Goal: Task Accomplishment & Management: Use online tool/utility

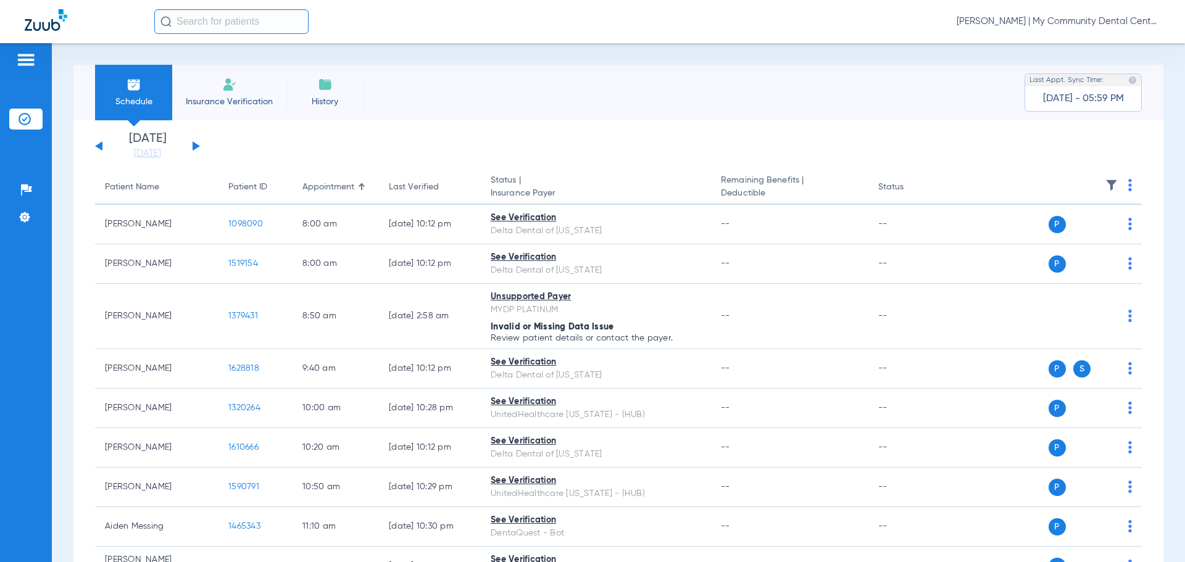
drag, startPoint x: 1043, startPoint y: 16, endPoint x: 1042, endPoint y: 33, distance: 16.7
click at [1043, 16] on span "[PERSON_NAME] | My Community Dental Centers" at bounding box center [1059, 21] width 204 height 12
click at [1099, 46] on span "Account Selection" at bounding box center [1114, 44] width 69 height 9
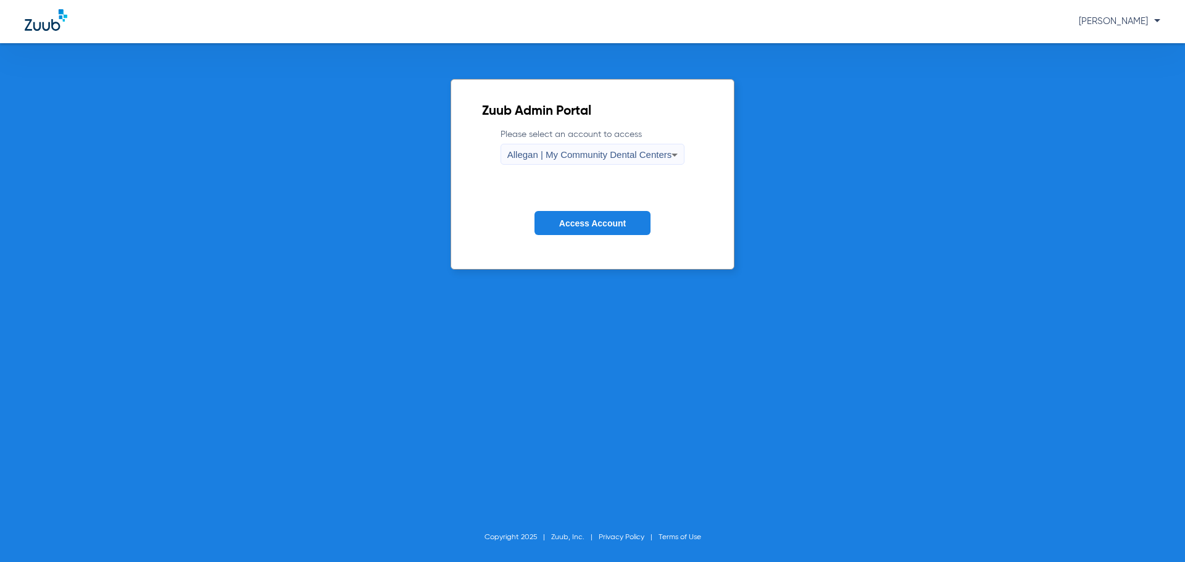
click at [610, 134] on label "Please select an account to access Allegan | My Community Dental Centers" at bounding box center [593, 146] width 185 height 36
click at [600, 146] on div "Allegan | My Community Dental Centers" at bounding box center [590, 154] width 165 height 21
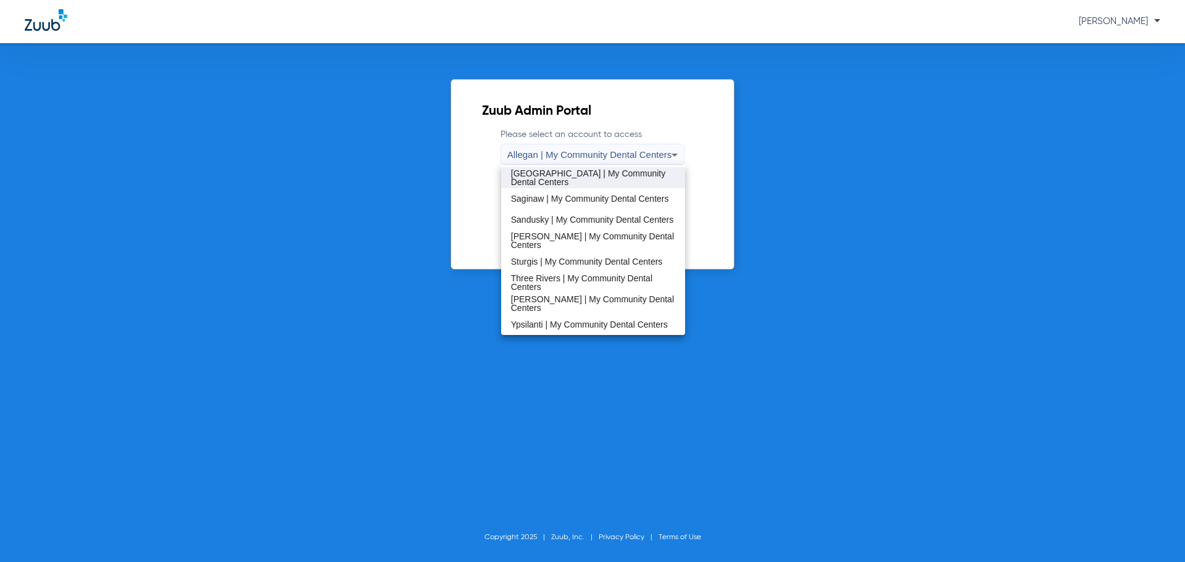
scroll to position [335, 0]
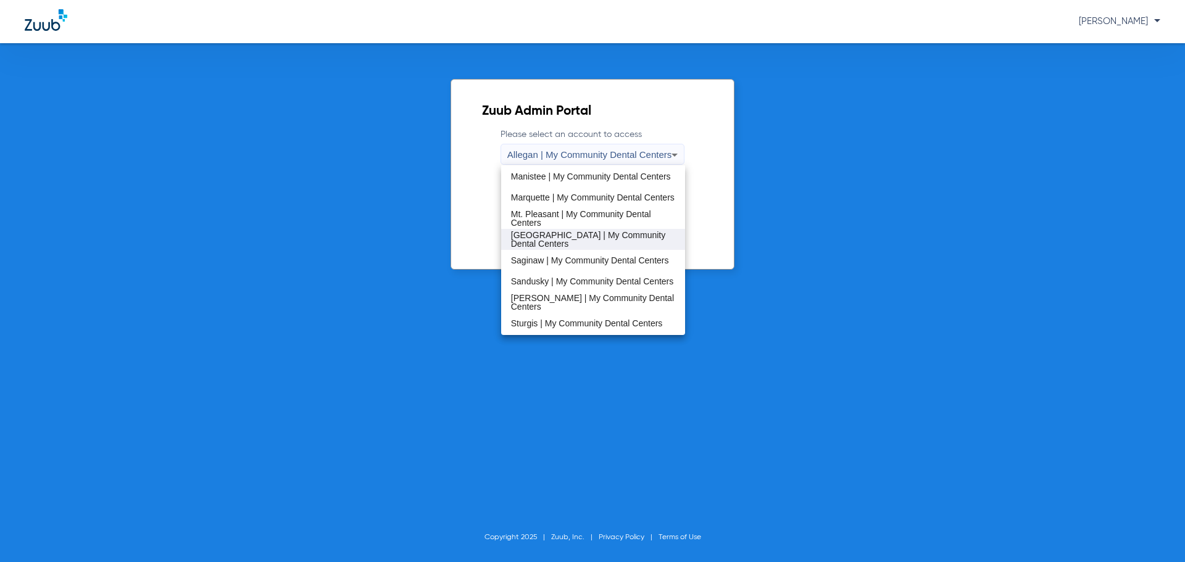
click at [579, 216] on span "Mt. Pleasant | My Community Dental Centers" at bounding box center [593, 218] width 165 height 17
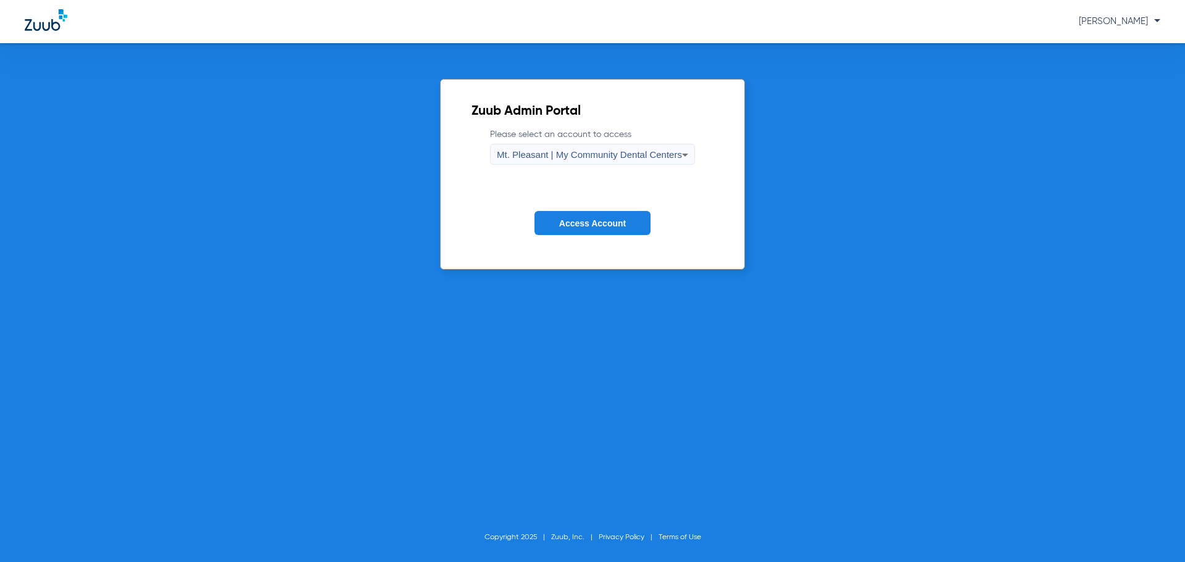
click at [579, 216] on button "Access Account" at bounding box center [593, 223] width 116 height 24
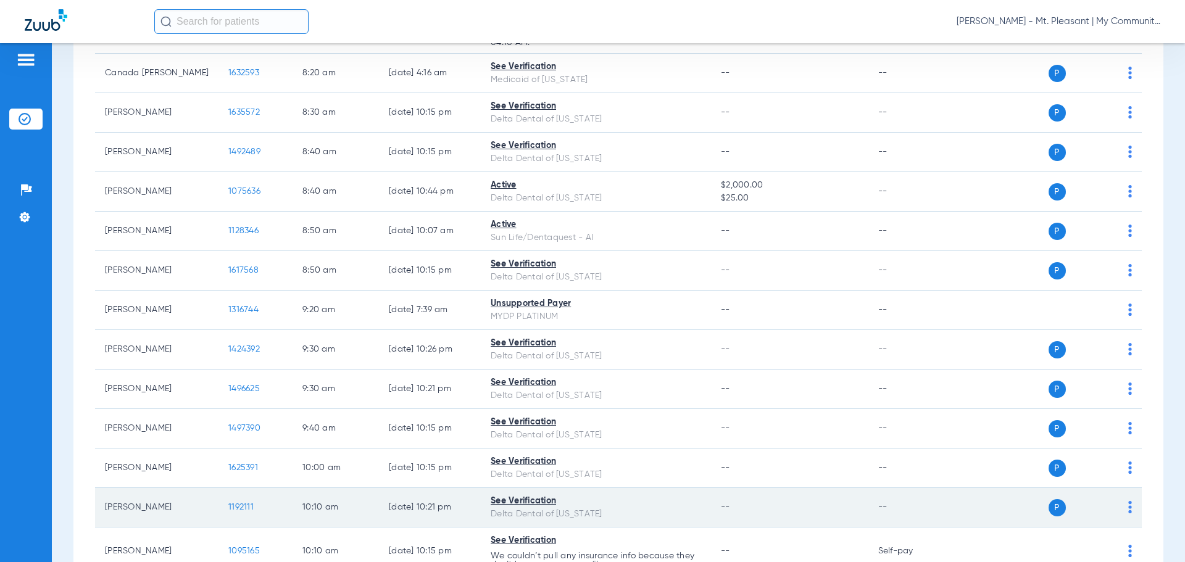
scroll to position [186, 0]
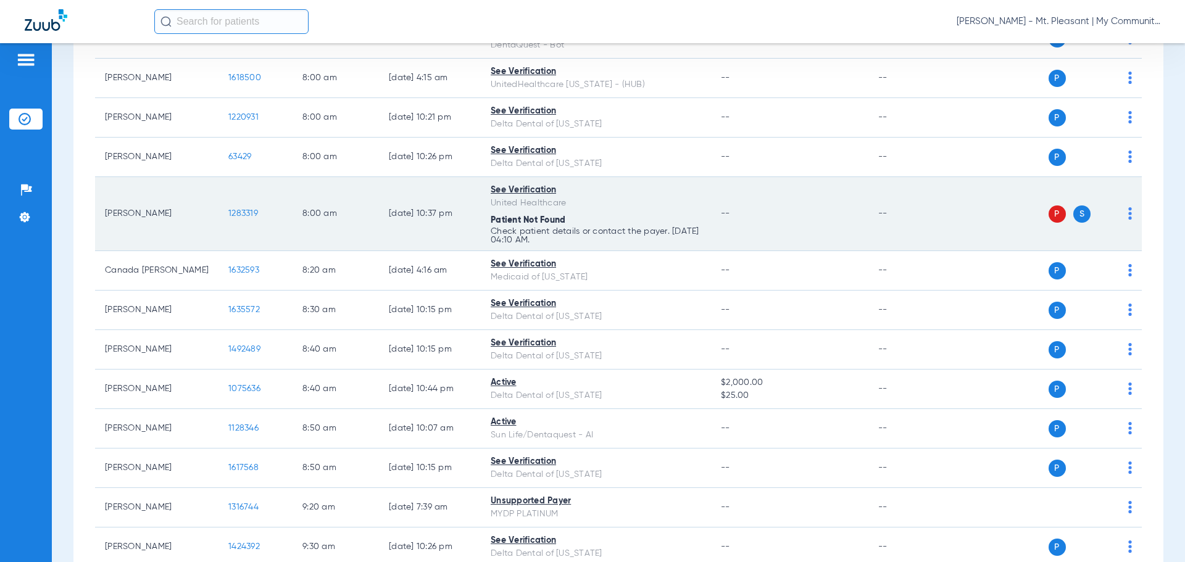
click at [1126, 209] on td "P S" at bounding box center [1047, 214] width 191 height 74
click at [1129, 215] on img at bounding box center [1131, 213] width 4 height 12
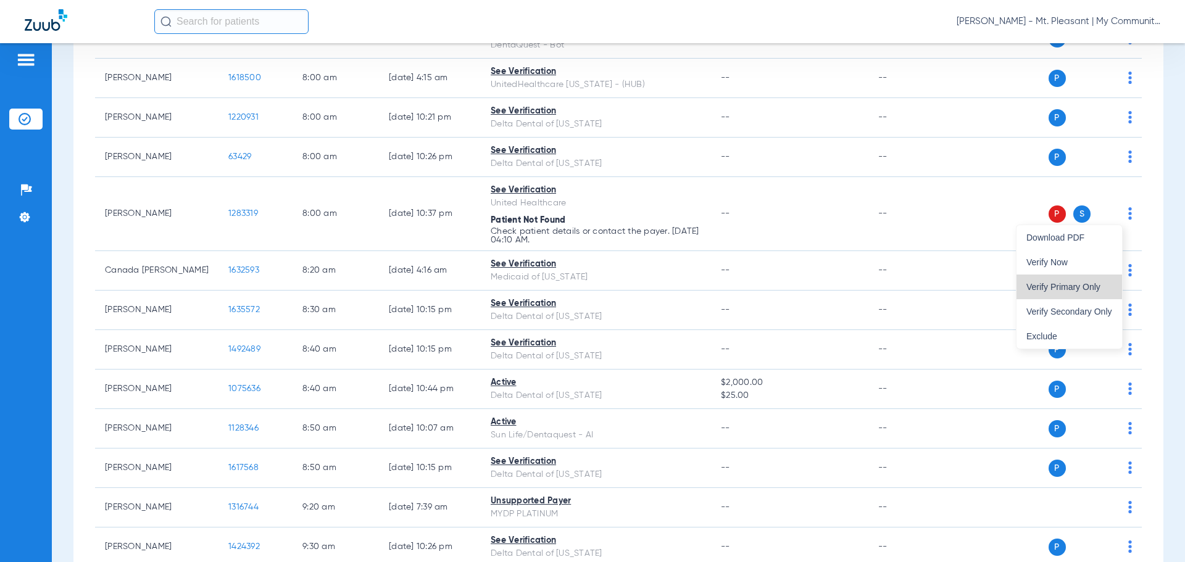
click at [1095, 295] on button "Verify Primary Only" at bounding box center [1070, 287] width 106 height 25
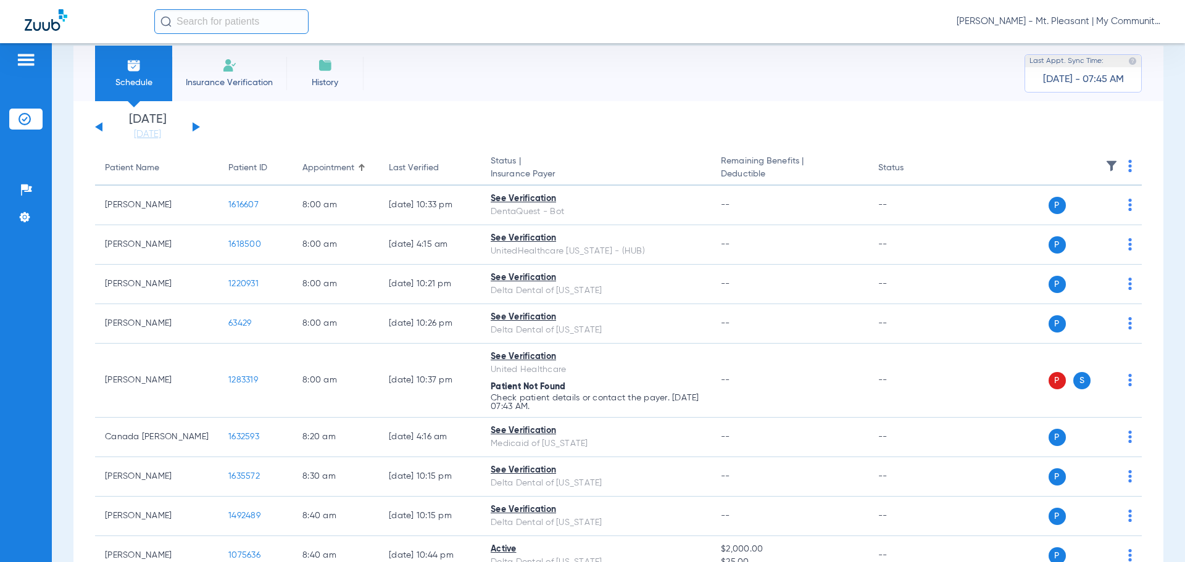
scroll to position [0, 0]
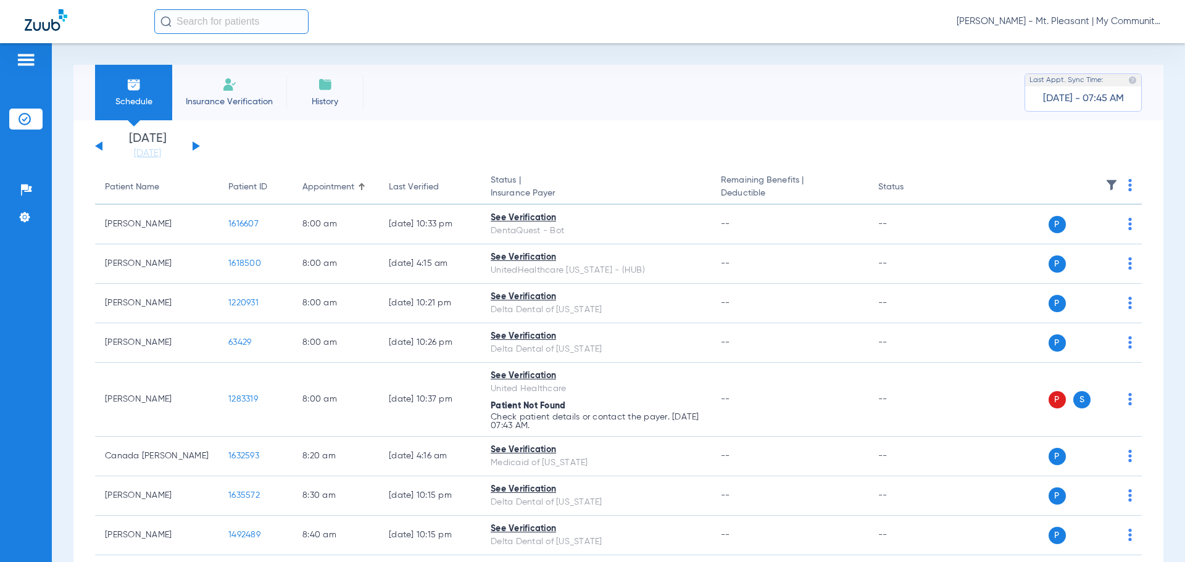
click at [155, 146] on li "[DATE] [DATE]" at bounding box center [148, 146] width 74 height 27
click at [155, 149] on link "[DATE]" at bounding box center [148, 154] width 74 height 12
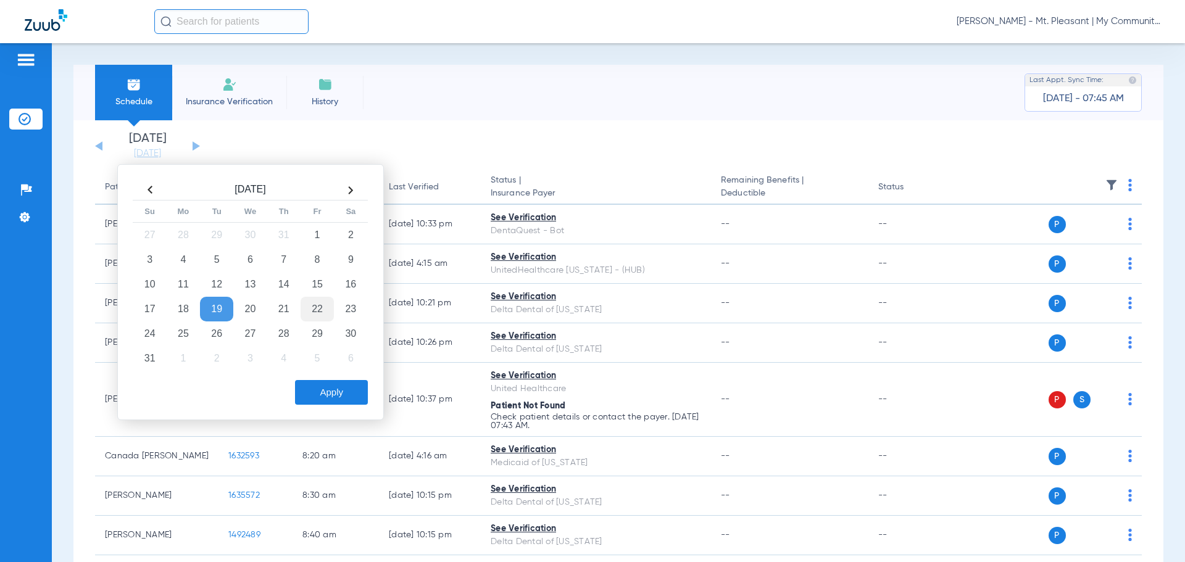
click at [314, 313] on td "22" at bounding box center [317, 309] width 33 height 25
click at [335, 390] on button "Apply" at bounding box center [331, 392] width 73 height 25
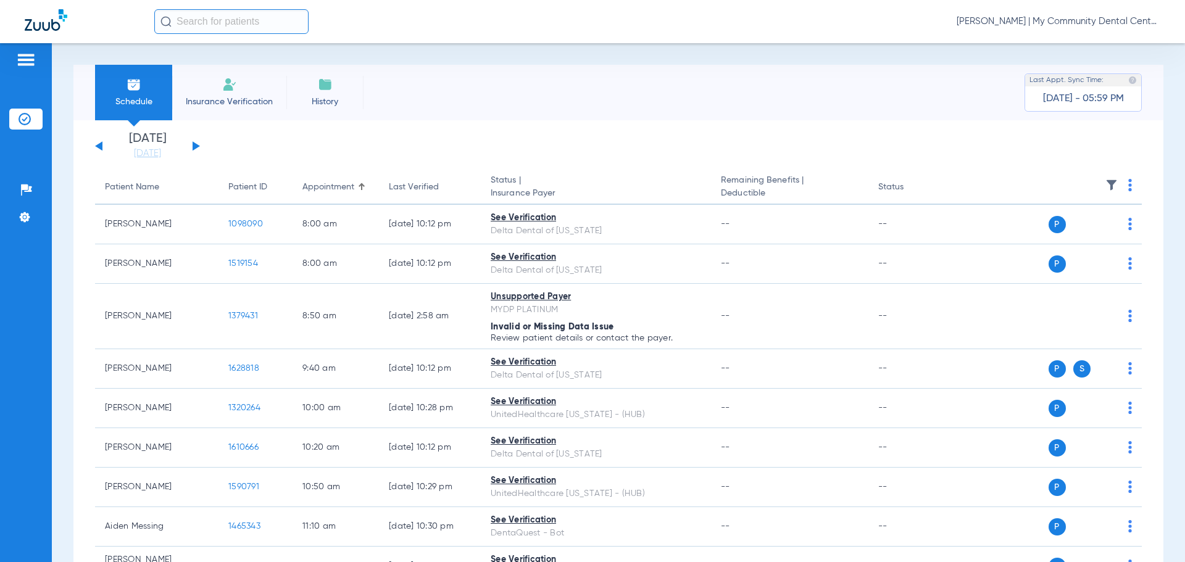
click at [1007, 16] on span "[PERSON_NAME] | My Community Dental Centers" at bounding box center [1059, 21] width 204 height 12
click at [1084, 46] on span "Account Selection" at bounding box center [1114, 44] width 69 height 9
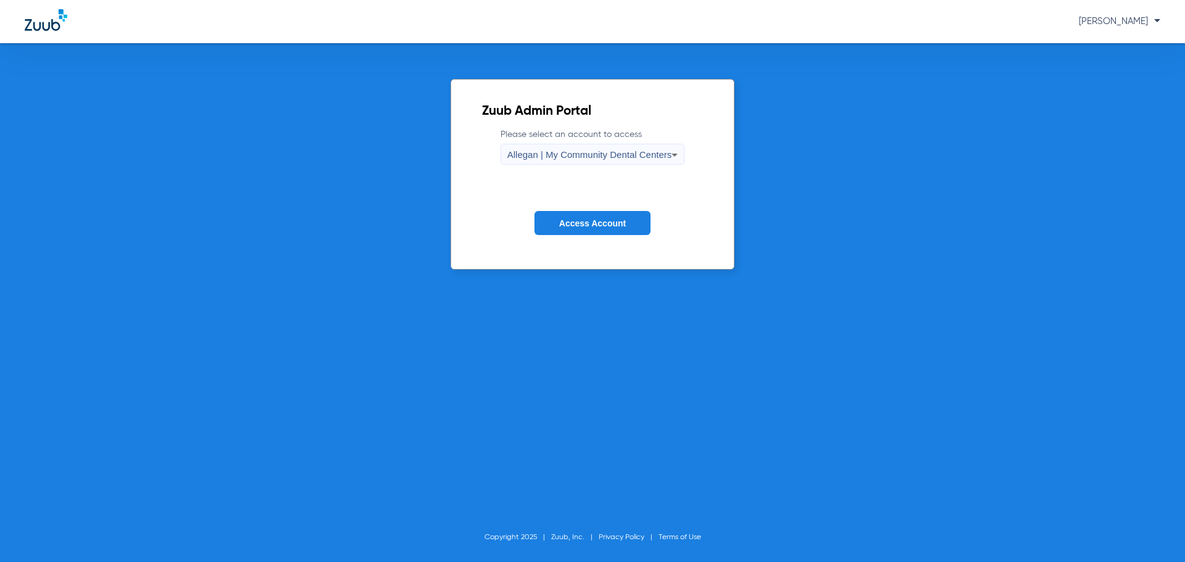
click at [592, 149] on div "Allegan | My Community Dental Centers" at bounding box center [590, 154] width 165 height 21
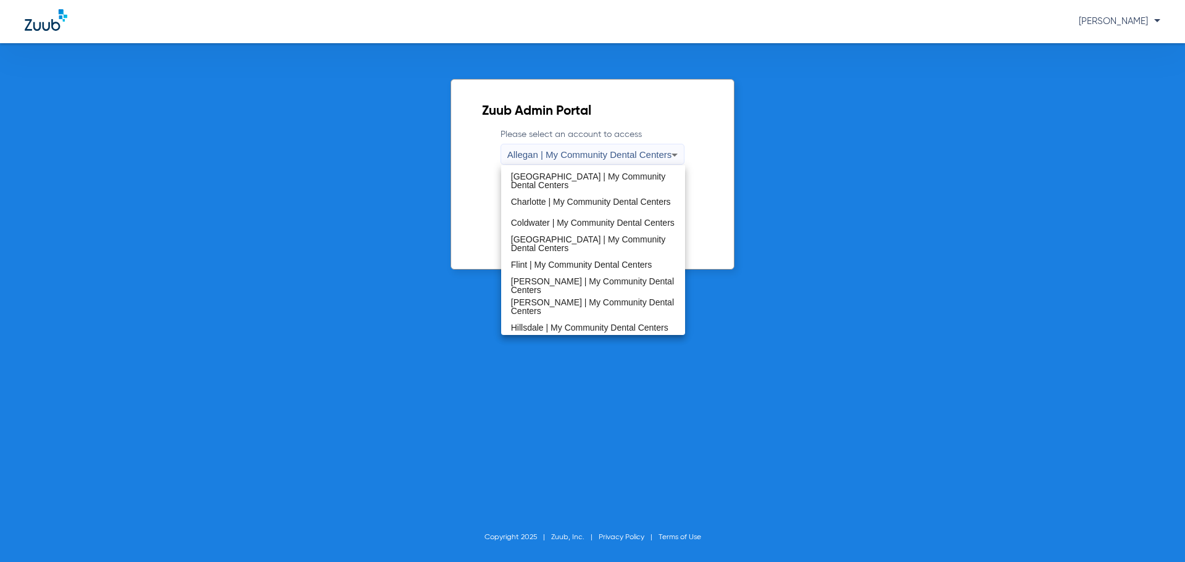
scroll to position [309, 0]
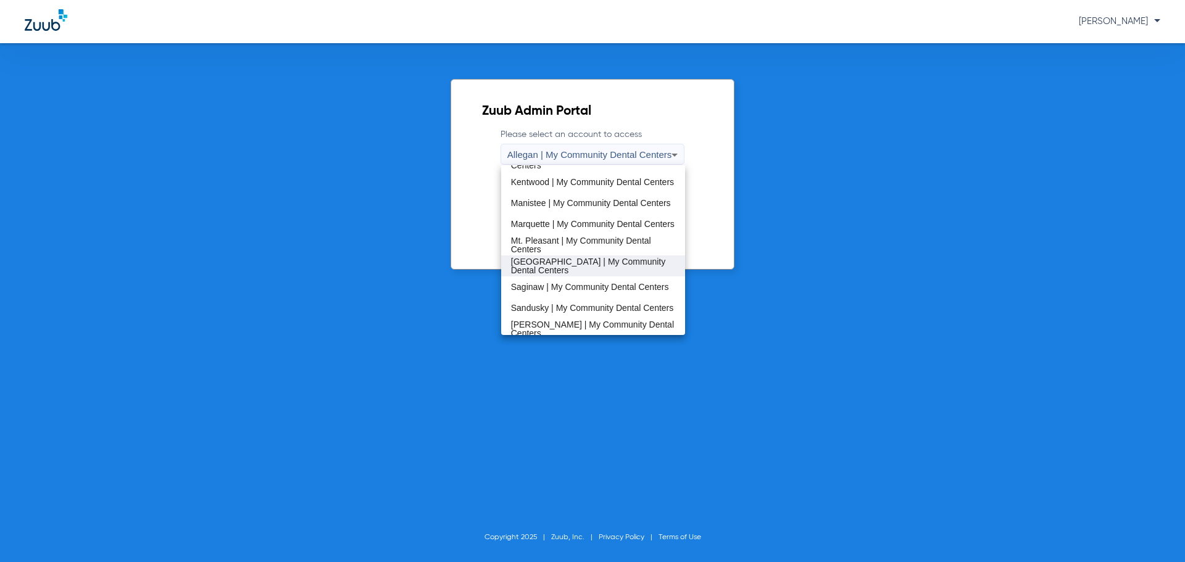
click at [601, 271] on span "[GEOGRAPHIC_DATA] | My Community Dental Centers" at bounding box center [593, 265] width 165 height 17
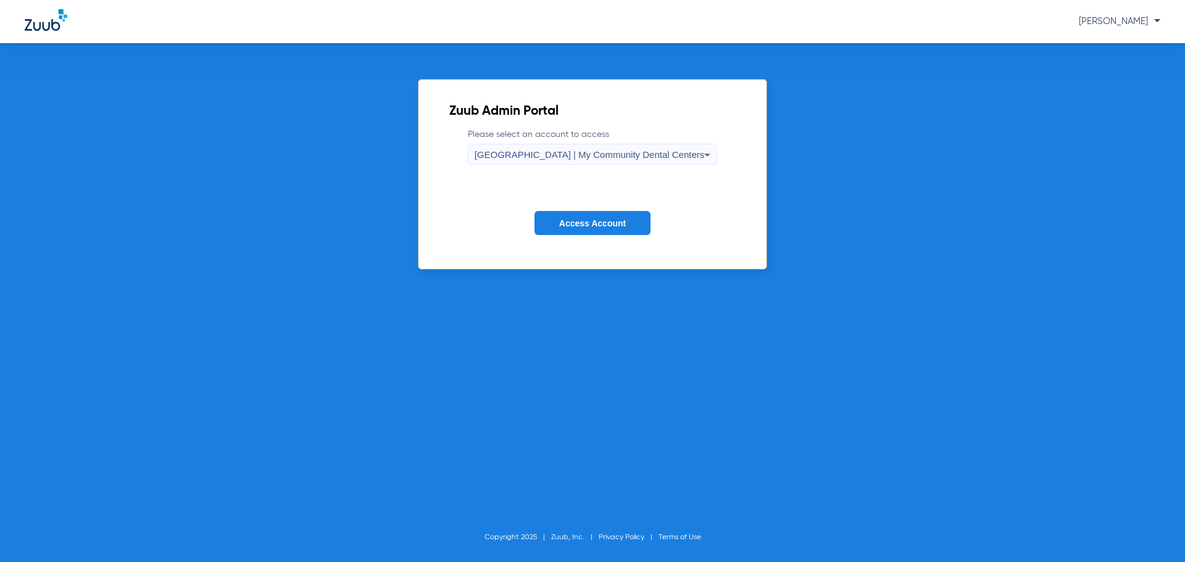
click at [604, 214] on button "Access Account" at bounding box center [593, 223] width 116 height 24
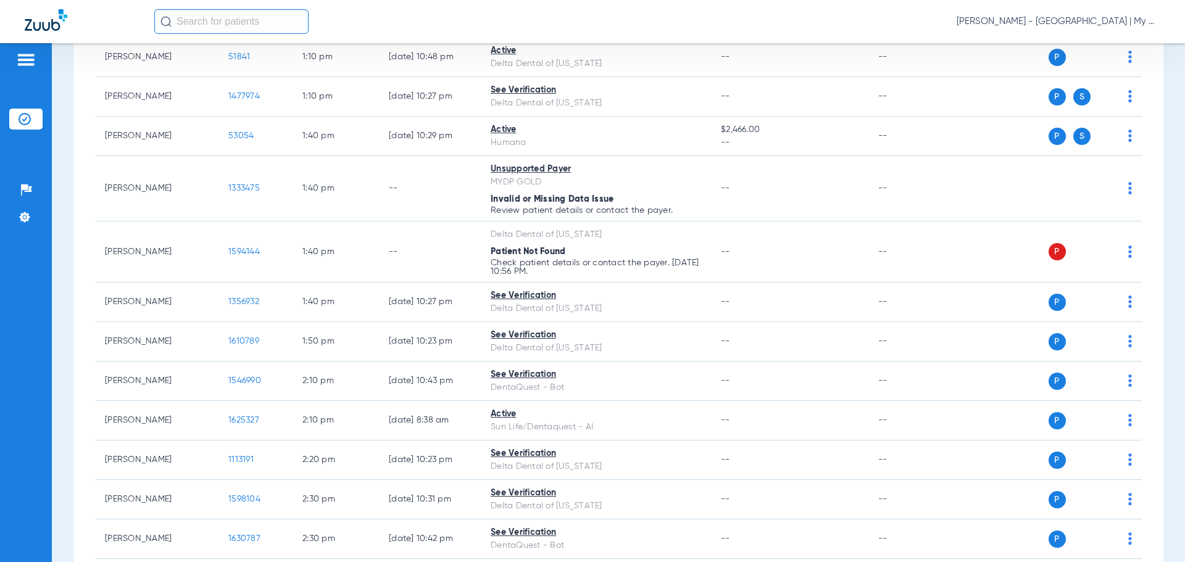
scroll to position [1672, 0]
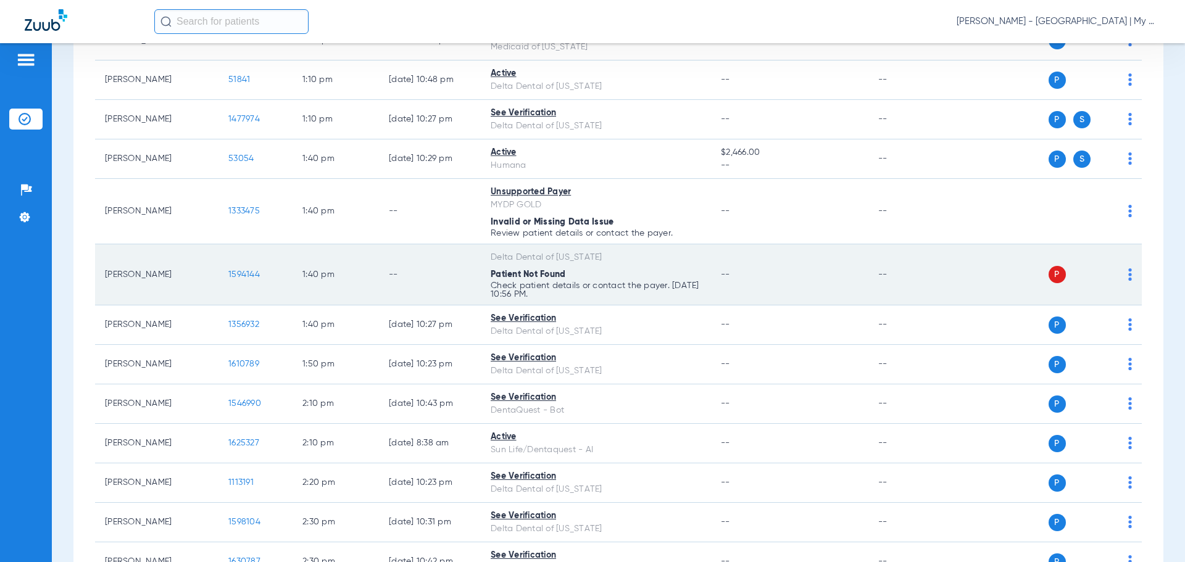
click at [1129, 272] on img at bounding box center [1131, 275] width 4 height 12
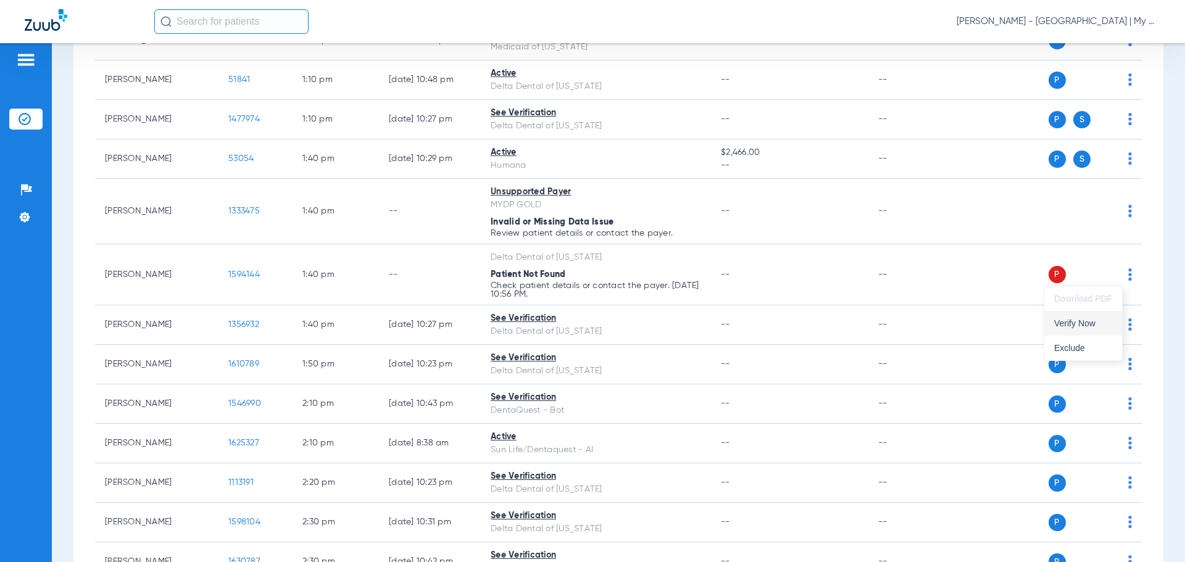
click at [1090, 318] on button "Verify Now" at bounding box center [1084, 323] width 78 height 25
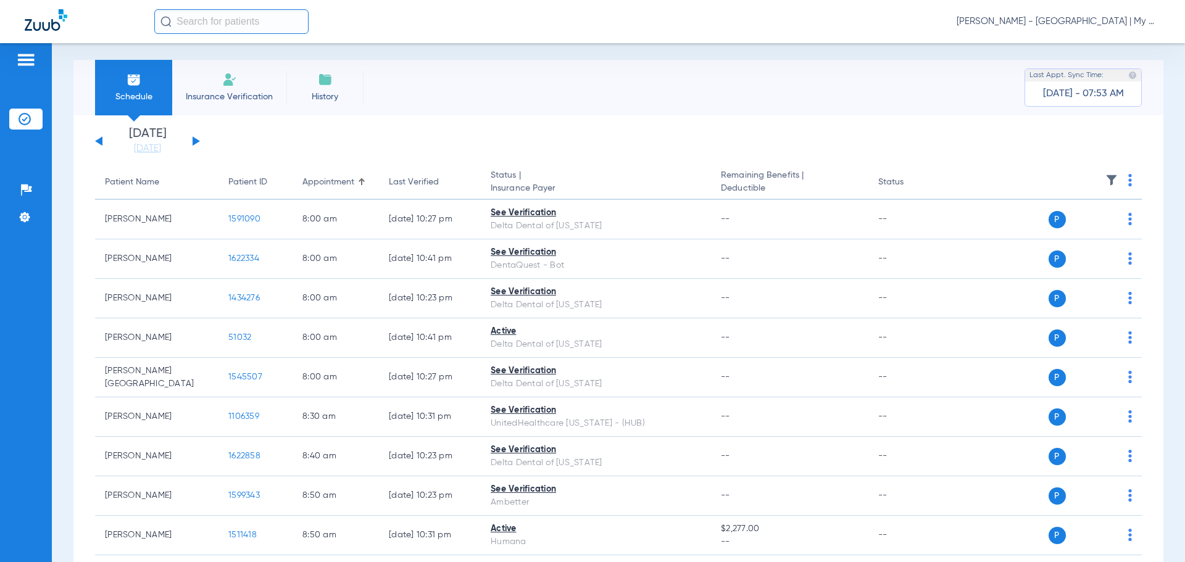
scroll to position [0, 0]
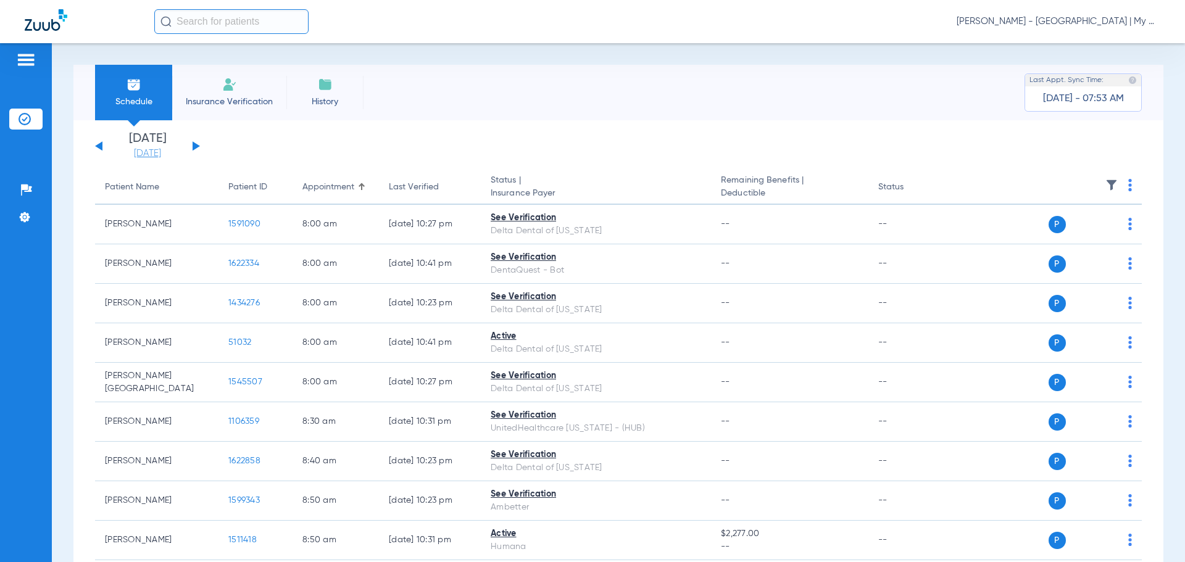
drag, startPoint x: 139, startPoint y: 145, endPoint x: 141, endPoint y: 155, distance: 10.1
click at [139, 146] on li "Today 08-19-2025" at bounding box center [148, 146] width 74 height 27
click at [141, 156] on link "[DATE]" at bounding box center [148, 154] width 74 height 12
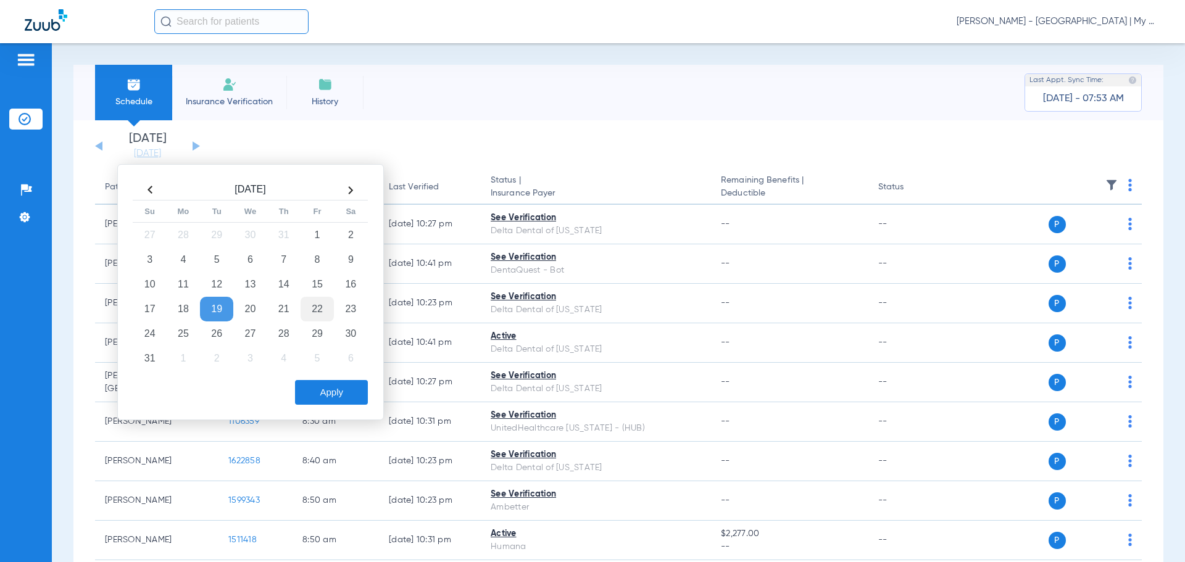
click at [317, 312] on td "22" at bounding box center [317, 309] width 33 height 25
click at [340, 394] on button "Apply" at bounding box center [331, 392] width 73 height 25
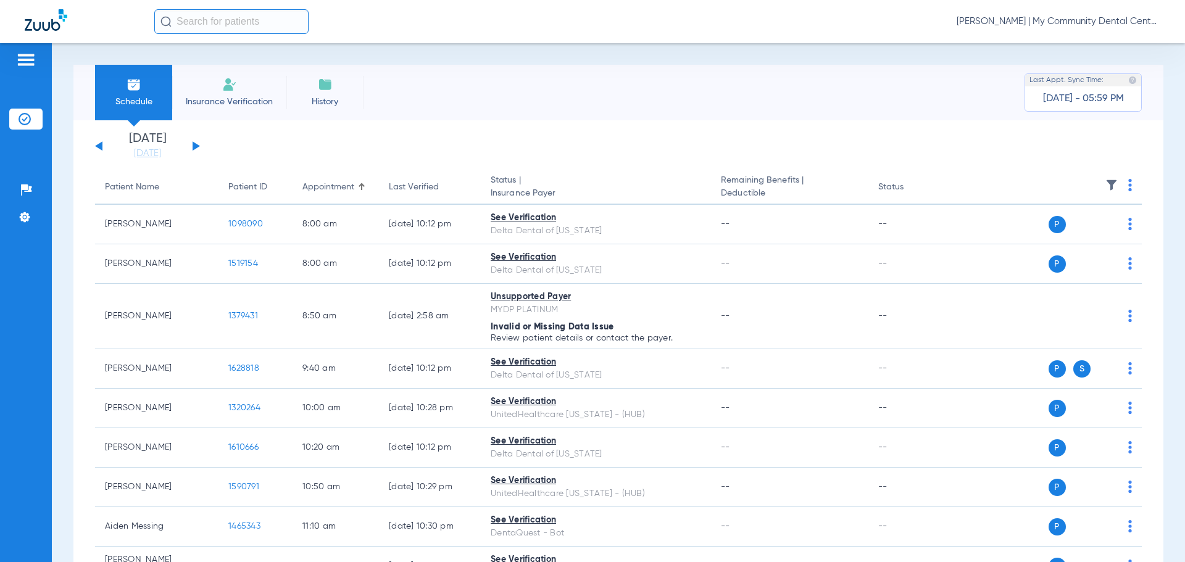
click at [1085, 18] on span "[PERSON_NAME] | My Community Dental Centers" at bounding box center [1059, 21] width 204 height 12
click at [1097, 38] on button "Account Selection" at bounding box center [1114, 43] width 89 height 25
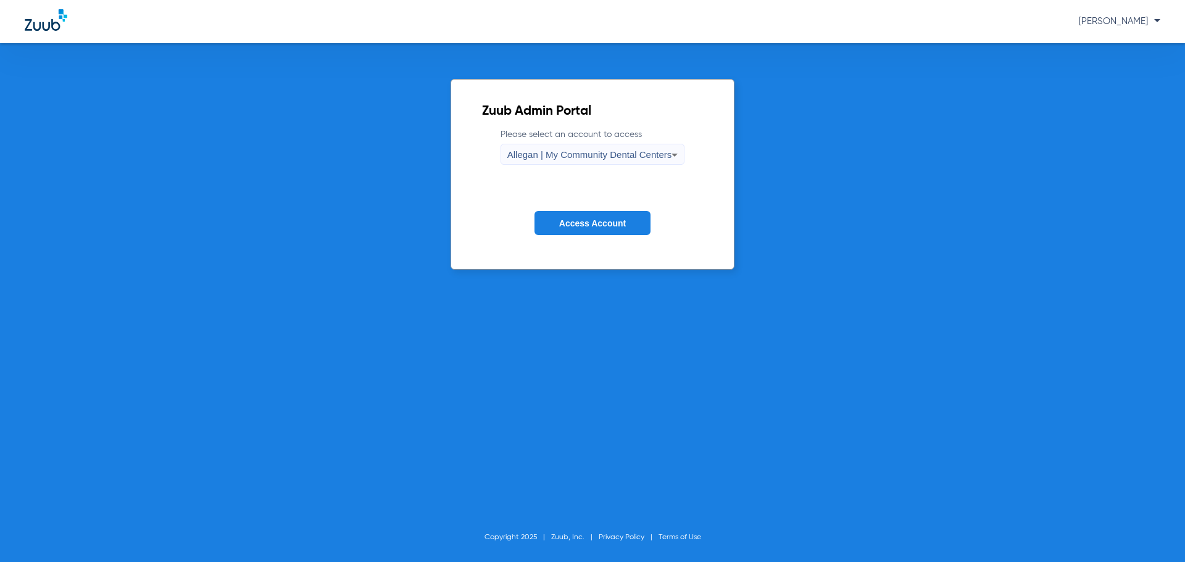
click at [546, 154] on span "Allegan | My Community Dental Centers" at bounding box center [590, 154] width 165 height 10
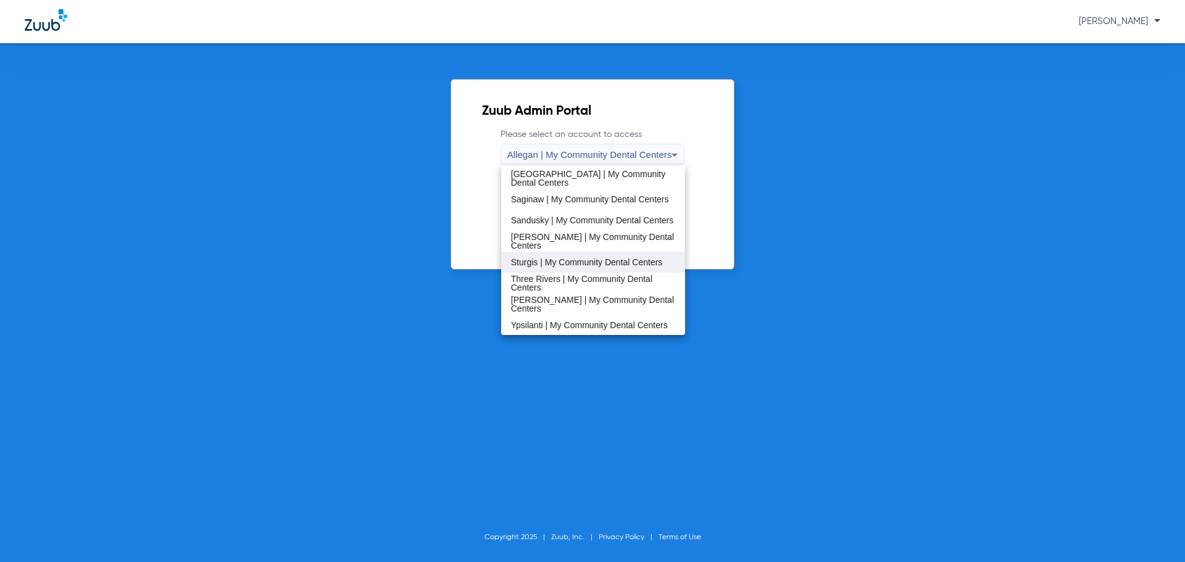
scroll to position [397, 0]
drag, startPoint x: 550, startPoint y: 193, endPoint x: 603, endPoint y: 220, distance: 59.6
click at [553, 199] on span "Saginaw | My Community Dental Centers" at bounding box center [590, 198] width 158 height 9
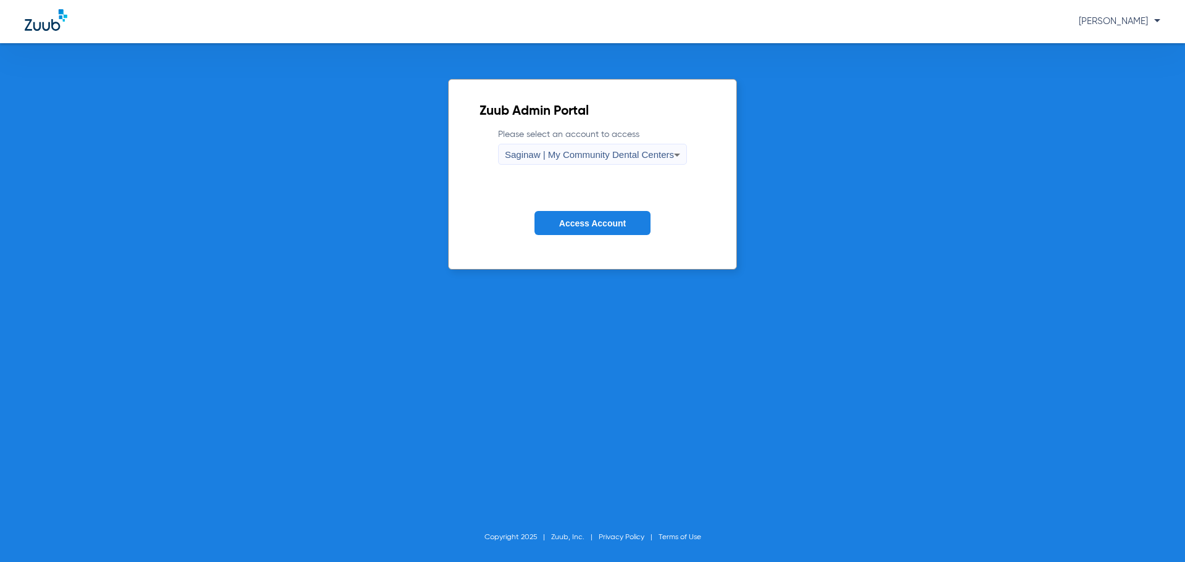
click at [603, 220] on span "Access Account" at bounding box center [592, 224] width 67 height 10
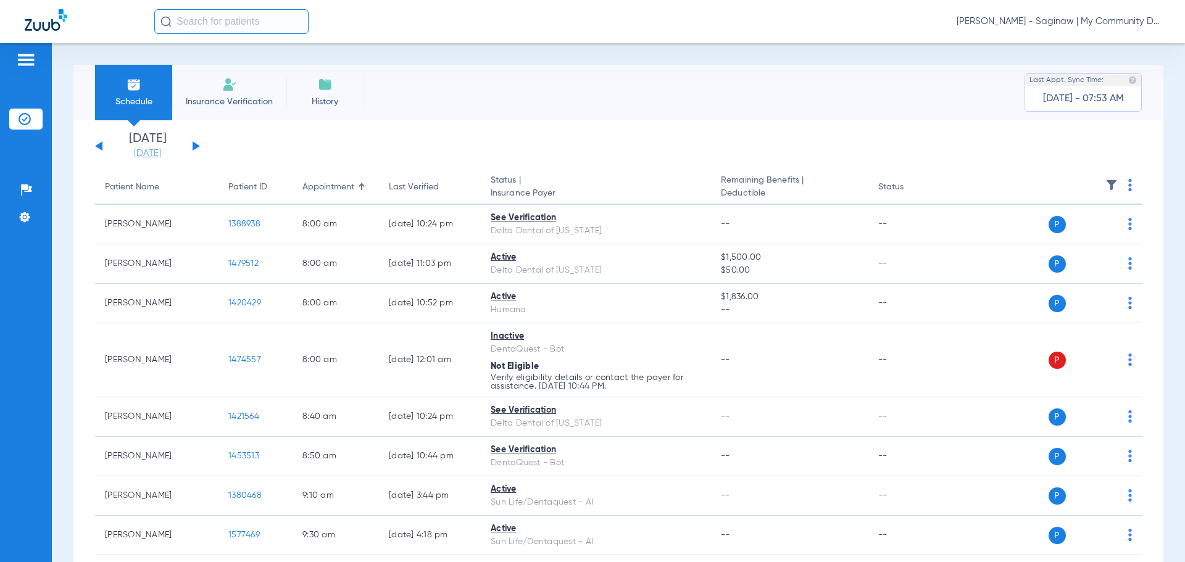
click at [177, 152] on link "[DATE]" at bounding box center [148, 154] width 74 height 12
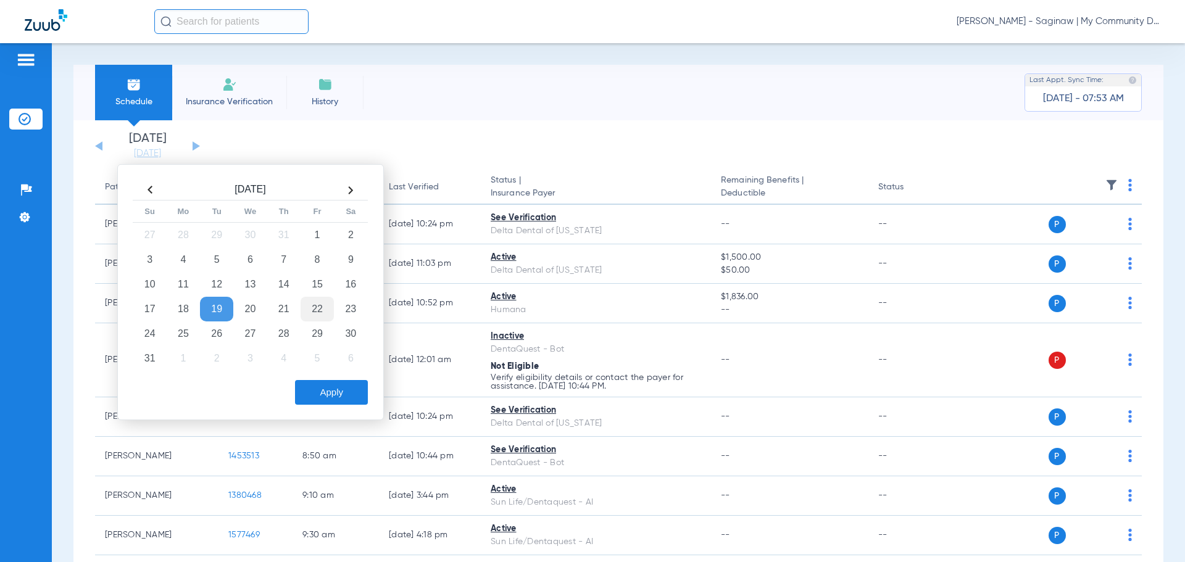
click at [317, 310] on td "22" at bounding box center [317, 309] width 33 height 25
click at [349, 393] on button "Apply" at bounding box center [331, 392] width 73 height 25
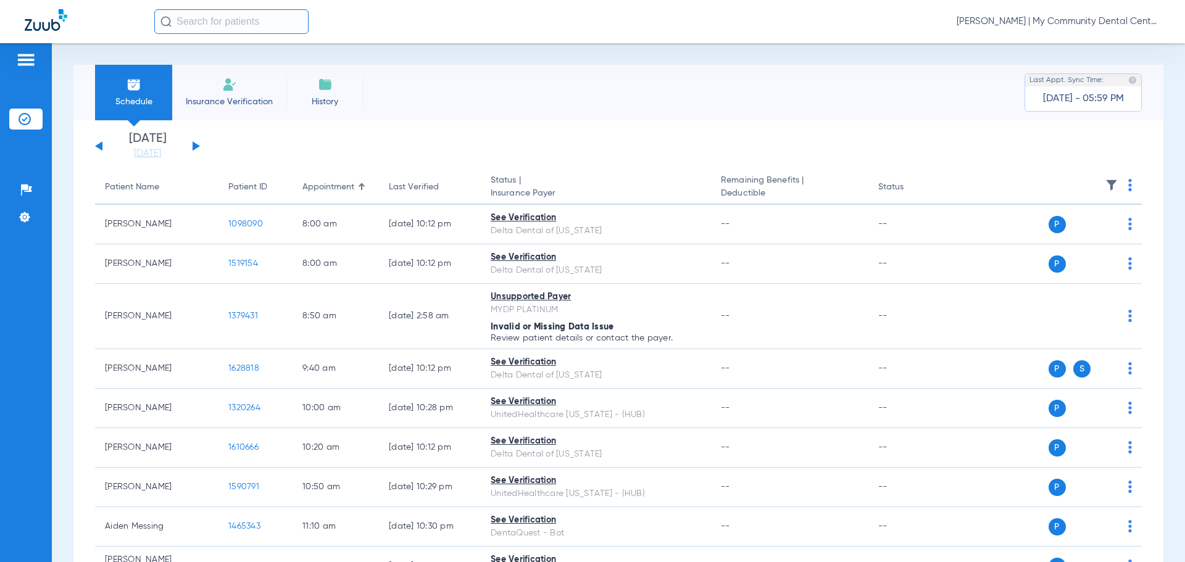
drag, startPoint x: 144, startPoint y: 153, endPoint x: 162, endPoint y: 170, distance: 24.9
click at [144, 153] on link "[DATE]" at bounding box center [148, 154] width 74 height 12
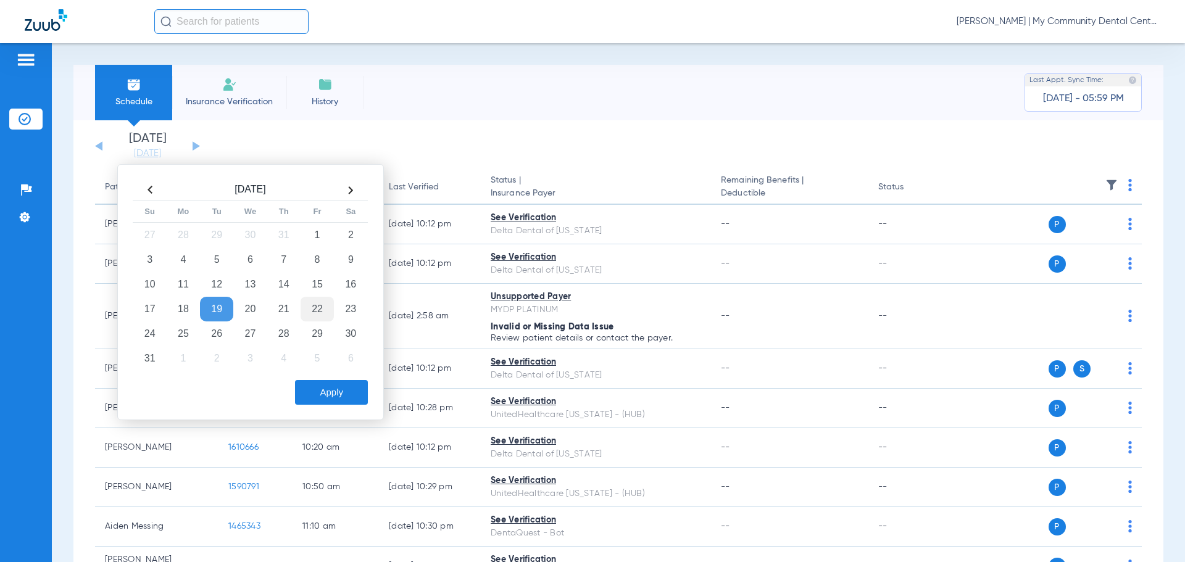
click at [316, 316] on td "22" at bounding box center [317, 309] width 33 height 25
click at [319, 396] on button "Apply" at bounding box center [331, 392] width 73 height 25
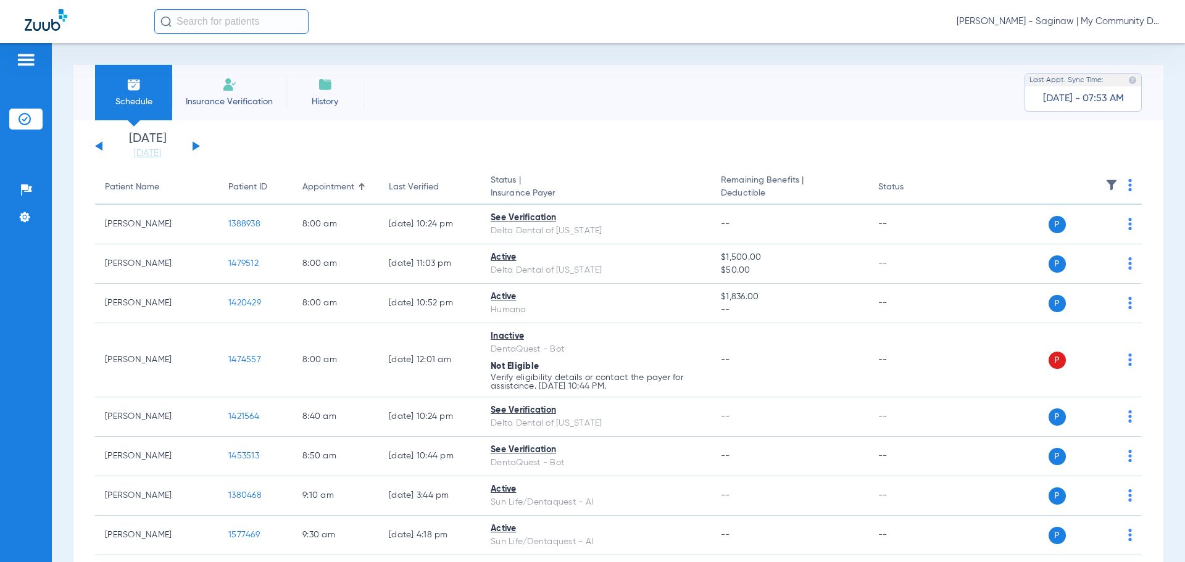
click at [1022, 31] on div "[PERSON_NAME] - Saginaw | My Community Dental Centers" at bounding box center [657, 21] width 1006 height 25
click at [1027, 23] on span "[PERSON_NAME] - Saginaw | My Community Dental Centers" at bounding box center [1059, 21] width 204 height 12
click at [1089, 37] on button "Account Selection" at bounding box center [1114, 43] width 89 height 25
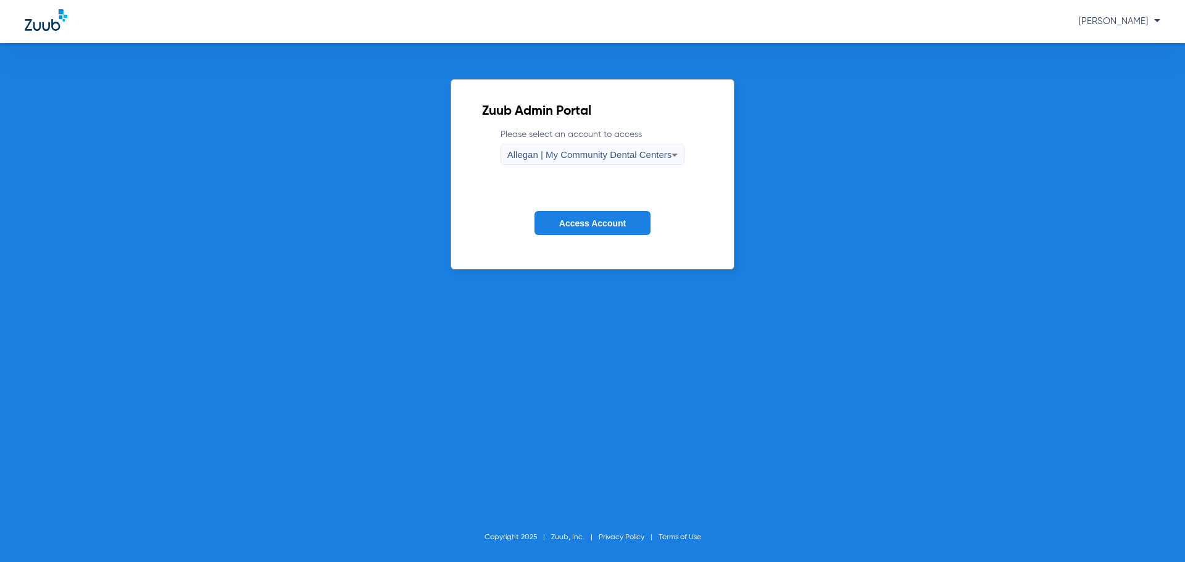
click at [538, 167] on form "Please select an account to access Allegan | My Community Dental Centers Access…" at bounding box center [593, 190] width 222 height 125
click at [546, 154] on span "Allegan | My Community Dental Centers" at bounding box center [590, 154] width 165 height 10
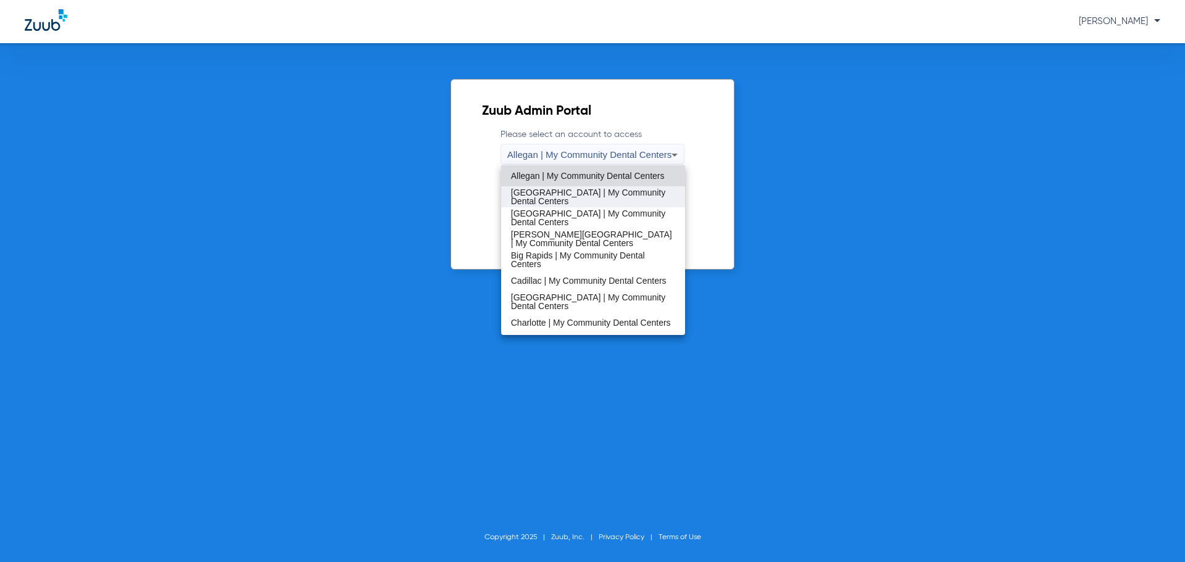
click at [562, 196] on span "[GEOGRAPHIC_DATA] | My Community Dental Centers" at bounding box center [593, 196] width 165 height 17
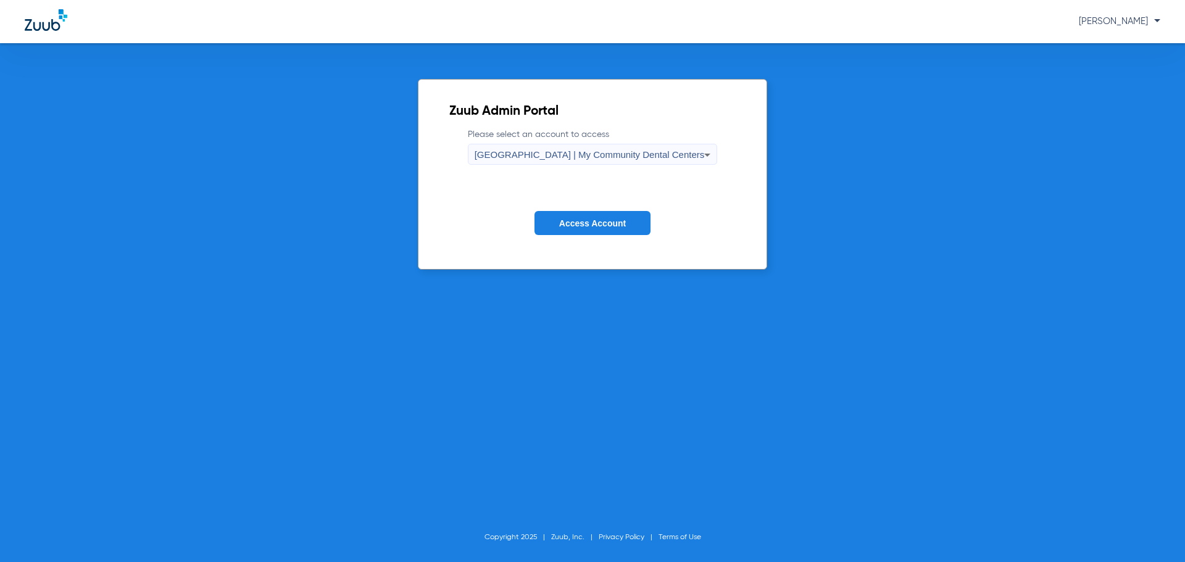
click at [581, 228] on button "Access Account" at bounding box center [593, 223] width 116 height 24
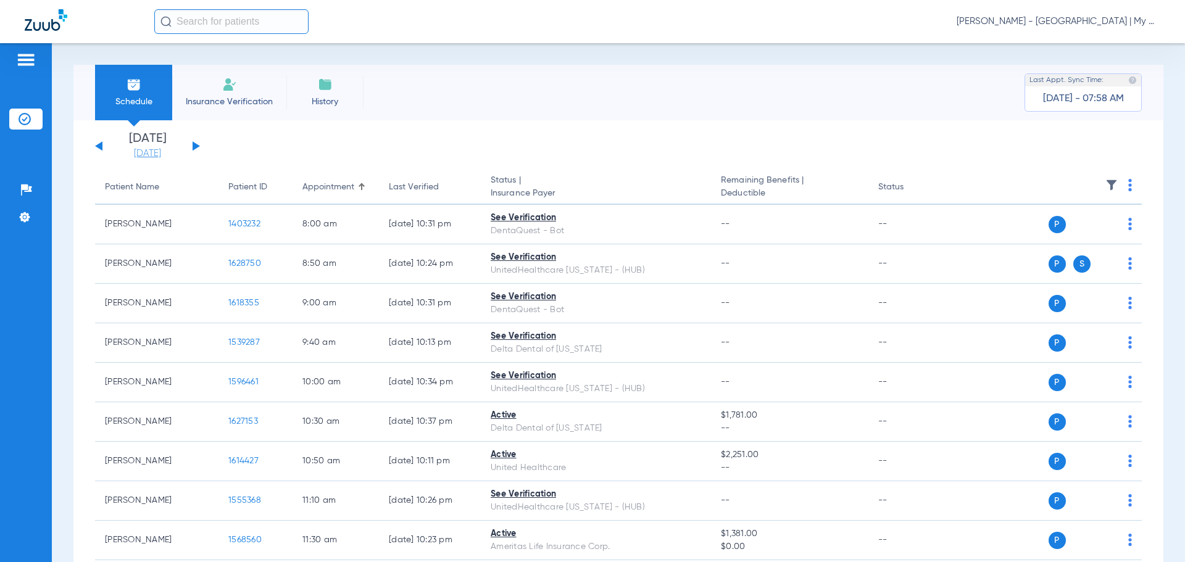
click at [161, 157] on link "[DATE]" at bounding box center [148, 154] width 74 height 12
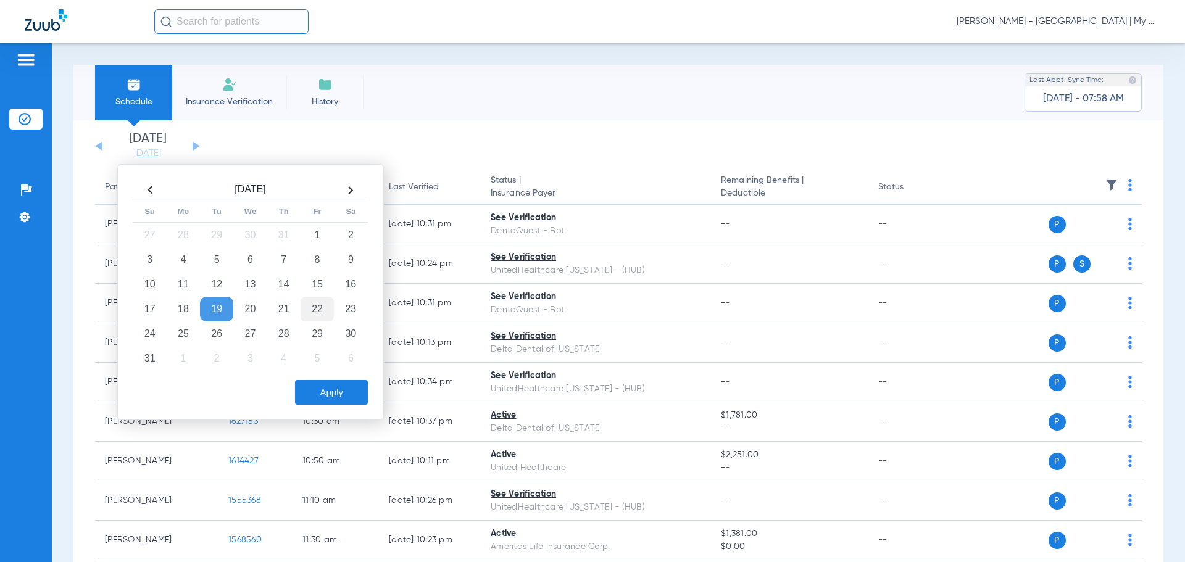
click at [311, 306] on td "22" at bounding box center [317, 309] width 33 height 25
click at [332, 383] on button "Apply" at bounding box center [331, 392] width 73 height 25
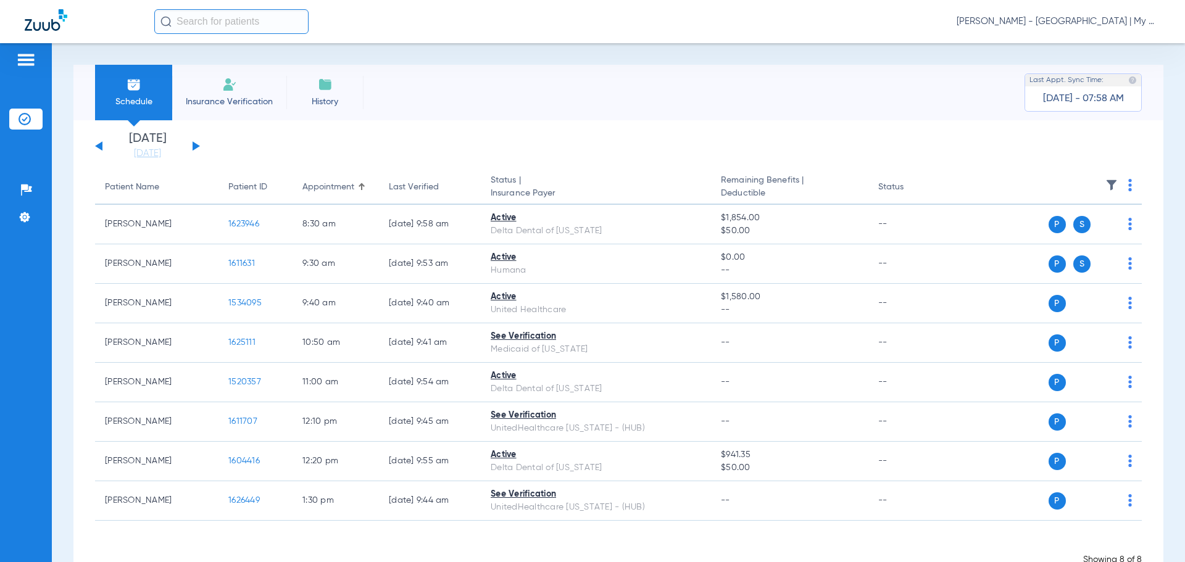
scroll to position [38, 0]
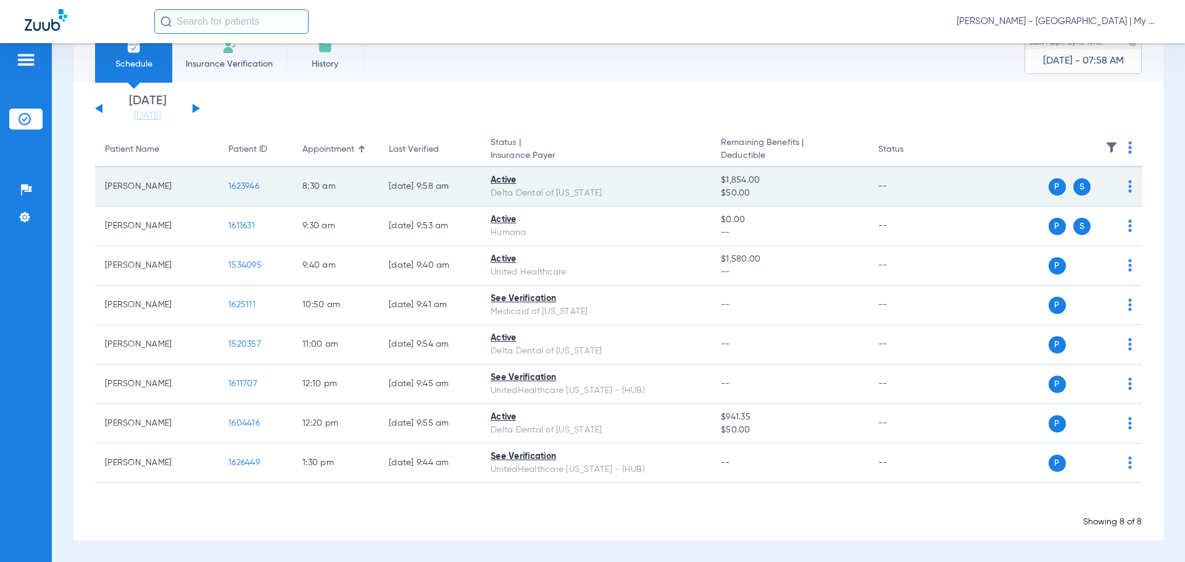
click at [237, 186] on span "1623946" at bounding box center [243, 186] width 31 height 9
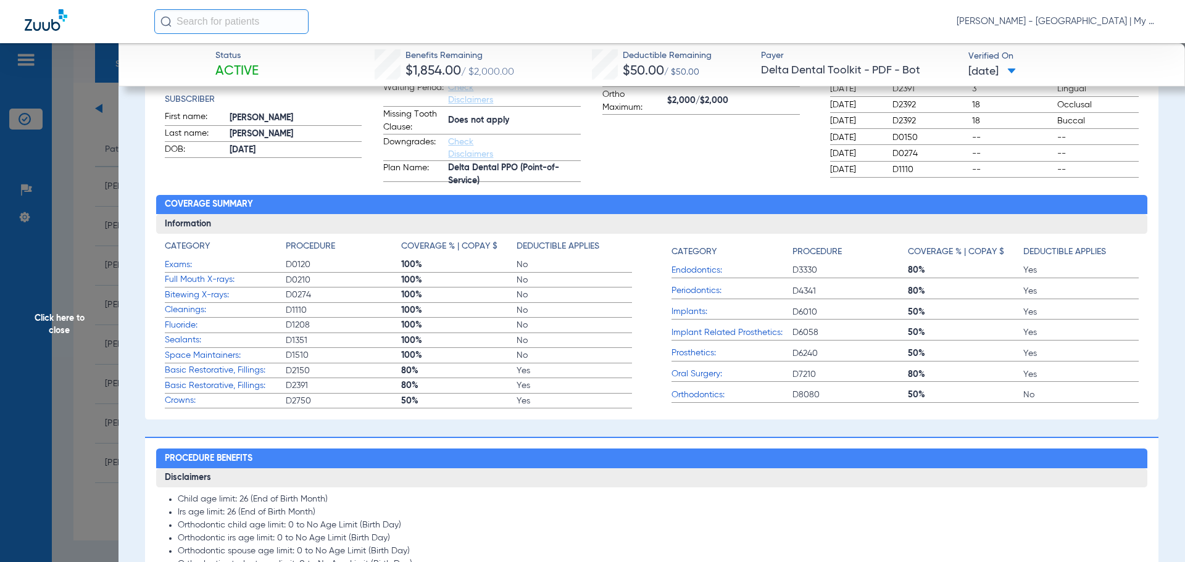
scroll to position [370, 0]
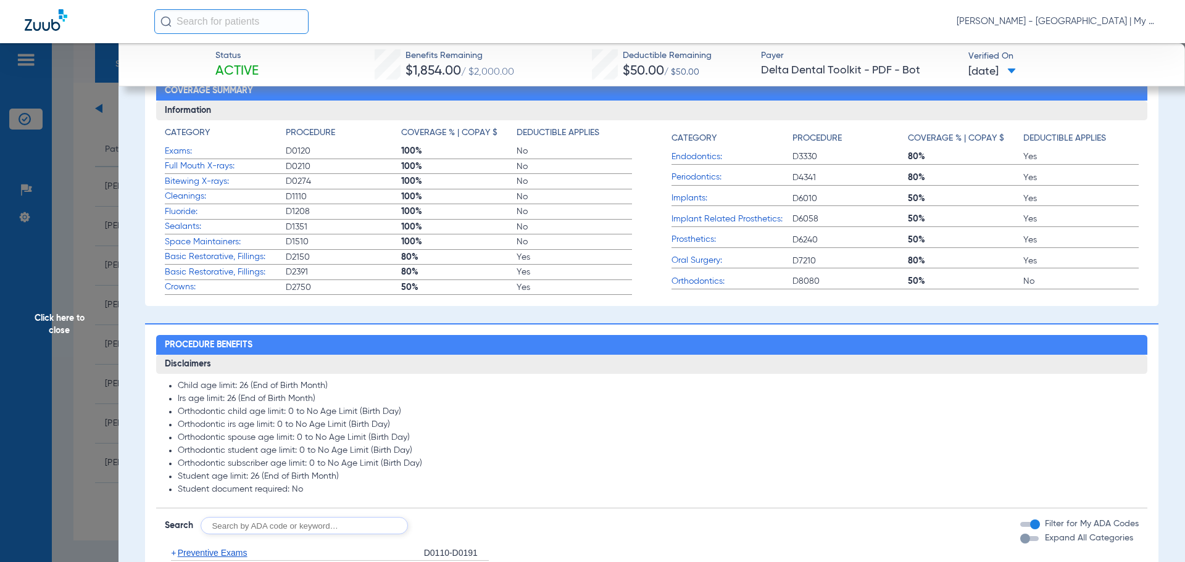
click at [161, 259] on div "Category Procedure Coverage % | Copay $ Deductible Applies Exams: D0120 100% No…" at bounding box center [652, 207] width 992 height 175
drag, startPoint x: 161, startPoint y: 259, endPoint x: 524, endPoint y: 300, distance: 364.7
click at [524, 300] on div "Benefits Summary Patient & Plan Information Patient First name: ZACKERY Last na…" at bounding box center [652, 67] width 1014 height 478
click at [109, 271] on span "Click here to close" at bounding box center [59, 324] width 119 height 562
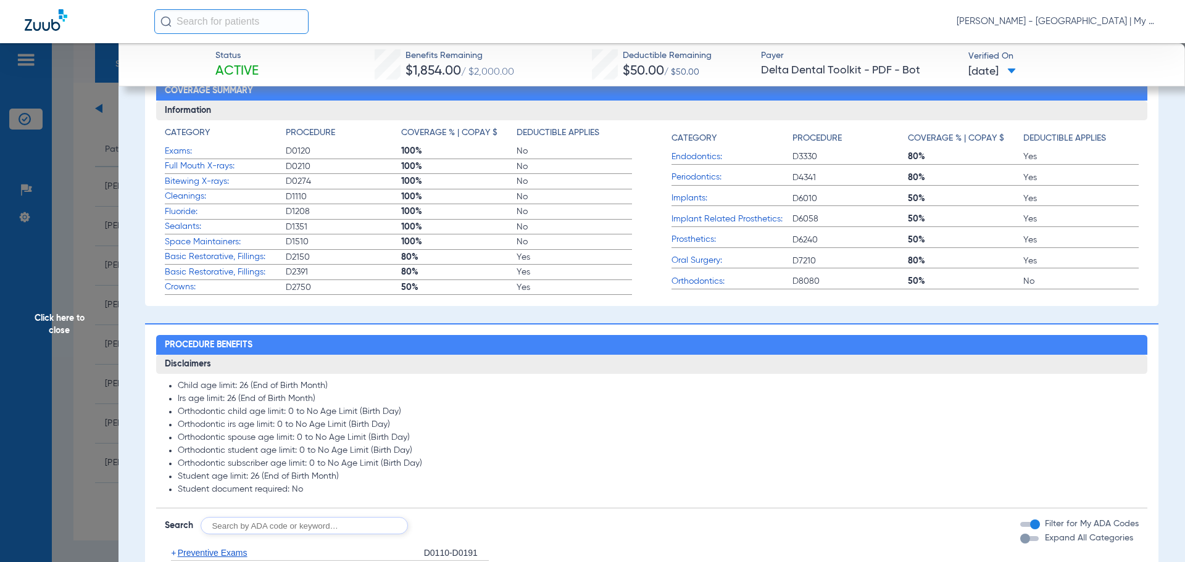
scroll to position [0, 0]
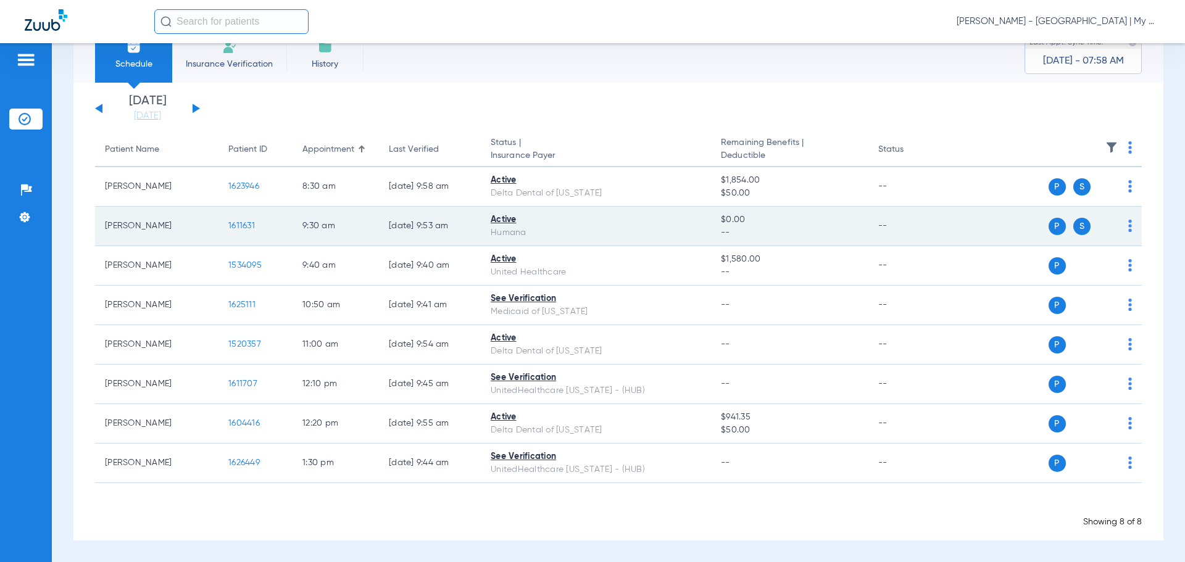
click at [240, 219] on td "1611631" at bounding box center [256, 227] width 74 height 40
click at [241, 228] on span "1611631" at bounding box center [241, 226] width 27 height 9
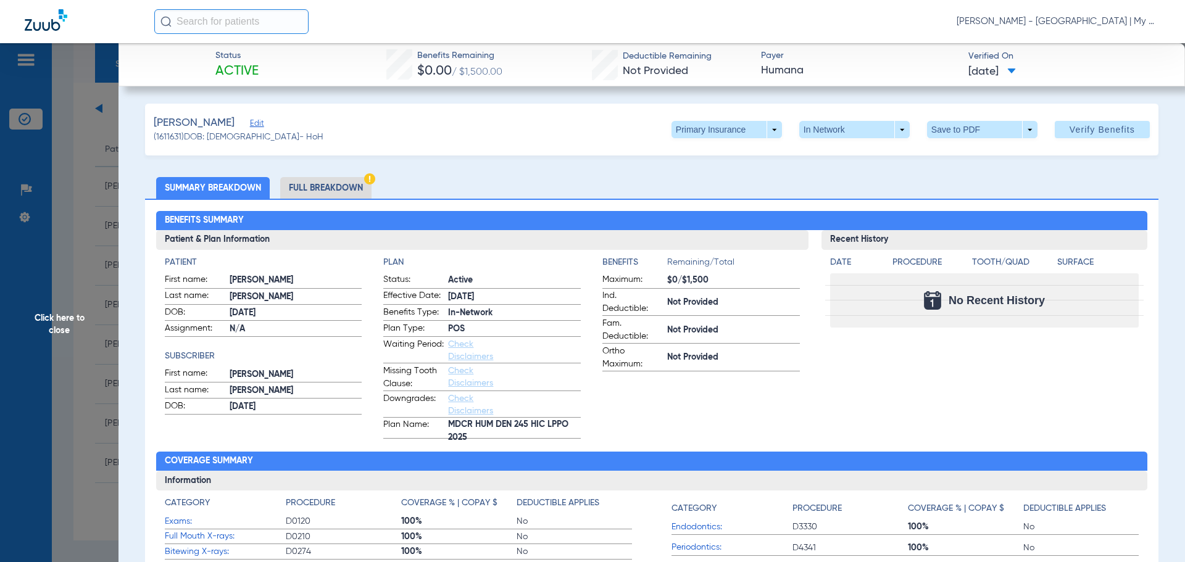
click at [702, 148] on div "Garis, Michael Edit (1611631) DOB: 07/28/1960 - HoH Primary Insurance arrow_dro…" at bounding box center [652, 130] width 1014 height 52
click at [712, 136] on span at bounding box center [727, 130] width 30 height 30
click at [717, 173] on button "Secondary Insurance" at bounding box center [713, 179] width 101 height 25
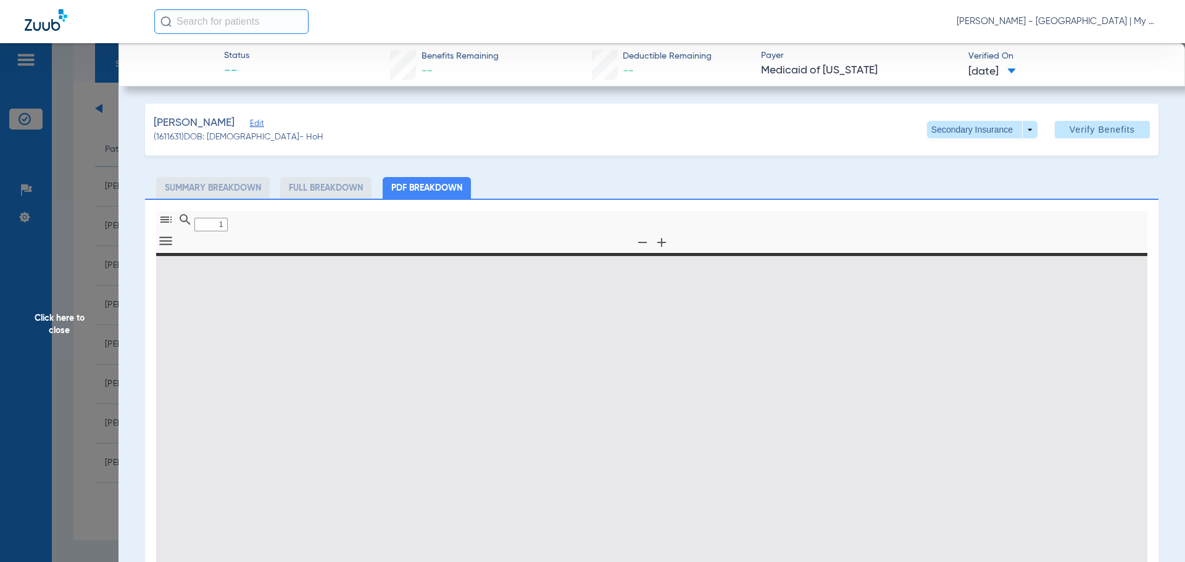
type input "0"
select select "page-width"
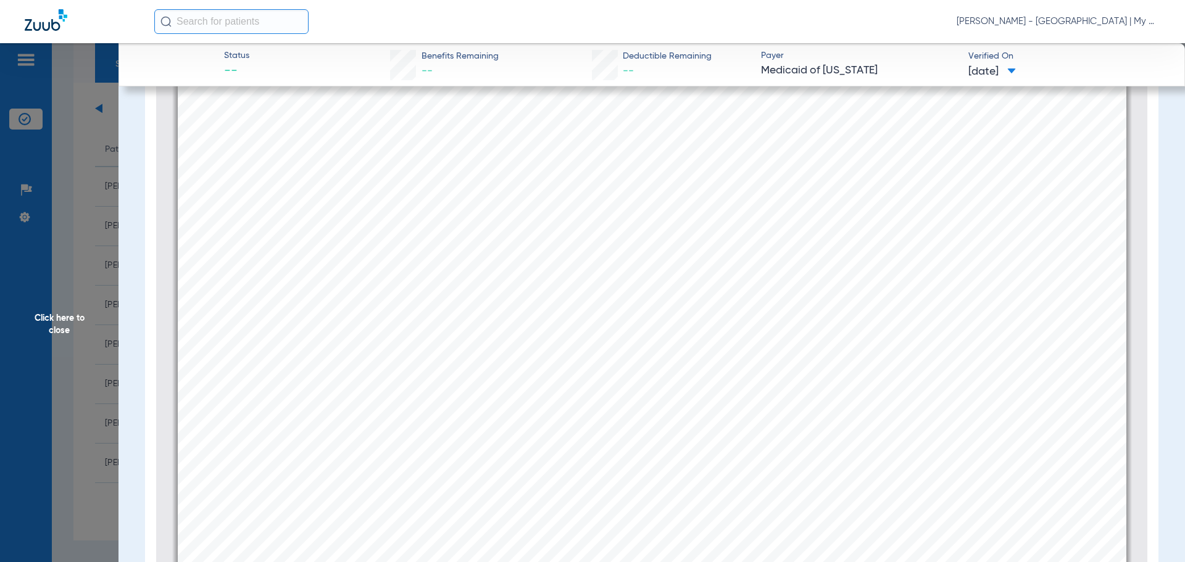
scroll to position [994, 0]
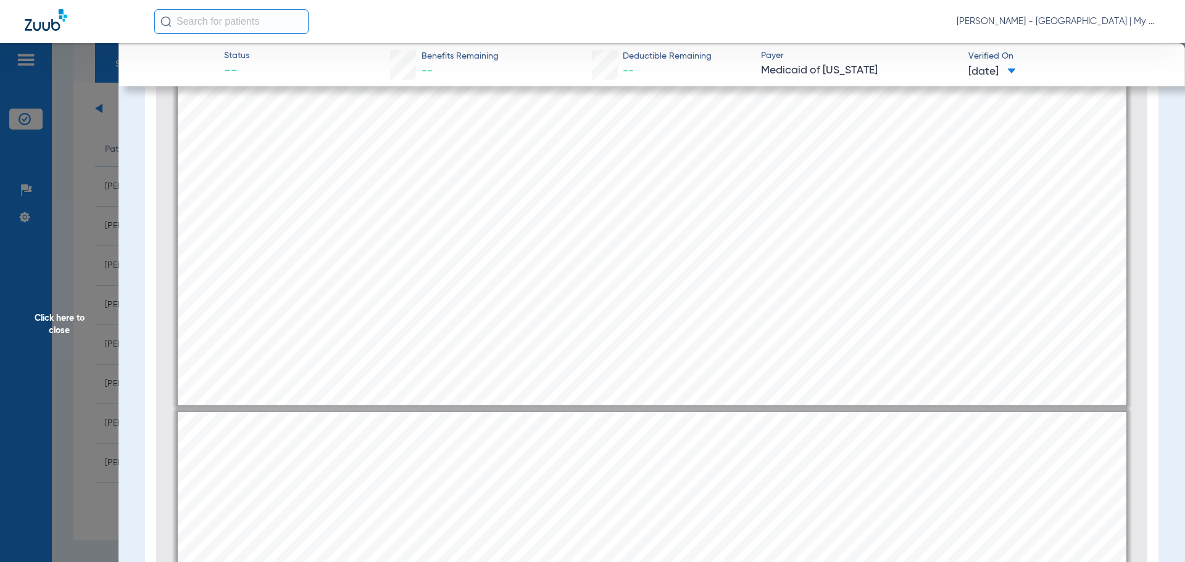
type input "2"
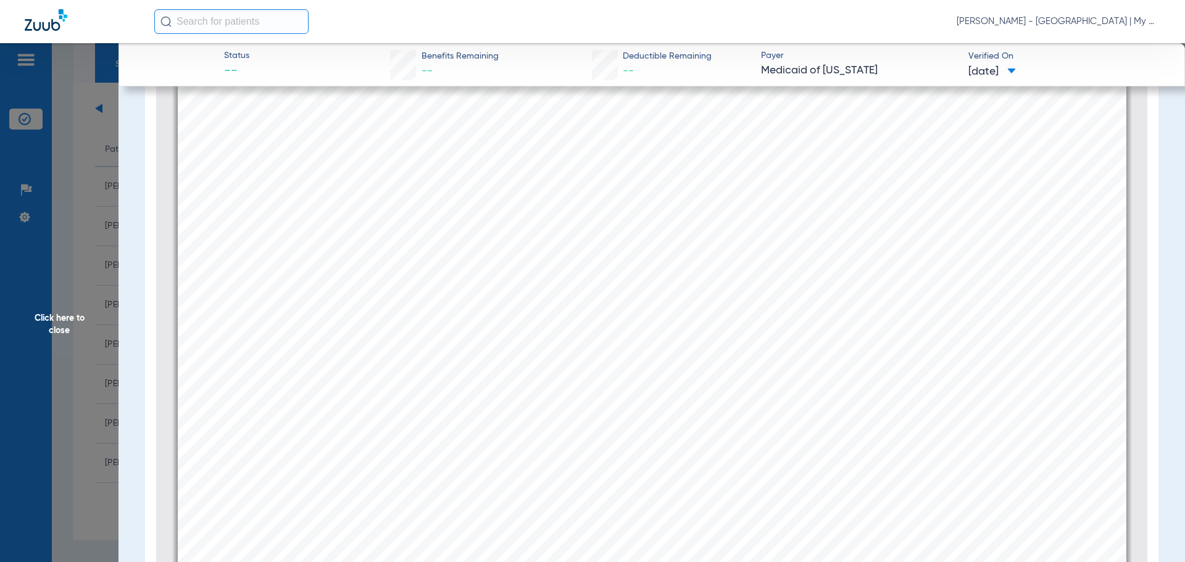
scroll to position [1488, 0]
drag, startPoint x: 98, startPoint y: 283, endPoint x: 61, endPoint y: 318, distance: 50.7
click at [98, 283] on span "Click here to close" at bounding box center [59, 324] width 119 height 562
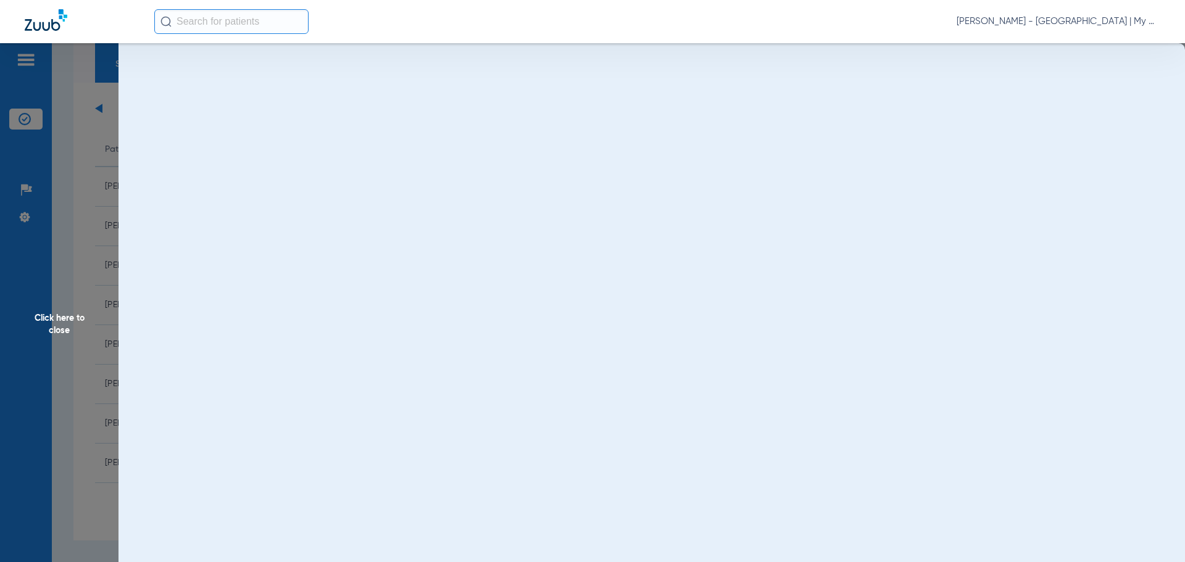
scroll to position [0, 0]
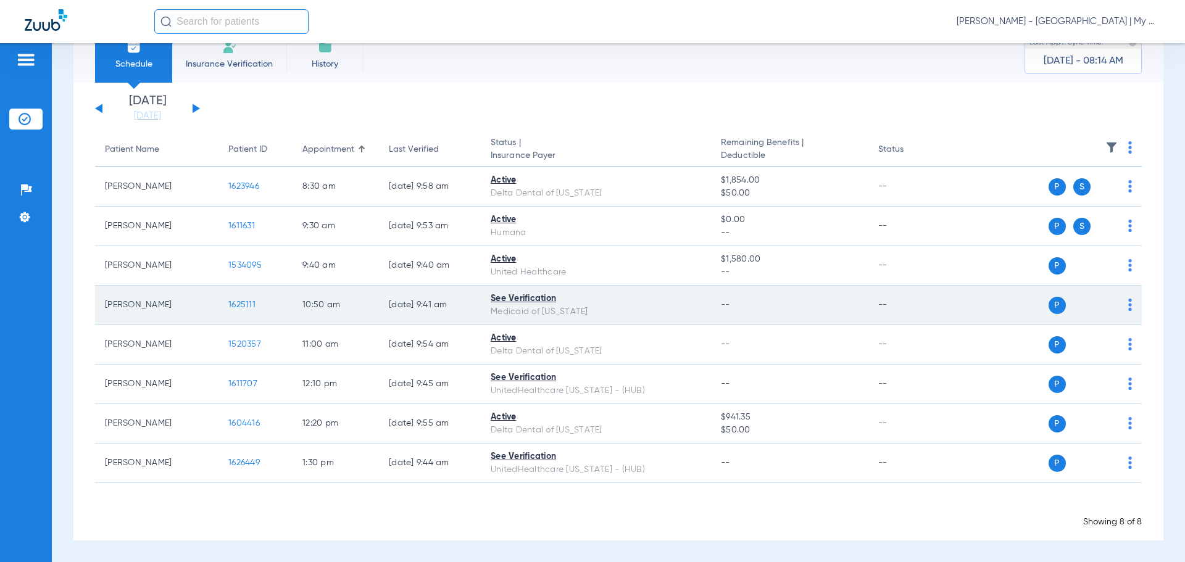
click at [245, 301] on span "1625111" at bounding box center [241, 305] width 27 height 9
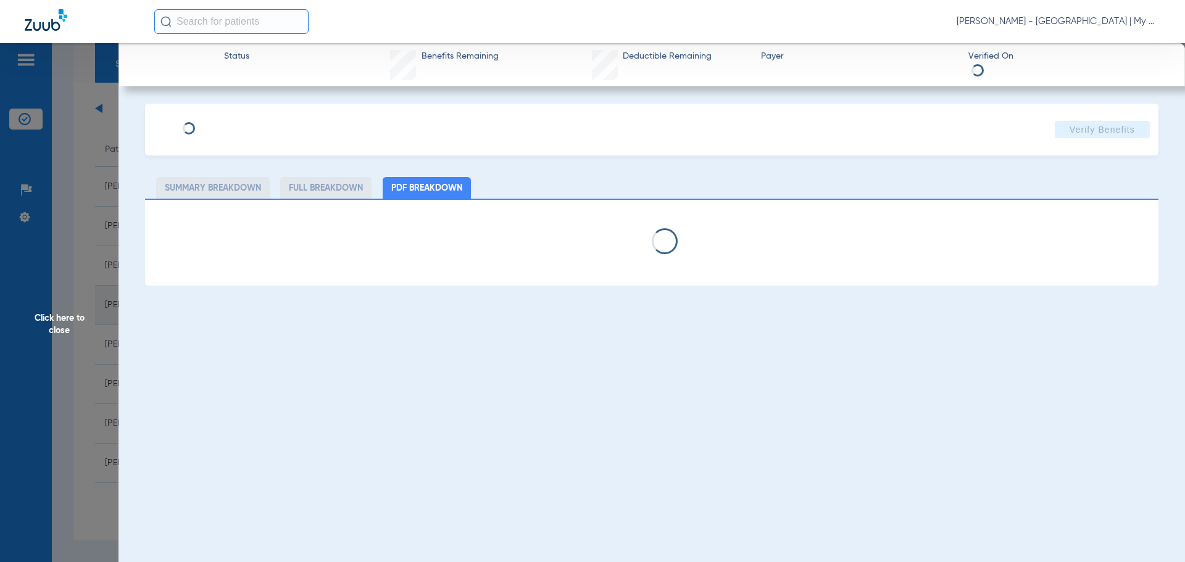
select select "page-width"
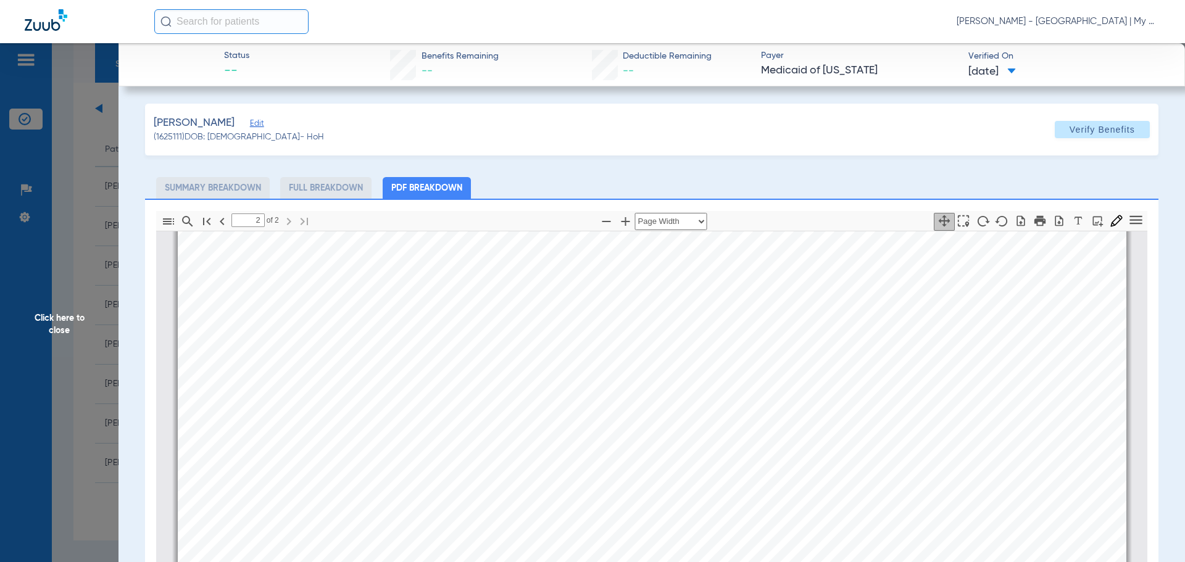
scroll to position [2157, 0]
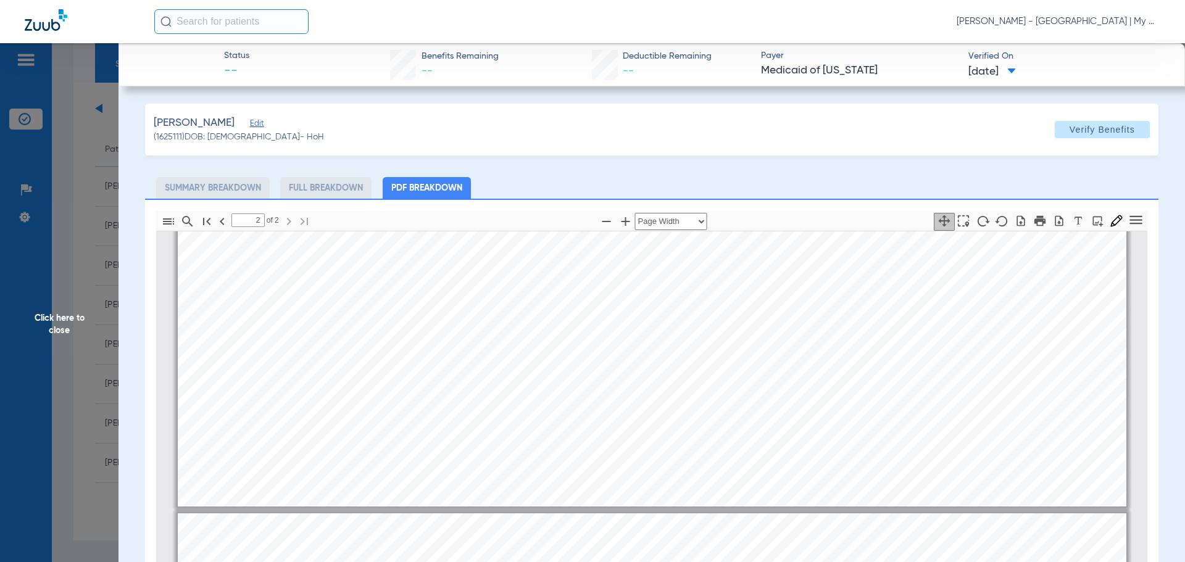
type input "1"
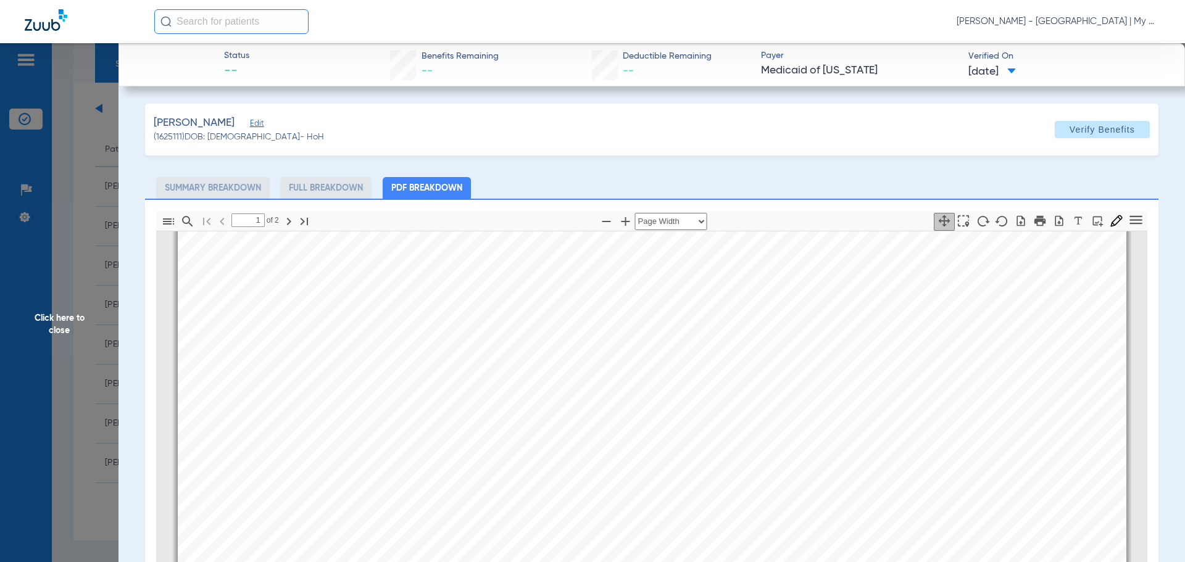
scroll to position [552, 0]
click at [105, 269] on span "Click here to close" at bounding box center [59, 324] width 119 height 562
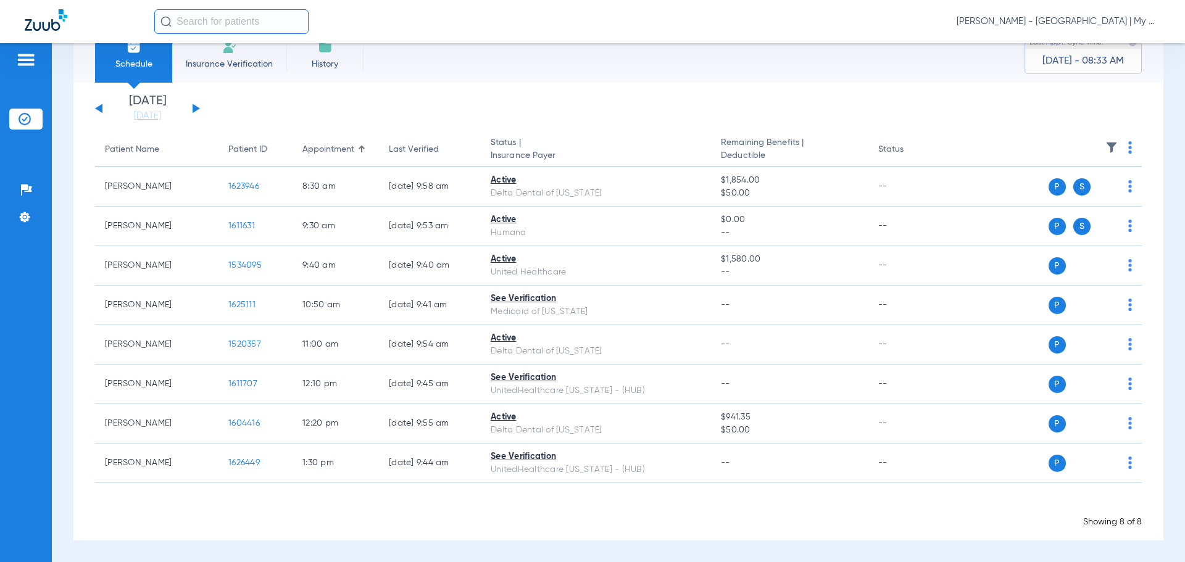
drag, startPoint x: 186, startPoint y: 106, endPoint x: 194, endPoint y: 107, distance: 8.7
click at [190, 107] on div "Sunday 06-15-2025 Monday 06-16-2025 Tuesday 06-17-2025 Wednesday 06-18-2025 Thu…" at bounding box center [147, 108] width 105 height 27
click at [194, 107] on button at bounding box center [196, 108] width 7 height 9
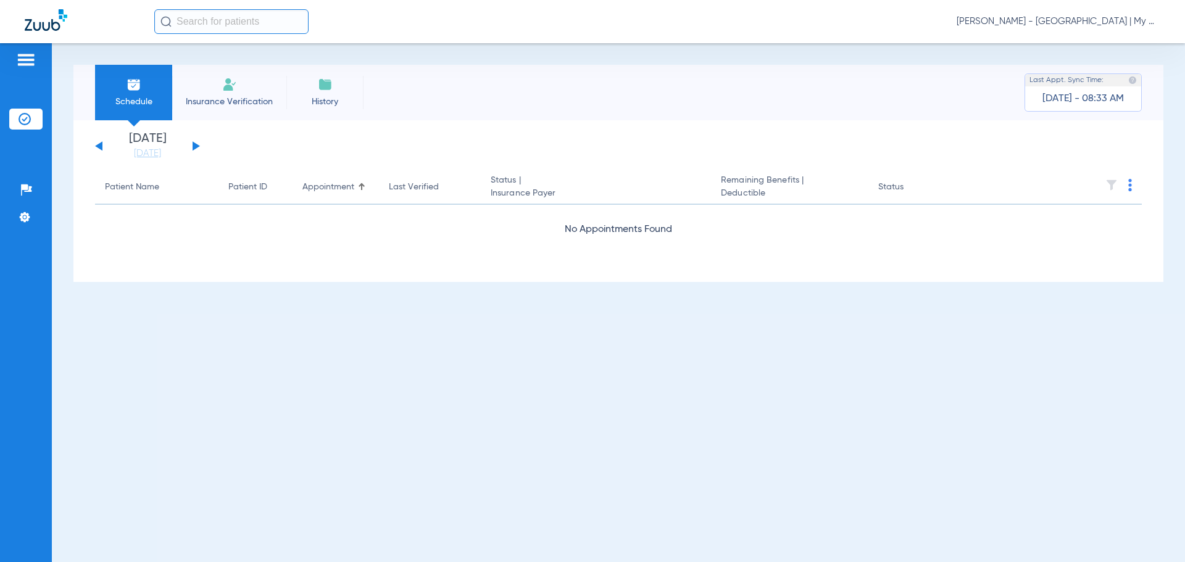
click at [196, 107] on li "Insurance Verification" at bounding box center [229, 93] width 114 height 56
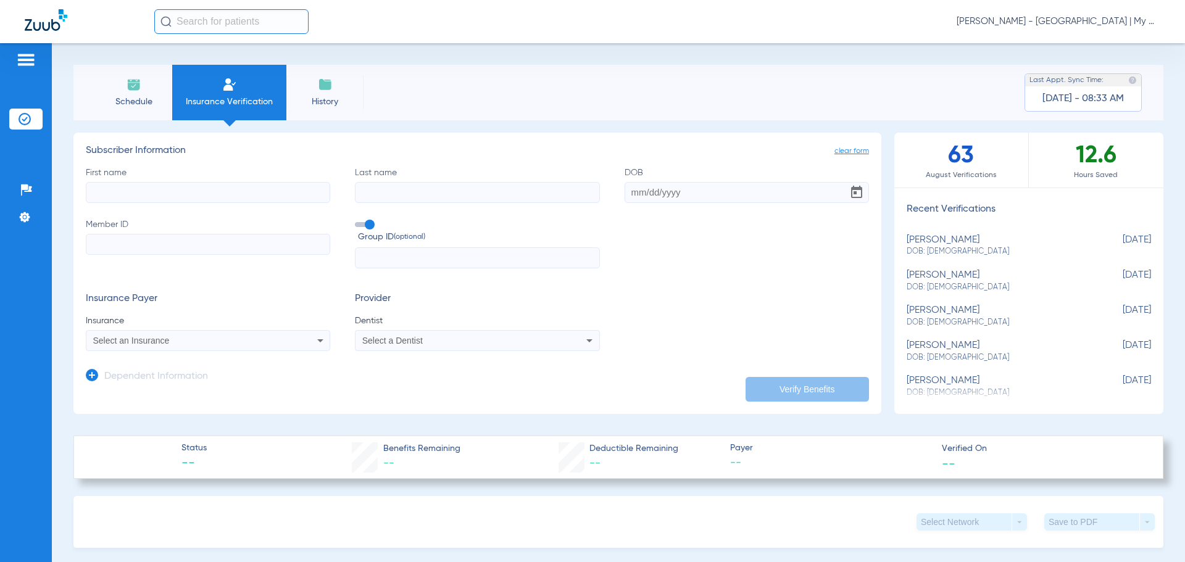
click at [138, 99] on span "Schedule" at bounding box center [133, 102] width 59 height 12
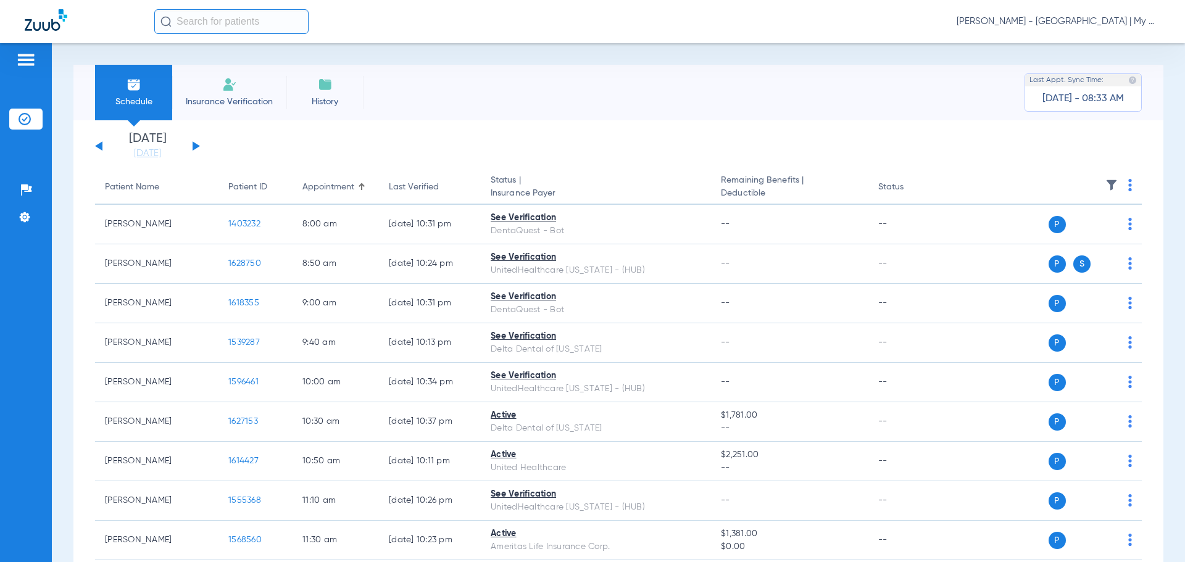
click at [194, 143] on button at bounding box center [196, 145] width 7 height 9
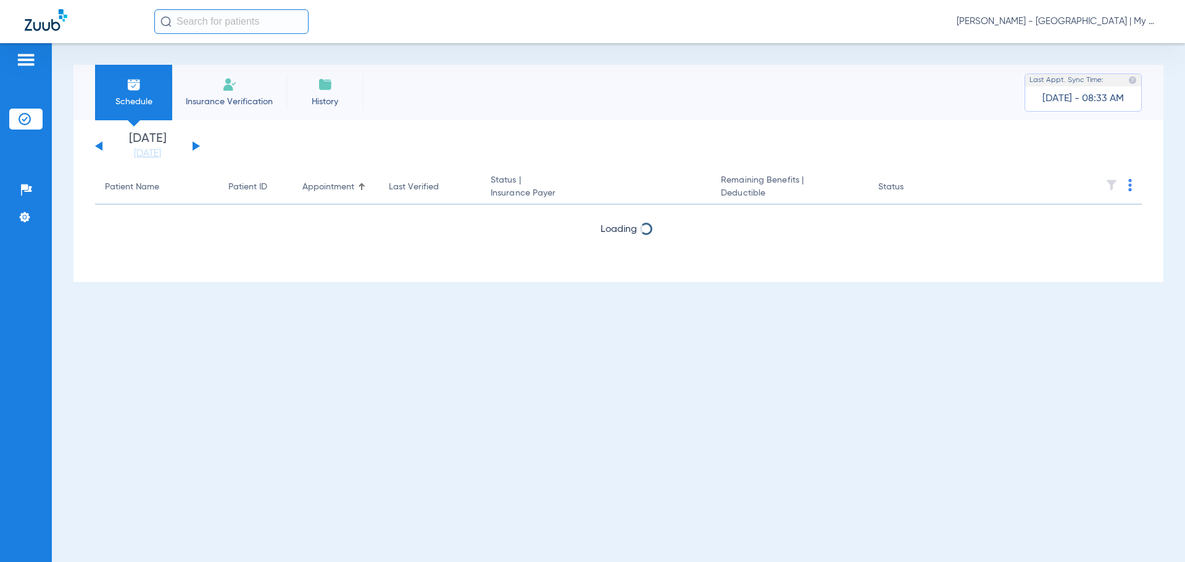
click at [194, 143] on button at bounding box center [196, 145] width 7 height 9
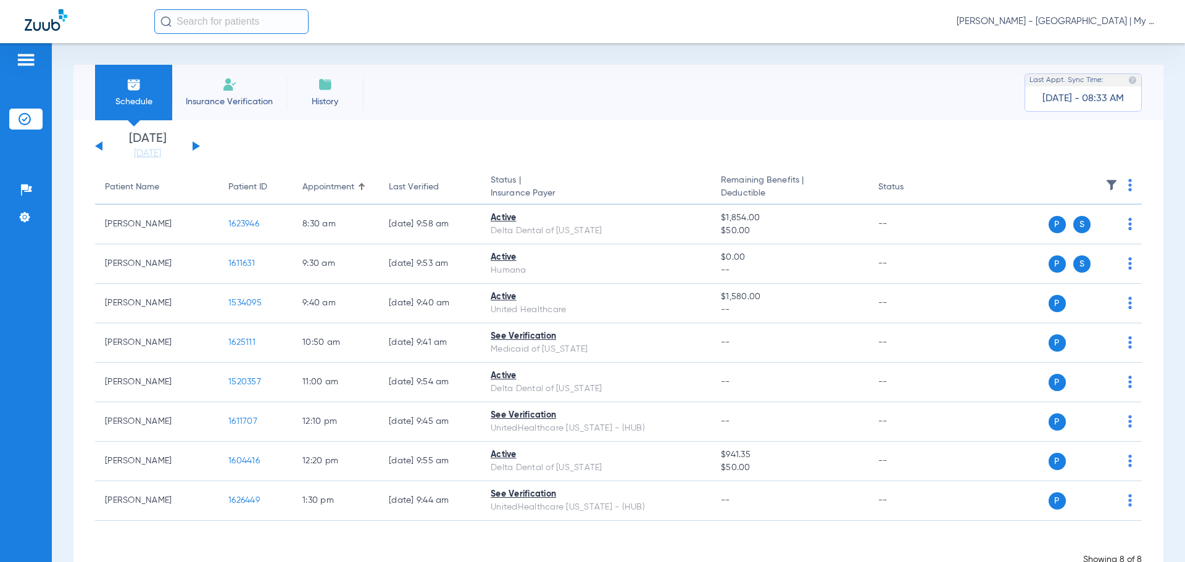
click at [194, 143] on button at bounding box center [196, 145] width 7 height 9
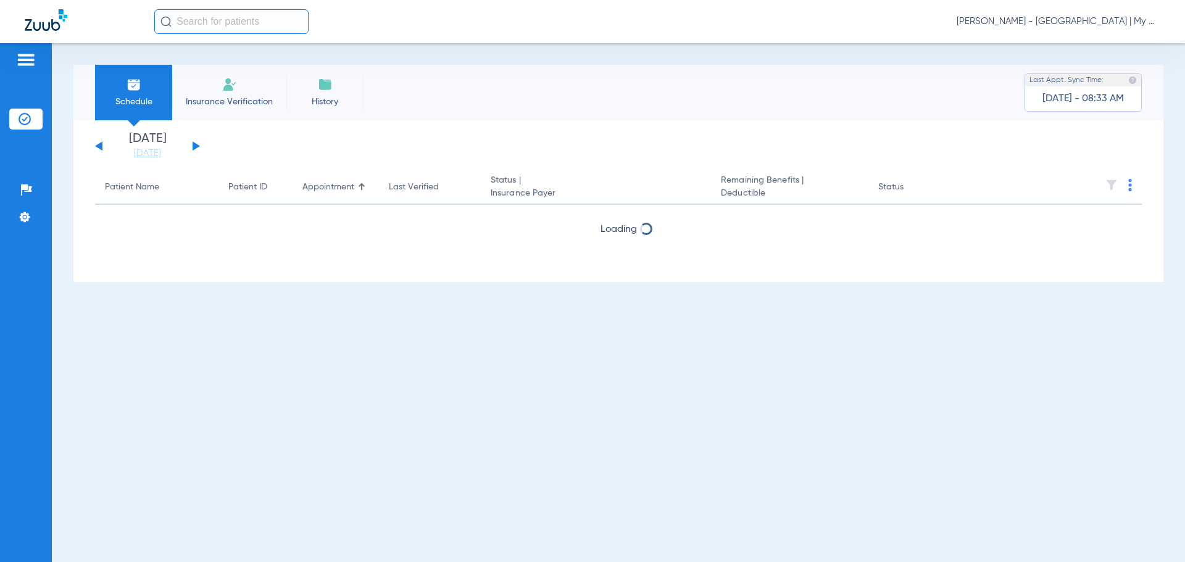
click at [194, 143] on button at bounding box center [196, 145] width 7 height 9
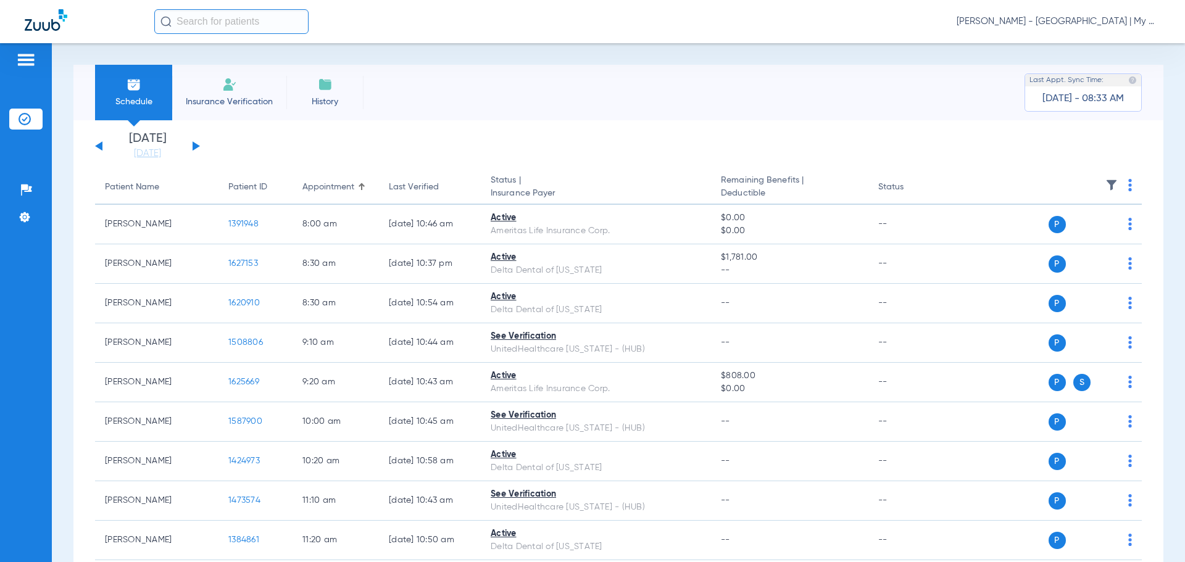
click at [1117, 188] on th at bounding box center [1047, 187] width 191 height 35
click at [1129, 186] on img at bounding box center [1131, 185] width 4 height 12
click at [1075, 235] on span "Verify All" at bounding box center [1073, 234] width 77 height 9
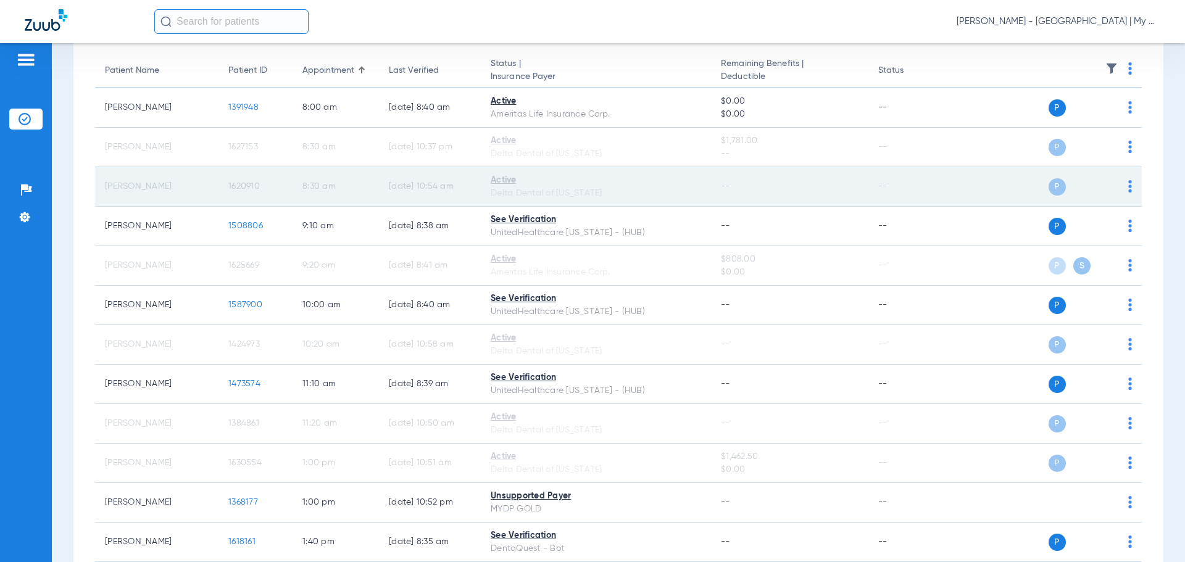
scroll to position [107, 0]
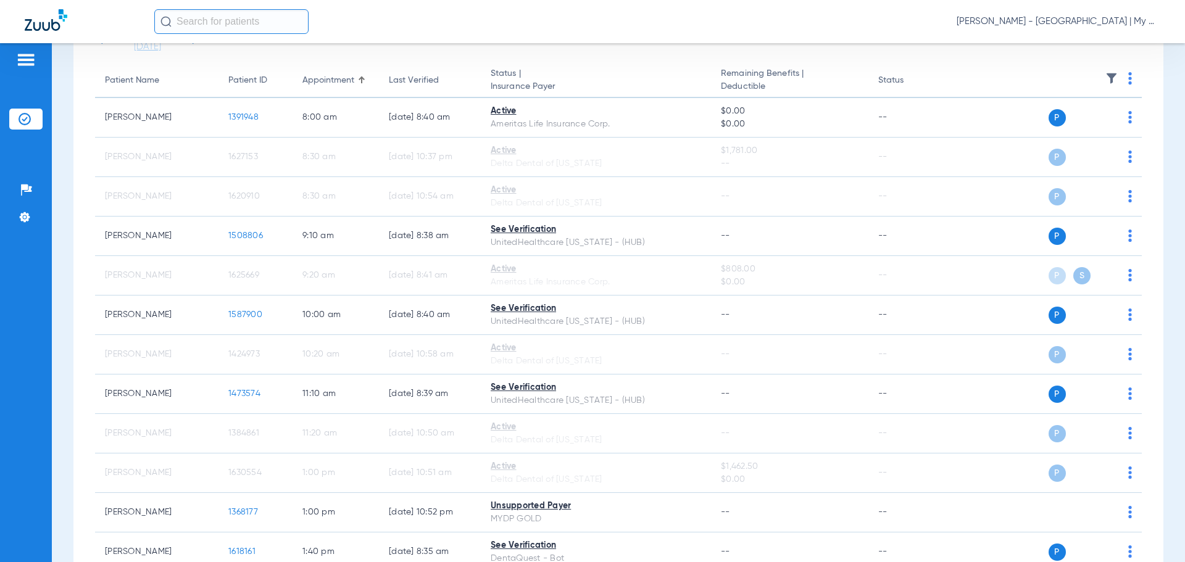
click at [1106, 73] on img at bounding box center [1112, 78] width 12 height 12
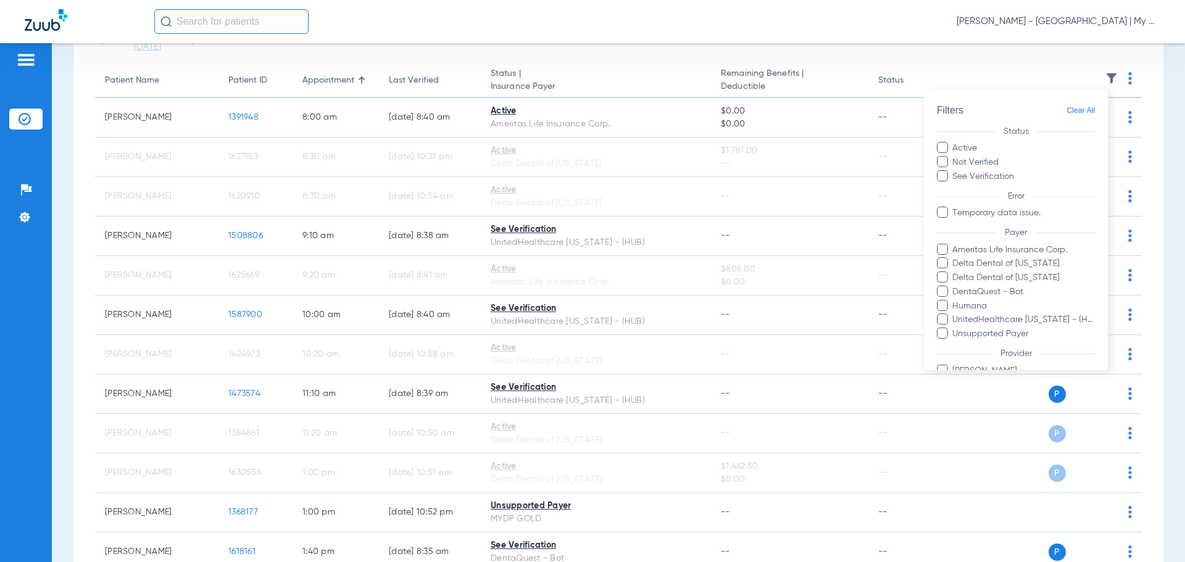
click at [263, 64] on div at bounding box center [592, 281] width 1185 height 562
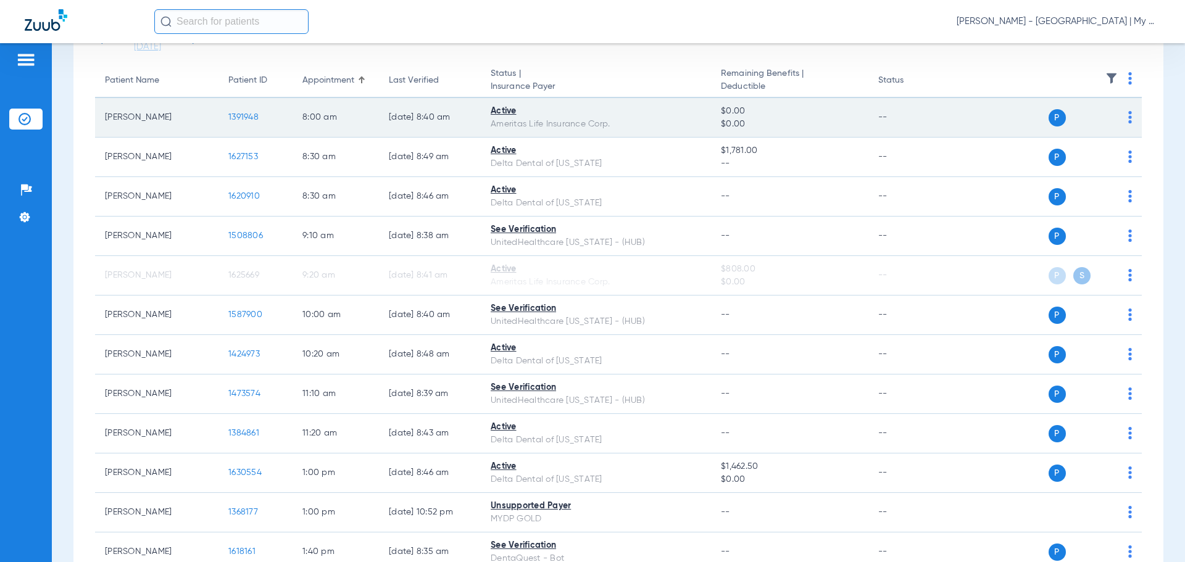
scroll to position [45, 0]
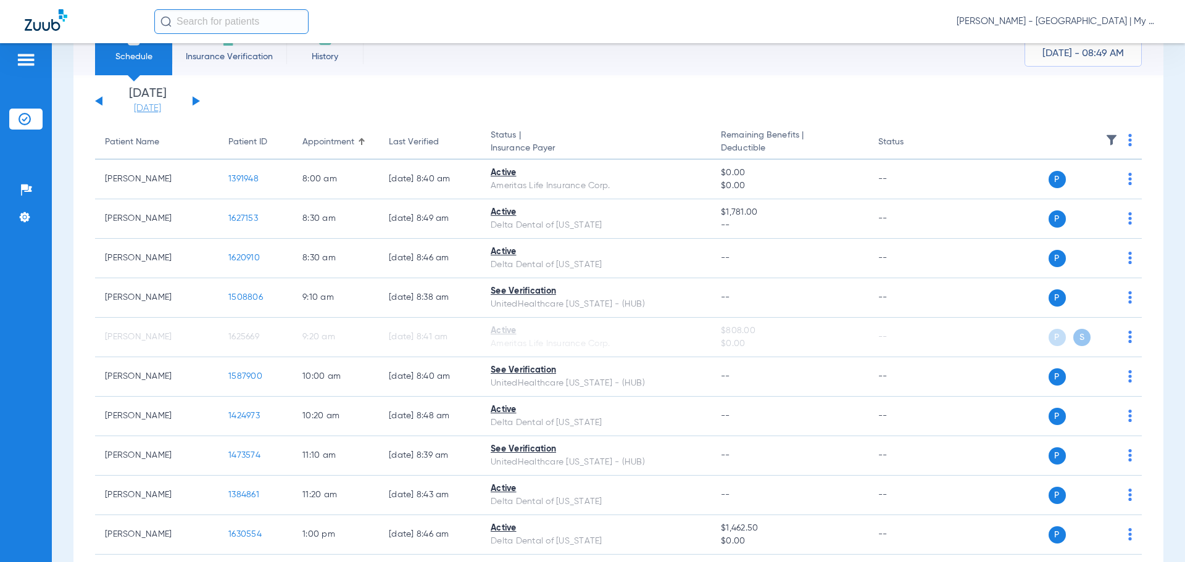
click at [140, 105] on link "[DATE]" at bounding box center [148, 108] width 74 height 12
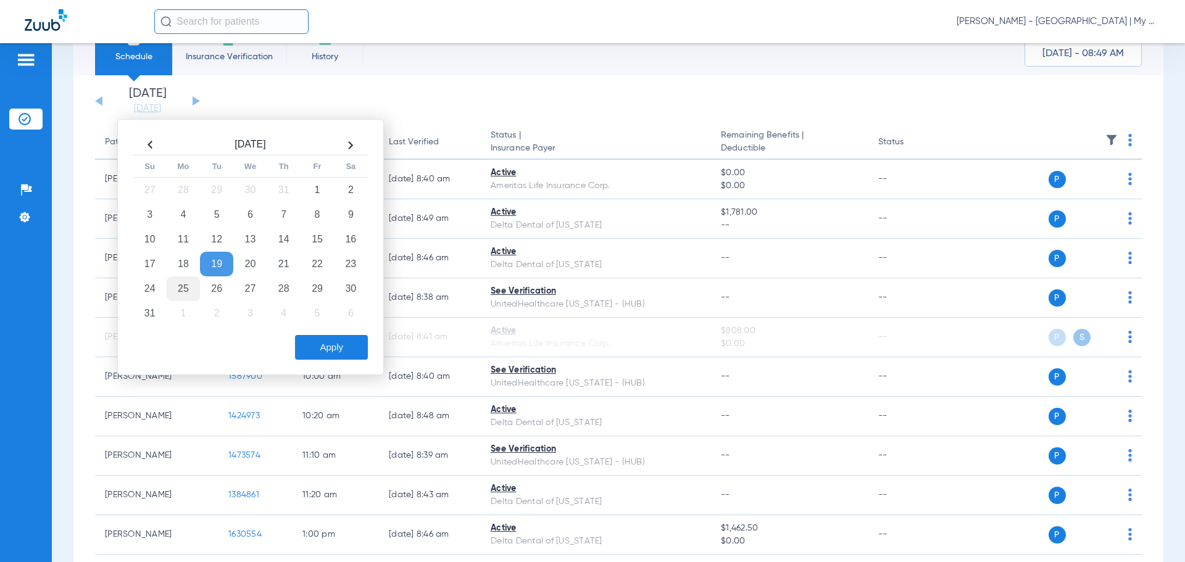
click at [180, 290] on td "25" at bounding box center [183, 289] width 33 height 25
click at [319, 345] on button "Apply" at bounding box center [331, 347] width 73 height 25
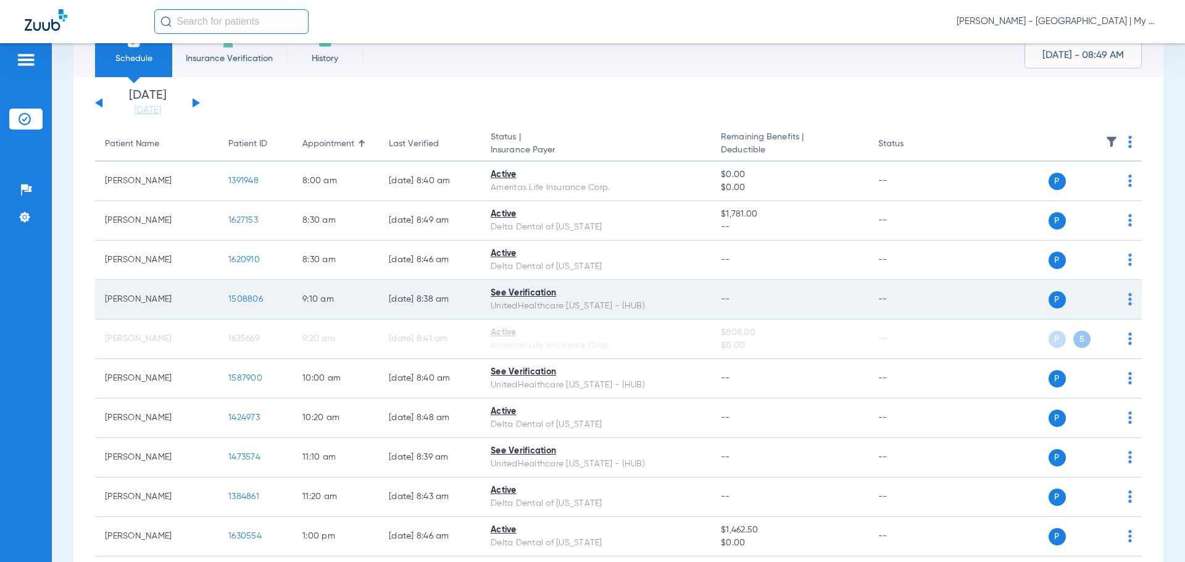
scroll to position [393, 0]
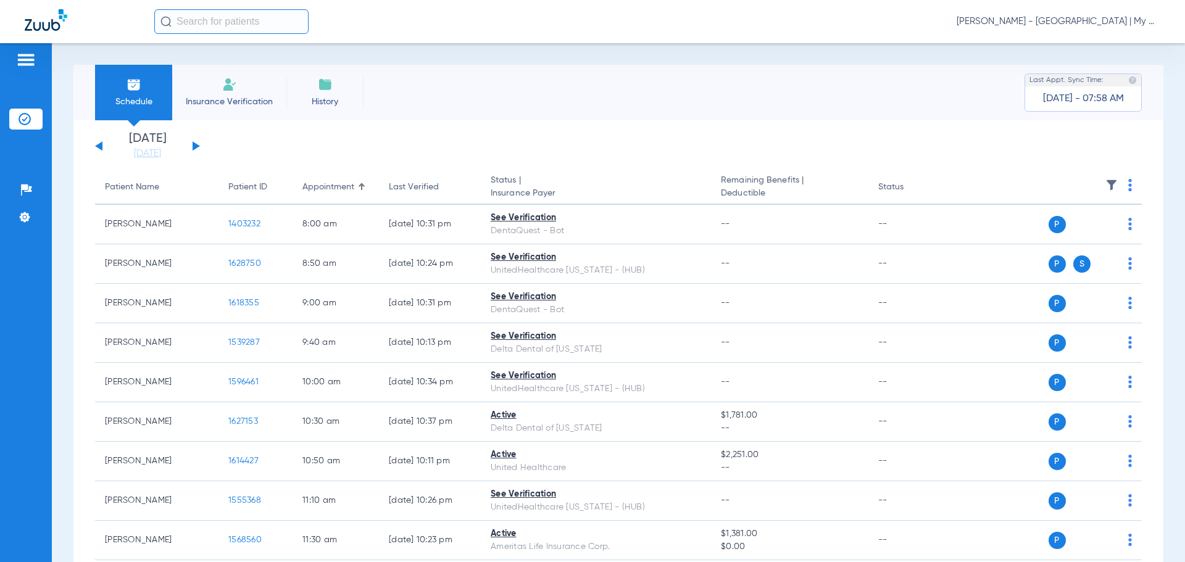
drag, startPoint x: 1032, startPoint y: 31, endPoint x: 1037, endPoint y: 19, distance: 13.1
click at [1032, 30] on div "[PERSON_NAME] - [GEOGRAPHIC_DATA] | My Community Dental Centers" at bounding box center [657, 21] width 1006 height 25
click at [1037, 19] on span "[PERSON_NAME] - [GEOGRAPHIC_DATA] | My Community Dental Centers" at bounding box center [1059, 21] width 204 height 12
click at [1103, 41] on span "Account Selection" at bounding box center [1114, 44] width 69 height 9
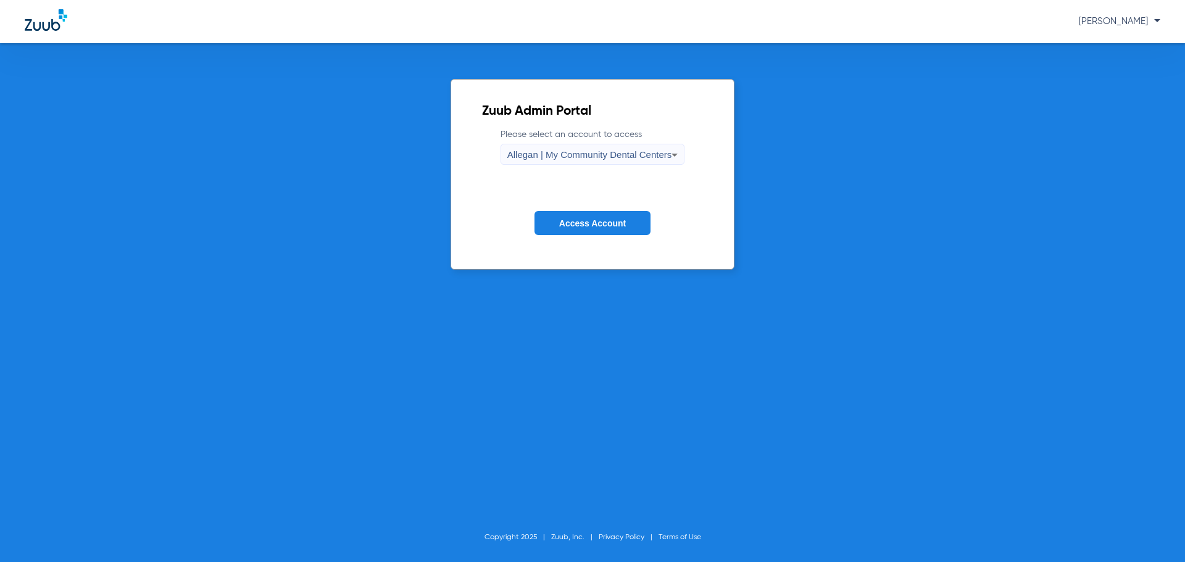
click at [585, 149] on span "Allegan | My Community Dental Centers" at bounding box center [590, 154] width 165 height 10
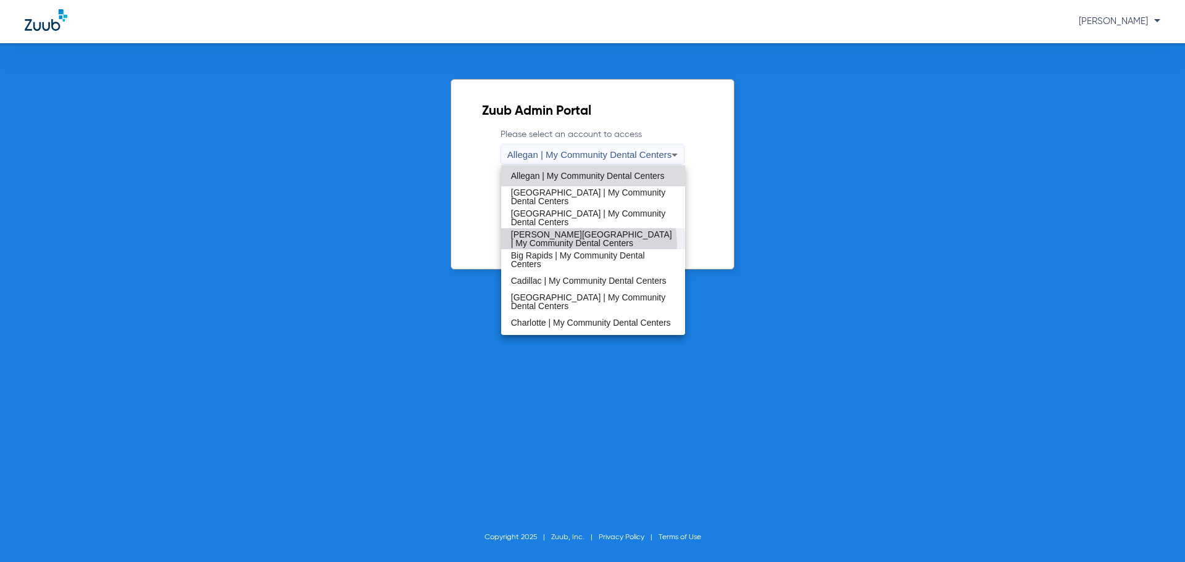
click at [545, 246] on span "Benton Harbor | My Community Dental Centers" at bounding box center [593, 238] width 165 height 17
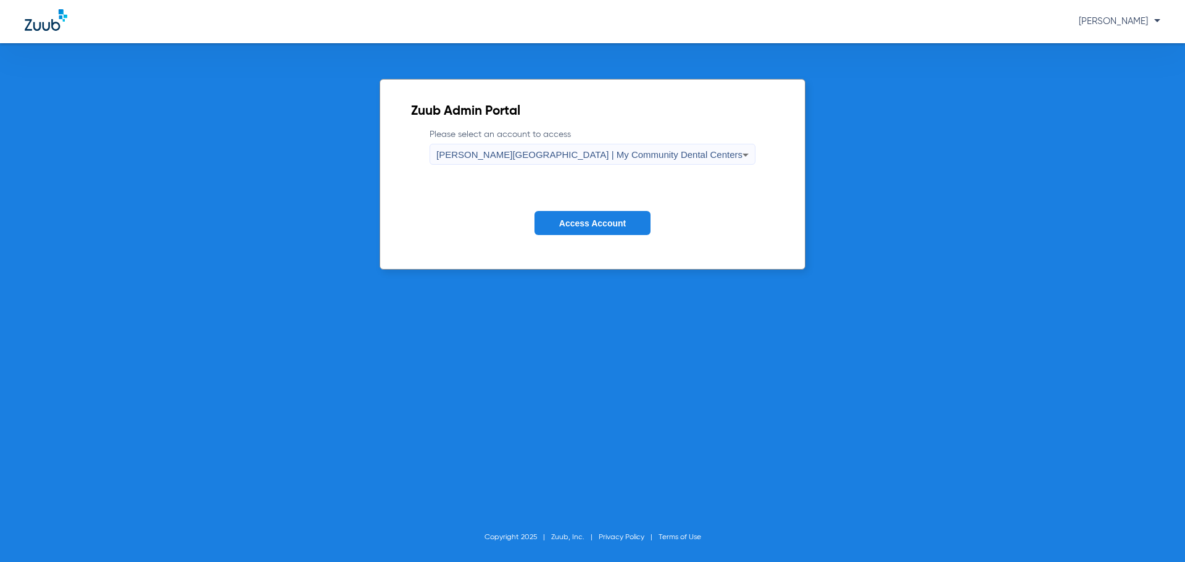
click at [567, 219] on span "Access Account" at bounding box center [592, 224] width 67 height 10
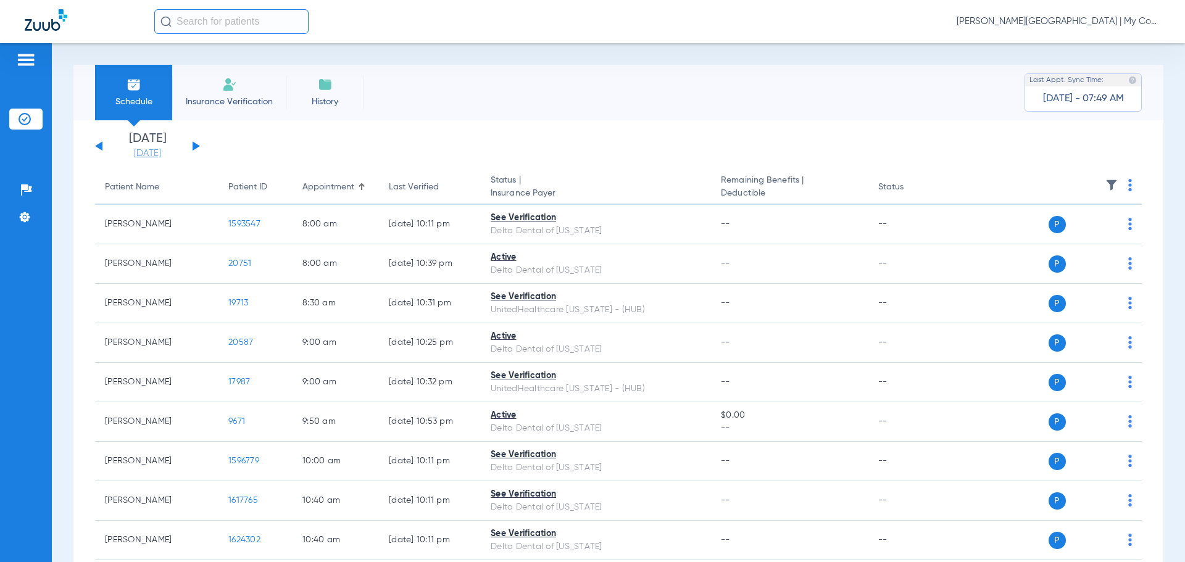
click at [151, 149] on link "[DATE]" at bounding box center [148, 154] width 74 height 12
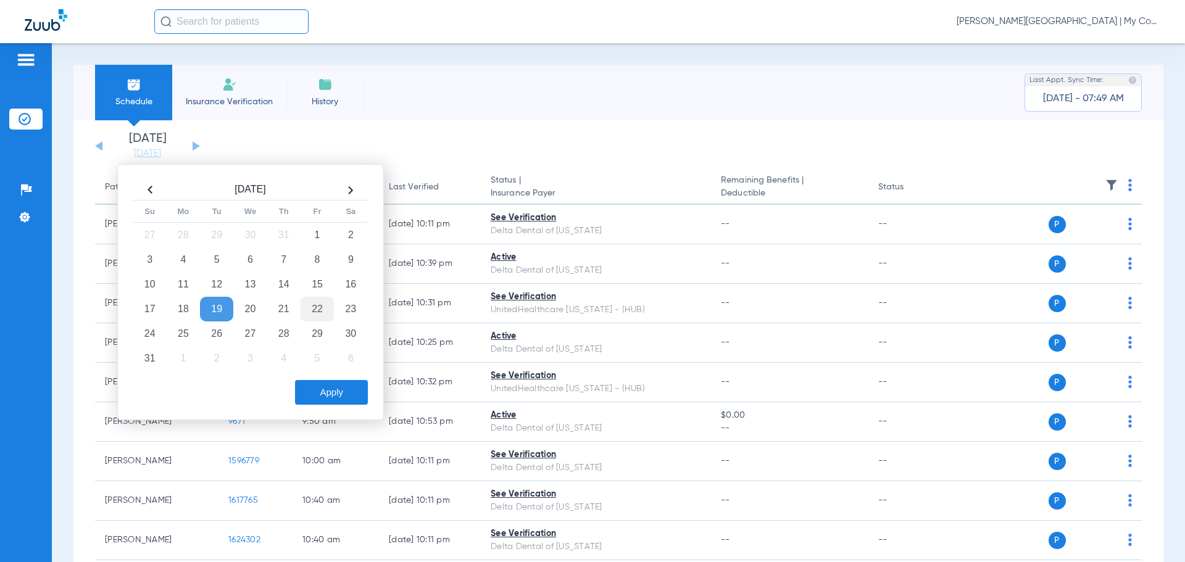
click at [316, 311] on td "22" at bounding box center [317, 309] width 33 height 25
click at [337, 396] on button "Apply" at bounding box center [331, 392] width 73 height 25
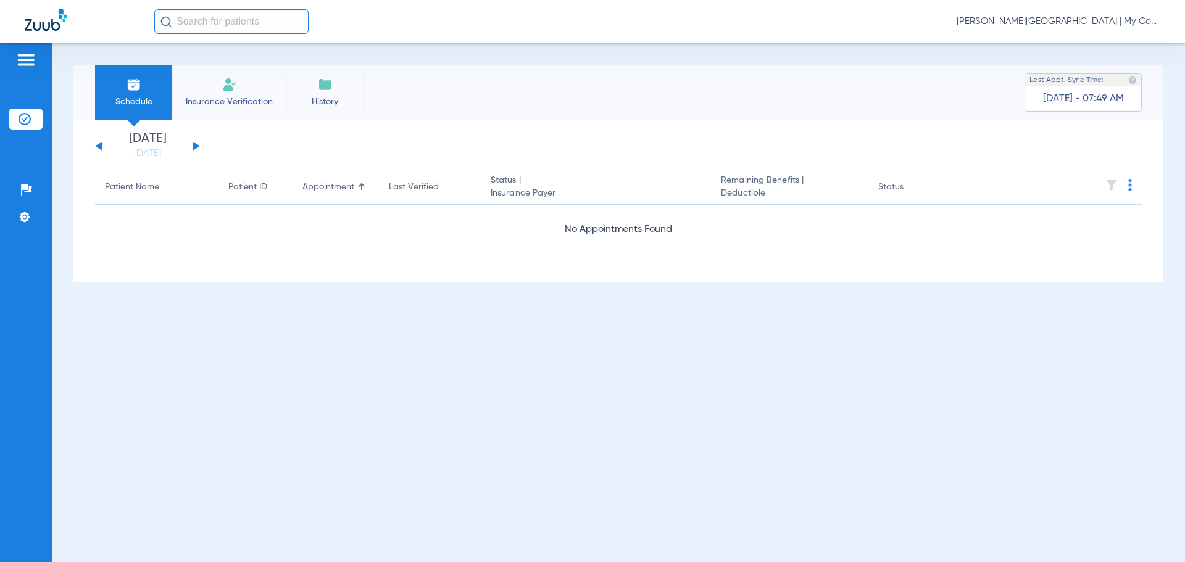
click at [199, 143] on div "Sunday 06-15-2025 Monday 06-16-2025 Tuesday 06-17-2025 Wednesday 06-18-2025 Thu…" at bounding box center [147, 146] width 105 height 27
click at [194, 146] on button at bounding box center [196, 145] width 7 height 9
click at [199, 147] on button at bounding box center [196, 145] width 7 height 9
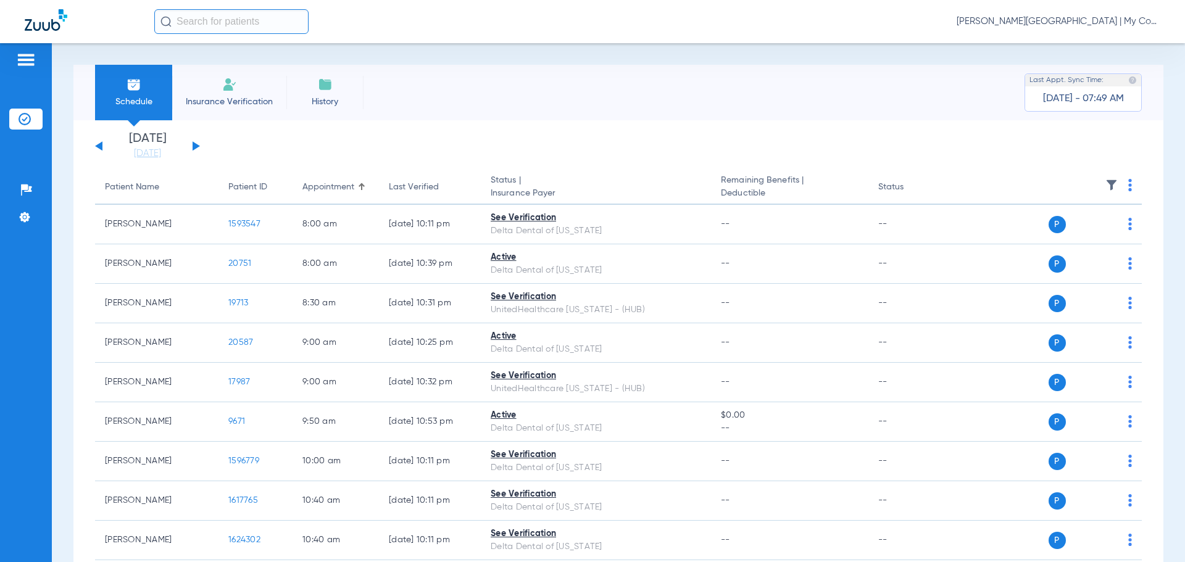
click at [1061, 31] on div "[PERSON_NAME][GEOGRAPHIC_DATA] | My Community Dental Centers" at bounding box center [657, 21] width 1006 height 25
click at [1060, 24] on span "[PERSON_NAME][GEOGRAPHIC_DATA] | My Community Dental Centers" at bounding box center [1059, 21] width 204 height 12
click at [1106, 44] on span "Account Selection" at bounding box center [1114, 44] width 69 height 9
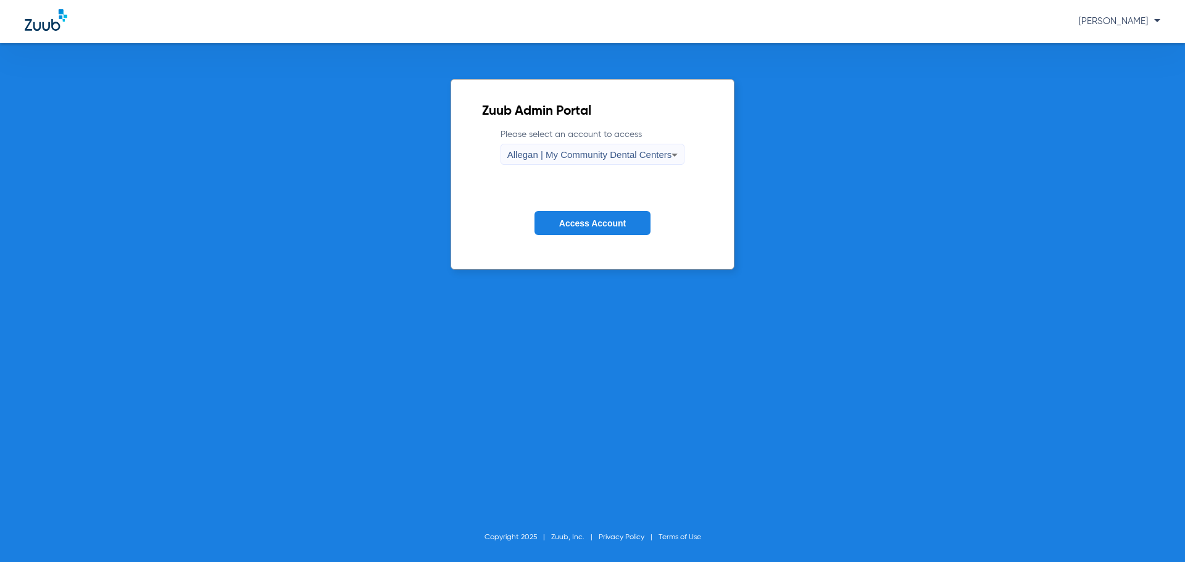
click at [545, 154] on span "Allegan | My Community Dental Centers" at bounding box center [590, 154] width 165 height 10
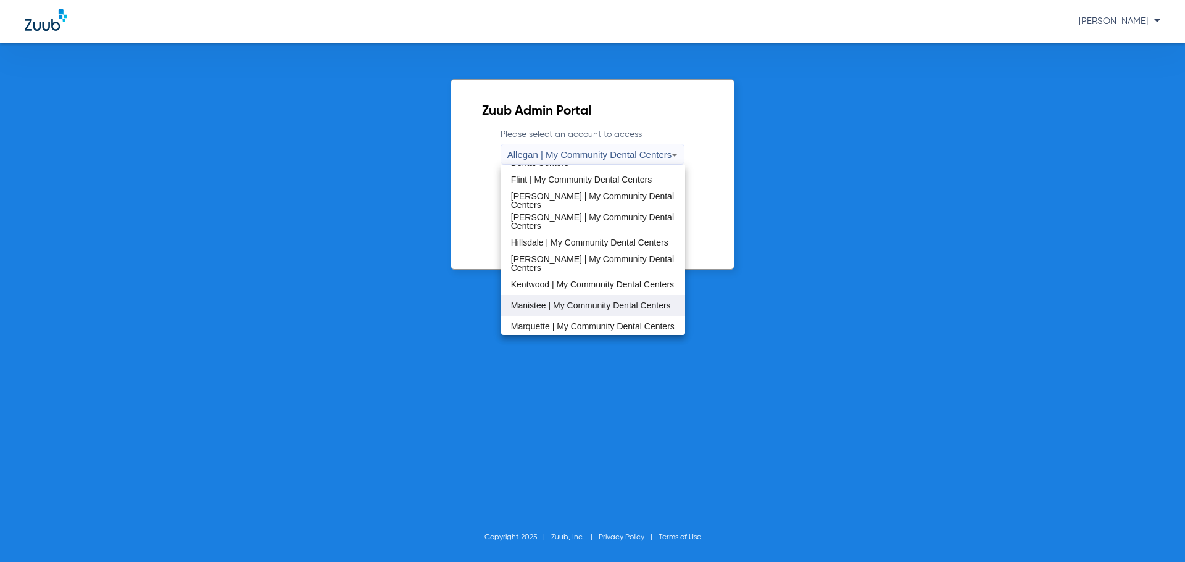
scroll to position [185, 0]
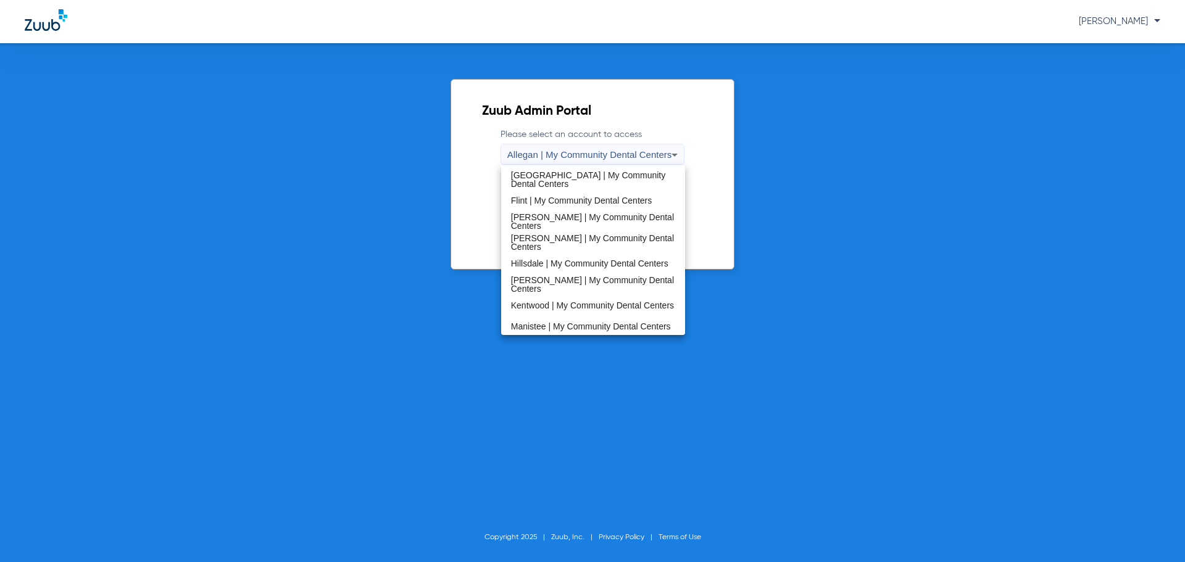
click at [575, 212] on mat-option "[PERSON_NAME] | My Community Dental Centers" at bounding box center [593, 221] width 185 height 21
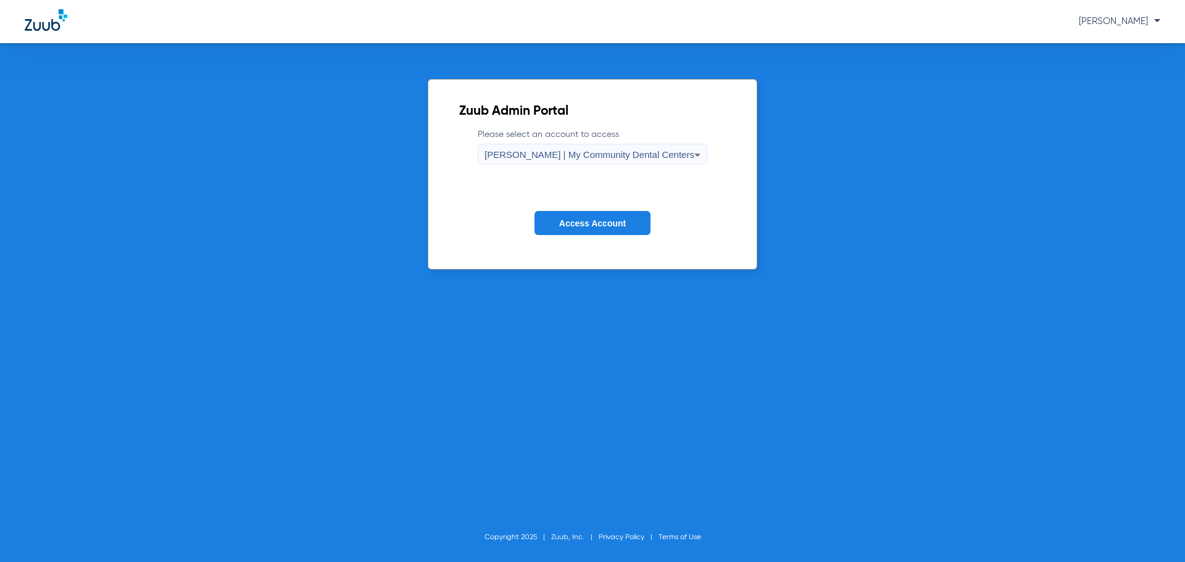
click at [572, 219] on span "Access Account" at bounding box center [592, 224] width 67 height 10
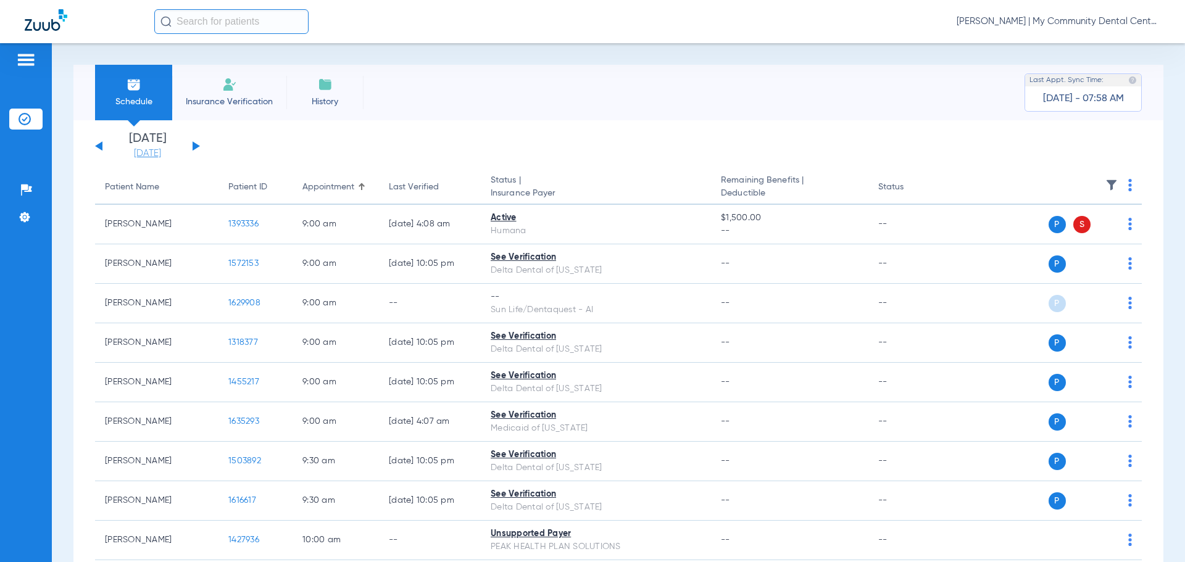
drag, startPoint x: 150, startPoint y: 148, endPoint x: 158, endPoint y: 154, distance: 10.5
click at [150, 148] on link "[DATE]" at bounding box center [148, 154] width 74 height 12
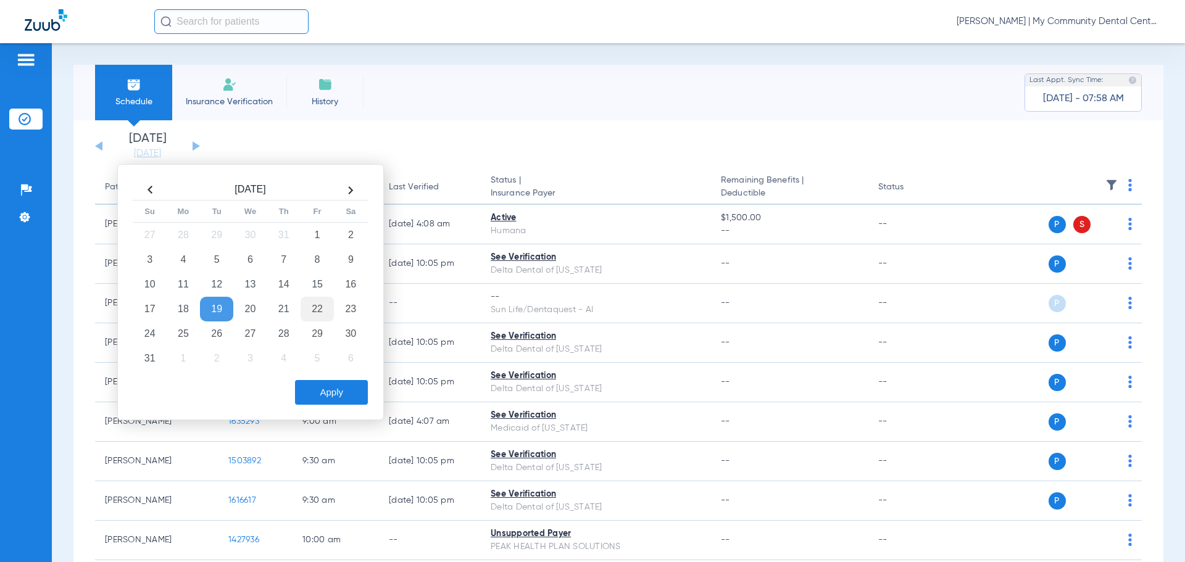
click at [322, 312] on td "22" at bounding box center [317, 309] width 33 height 25
click at [348, 396] on button "Apply" at bounding box center [331, 392] width 73 height 25
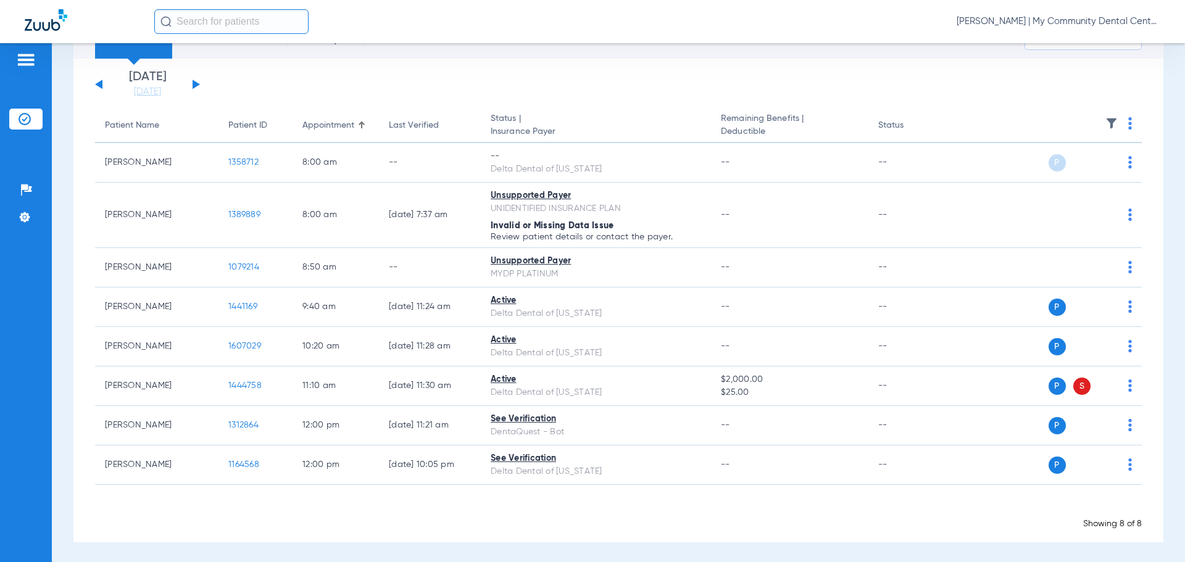
scroll to position [64, 0]
click at [479, 516] on app-loading-indicator "Loading" at bounding box center [618, 508] width 1047 height 15
click at [414, 495] on app-appointment-list "Patient Name Patient ID Appointment Last Verified Status | Insurance Payer Rema…" at bounding box center [618, 318] width 1047 height 422
drag, startPoint x: 525, startPoint y: 537, endPoint x: 519, endPoint y: 523, distance: 15.2
click at [525, 537] on div "[DATE] [DATE] [DATE] [DATE] [DATE] [DATE] [DATE] [DATE] [DATE] [DATE] [DATE] [D…" at bounding box center [618, 299] width 1090 height 484
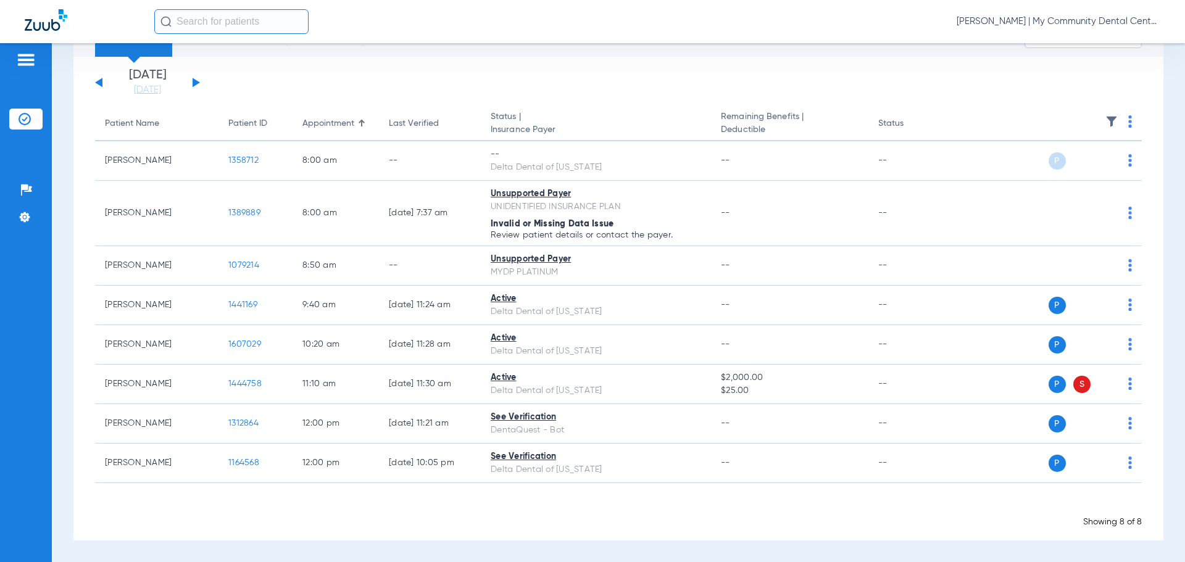
click at [194, 82] on button at bounding box center [196, 82] width 7 height 9
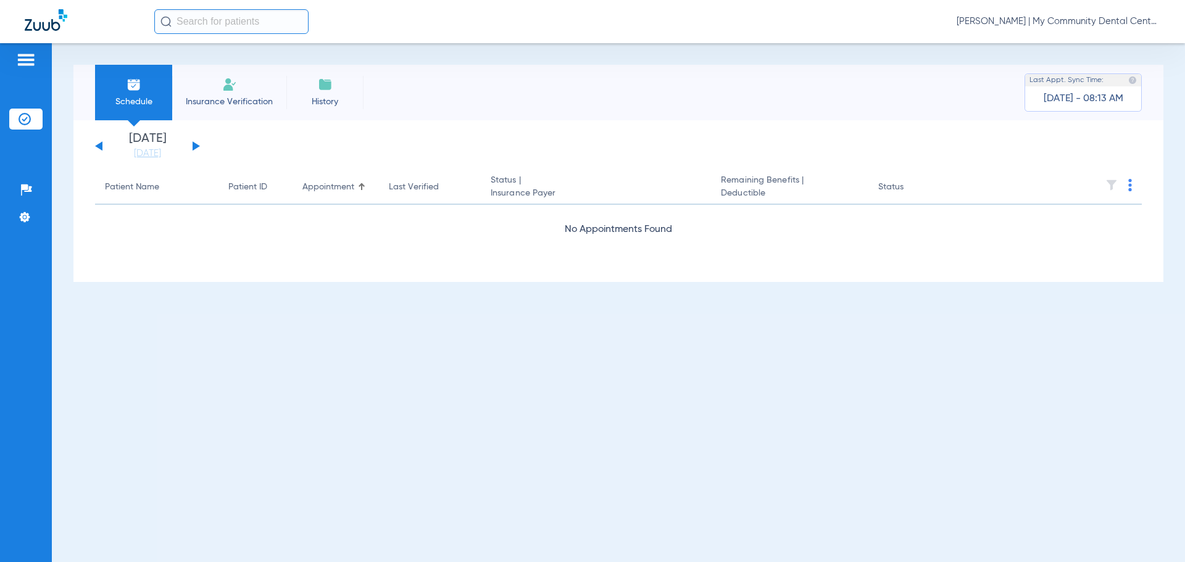
click at [195, 144] on button at bounding box center [196, 145] width 7 height 9
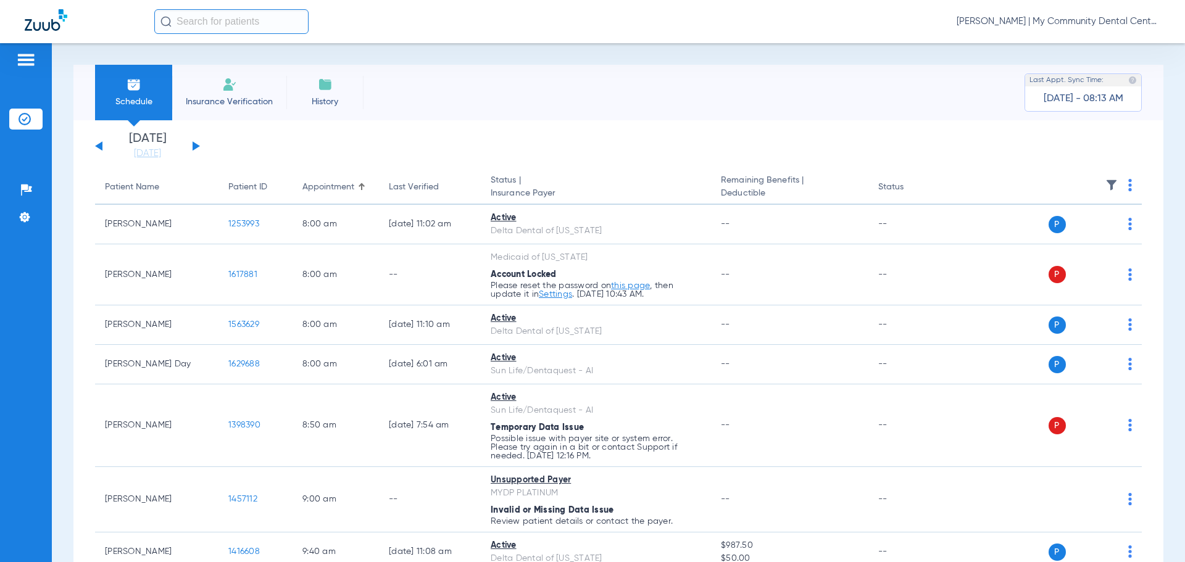
click at [1116, 190] on th at bounding box center [1047, 187] width 191 height 35
click at [1129, 187] on img at bounding box center [1131, 185] width 4 height 12
click at [1085, 233] on span "Verify All" at bounding box center [1073, 234] width 77 height 9
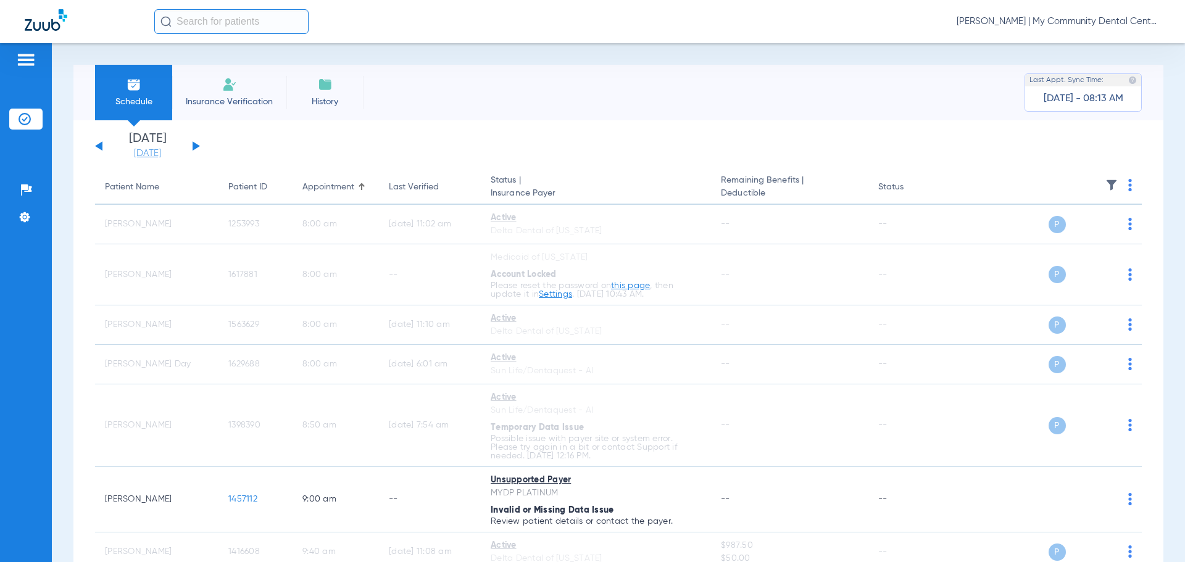
click at [136, 156] on link "[DATE]" at bounding box center [148, 154] width 74 height 12
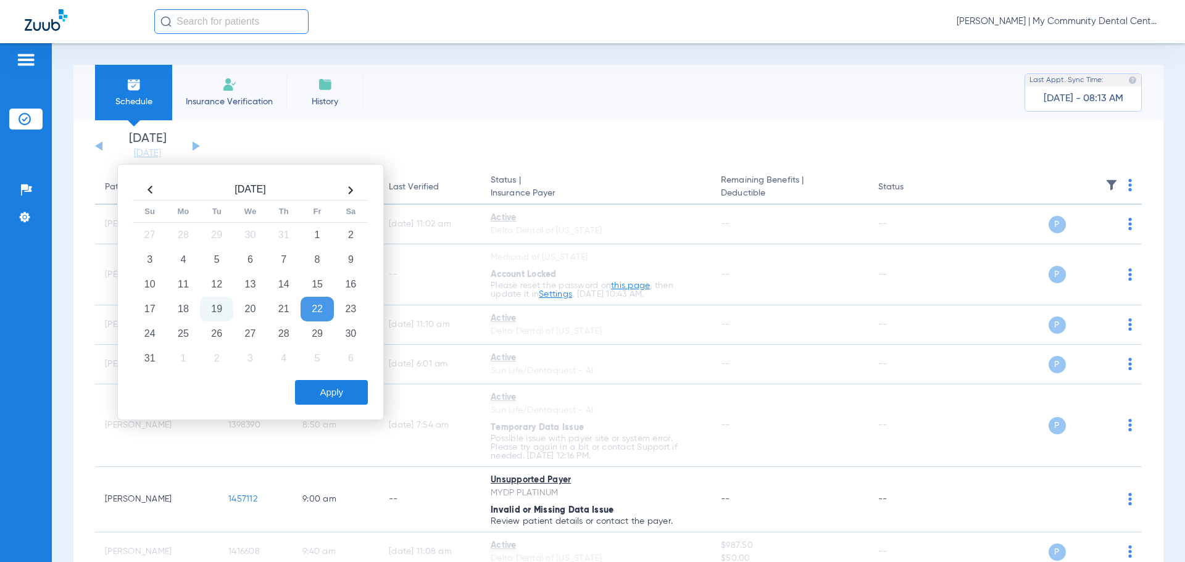
click at [316, 309] on td "22" at bounding box center [317, 309] width 33 height 25
click at [314, 396] on button "Apply" at bounding box center [331, 392] width 73 height 25
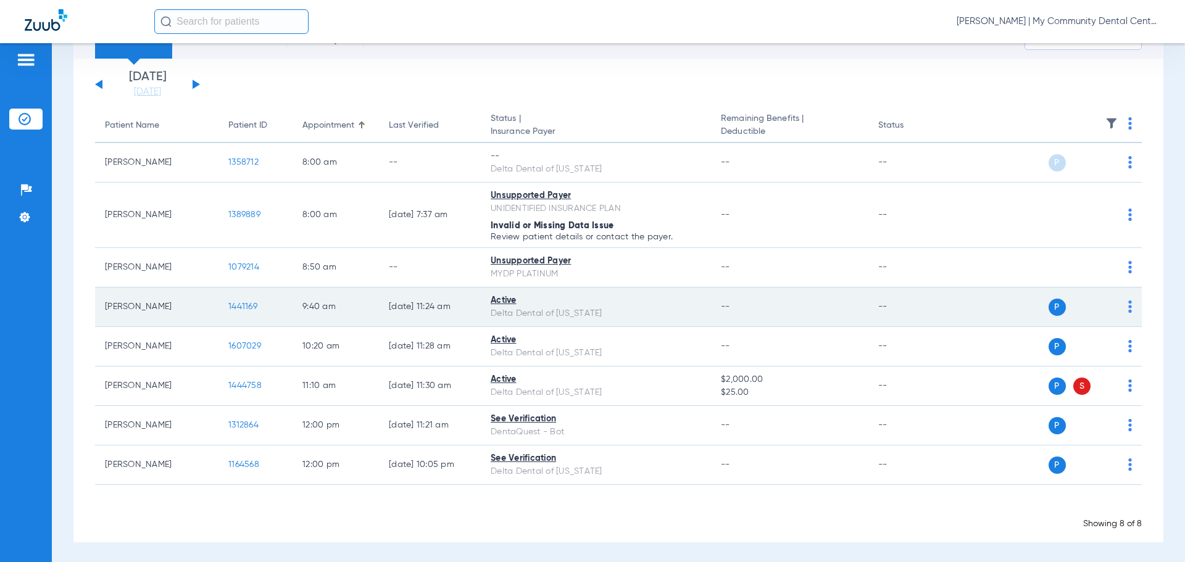
scroll to position [64, 0]
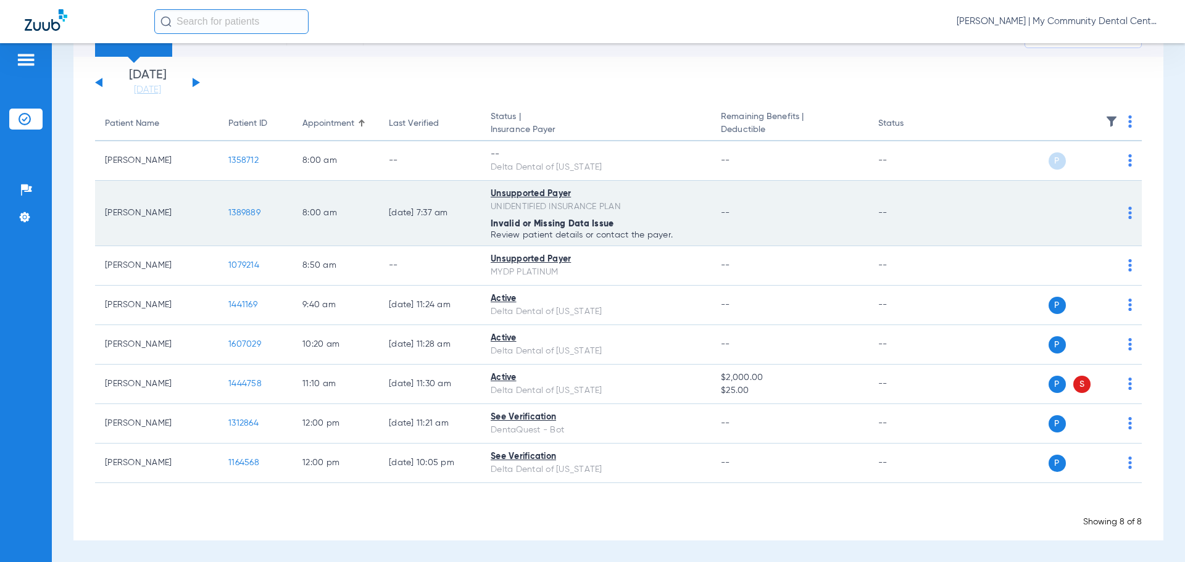
drag, startPoint x: 410, startPoint y: 52, endPoint x: 571, endPoint y: 181, distance: 205.6
click at [571, 181] on div "Schedule Insurance Verification History Last Appt. Sync Time: Today - 08:13 AM …" at bounding box center [618, 271] width 1090 height 540
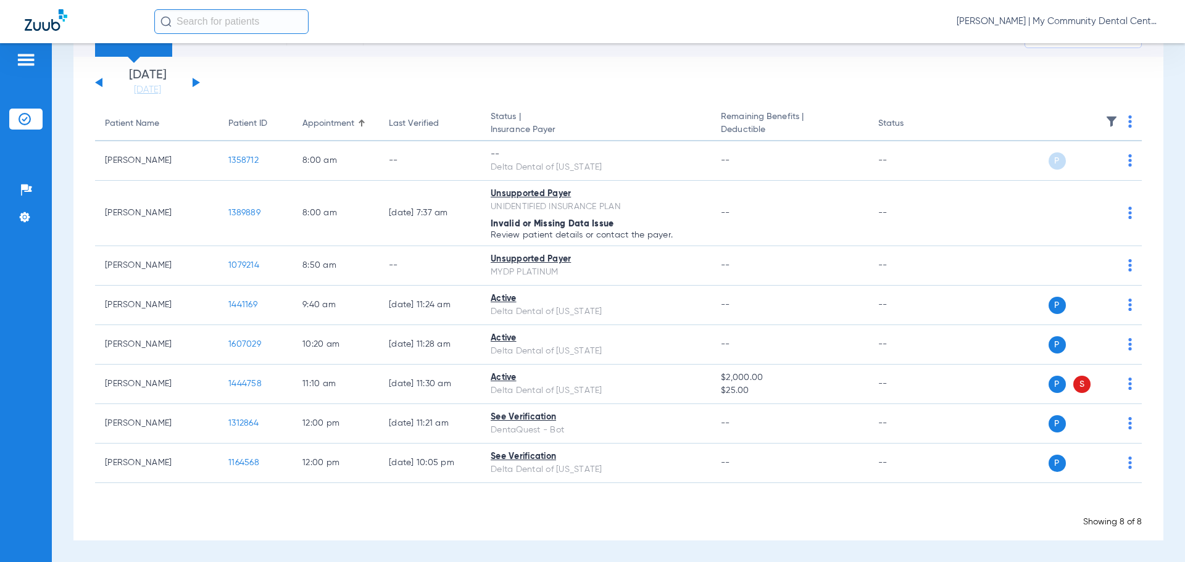
click at [558, 491] on app-appointment-list "Patient Name Patient ID Appointment Last Verified Status | Insurance Payer Rema…" at bounding box center [618, 318] width 1047 height 422
click at [143, 90] on link "[DATE]" at bounding box center [148, 90] width 74 height 12
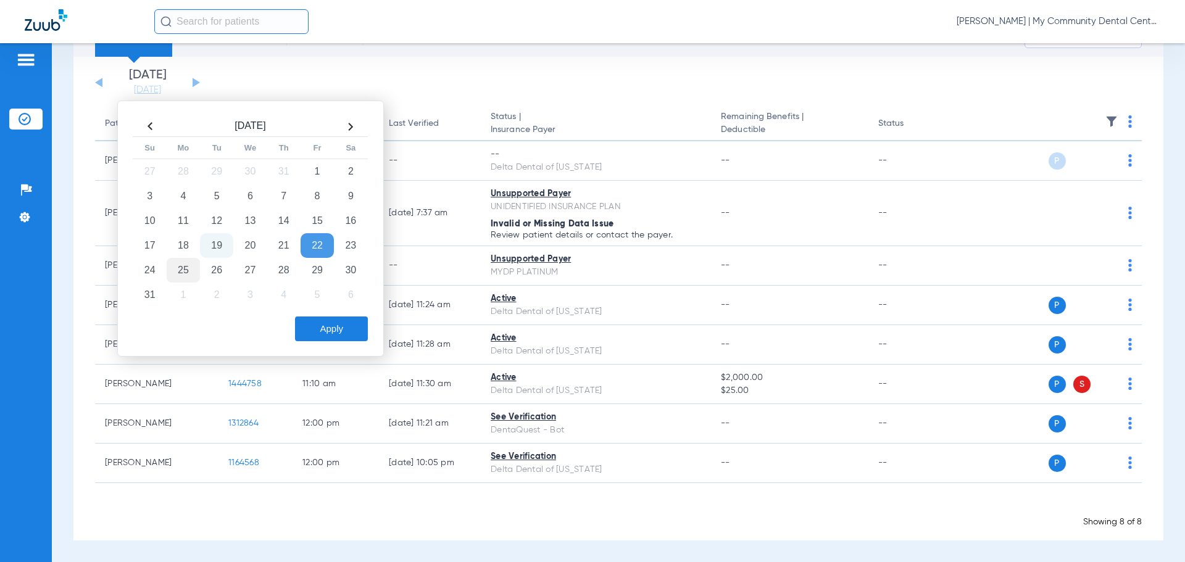
click at [185, 268] on td "25" at bounding box center [183, 270] width 33 height 25
click at [309, 312] on div "Apply" at bounding box center [249, 326] width 238 height 31
click at [328, 326] on button "Apply" at bounding box center [331, 329] width 73 height 25
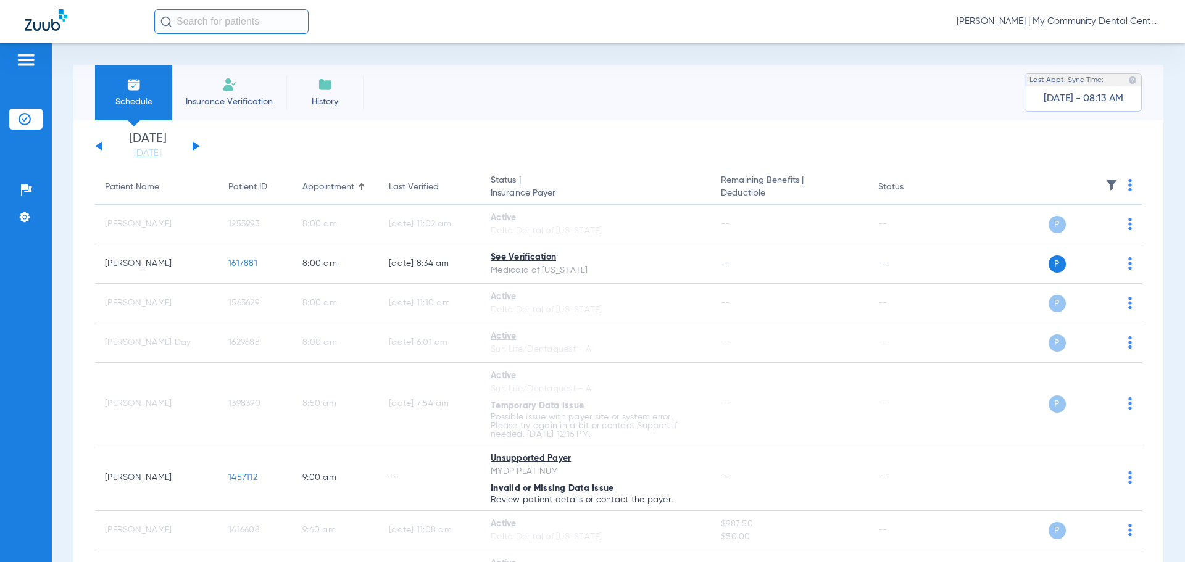
drag, startPoint x: 164, startPoint y: 152, endPoint x: 193, endPoint y: 173, distance: 36.7
click at [164, 152] on link "[DATE]" at bounding box center [148, 154] width 74 height 12
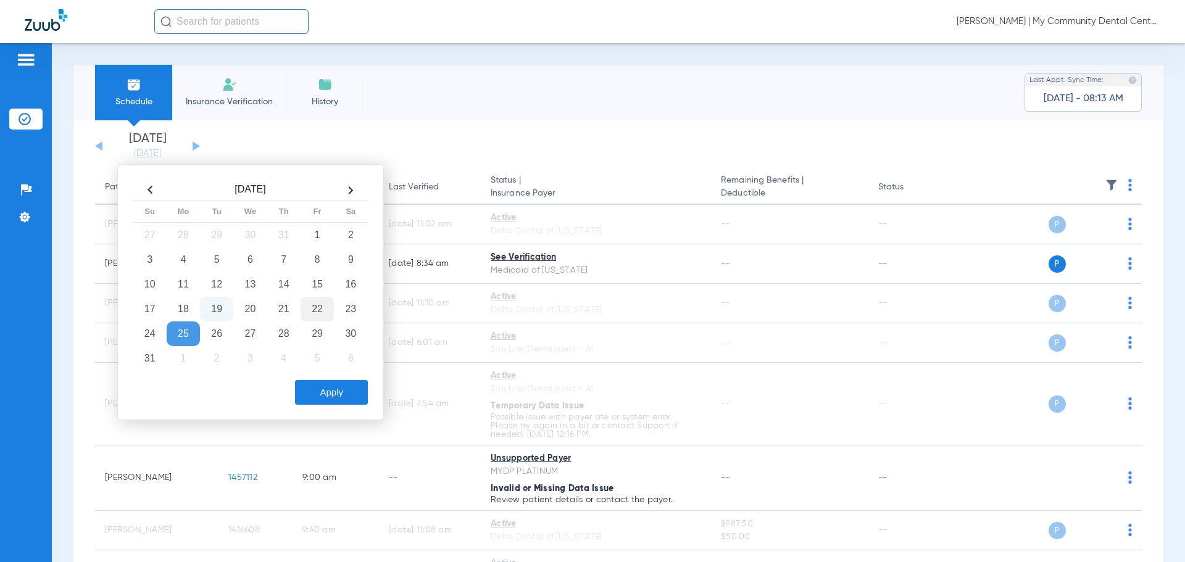
click at [325, 312] on td "22" at bounding box center [317, 309] width 33 height 25
click at [362, 404] on button "Apply" at bounding box center [331, 392] width 73 height 25
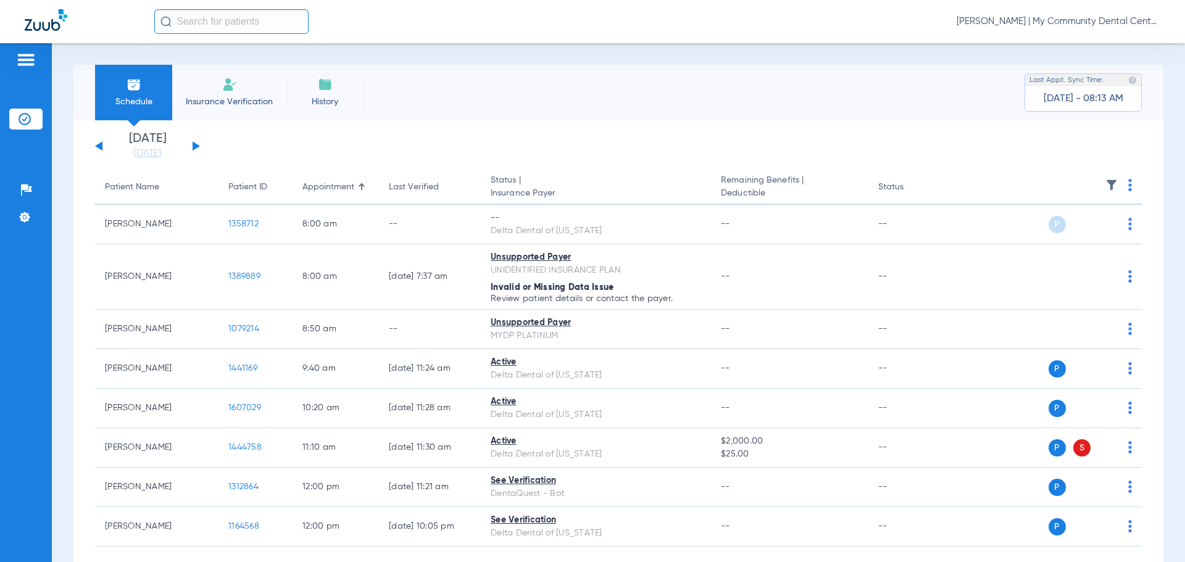
click at [1106, 180] on img at bounding box center [1112, 185] width 12 height 12
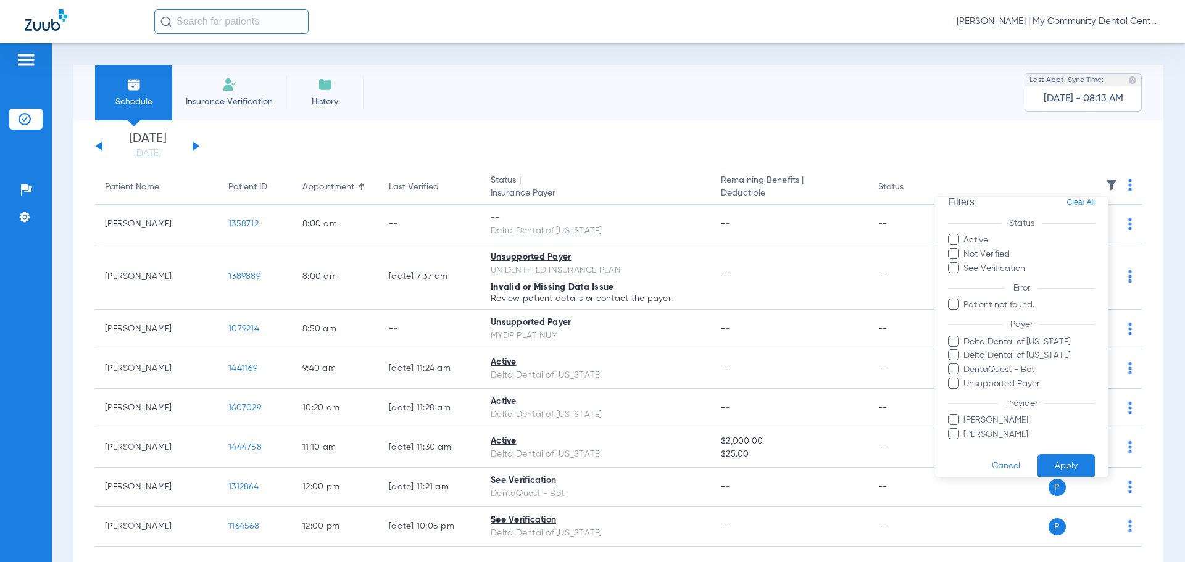
scroll to position [29, 0]
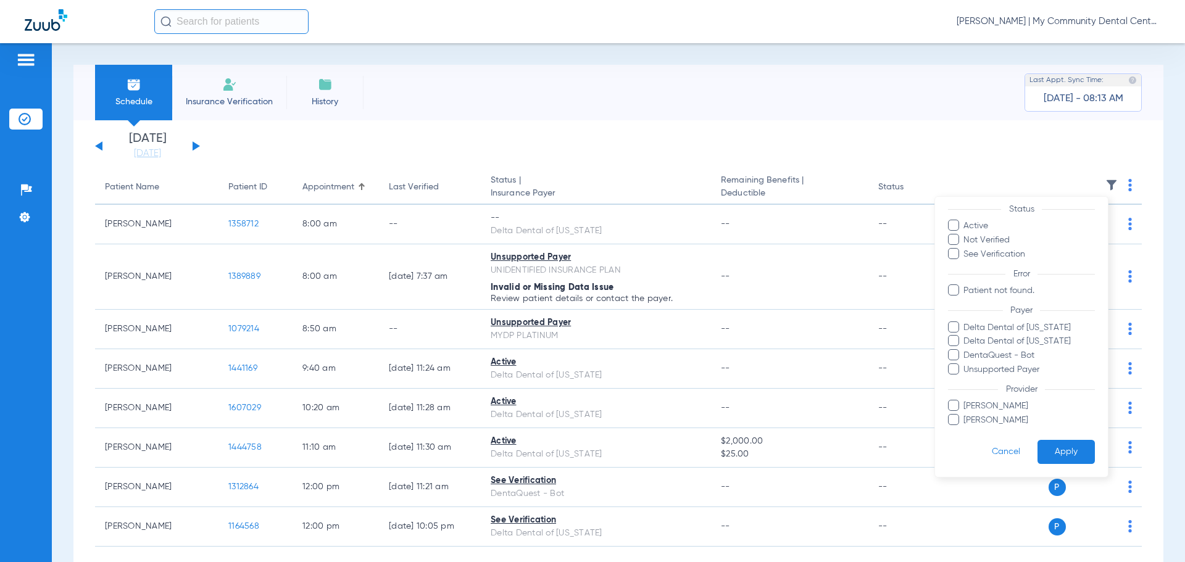
click at [982, 411] on span "Kristen Reetz" at bounding box center [1029, 406] width 132 height 13
click at [966, 415] on input "Kristen Reetz" at bounding box center [966, 415] width 0 height 0
click at [1056, 451] on button "Apply" at bounding box center [1066, 452] width 57 height 24
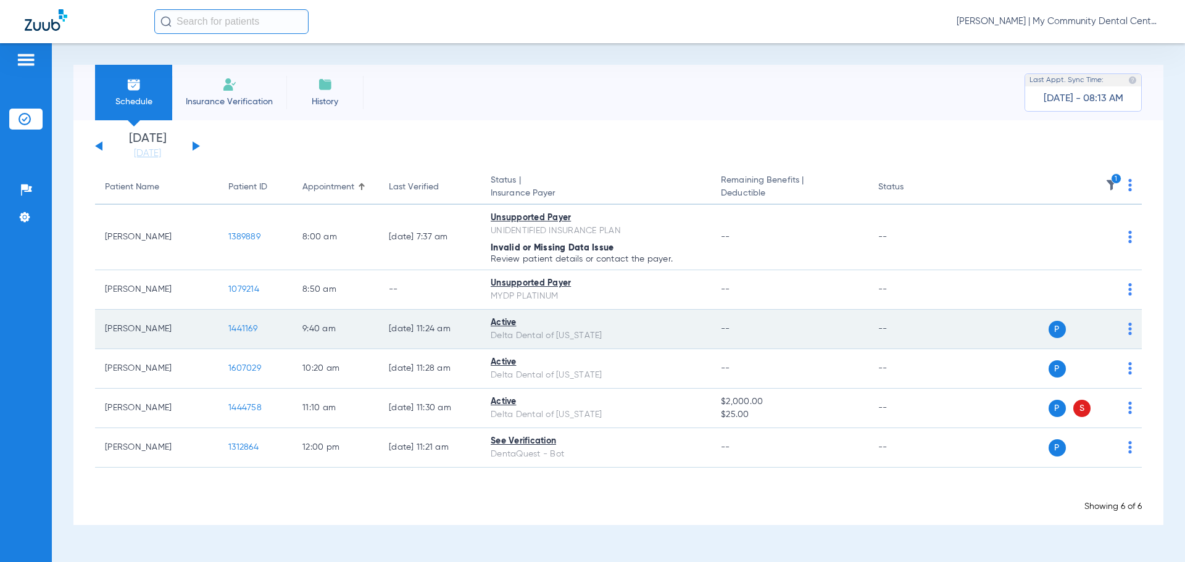
click at [230, 328] on span "1441169" at bounding box center [242, 329] width 29 height 9
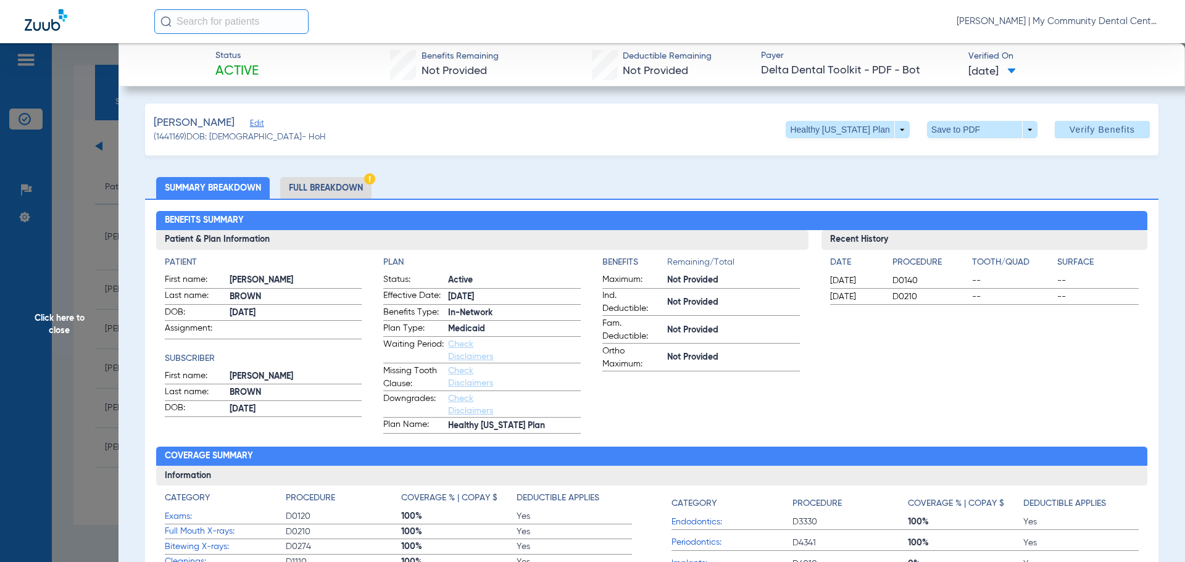
click at [319, 178] on li "Full Breakdown" at bounding box center [325, 188] width 91 height 22
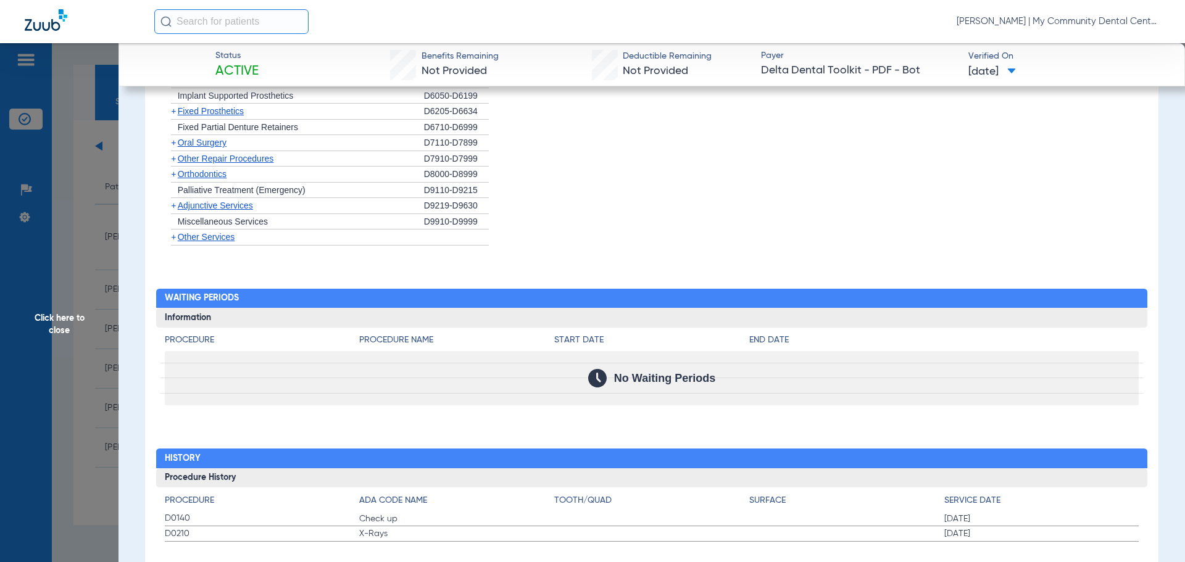
scroll to position [1249, 0]
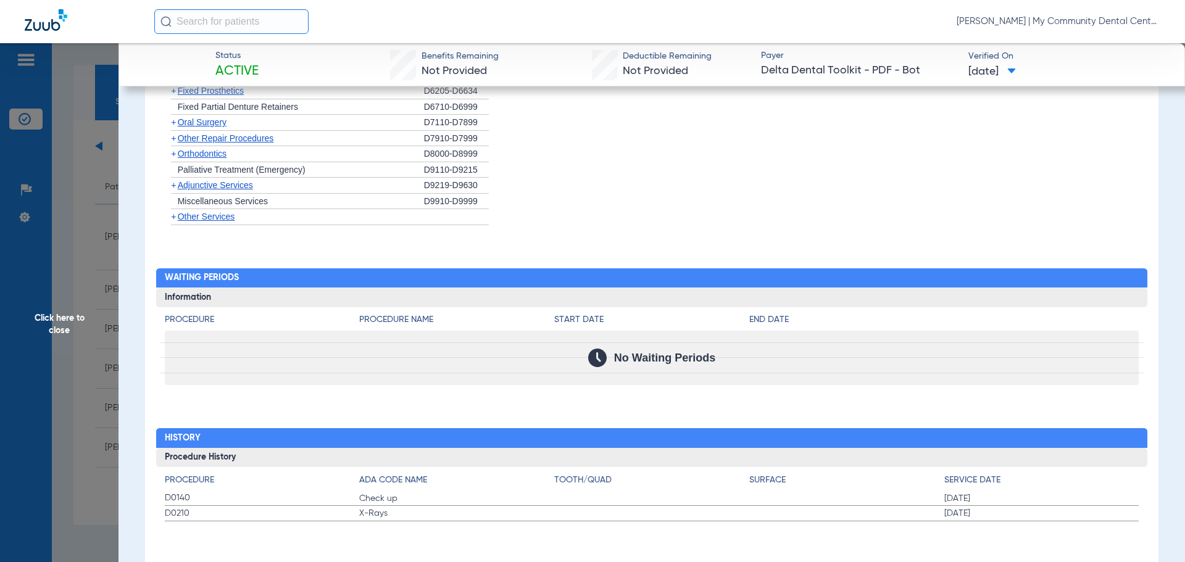
drag, startPoint x: 178, startPoint y: 498, endPoint x: 422, endPoint y: 525, distance: 245.4
click at [422, 525] on div "Procedure Benefits Disclaimers Child age limit: 0 (End of Calendar Year) Irs ag…" at bounding box center [652, 118] width 1014 height 918
drag, startPoint x: 71, startPoint y: 175, endPoint x: 248, endPoint y: 397, distance: 283.8
click at [71, 175] on span "Click here to close" at bounding box center [59, 324] width 119 height 562
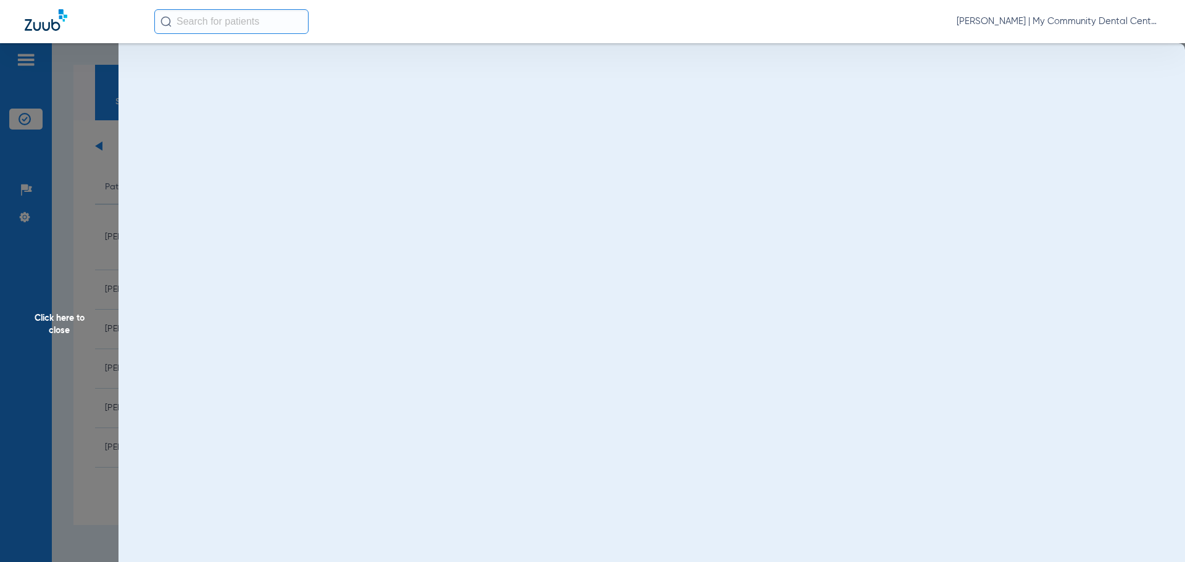
scroll to position [0, 0]
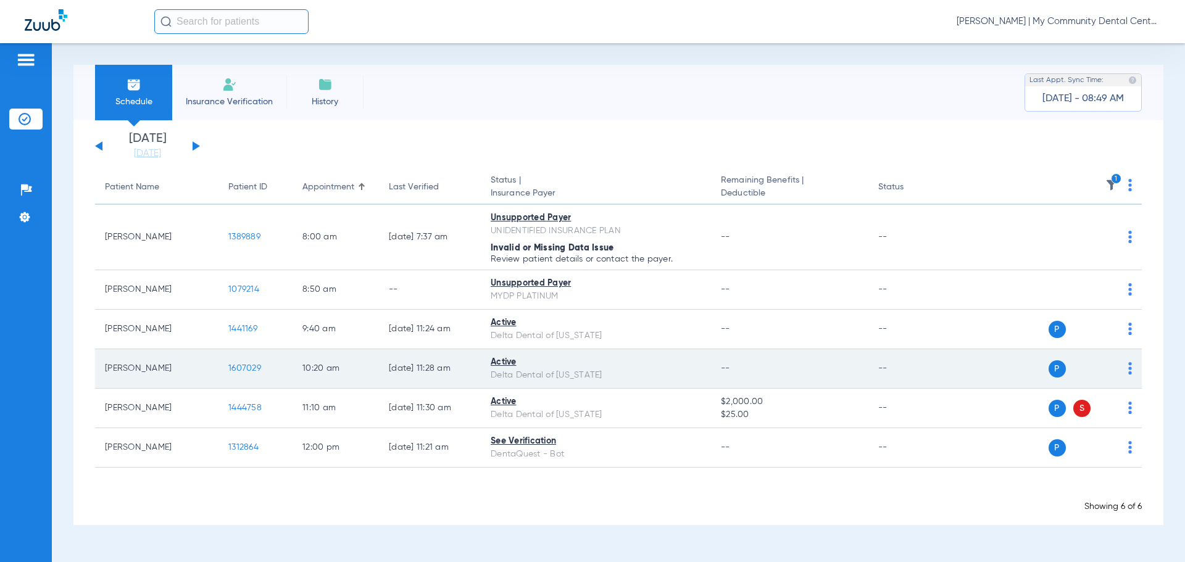
click at [241, 365] on span "1607029" at bounding box center [244, 368] width 33 height 9
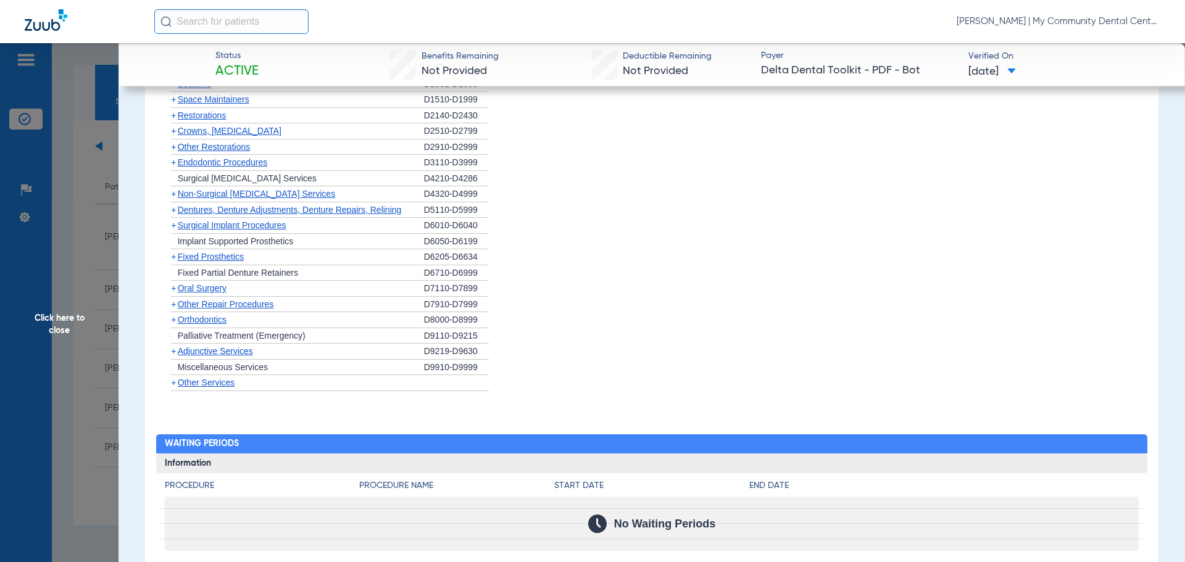
scroll to position [1077, 0]
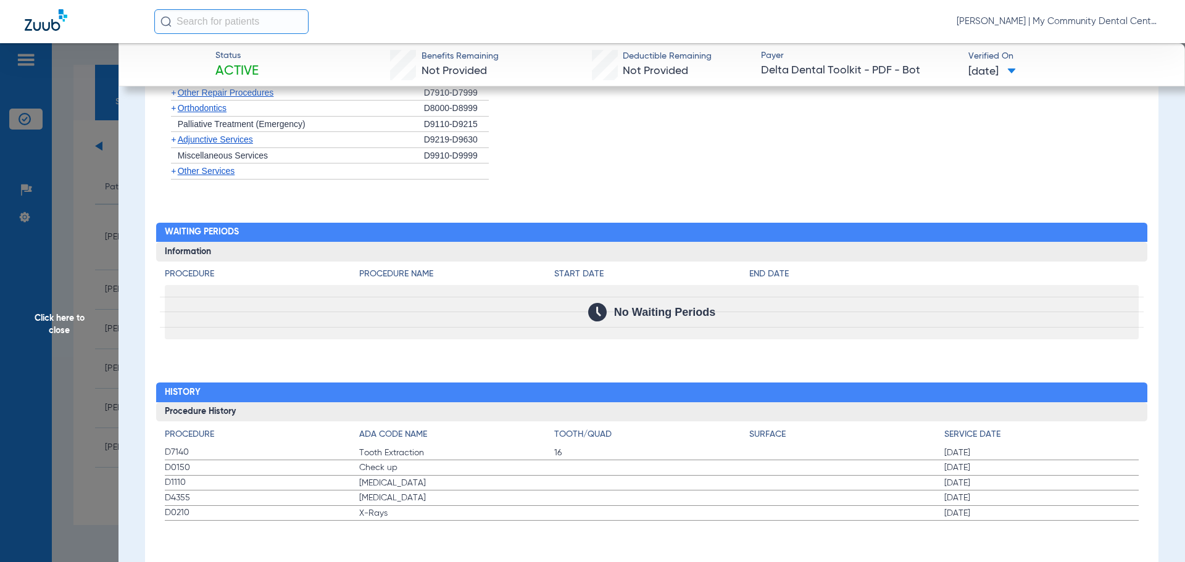
drag, startPoint x: 167, startPoint y: 453, endPoint x: 432, endPoint y: 519, distance: 272.5
click at [432, 519] on app-history-list "Procedure ADA Code Name Tooth/Quad Surface Service Date D7140 Tooth Extraction …" at bounding box center [652, 475] width 975 height 93
click at [432, 519] on span "X-Rays" at bounding box center [456, 514] width 195 height 12
drag, startPoint x: 169, startPoint y: 509, endPoint x: 362, endPoint y: 550, distance: 197.6
click at [975, 508] on label "D0210 X-Rays 10/15/2024" at bounding box center [652, 513] width 975 height 15
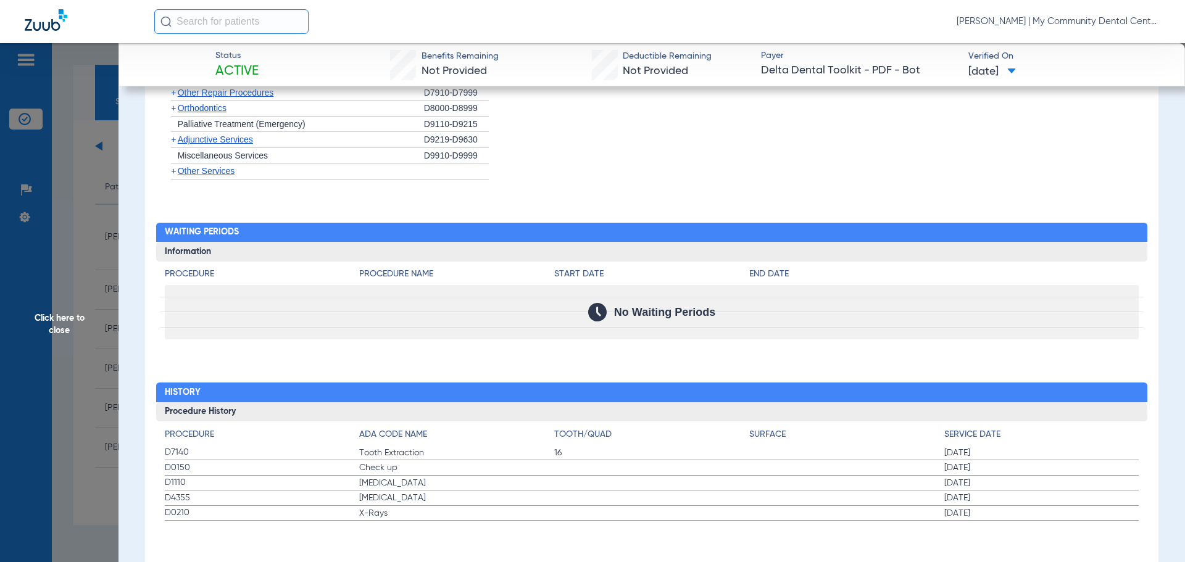
drag, startPoint x: 993, startPoint y: 499, endPoint x: 922, endPoint y: 495, distance: 71.1
click at [922, 495] on label "D4355 Teeth Cleaning 11/12/2024" at bounding box center [652, 498] width 975 height 15
drag, startPoint x: 169, startPoint y: 479, endPoint x: 721, endPoint y: 456, distance: 553.1
click at [721, 456] on app-history-list "Procedure ADA Code Name Tooth/Quad Surface Service Date D7140 Tooth Extraction …" at bounding box center [652, 475] width 975 height 93
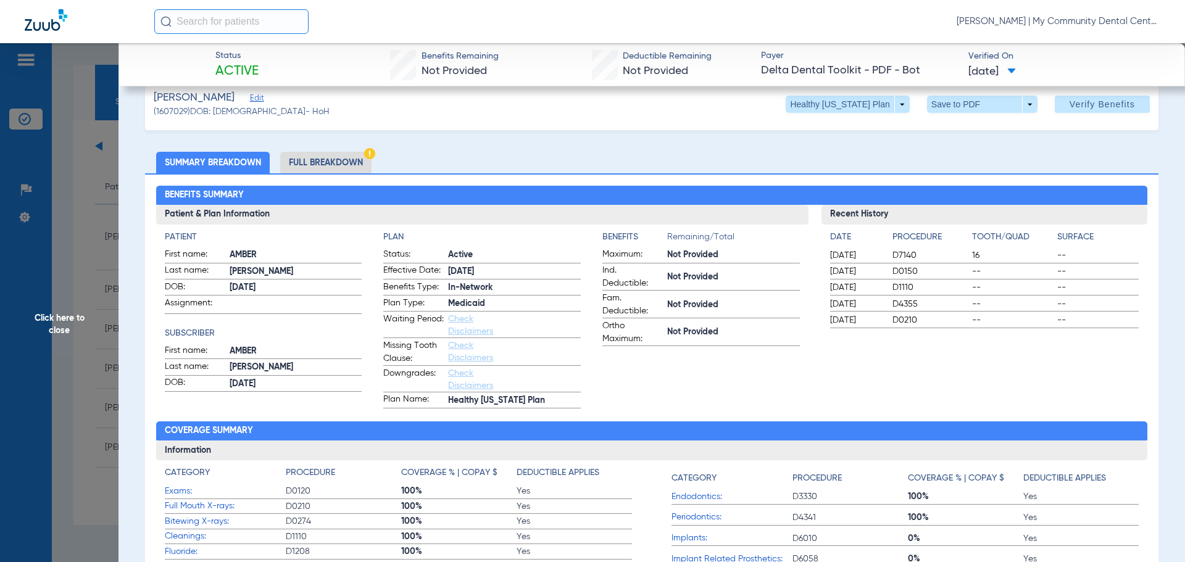
scroll to position [0, 0]
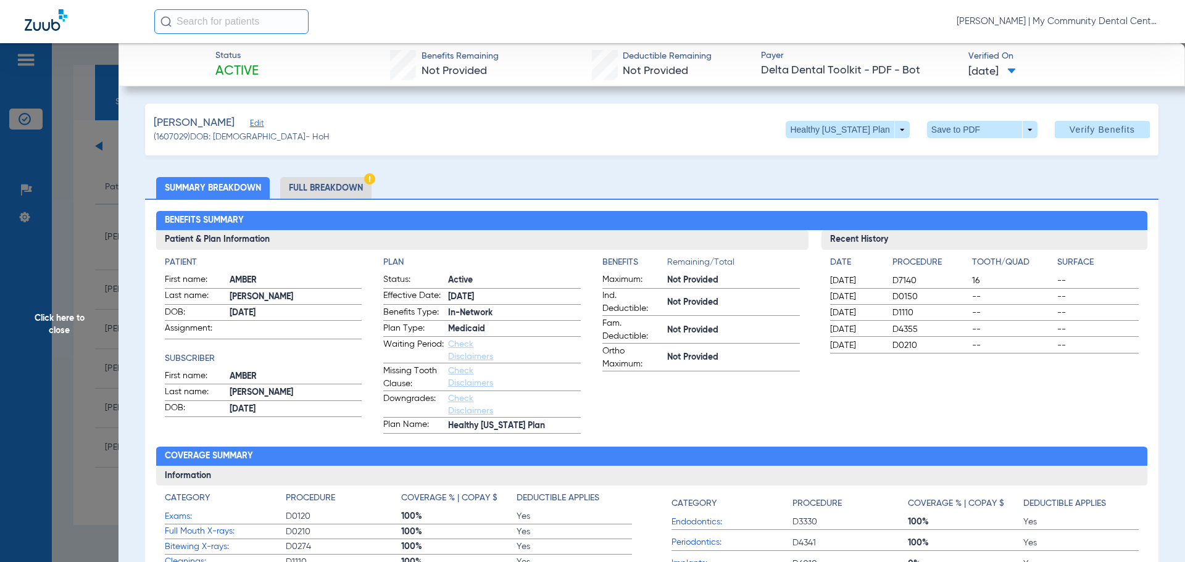
click at [56, 226] on span "Click here to close" at bounding box center [59, 324] width 119 height 562
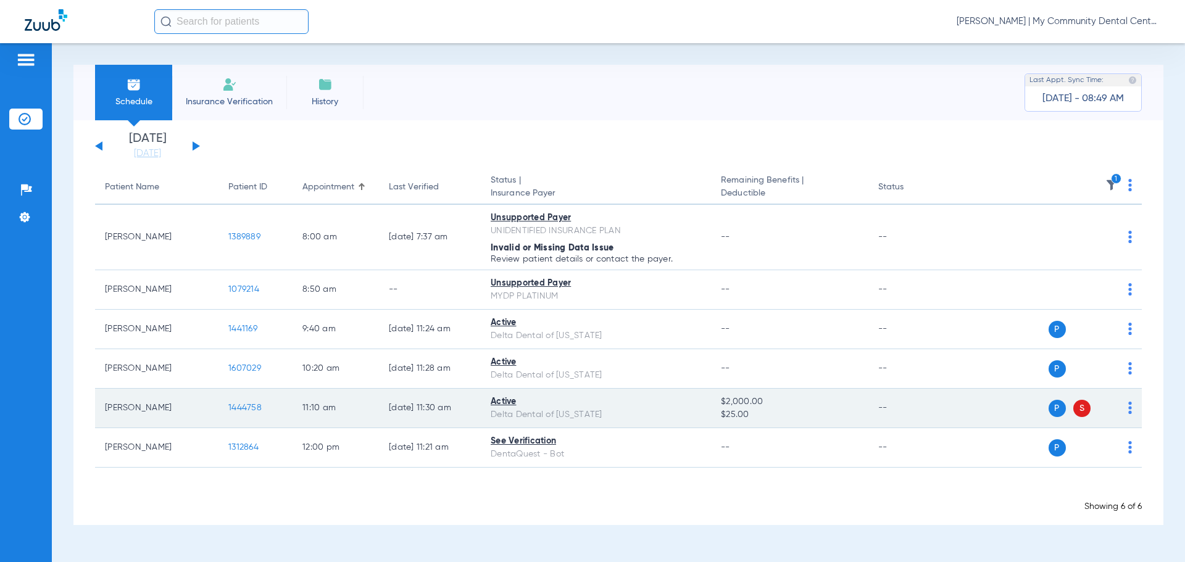
click at [265, 405] on td "1444758" at bounding box center [256, 409] width 74 height 40
click at [256, 406] on span "1444758" at bounding box center [244, 408] width 33 height 9
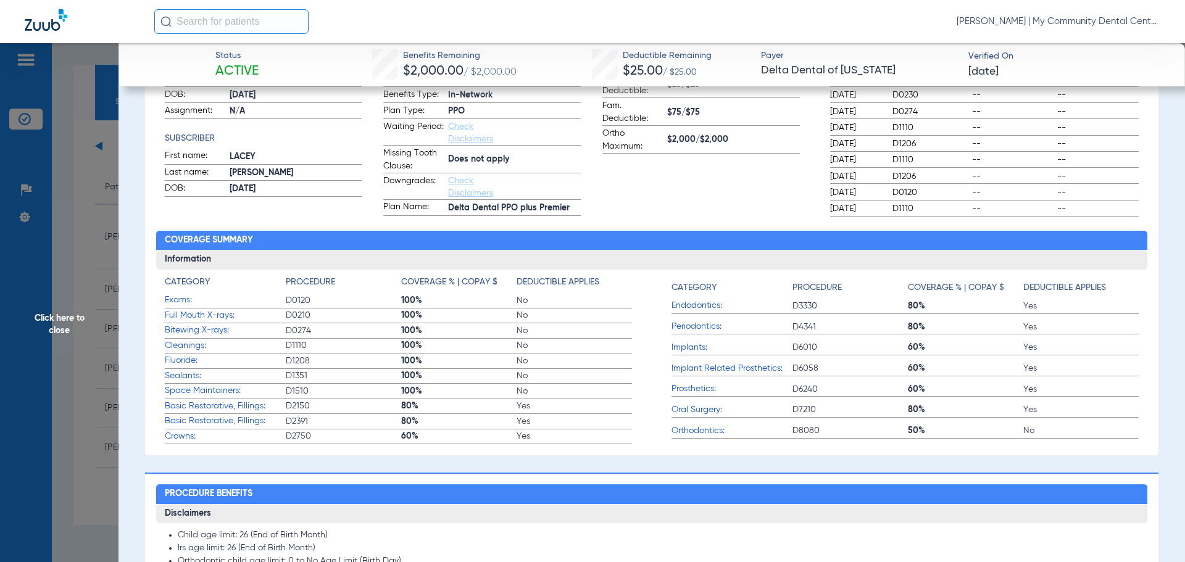
scroll to position [211, 0]
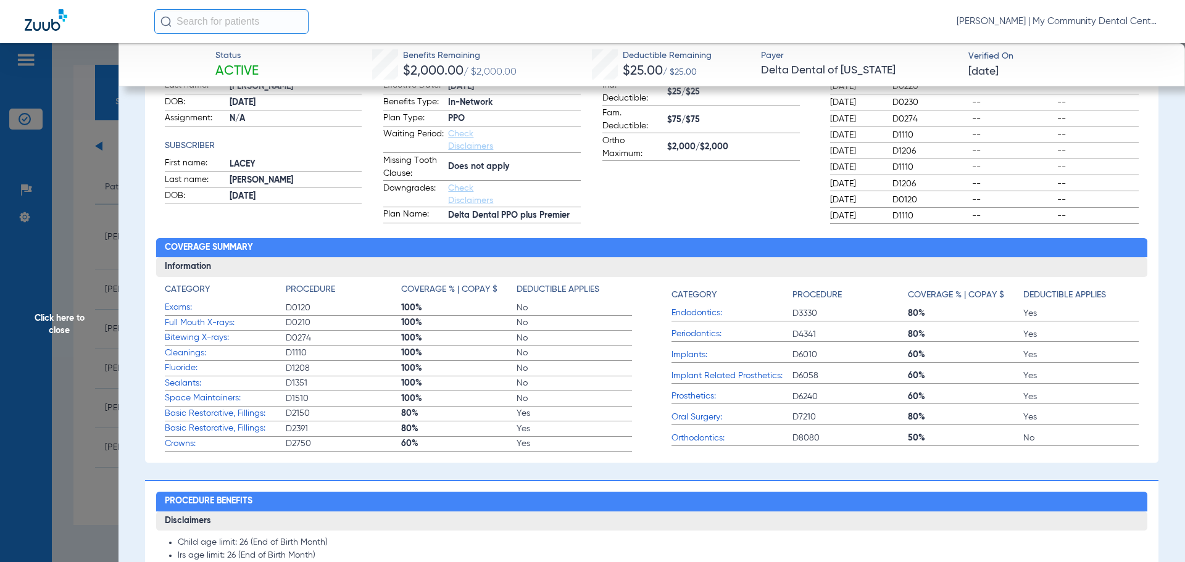
drag, startPoint x: 163, startPoint y: 303, endPoint x: 554, endPoint y: 398, distance: 403.0
click at [554, 398] on div "Category Procedure Coverage % | Copay $ Deductible Applies Exams: D0120 100% No…" at bounding box center [652, 364] width 992 height 175
click at [73, 359] on span "Click here to close" at bounding box center [59, 324] width 119 height 562
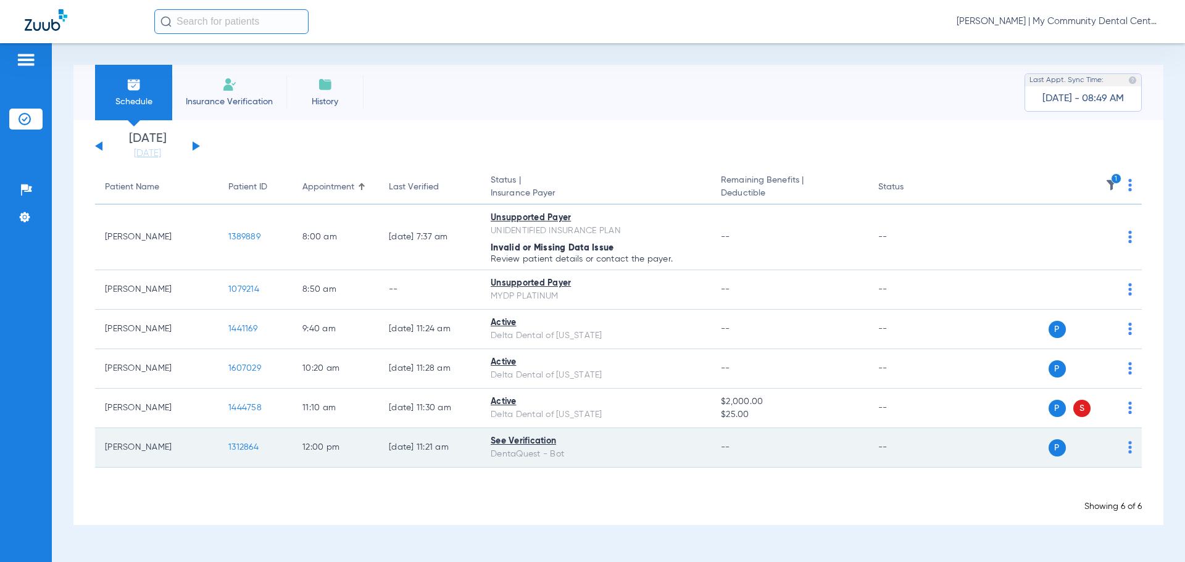
click at [246, 446] on span "1312864" at bounding box center [243, 447] width 30 height 9
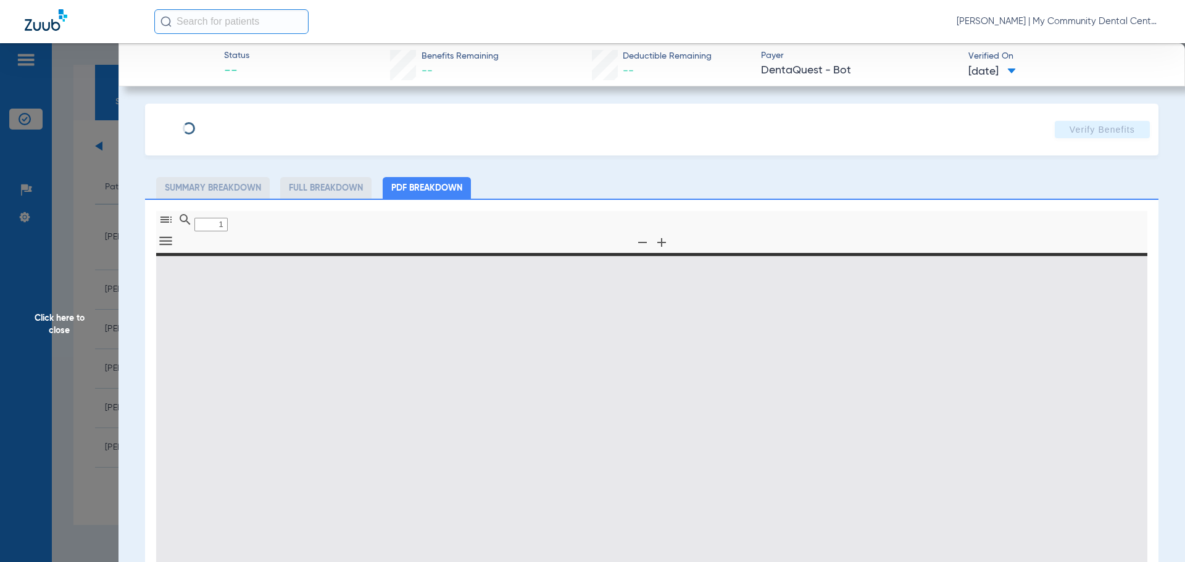
type input "0"
select select "page-width"
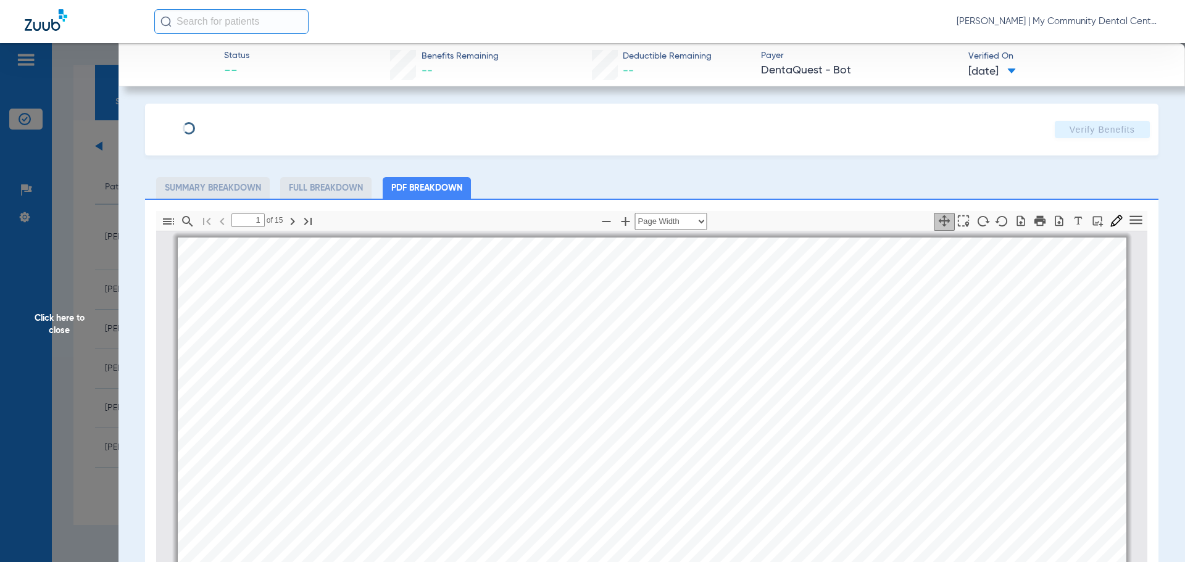
scroll to position [6, 0]
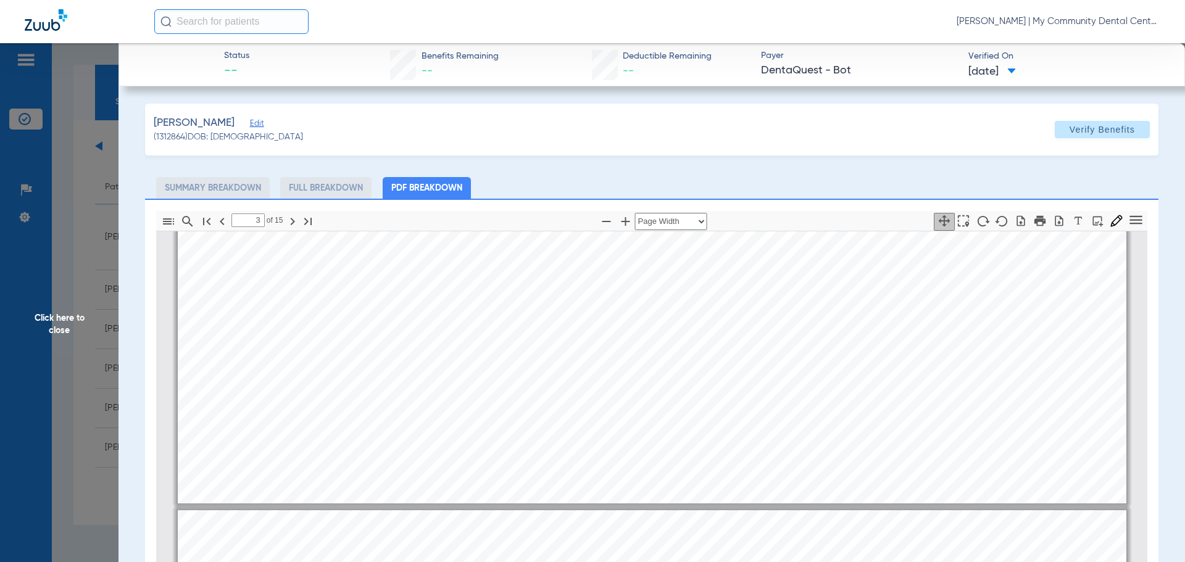
type input "2"
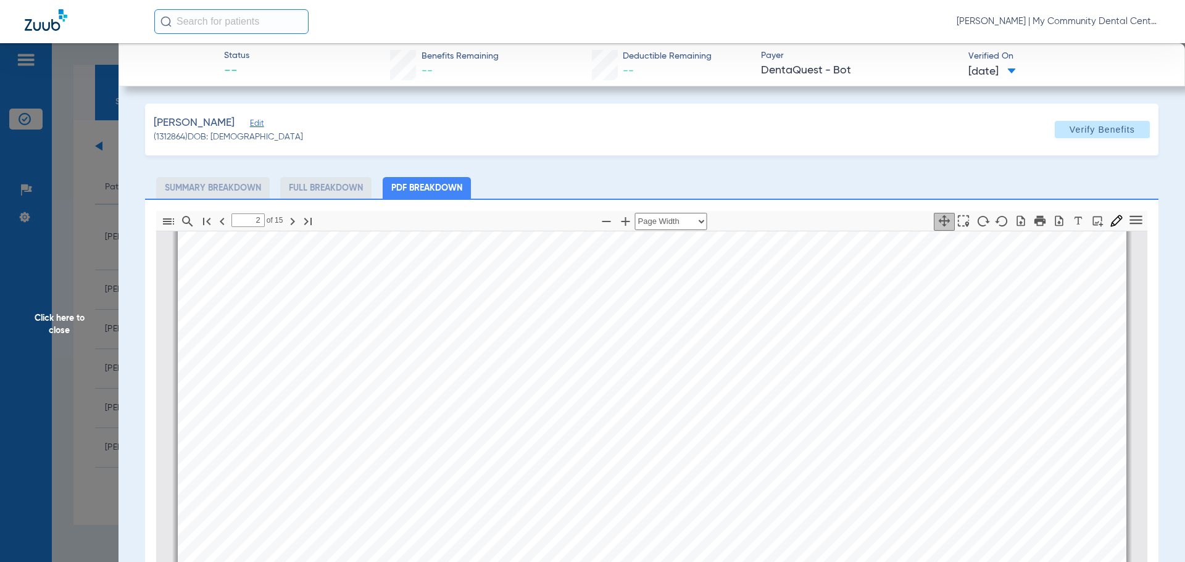
scroll to position [871, 0]
drag, startPoint x: 571, startPoint y: 414, endPoint x: 538, endPoint y: 409, distance: 33.0
drag, startPoint x: 535, startPoint y: 408, endPoint x: 466, endPoint y: 403, distance: 68.7
click at [487, 430] on span "Amalgam - 2 surfaces, Primary/permanent" at bounding box center [523, 433] width 144 height 7
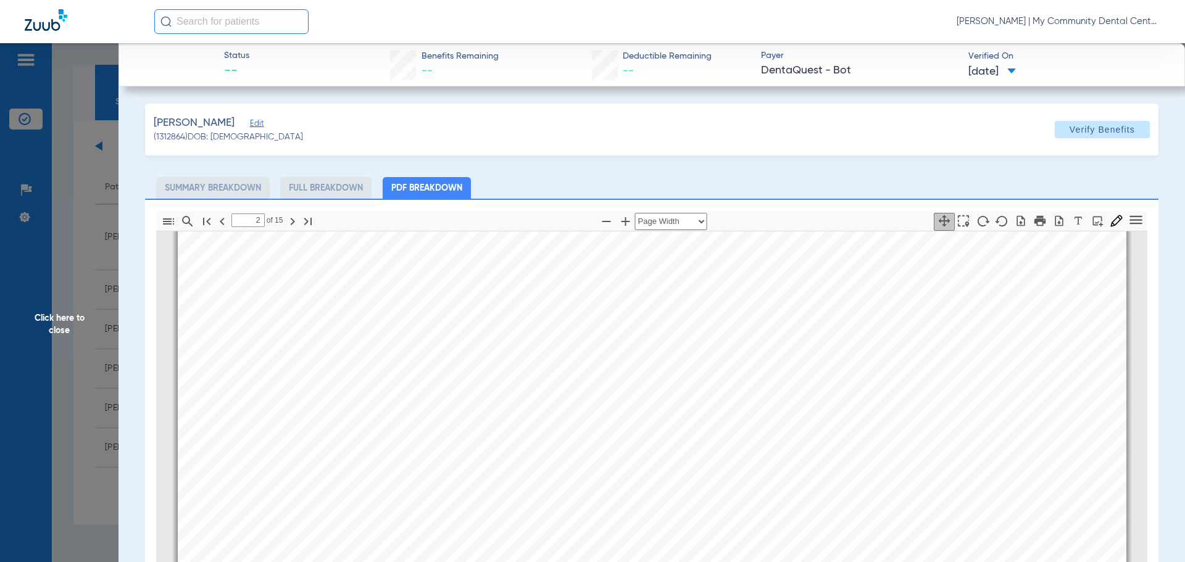
click at [102, 262] on span "Click here to close" at bounding box center [59, 324] width 119 height 562
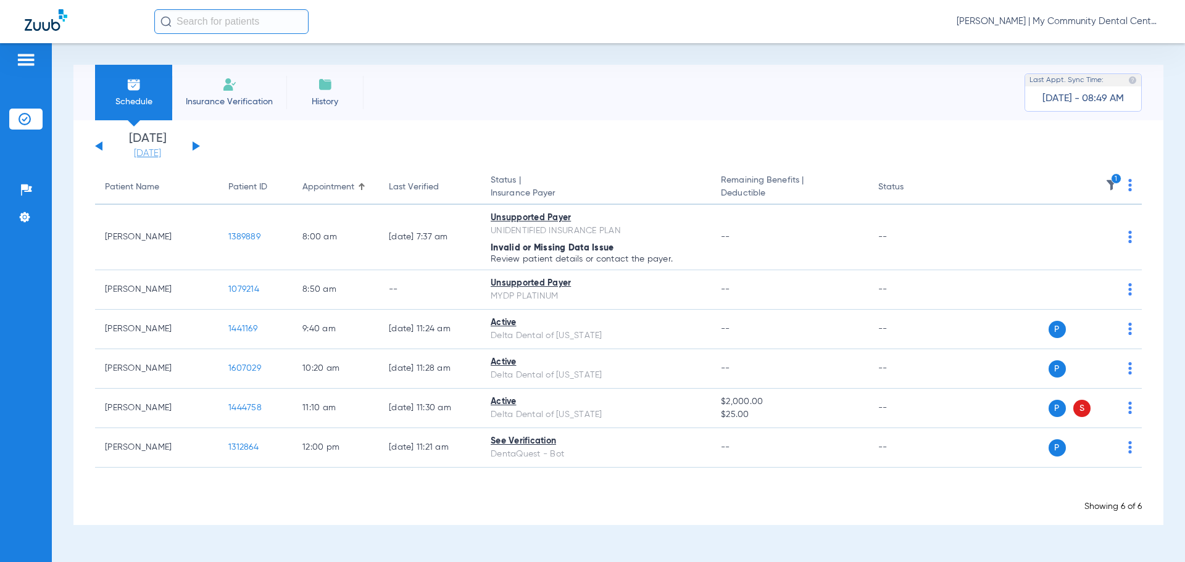
click at [153, 151] on link "[DATE]" at bounding box center [148, 154] width 74 height 12
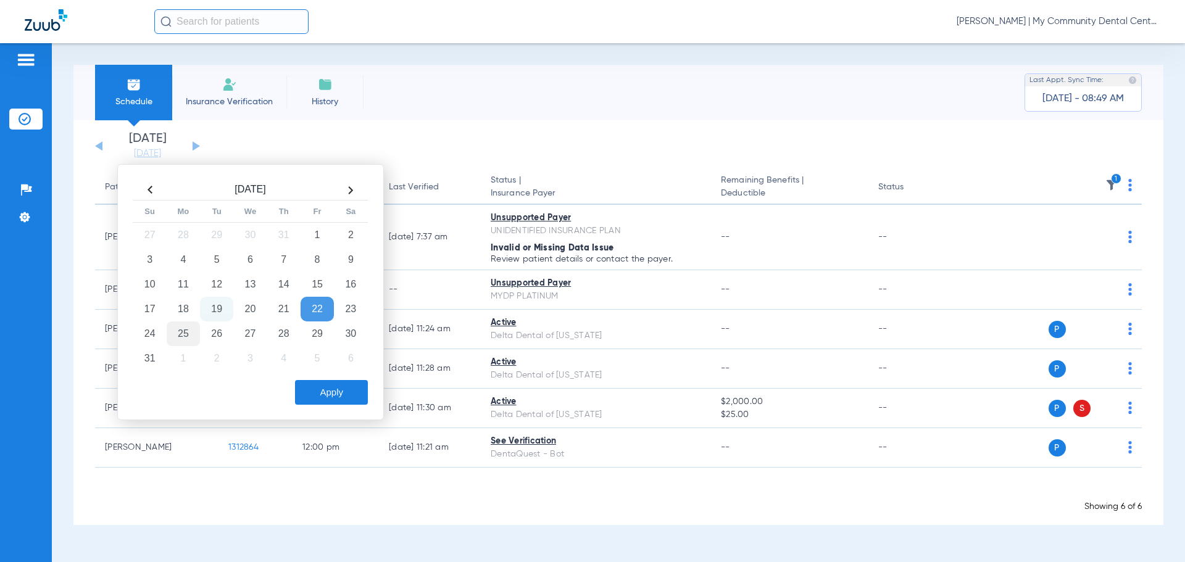
click at [182, 333] on td "25" at bounding box center [183, 334] width 33 height 25
click at [360, 391] on button "Apply" at bounding box center [331, 392] width 73 height 25
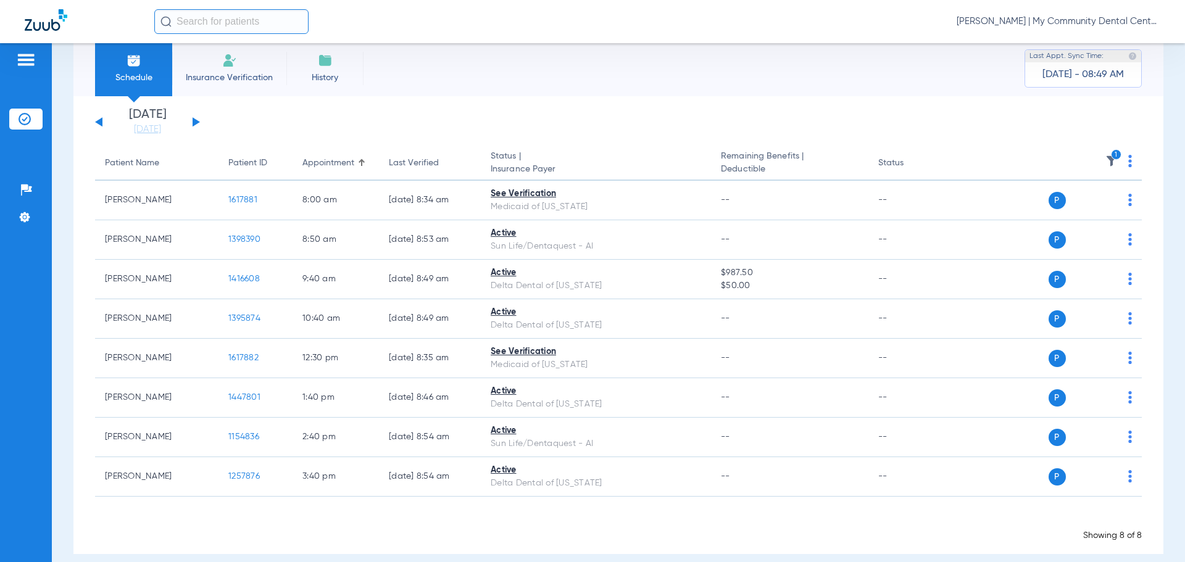
scroll to position [38, 0]
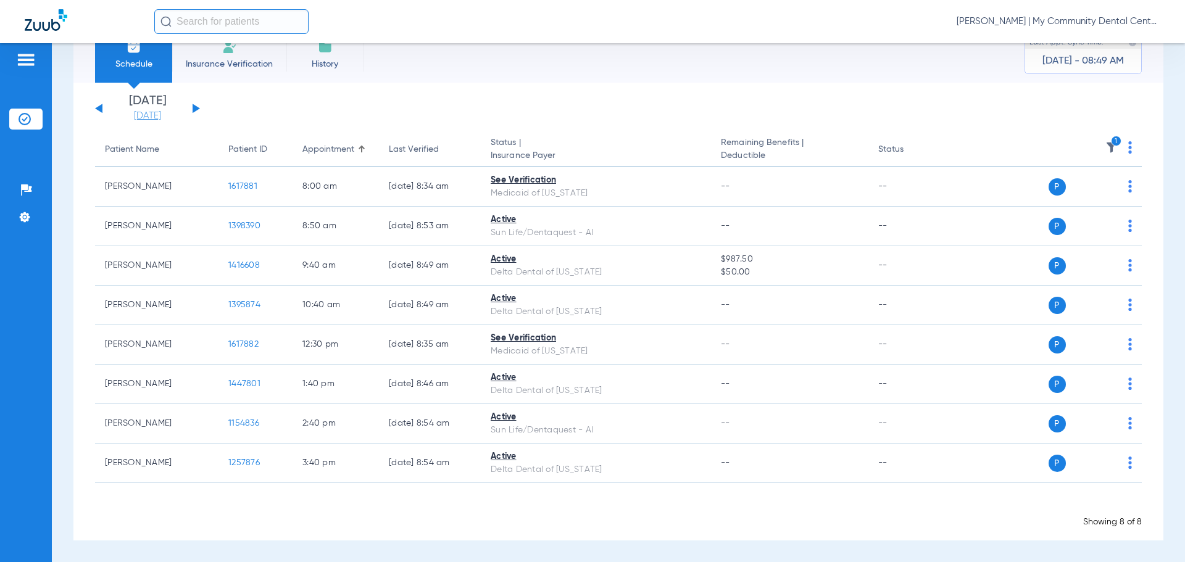
click at [122, 115] on link "[DATE]" at bounding box center [148, 116] width 74 height 12
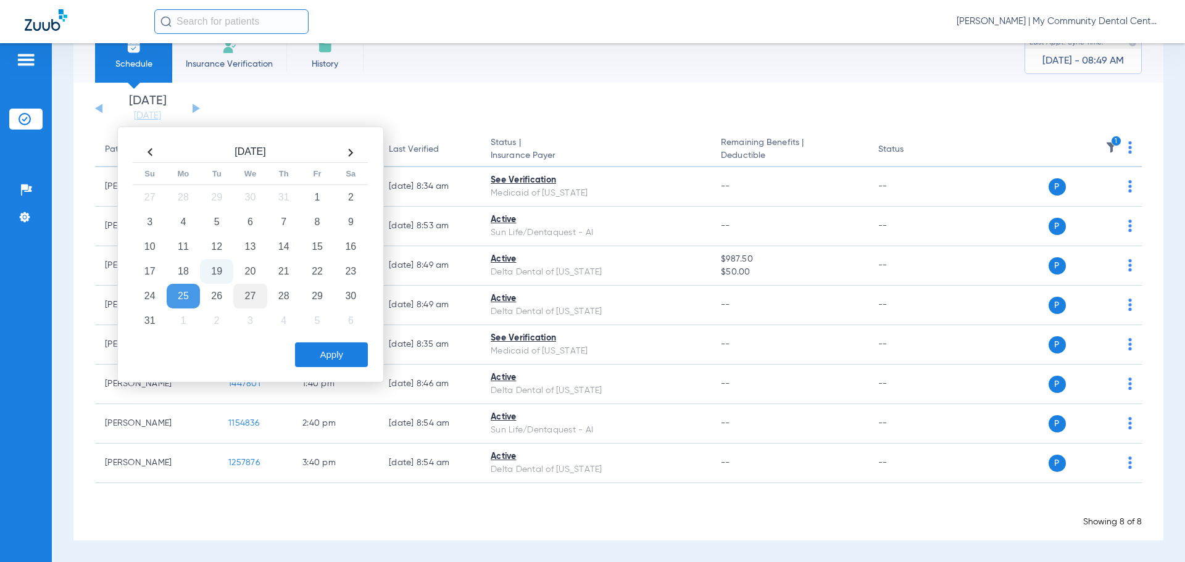
click at [257, 298] on td "27" at bounding box center [249, 296] width 33 height 25
click at [349, 369] on div "Aug 2025 Su Mo Tu We Th Fr Sa 27 28 29 30 31 1 2 3 4 5 6 7 8 9 10 11 12 13 14 1…" at bounding box center [250, 255] width 267 height 256
click at [337, 354] on button "Apply" at bounding box center [331, 355] width 73 height 25
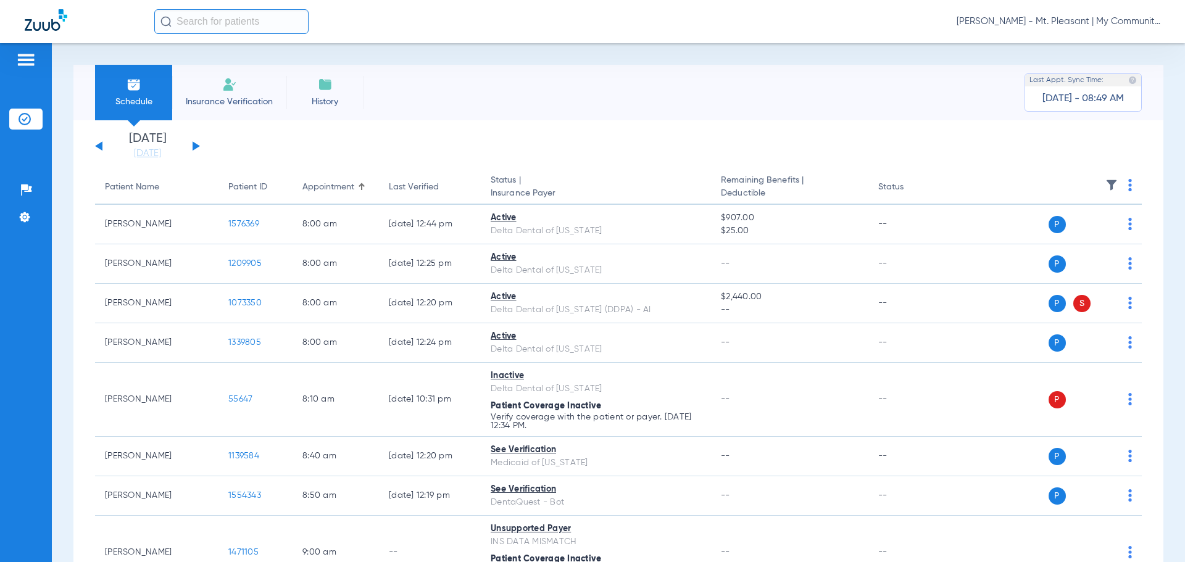
drag, startPoint x: 1101, startPoint y: 185, endPoint x: 1093, endPoint y: 185, distance: 7.4
click at [1106, 185] on img at bounding box center [1112, 185] width 12 height 12
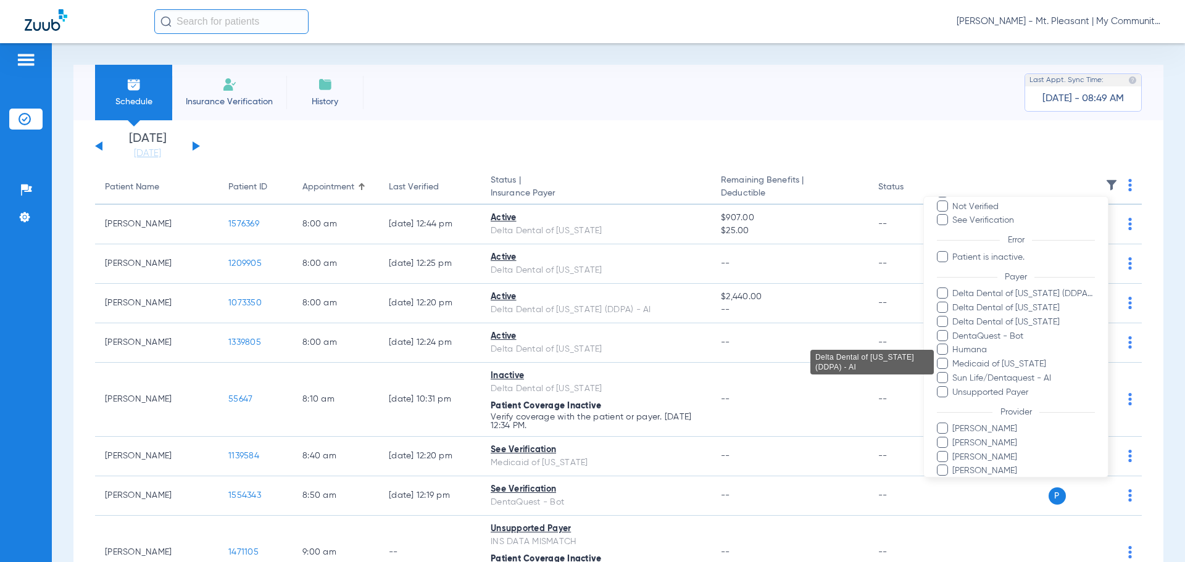
scroll to position [127, 0]
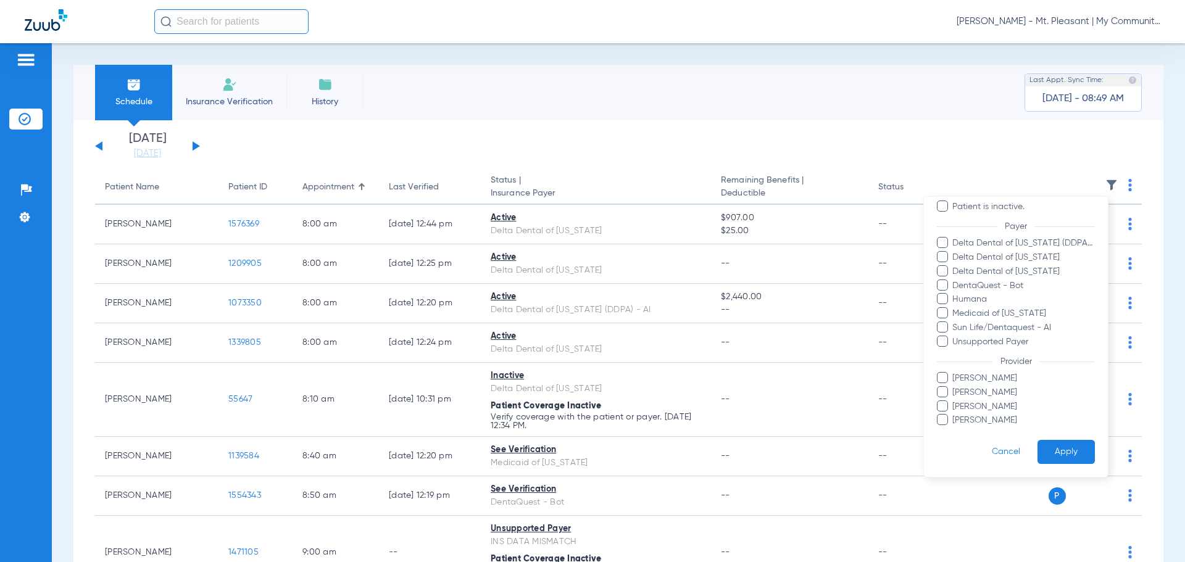
click at [987, 391] on span "[PERSON_NAME]" at bounding box center [1023, 393] width 143 height 13
click at [955, 401] on input "[PERSON_NAME]" at bounding box center [955, 401] width 0 height 0
click at [1051, 455] on button "Apply" at bounding box center [1066, 452] width 57 height 24
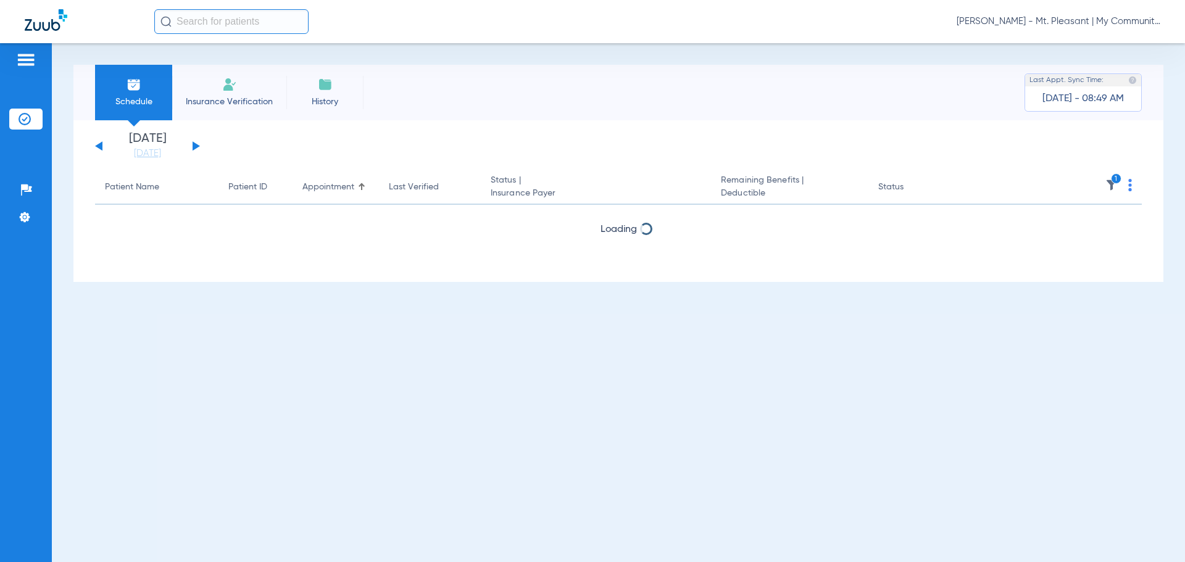
click at [1110, 183] on img at bounding box center [1112, 185] width 12 height 12
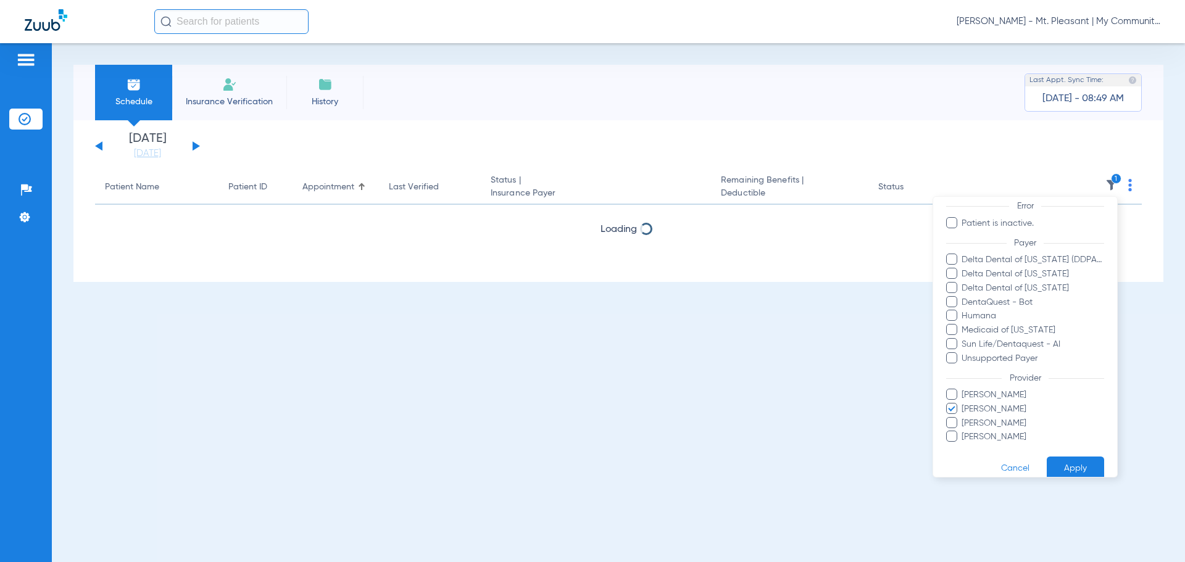
scroll to position [127, 0]
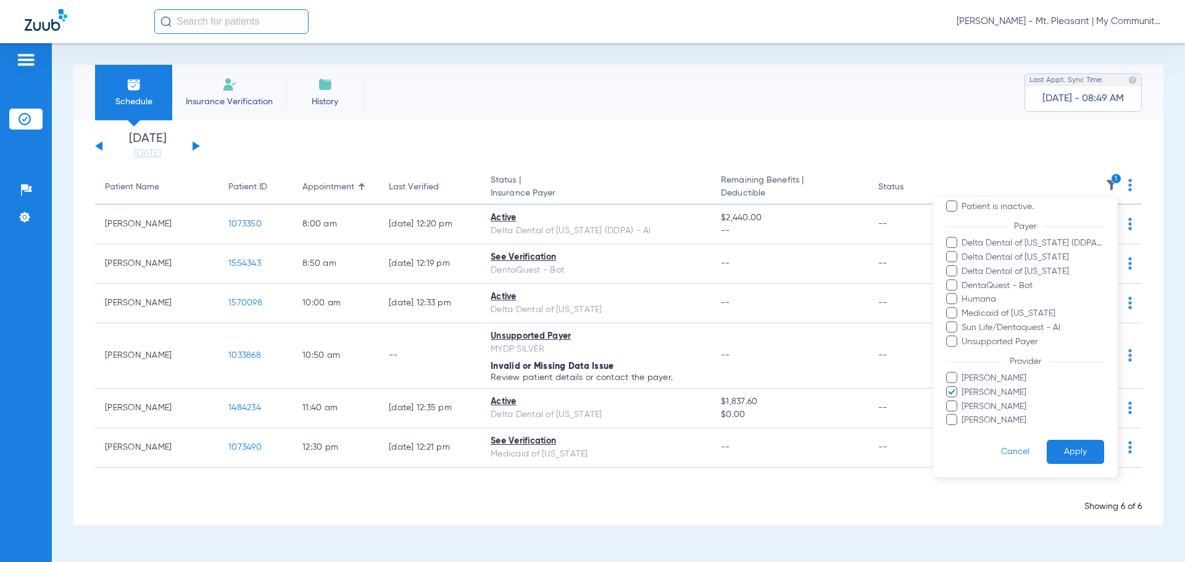
click at [988, 395] on span "[PERSON_NAME]" at bounding box center [1032, 393] width 143 height 13
click at [964, 401] on input "[PERSON_NAME]" at bounding box center [964, 401] width 0 height 0
click at [1054, 449] on button "Apply" at bounding box center [1075, 452] width 57 height 24
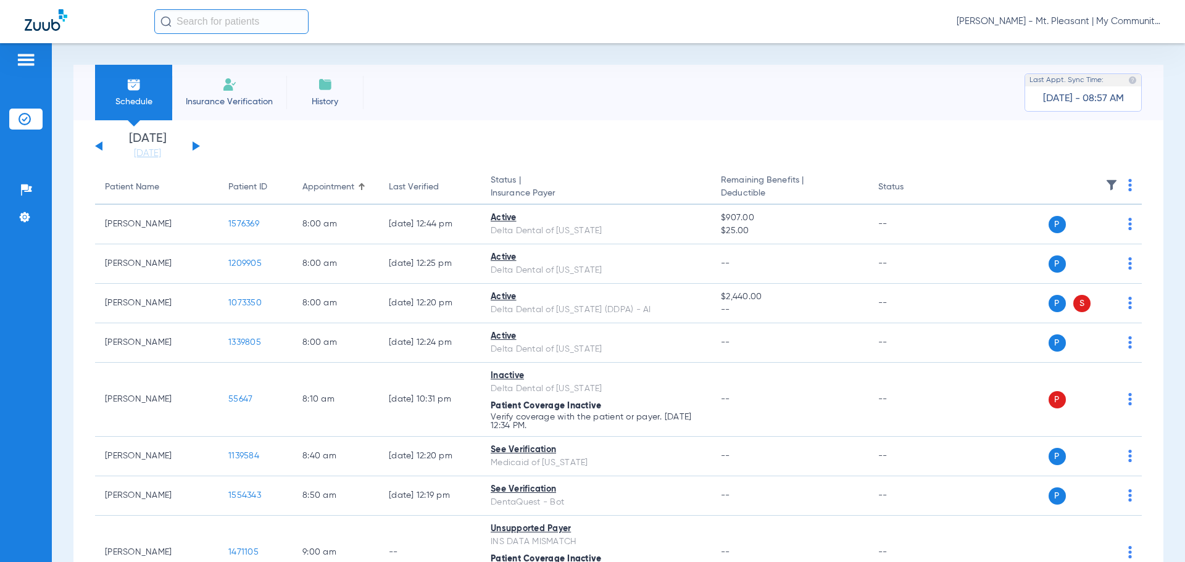
click at [1106, 184] on img at bounding box center [1112, 185] width 12 height 12
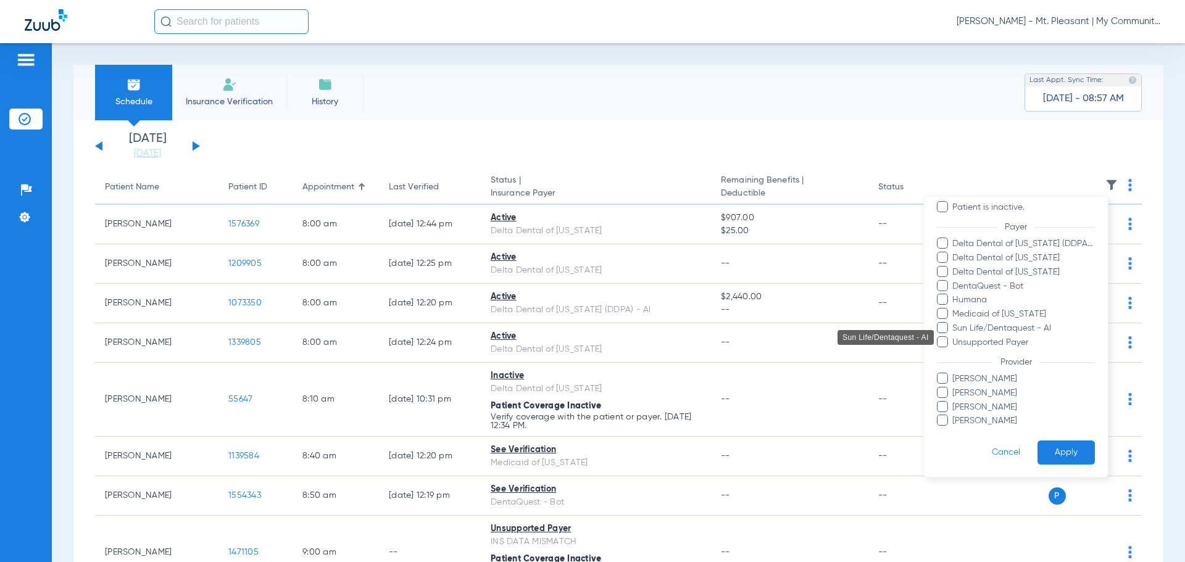
scroll to position [127, 0]
drag, startPoint x: 984, startPoint y: 393, endPoint x: 1035, endPoint y: 420, distance: 58.0
click at [987, 393] on span "[PERSON_NAME]" at bounding box center [1023, 393] width 143 height 13
click at [955, 401] on input "[PERSON_NAME]" at bounding box center [955, 401] width 0 height 0
click at [1046, 448] on button "Apply" at bounding box center [1066, 452] width 57 height 24
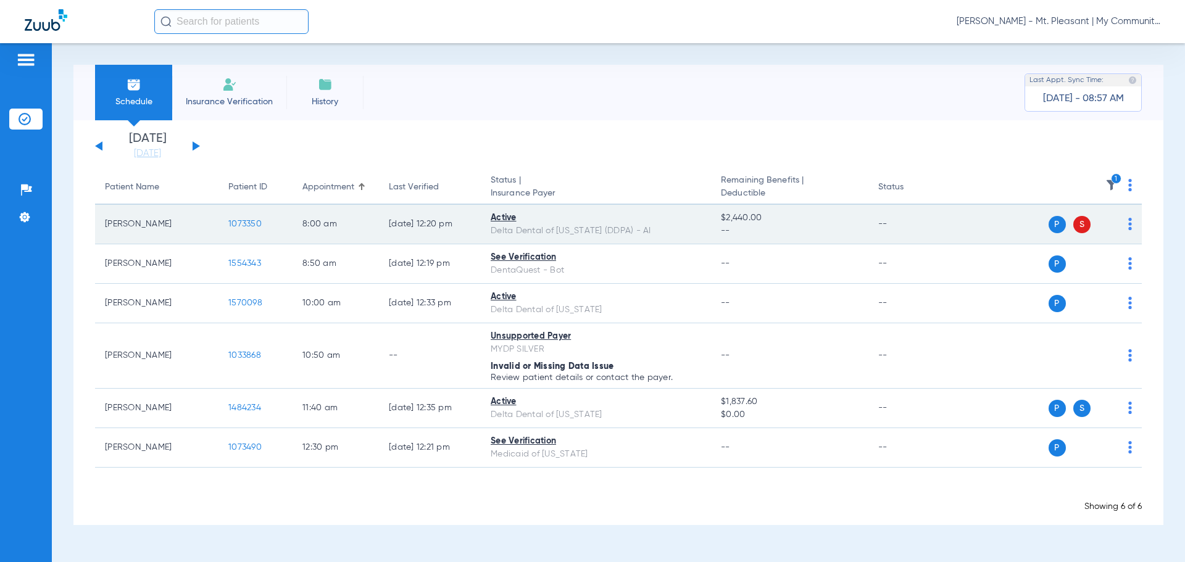
click at [236, 222] on span "1073350" at bounding box center [244, 224] width 33 height 9
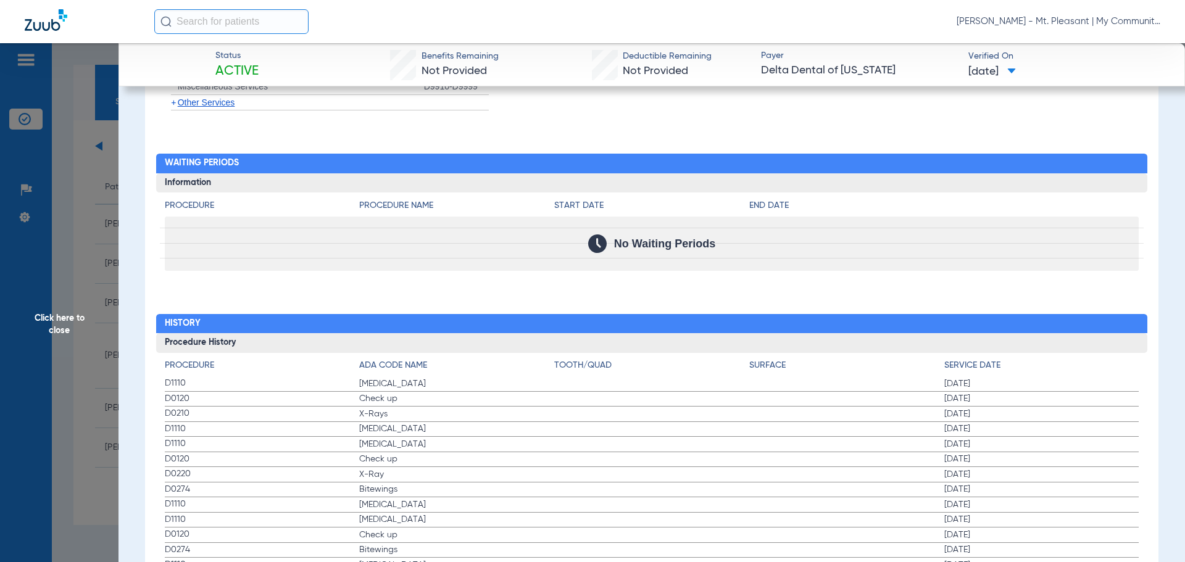
scroll to position [1225, 0]
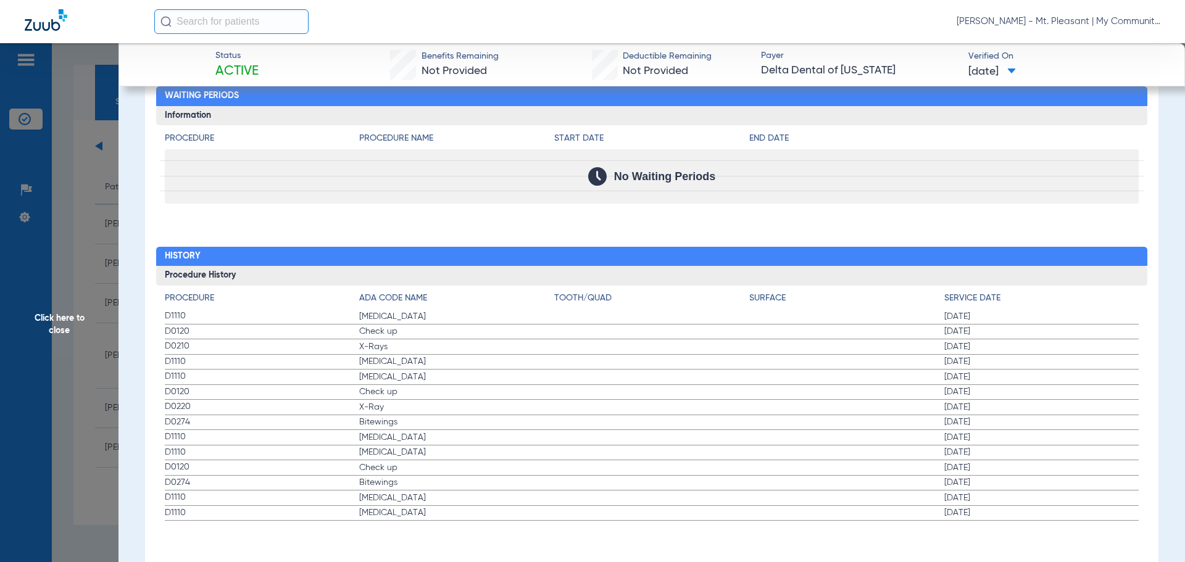
drag, startPoint x: 159, startPoint y: 345, endPoint x: 830, endPoint y: 325, distance: 670.8
click at [1003, 348] on div "Procedure ADA Code Name Tooth/Quad Surface Service Date D1110 Teeth Cleaning 02…" at bounding box center [652, 404] width 992 height 236
drag, startPoint x: 172, startPoint y: 330, endPoint x: 477, endPoint y: 349, distance: 306.2
click at [477, 349] on app-history-list "Procedure ADA Code Name Tooth/Quad Surface Service Date D1110 Teeth Cleaning 02…" at bounding box center [652, 406] width 975 height 229
click at [208, 319] on span "D1110" at bounding box center [262, 316] width 195 height 13
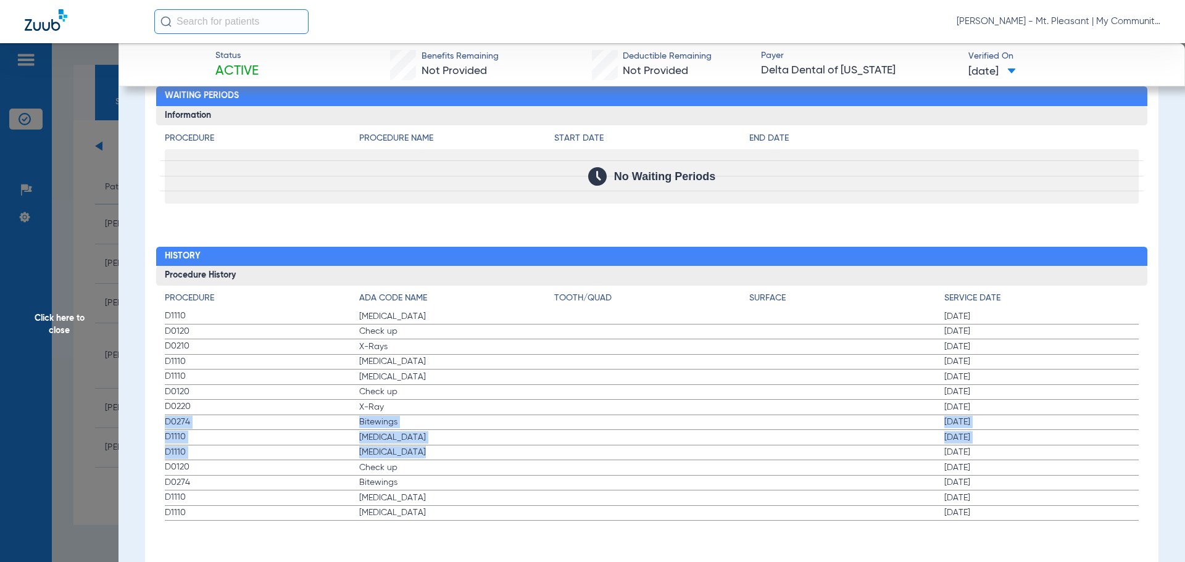
drag, startPoint x: 165, startPoint y: 425, endPoint x: 513, endPoint y: 459, distance: 349.9
click at [513, 459] on app-history-list "Procedure ADA Code Name Tooth/Quad Surface Service Date D1110 Teeth Cleaning 02…" at bounding box center [652, 406] width 975 height 229
click at [72, 267] on span "Click here to close" at bounding box center [59, 324] width 119 height 562
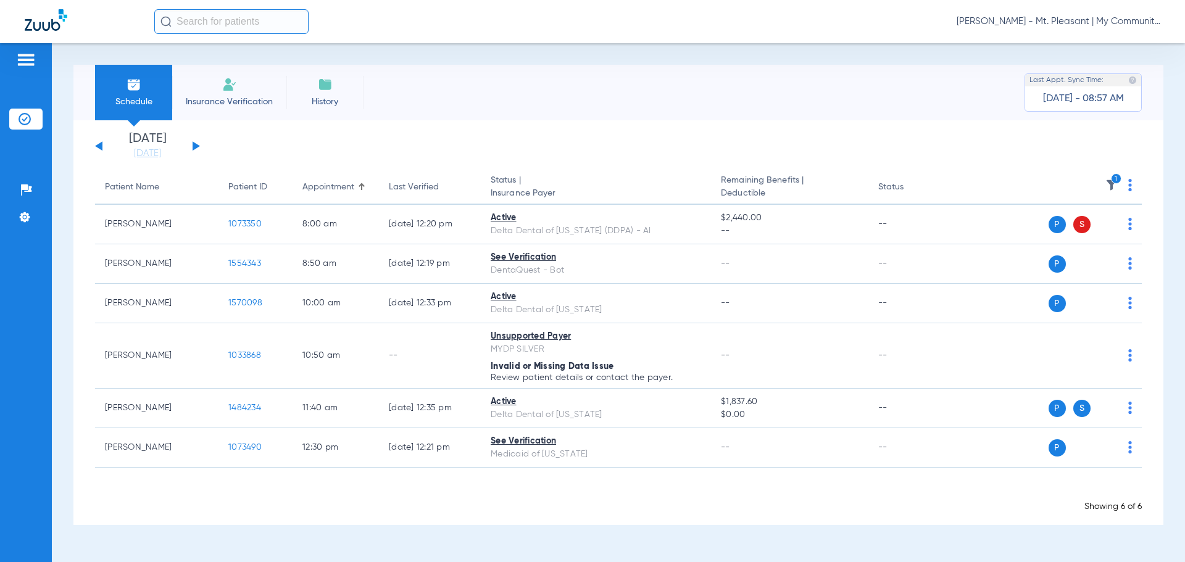
scroll to position [0, 0]
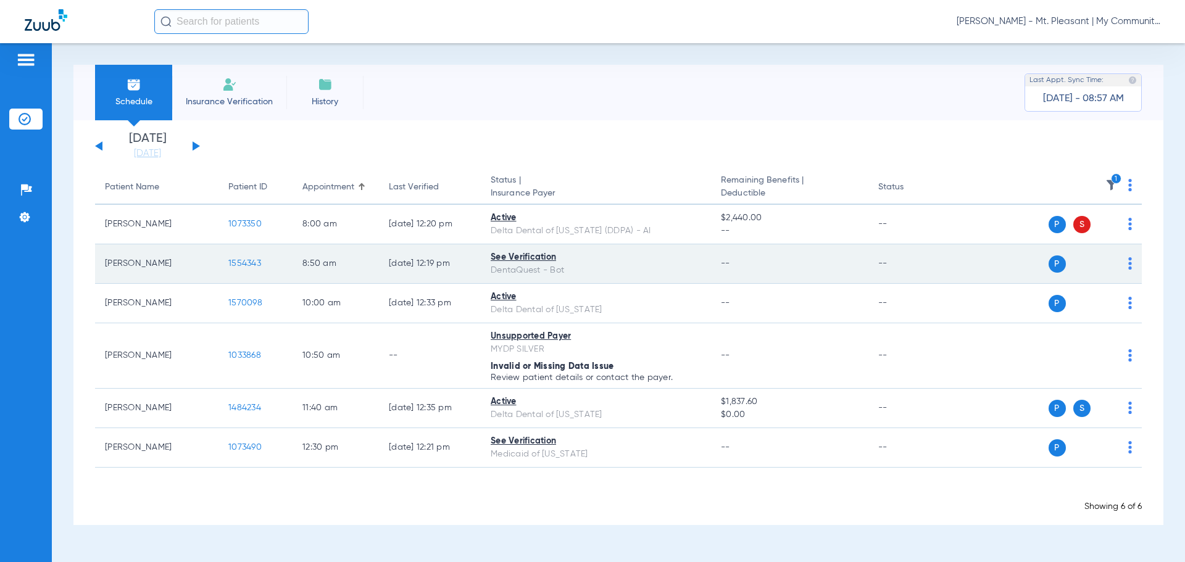
click at [235, 266] on span "1554343" at bounding box center [244, 263] width 33 height 9
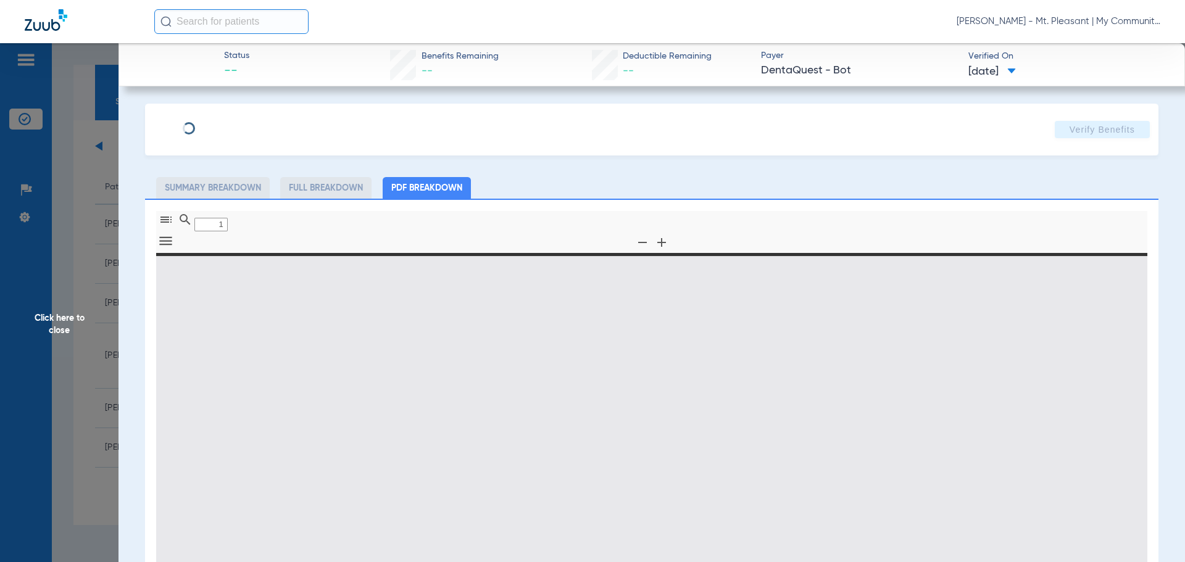
type input "0"
select select "page-width"
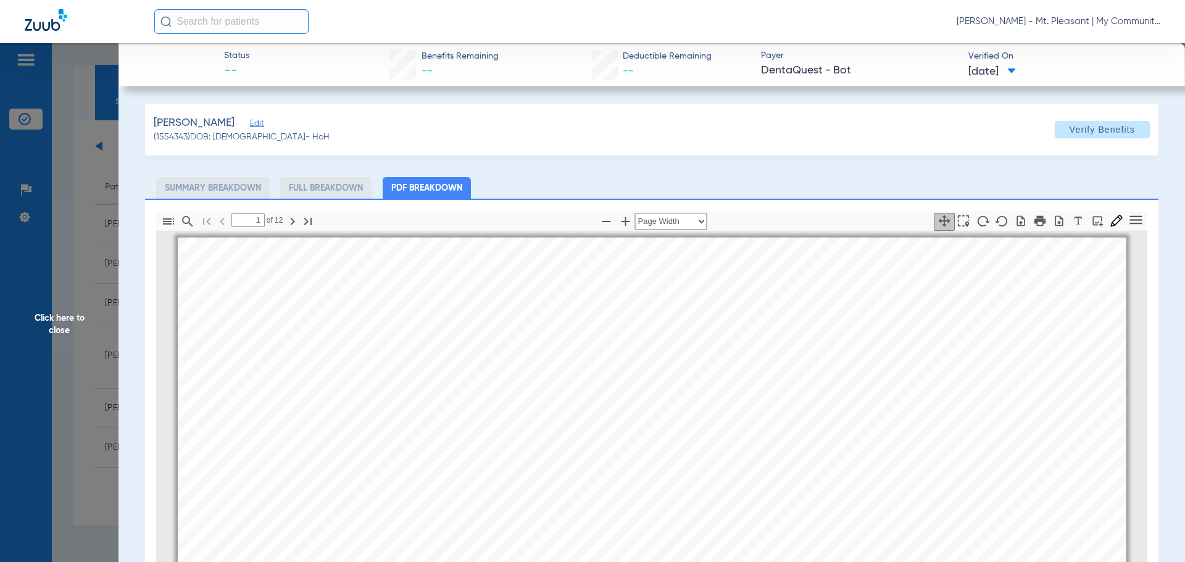
scroll to position [6, 0]
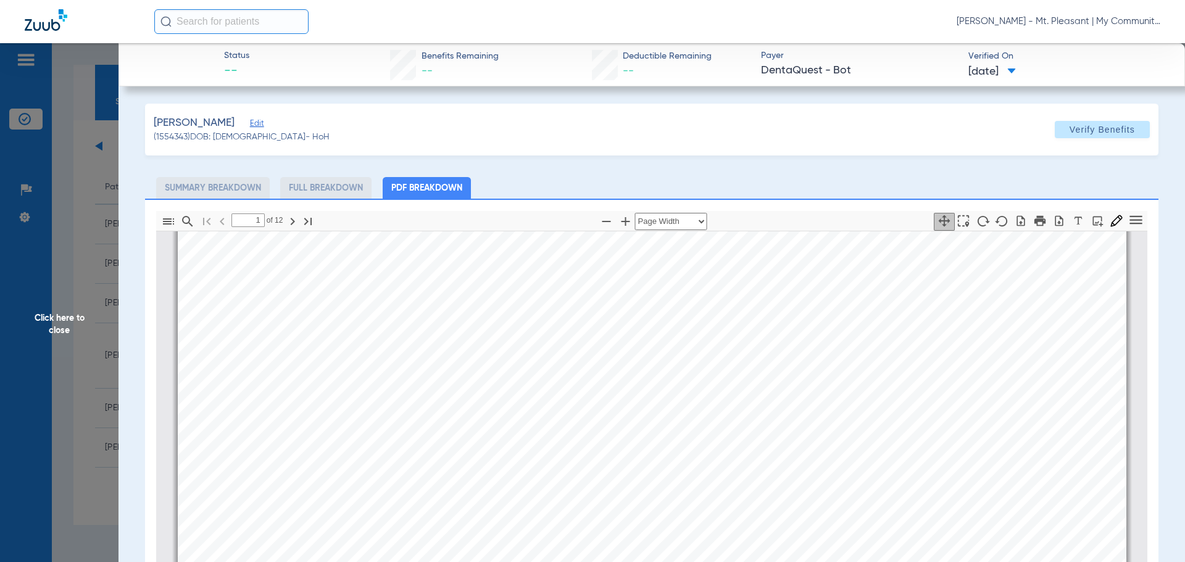
click at [622, 376] on div " Print MICHAEL NINA ROZALYN AURORA Member is eligible: My Community Dental Cen…" at bounding box center [652, 568] width 949 height 672
type input "2"
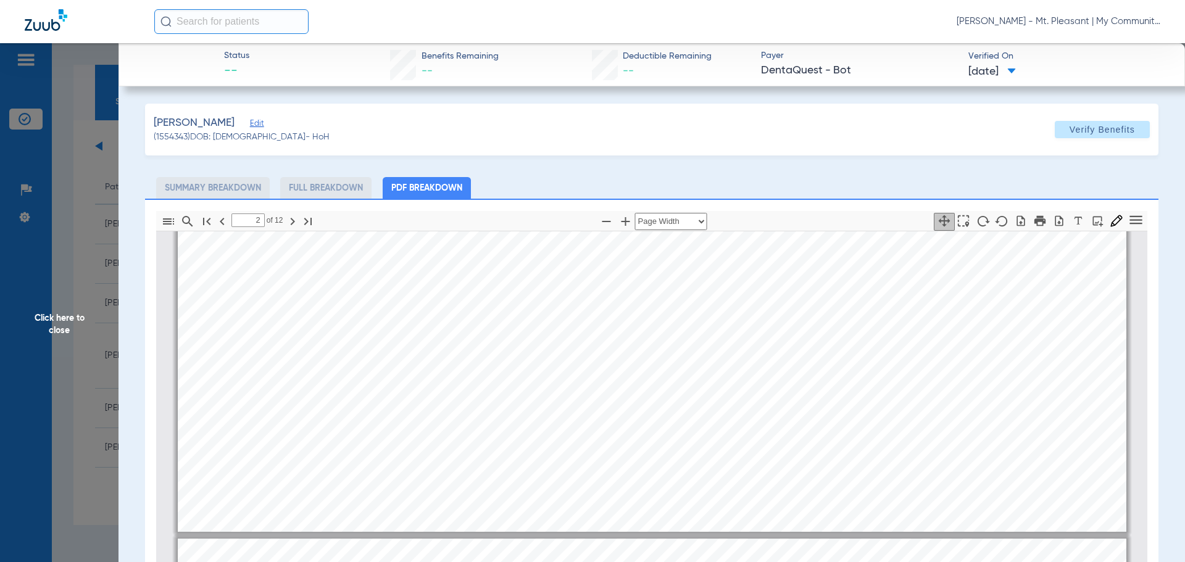
scroll to position [994, 0]
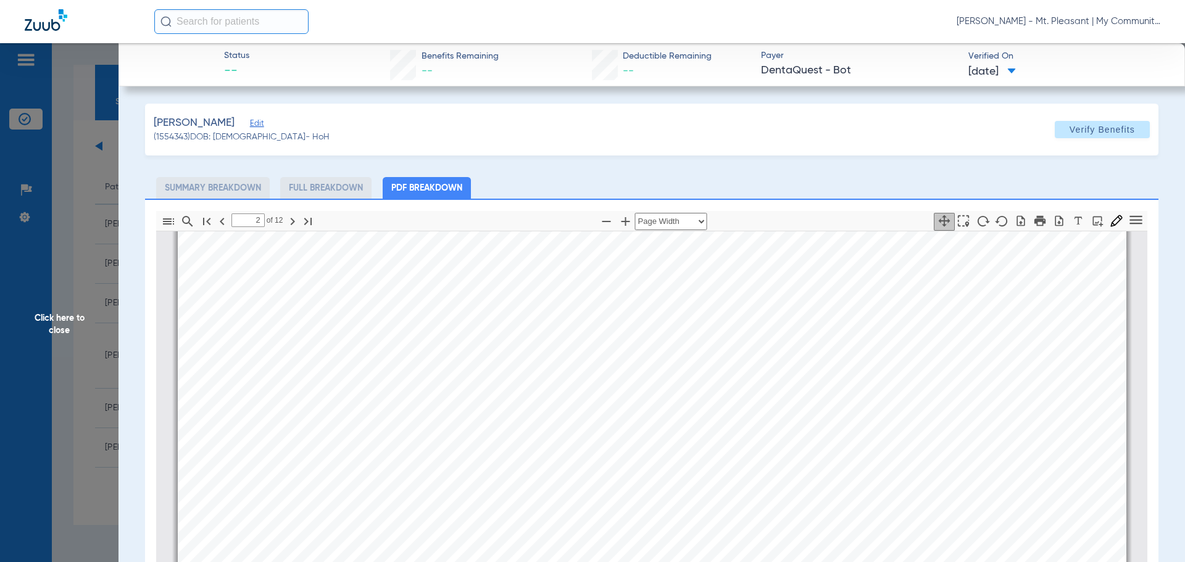
click at [76, 348] on span "Click here to close" at bounding box center [59, 324] width 119 height 562
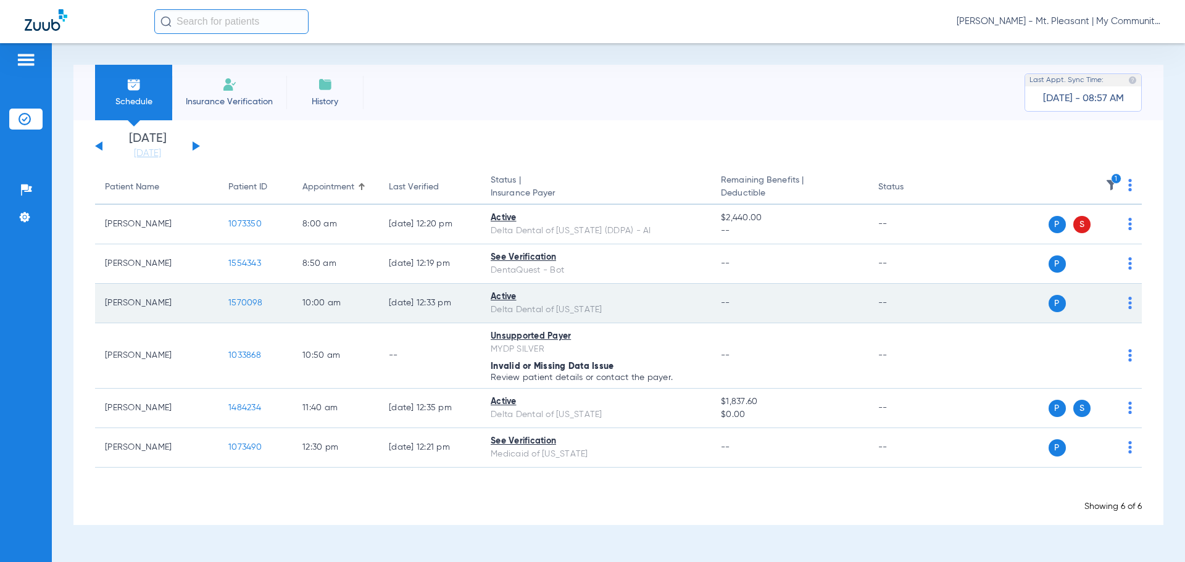
click at [253, 294] on td "1570098" at bounding box center [256, 304] width 74 height 40
click at [238, 305] on span "1570098" at bounding box center [245, 303] width 34 height 9
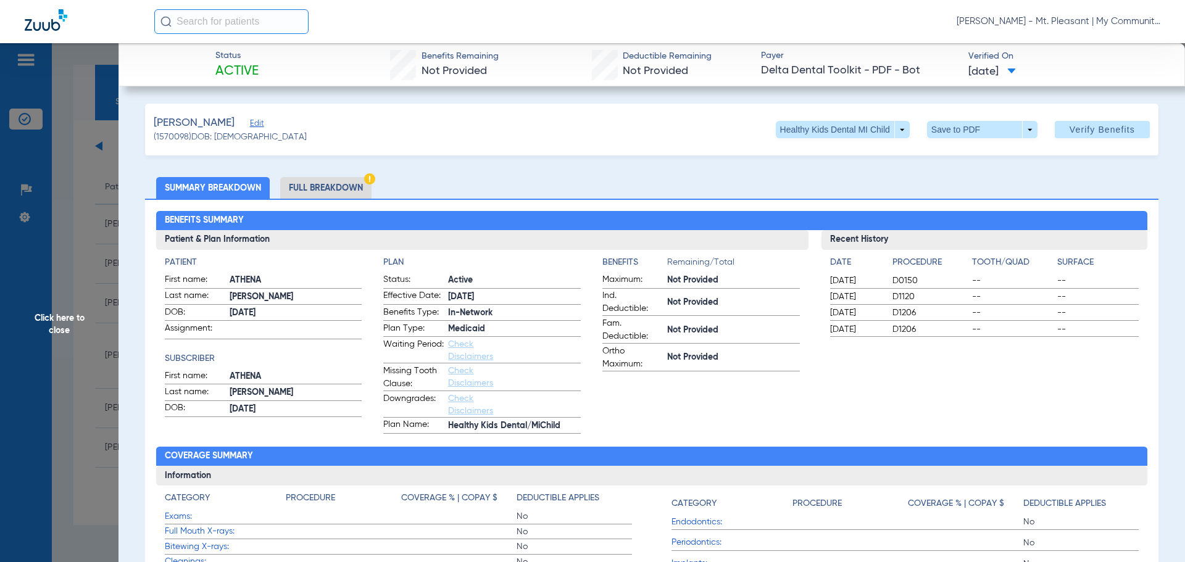
click at [83, 302] on span "Click here to close" at bounding box center [59, 324] width 119 height 562
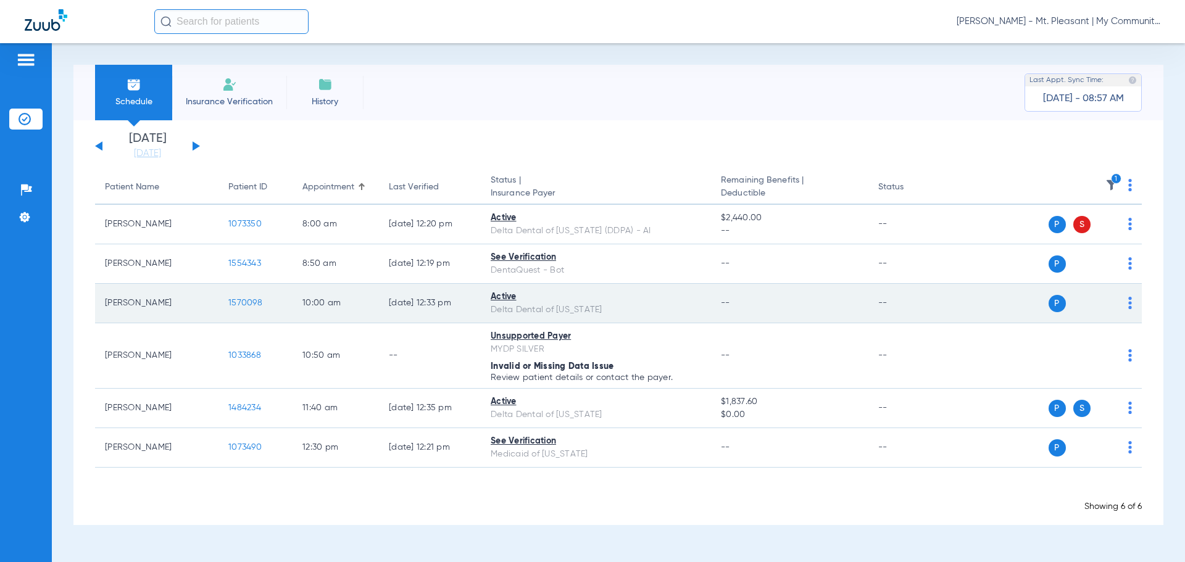
click at [227, 293] on td "1570098" at bounding box center [256, 304] width 74 height 40
click at [234, 298] on td "1570098" at bounding box center [256, 304] width 74 height 40
click at [249, 302] on span "1570098" at bounding box center [245, 303] width 34 height 9
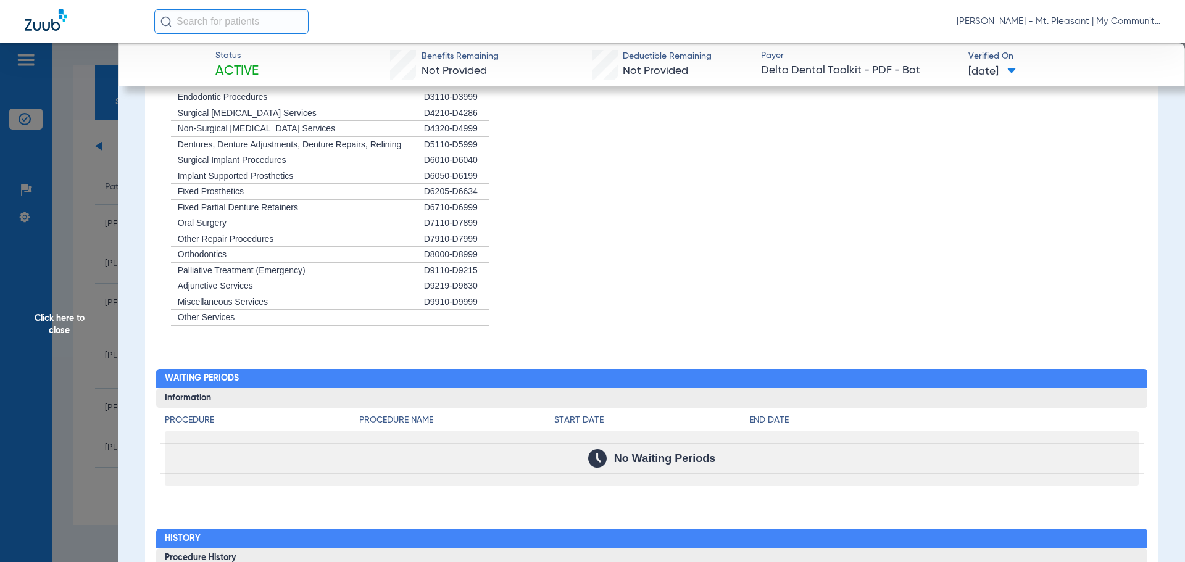
scroll to position [1062, 0]
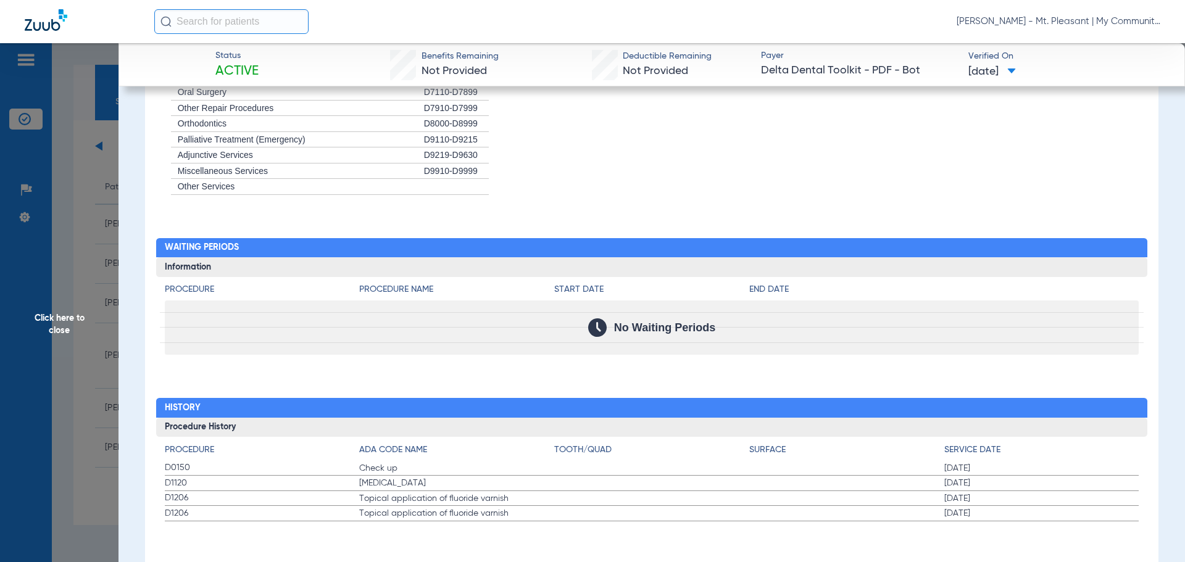
drag, startPoint x: 169, startPoint y: 469, endPoint x: 314, endPoint y: 458, distance: 144.9
click at [314, 458] on app-history-list "Procedure ADA Code Name Tooth/Quad Surface Service Date D0150 Check up 12/17/20…" at bounding box center [652, 483] width 975 height 78
click at [314, 458] on app-breakdown-title "Procedure" at bounding box center [262, 452] width 195 height 17
drag, startPoint x: 160, startPoint y: 468, endPoint x: 316, endPoint y: 509, distance: 161.4
click at [316, 509] on div "Procedure ADA Code Name Tooth/Quad Surface Service Date D0150 Check up 12/17/20…" at bounding box center [652, 479] width 992 height 85
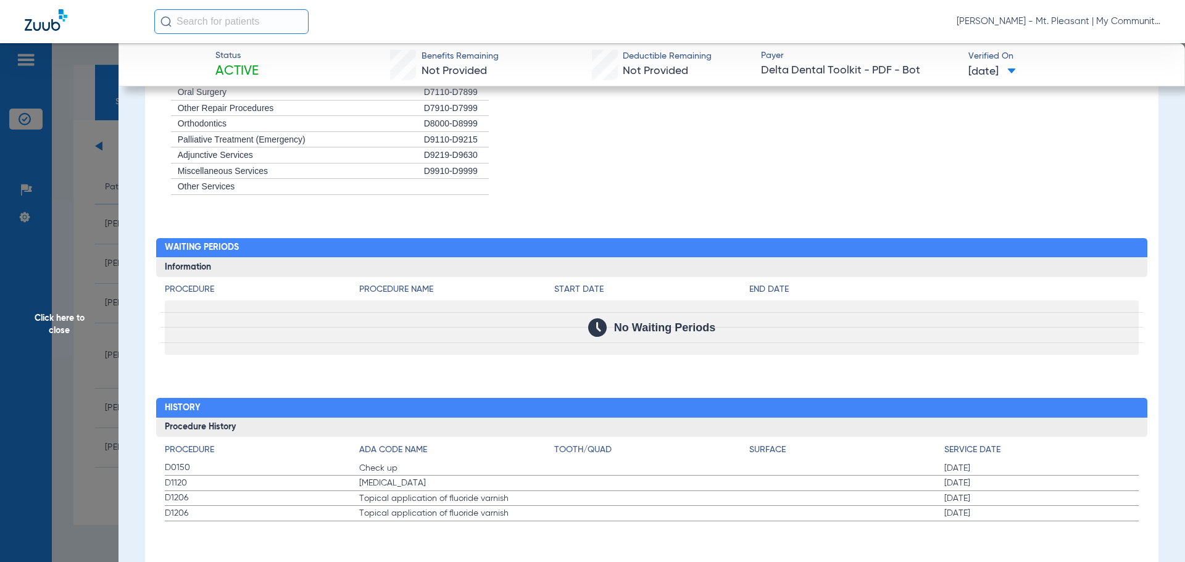
drag, startPoint x: 57, startPoint y: 246, endPoint x: 88, endPoint y: 278, distance: 43.7
click at [57, 246] on span "Click here to close" at bounding box center [59, 324] width 119 height 562
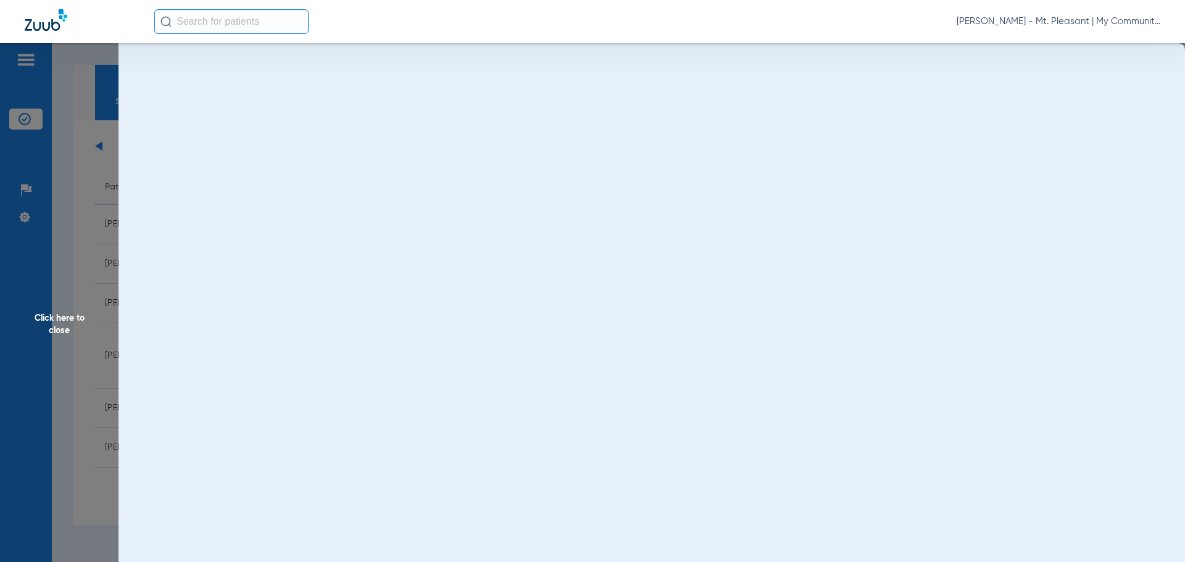
scroll to position [0, 0]
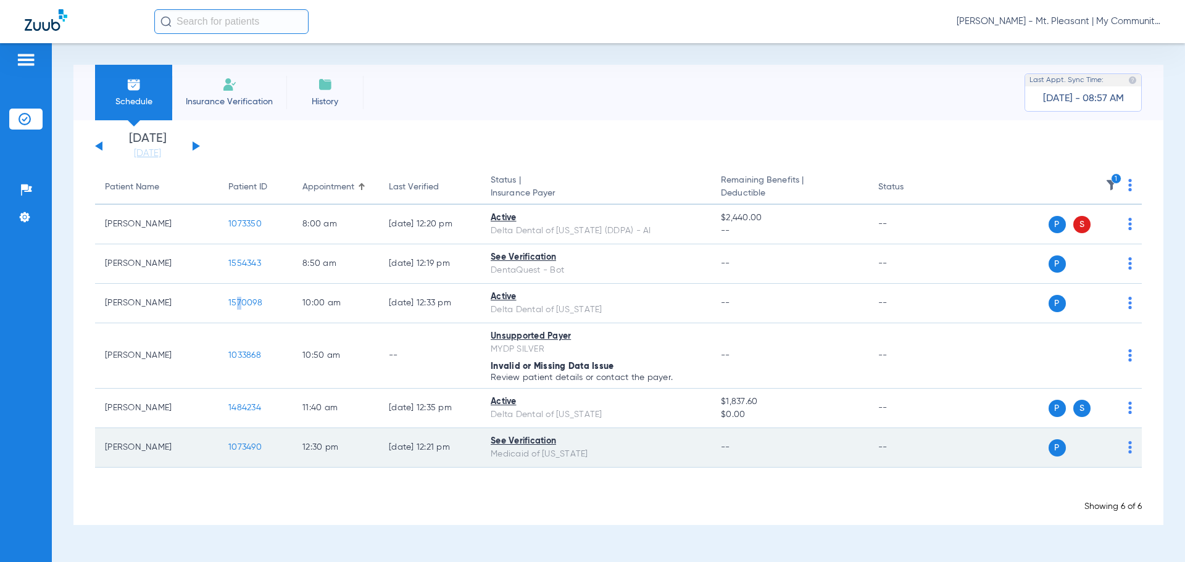
click at [248, 445] on span "1073490" at bounding box center [244, 447] width 33 height 9
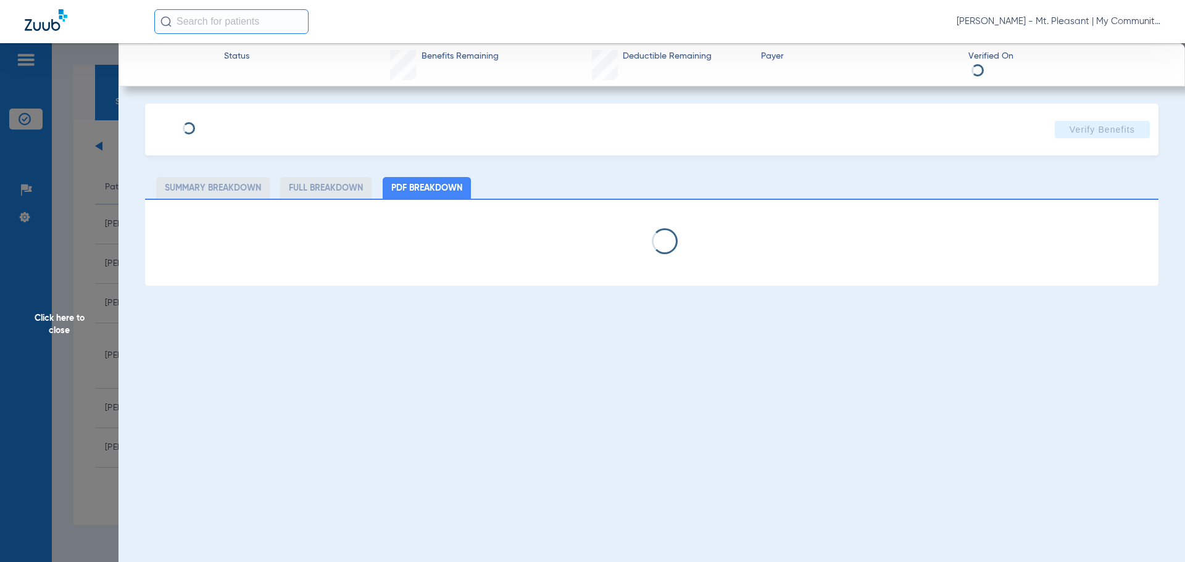
select select "page-width"
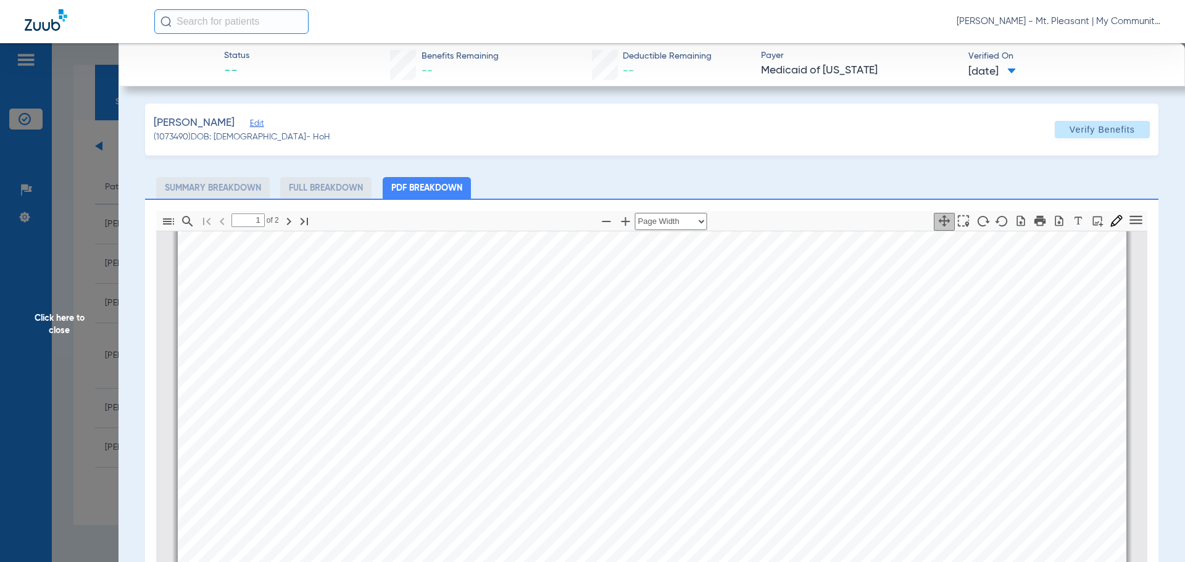
scroll to position [624, 0]
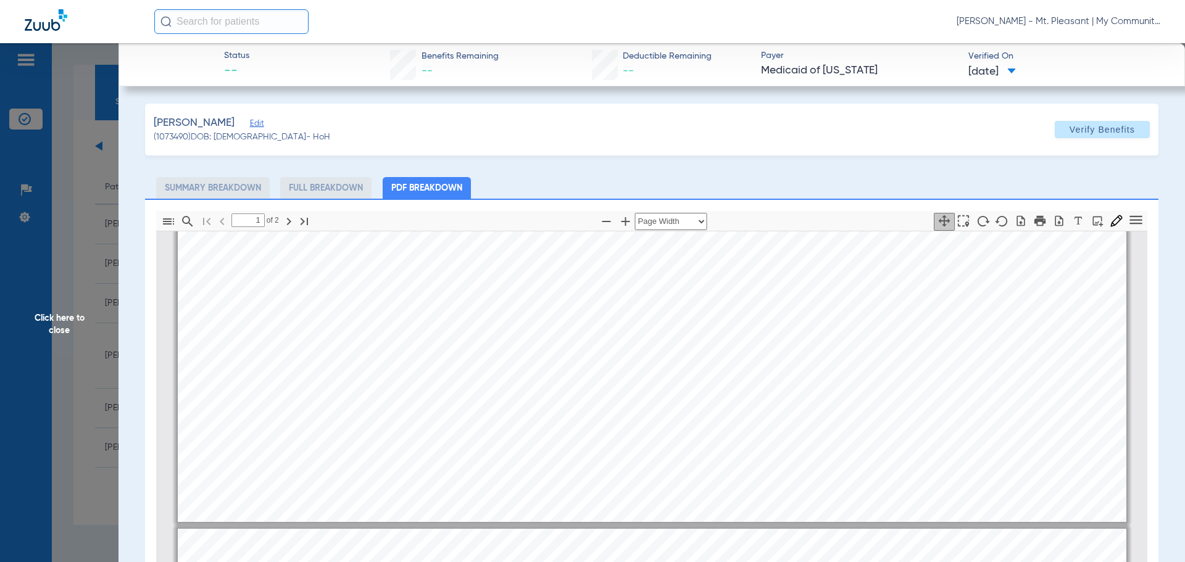
type input "2"
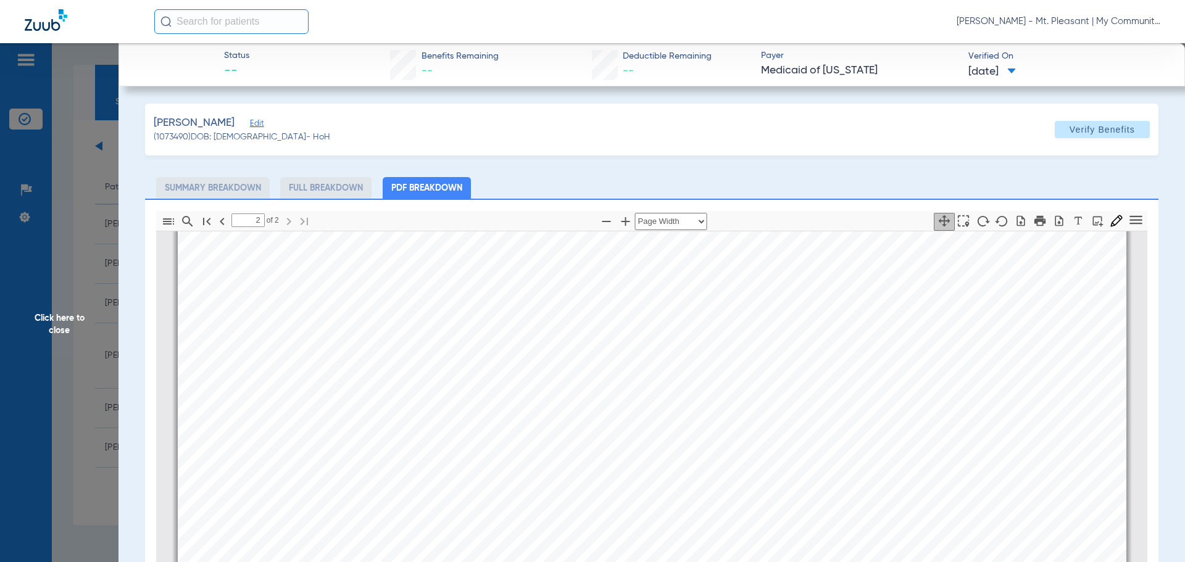
scroll to position [1920, 0]
click at [63, 348] on span "Click here to close" at bounding box center [59, 324] width 119 height 562
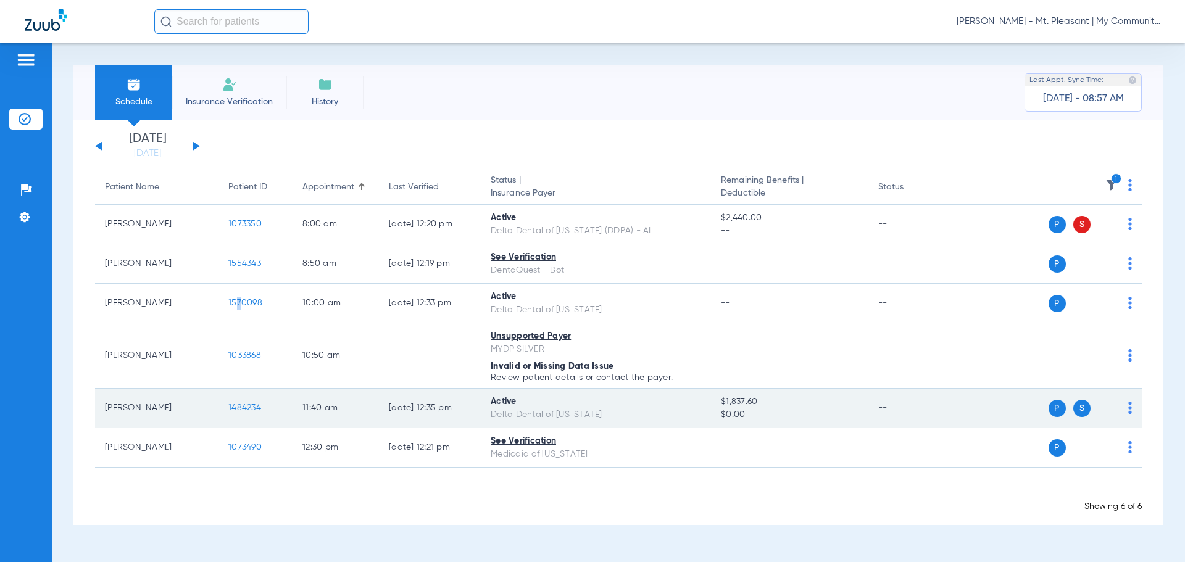
click at [243, 410] on span "1484234" at bounding box center [244, 408] width 33 height 9
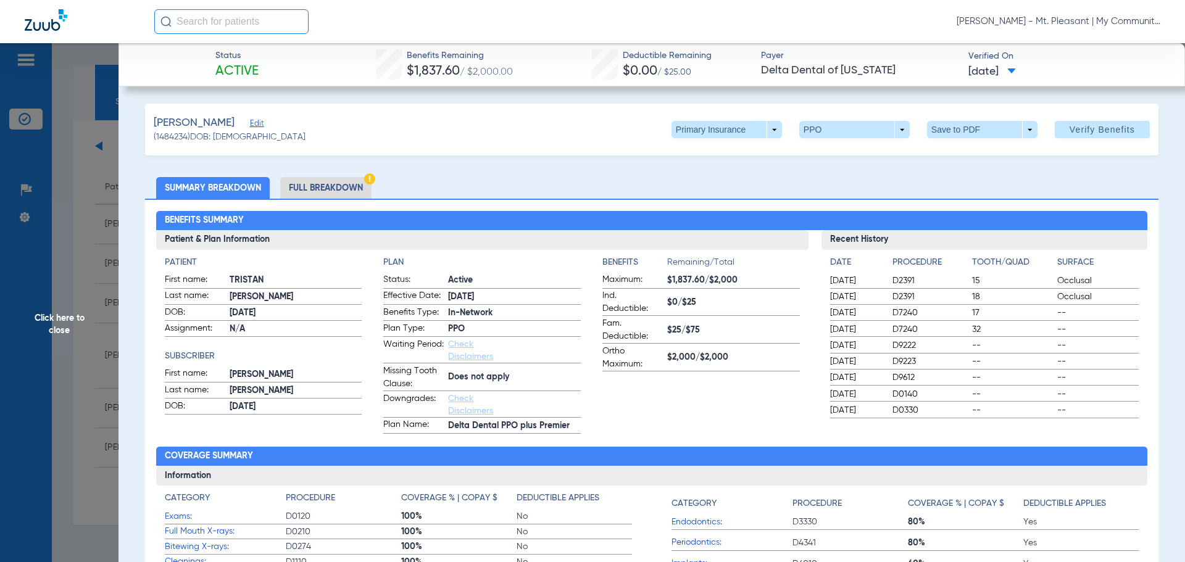
drag, startPoint x: 203, startPoint y: 126, endPoint x: 306, endPoint y: 149, distance: 105.7
click at [222, 130] on span "Umbarger, Tristan" at bounding box center [194, 122] width 81 height 15
click at [345, 186] on li "Full Breakdown" at bounding box center [325, 188] width 91 height 22
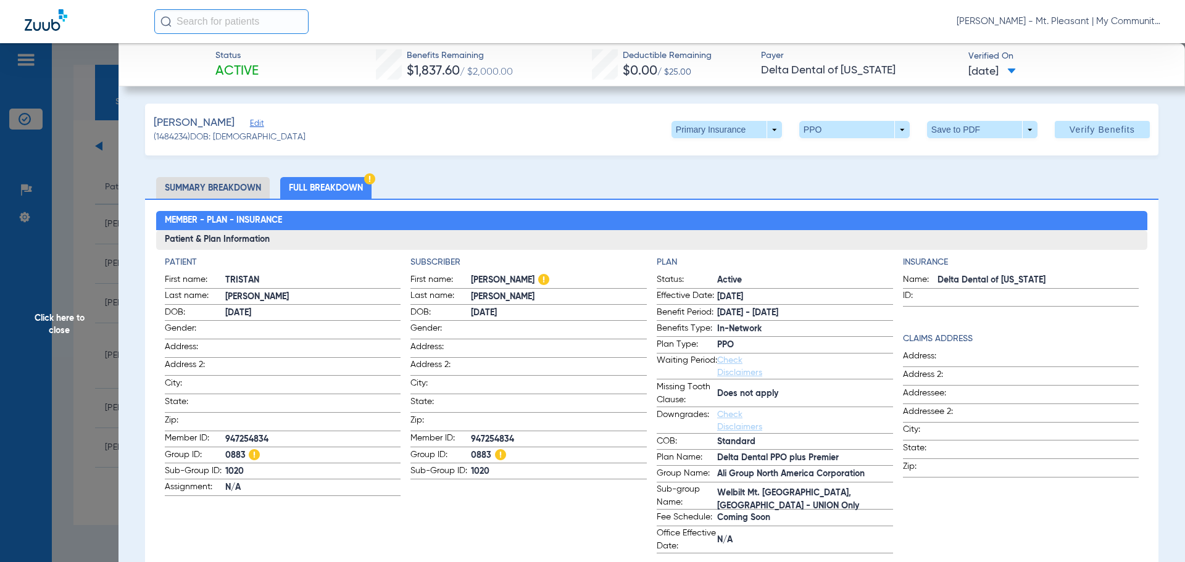
click at [477, 491] on app-subscriber-information "Subscriber First name: JEREMY Last name: HARTMAN DOB: 03/01/1988 Gender: Addres…" at bounding box center [529, 405] width 236 height 298
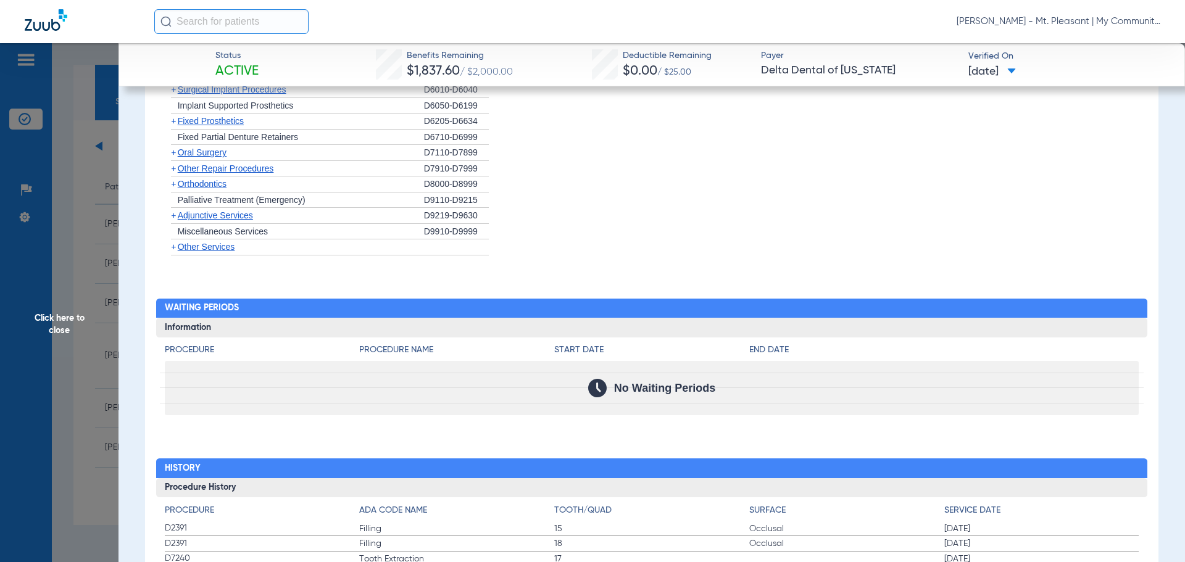
scroll to position [1463, 0]
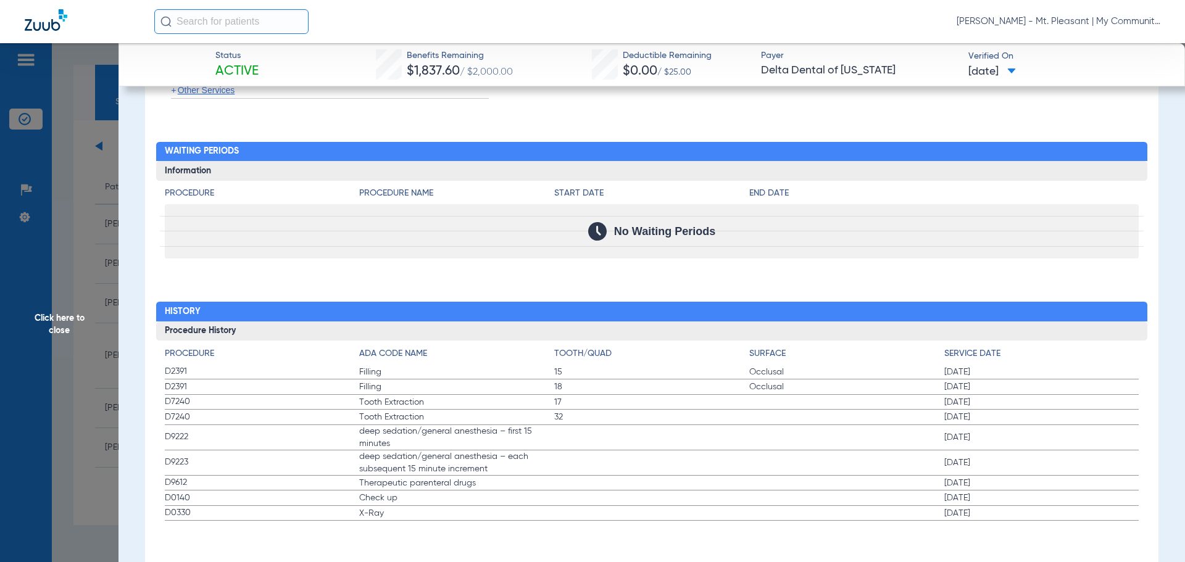
click at [404, 516] on span "X-Ray" at bounding box center [456, 514] width 195 height 12
click at [65, 246] on span "Click here to close" at bounding box center [59, 324] width 119 height 562
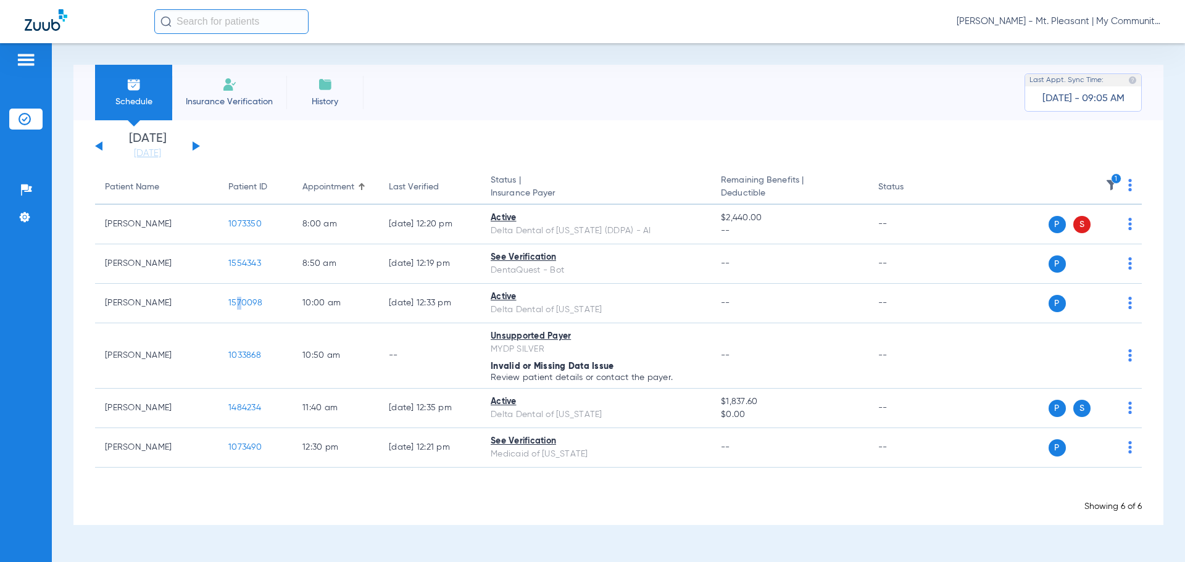
click at [1116, 185] on img at bounding box center [1112, 185] width 12 height 12
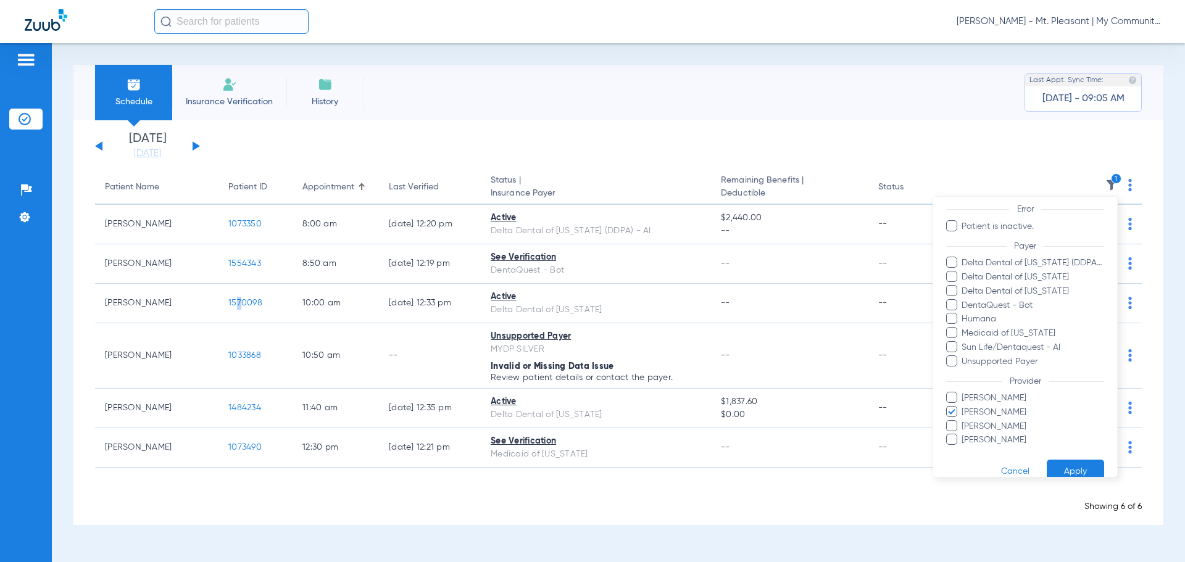
scroll to position [123, 0]
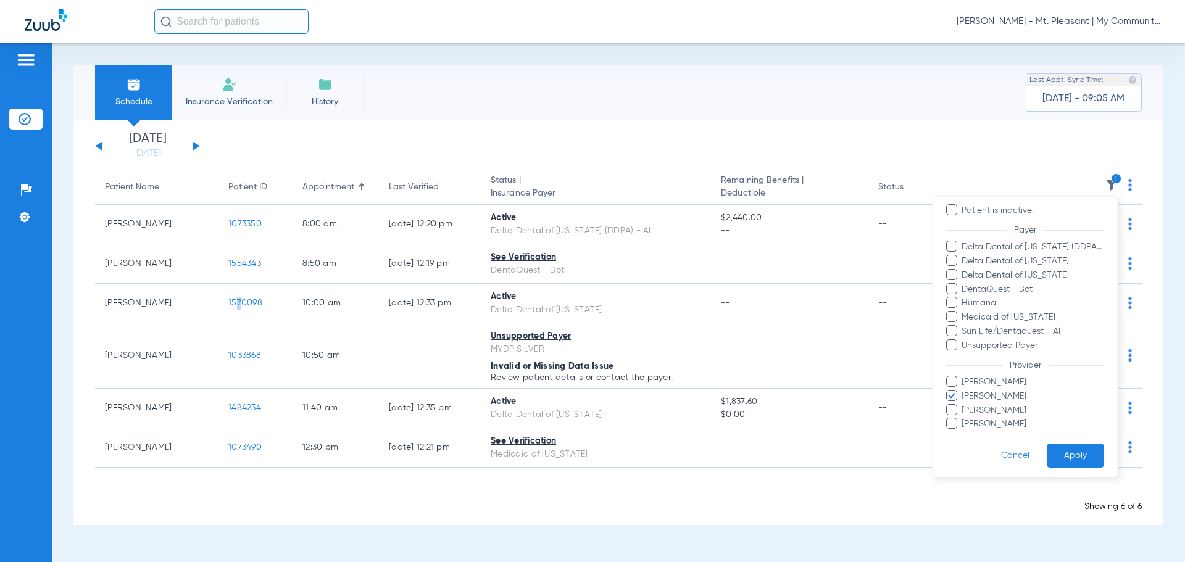
click at [997, 398] on span "Kathryn Bicknell" at bounding box center [1032, 396] width 143 height 13
click at [964, 405] on input "Kathryn Bicknell" at bounding box center [964, 405] width 0 height 0
drag, startPoint x: 988, startPoint y: 409, endPoint x: 1013, endPoint y: 416, distance: 25.8
click at [989, 409] on span "Pam Dilno" at bounding box center [1032, 410] width 143 height 13
click at [964, 419] on input "Pam Dilno" at bounding box center [964, 419] width 0 height 0
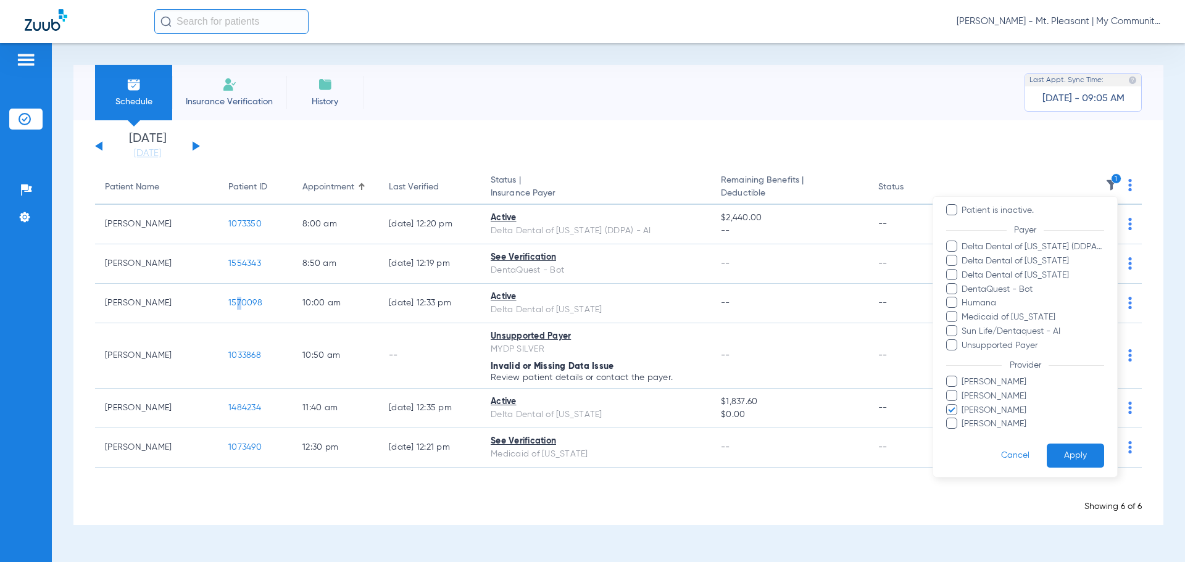
click at [1052, 448] on button "Apply" at bounding box center [1075, 456] width 57 height 24
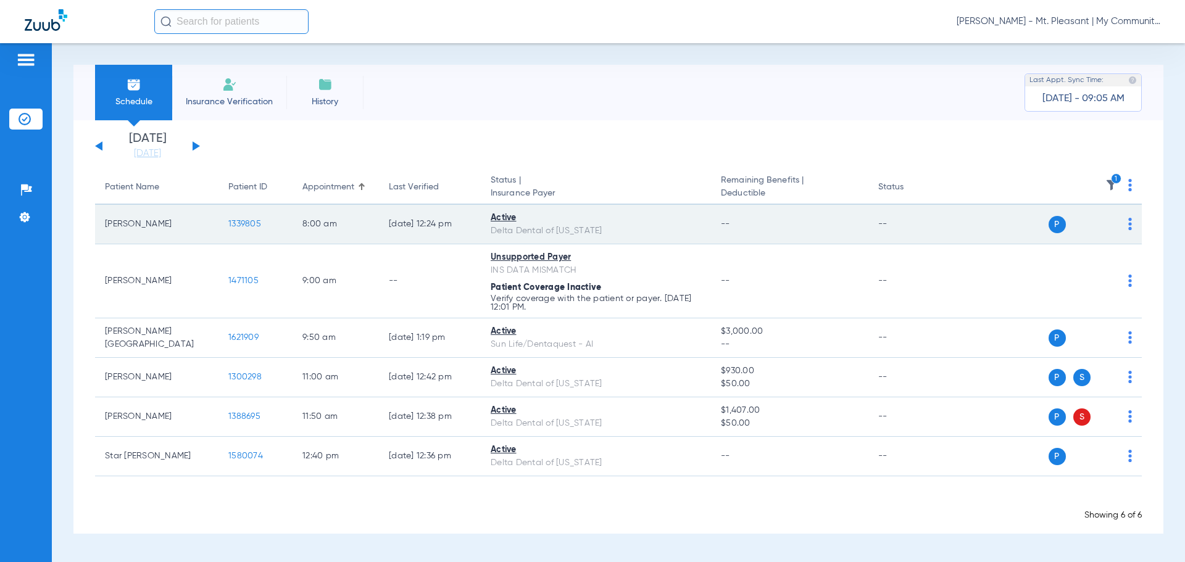
click at [233, 220] on span "1339805" at bounding box center [244, 224] width 33 height 9
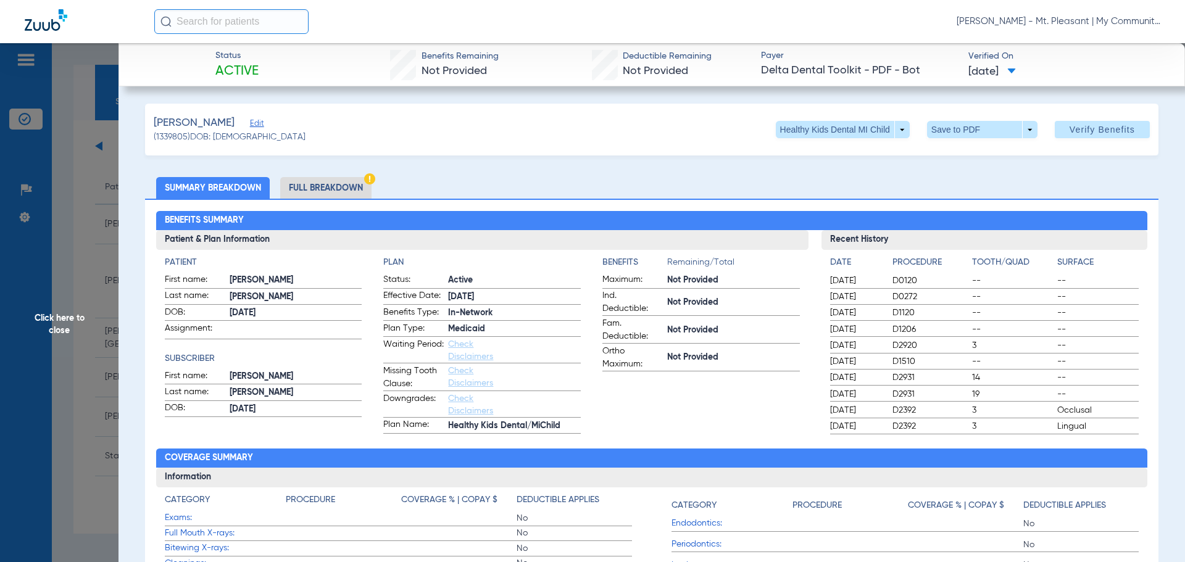
click at [716, 398] on app-benefits-information "Benefits Remaining/Total Maximum: Not Provided Ind. Deductible: Not Provided Fa…" at bounding box center [702, 345] width 198 height 178
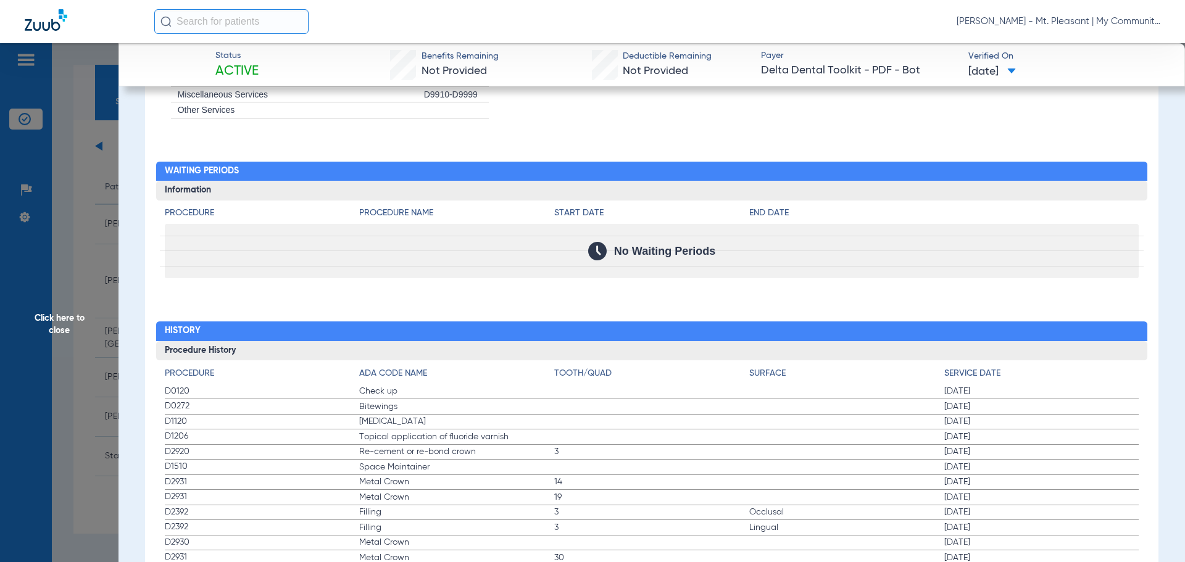
scroll to position [1297, 0]
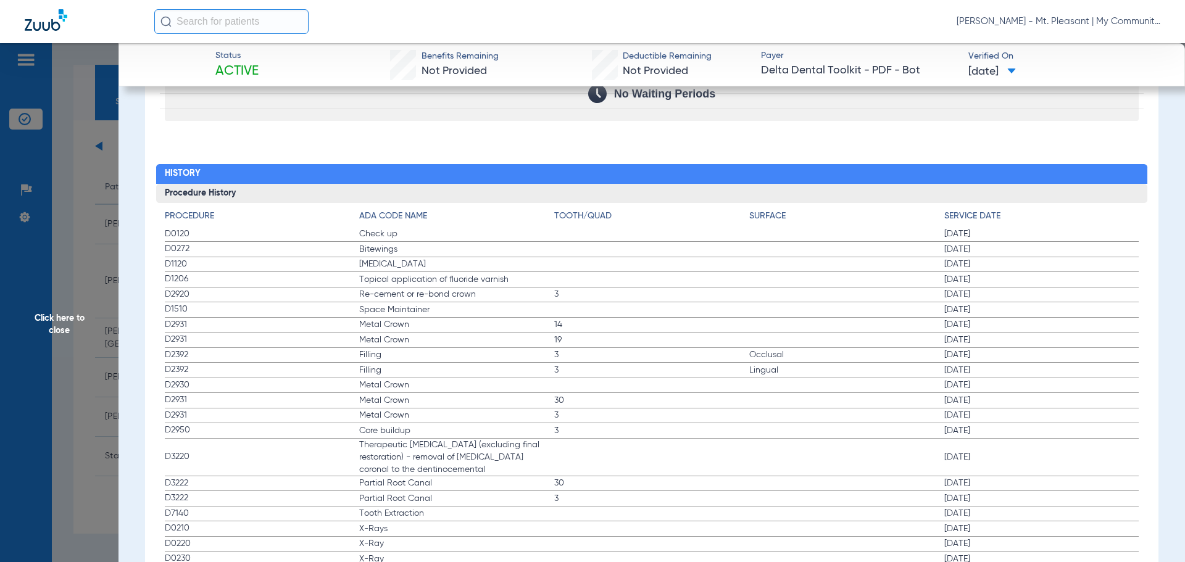
drag, startPoint x: 159, startPoint y: 235, endPoint x: 938, endPoint y: 274, distance: 780.2
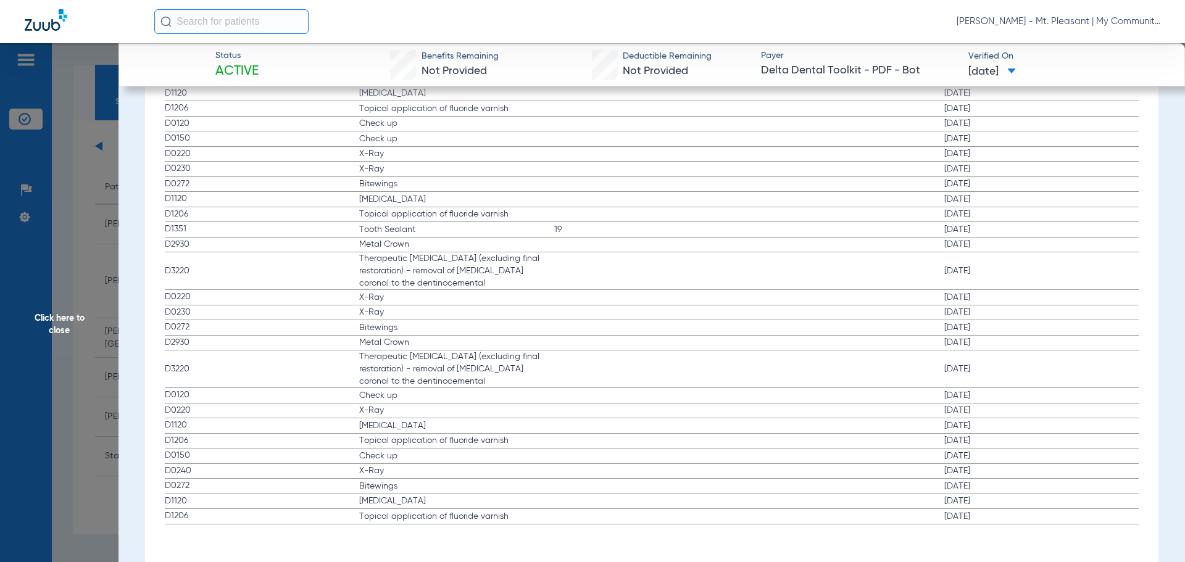
scroll to position [1879, 0]
drag, startPoint x: 190, startPoint y: 467, endPoint x: 278, endPoint y: 473, distance: 89.1
click at [278, 473] on span "D0240" at bounding box center [262, 468] width 195 height 13
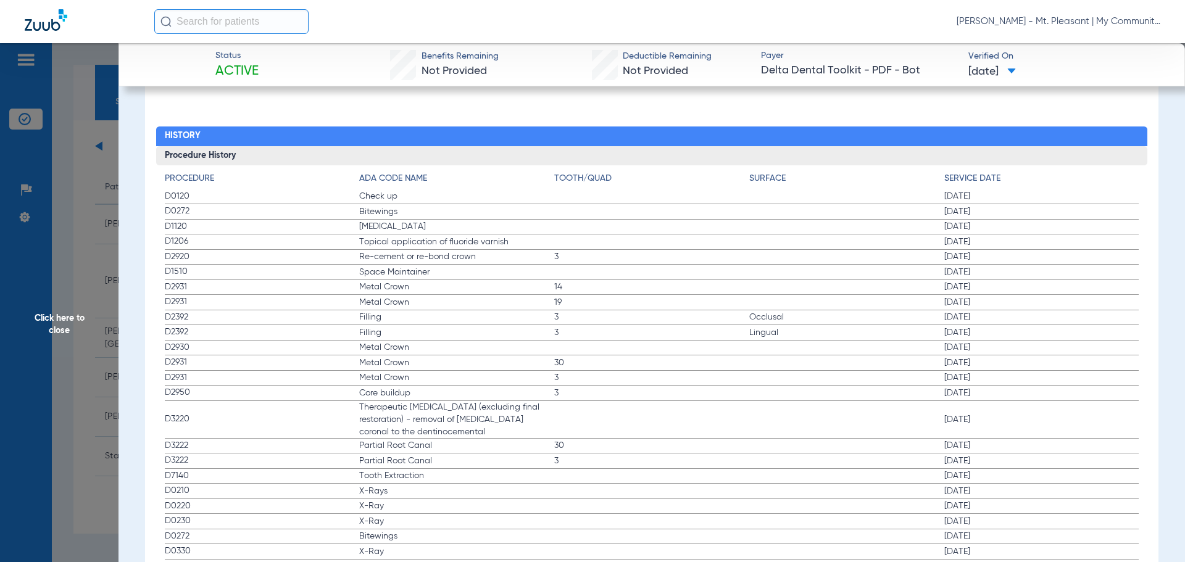
scroll to position [1323, 0]
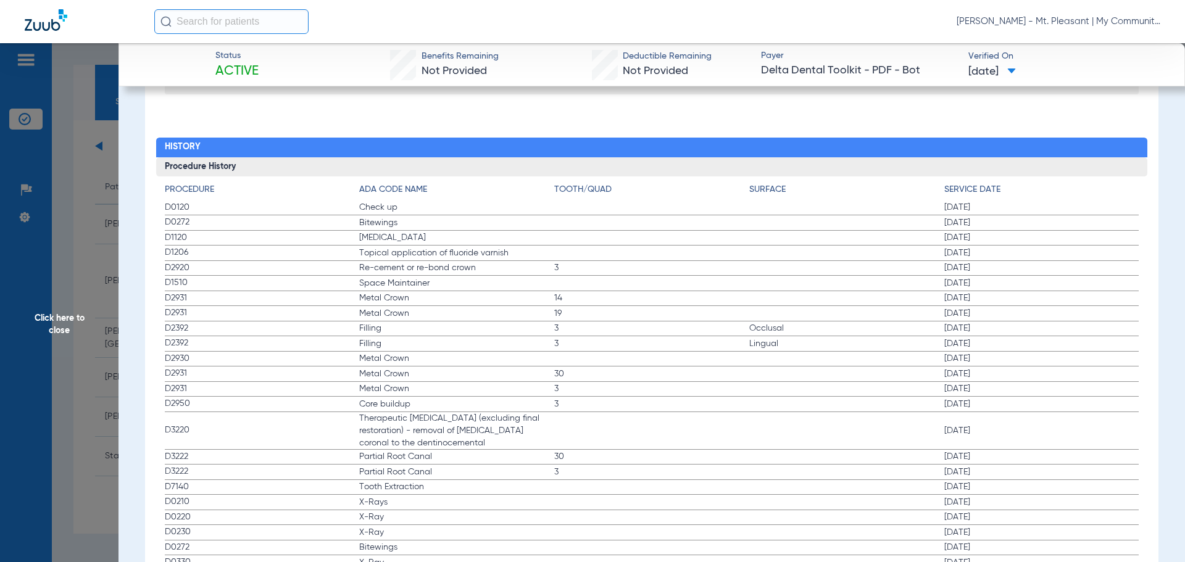
click at [378, 222] on span "Bitewings" at bounding box center [456, 223] width 195 height 12
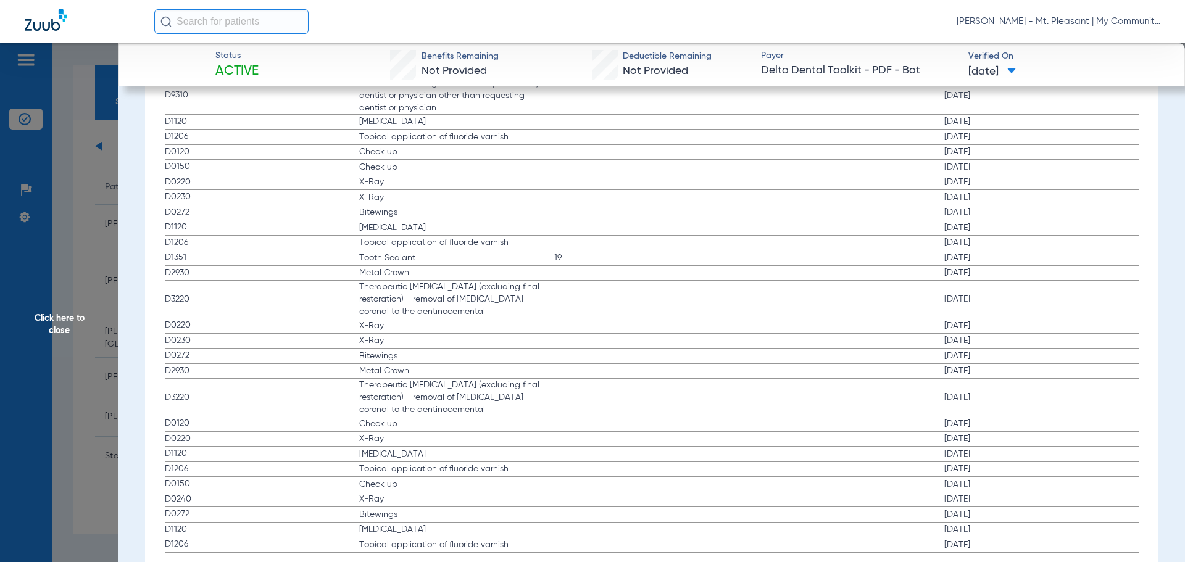
scroll to position [1879, 0]
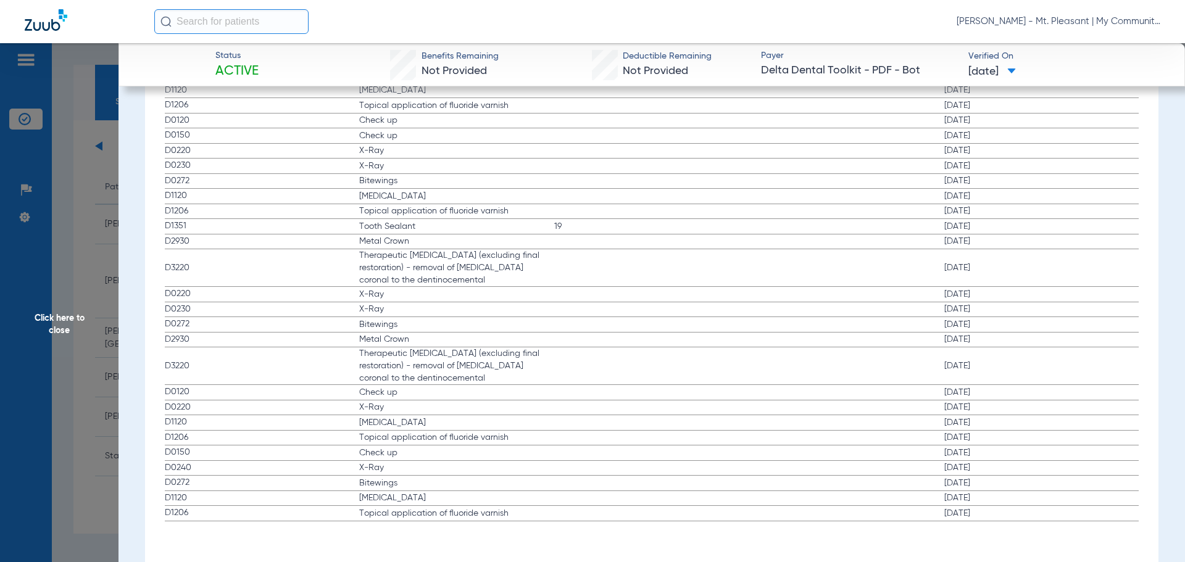
click at [66, 329] on span "Click here to close" at bounding box center [59, 324] width 119 height 562
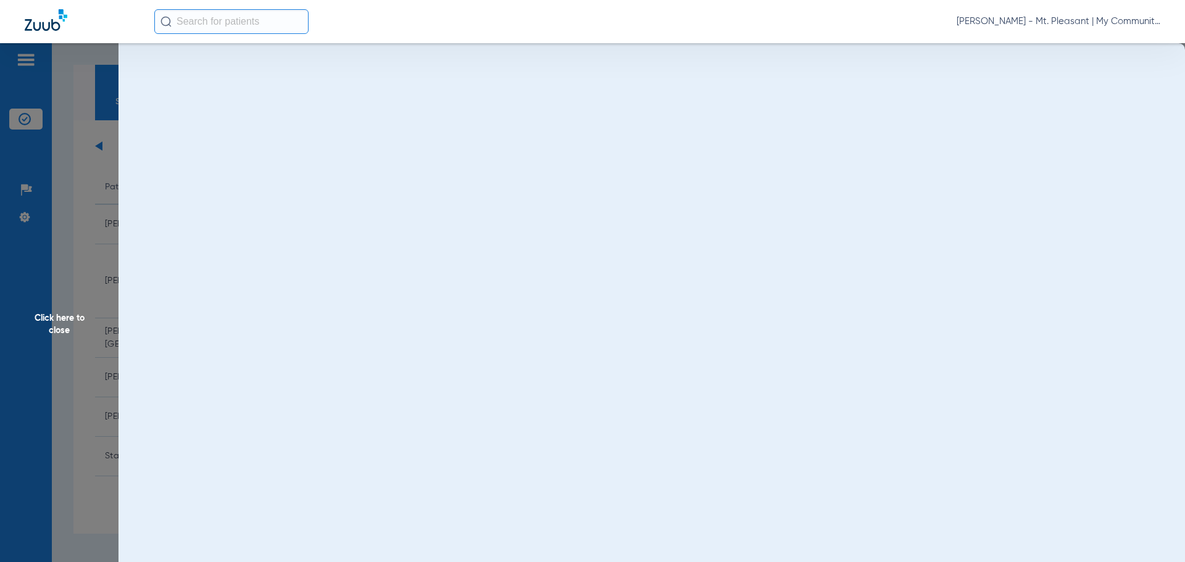
scroll to position [0, 0]
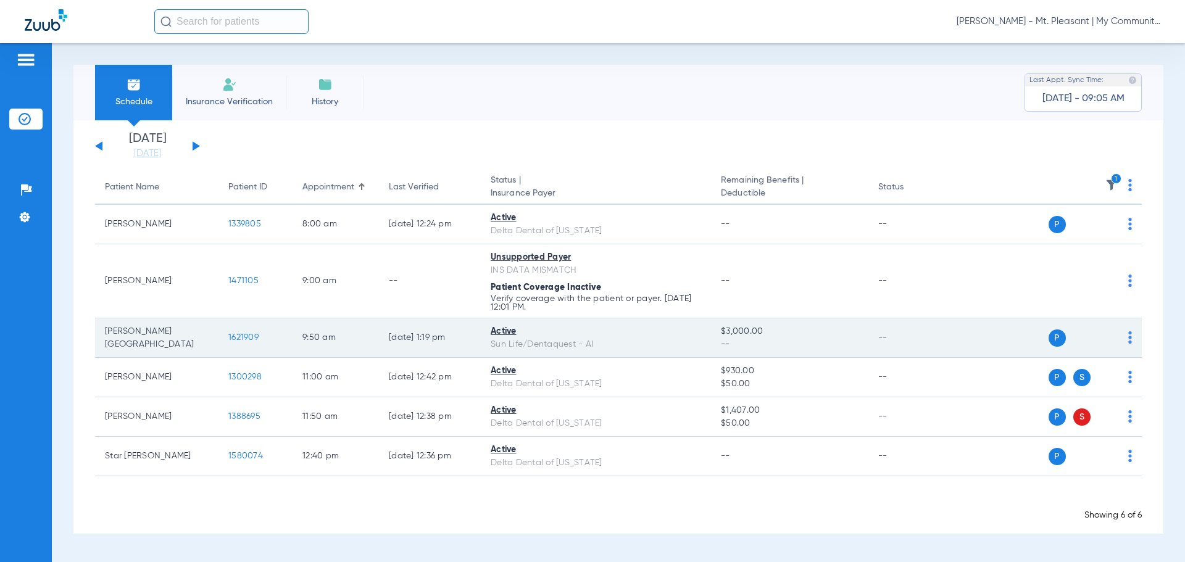
click at [247, 343] on td "1621909" at bounding box center [256, 339] width 74 height 40
click at [248, 338] on span "1621909" at bounding box center [243, 337] width 30 height 9
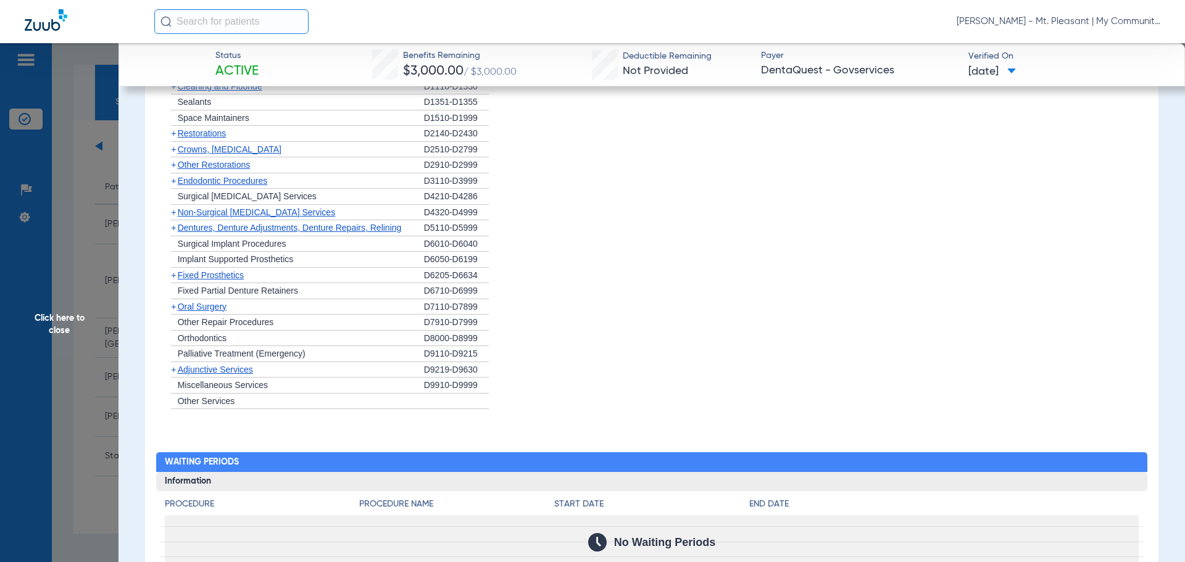
scroll to position [958, 0]
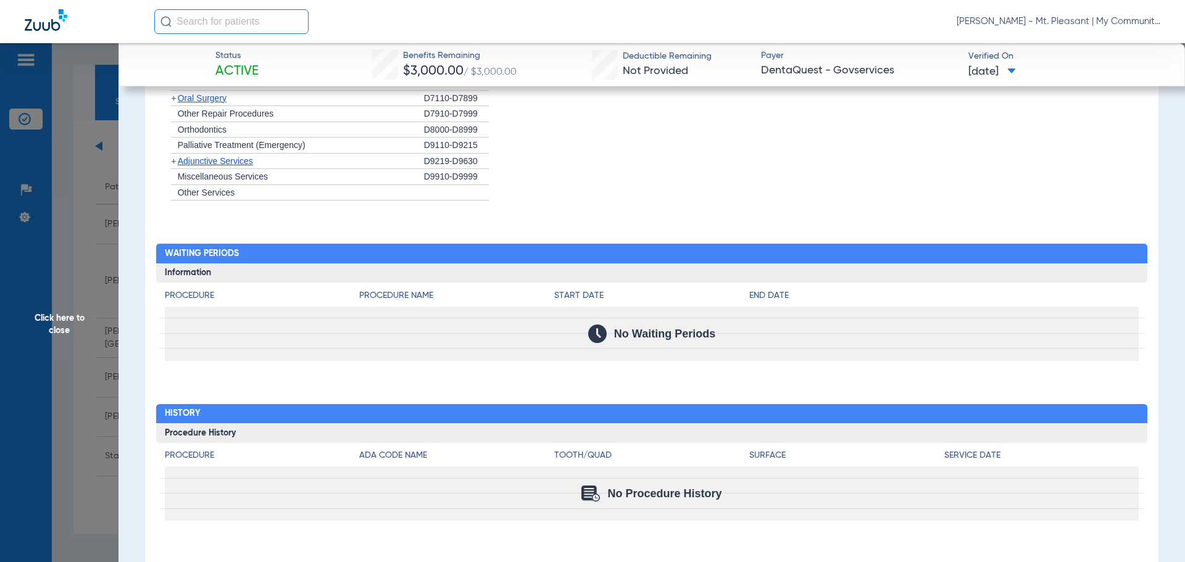
click at [52, 357] on span "Click here to close" at bounding box center [59, 324] width 119 height 562
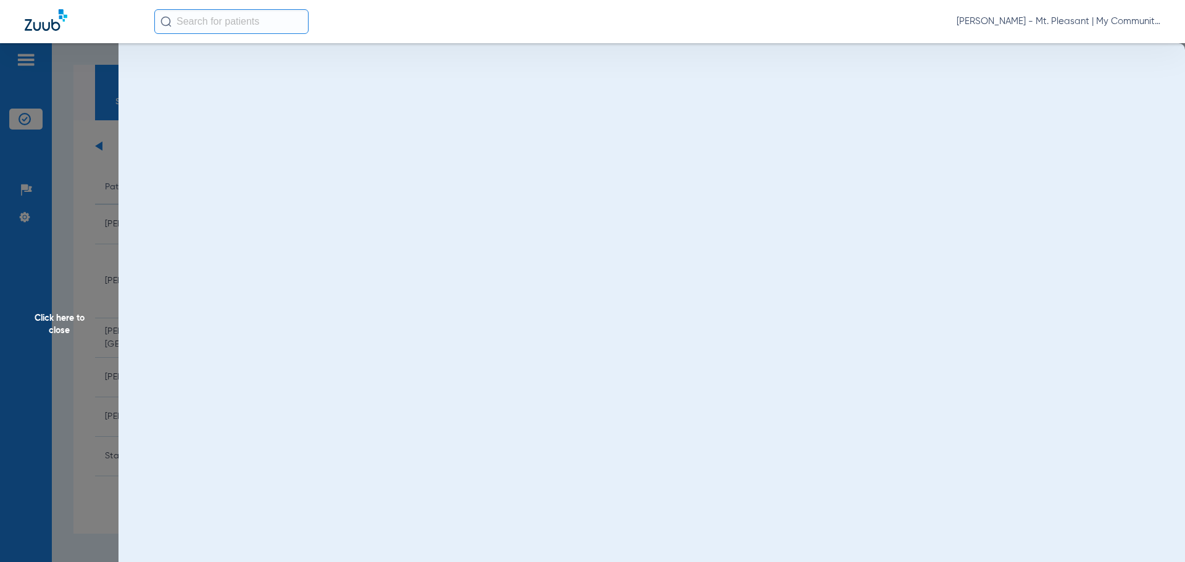
scroll to position [0, 0]
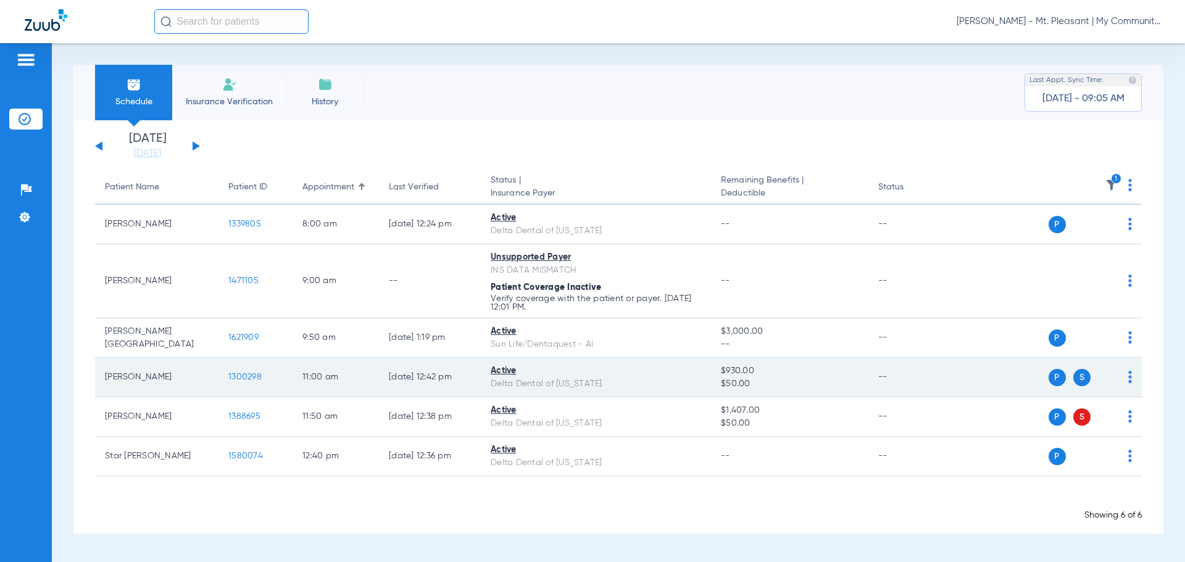
click at [246, 375] on span "1300298" at bounding box center [244, 377] width 33 height 9
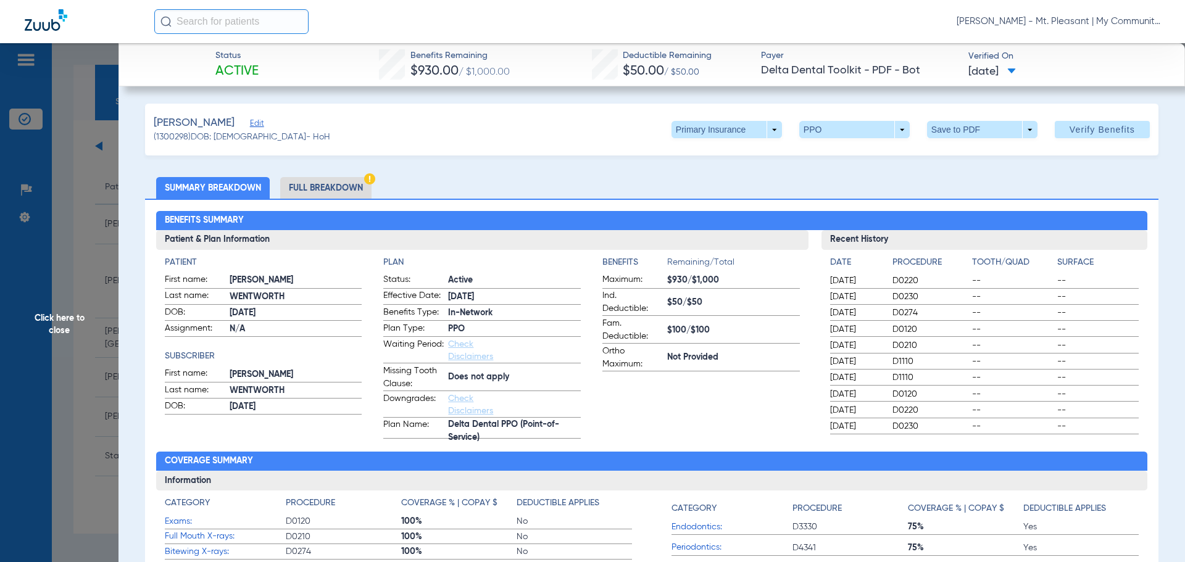
click at [312, 189] on li "Full Breakdown" at bounding box center [325, 188] width 91 height 22
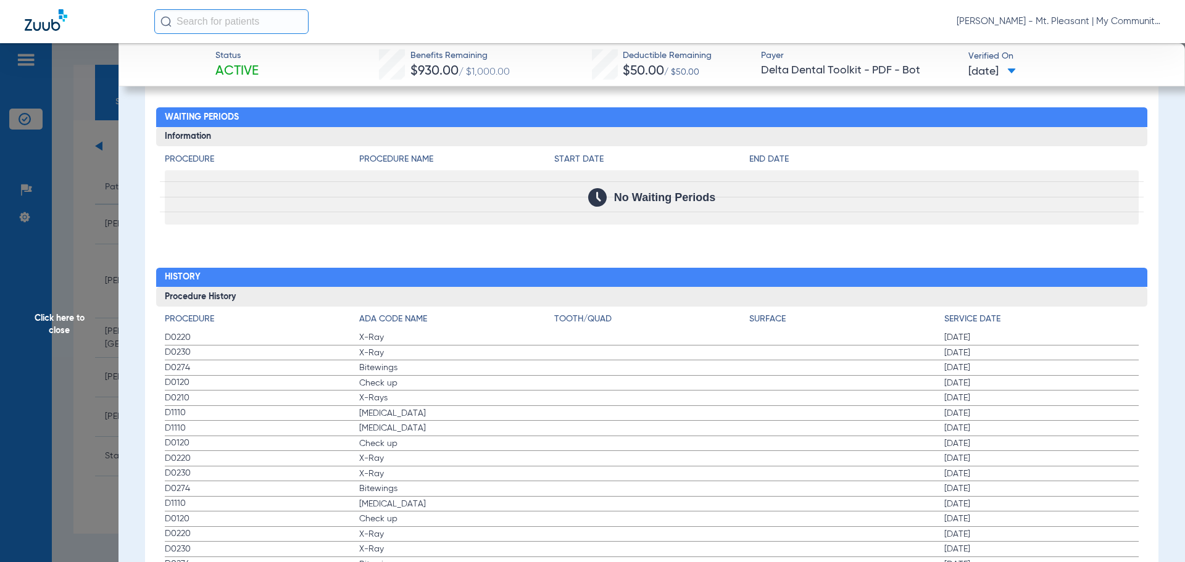
scroll to position [1420, 0]
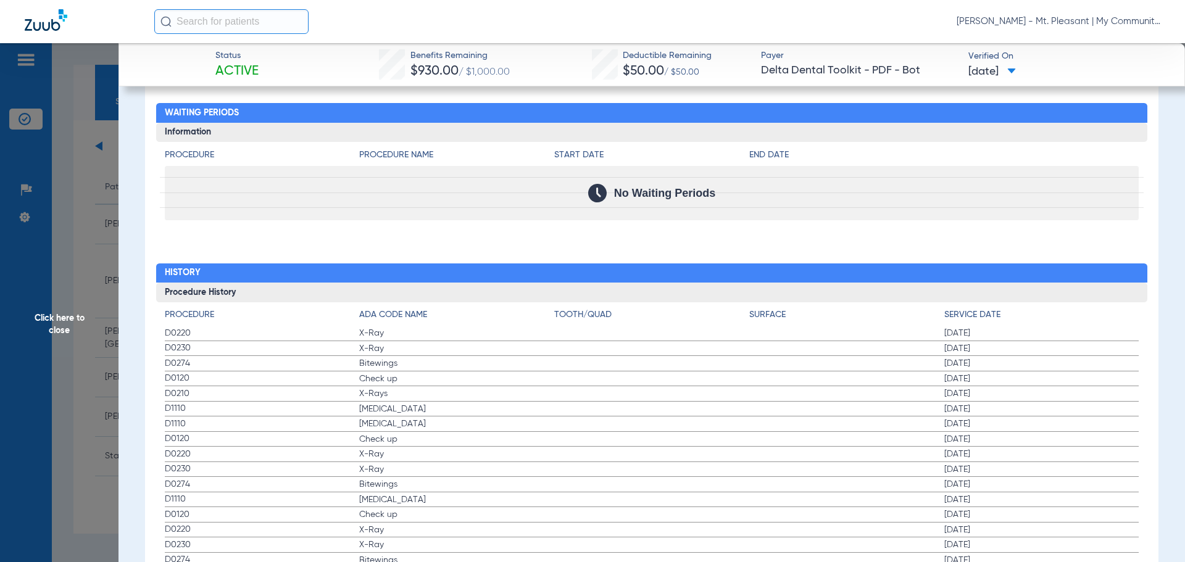
drag, startPoint x: 170, startPoint y: 335, endPoint x: 432, endPoint y: 389, distance: 267.4
click at [432, 389] on span "X-Rays" at bounding box center [456, 394] width 195 height 12
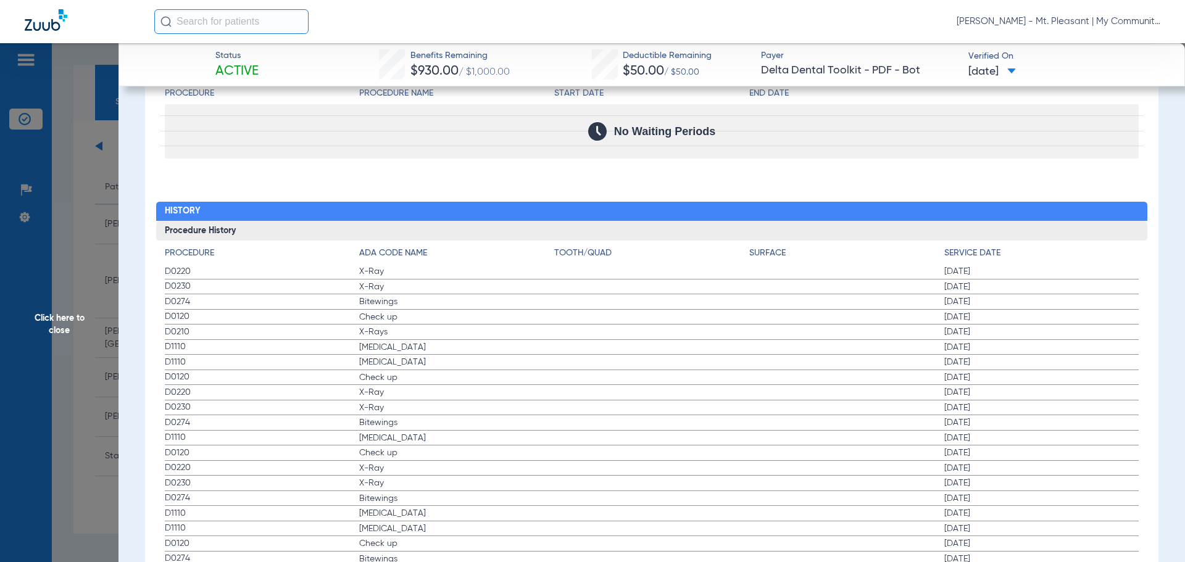
drag, startPoint x: 188, startPoint y: 280, endPoint x: 513, endPoint y: 323, distance: 327.6
click at [513, 323] on app-history-list "Procedure ADA Code Name Tooth/Quad Surface Service Date D0220 X-Ray 02/11/2025 …" at bounding box center [652, 543] width 975 height 592
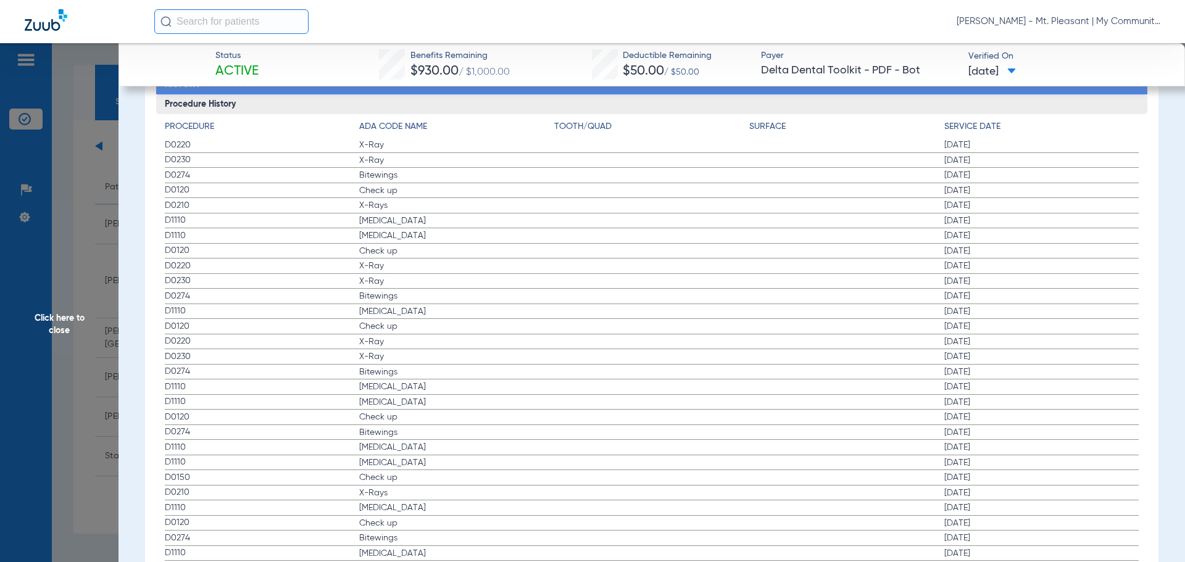
scroll to position [1605, 0]
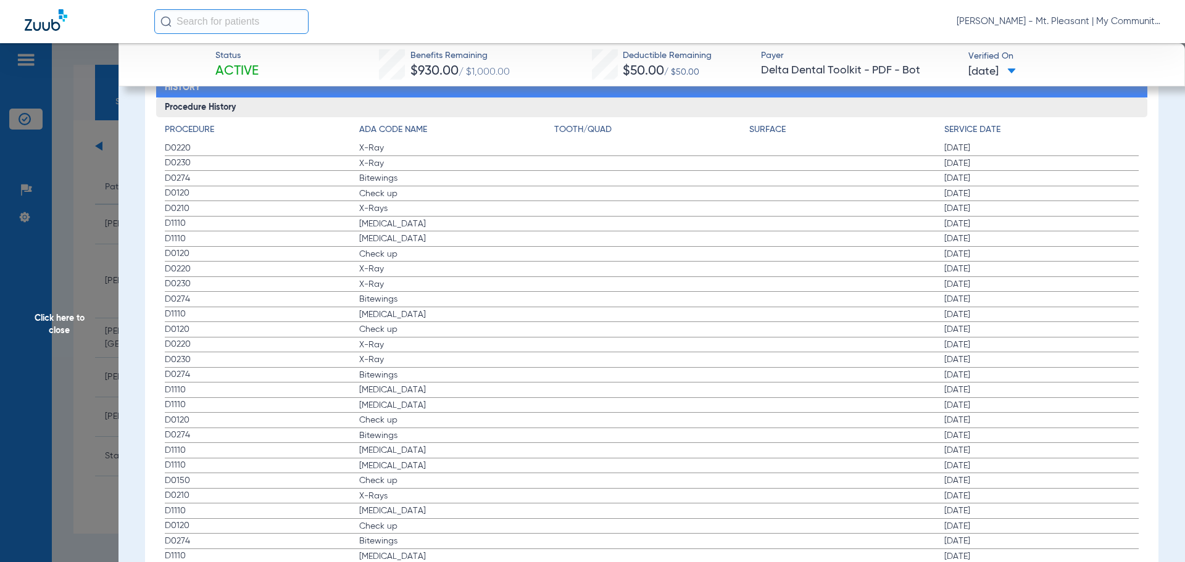
drag, startPoint x: 170, startPoint y: 211, endPoint x: 990, endPoint y: 207, distance: 820.6
click at [990, 207] on label "D0210 X-Rays 09/29/2022" at bounding box center [652, 208] width 975 height 15
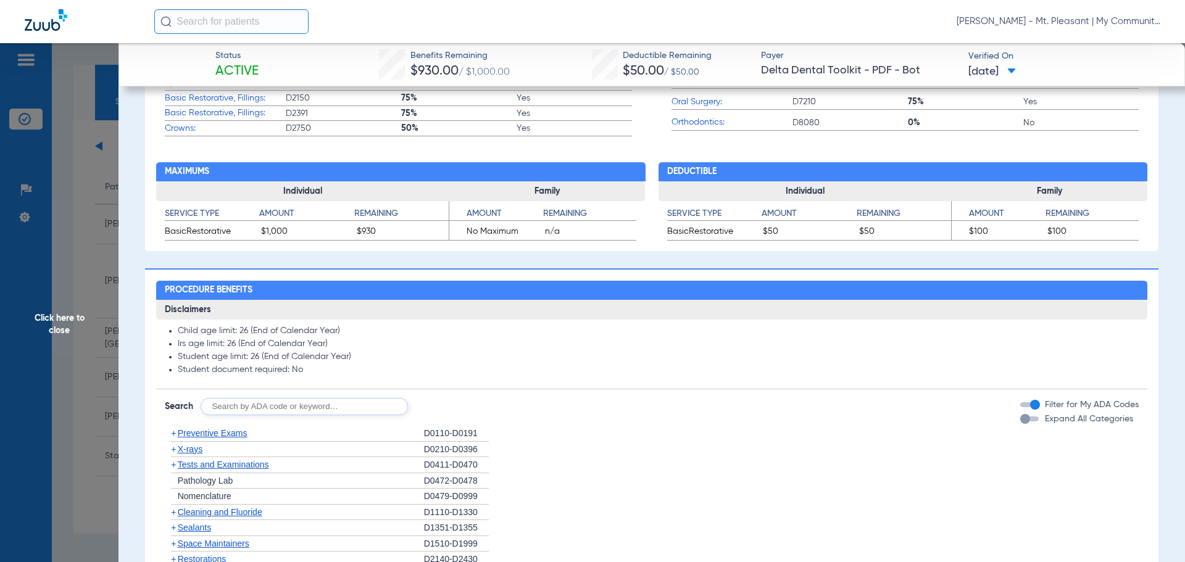
scroll to position [309, 0]
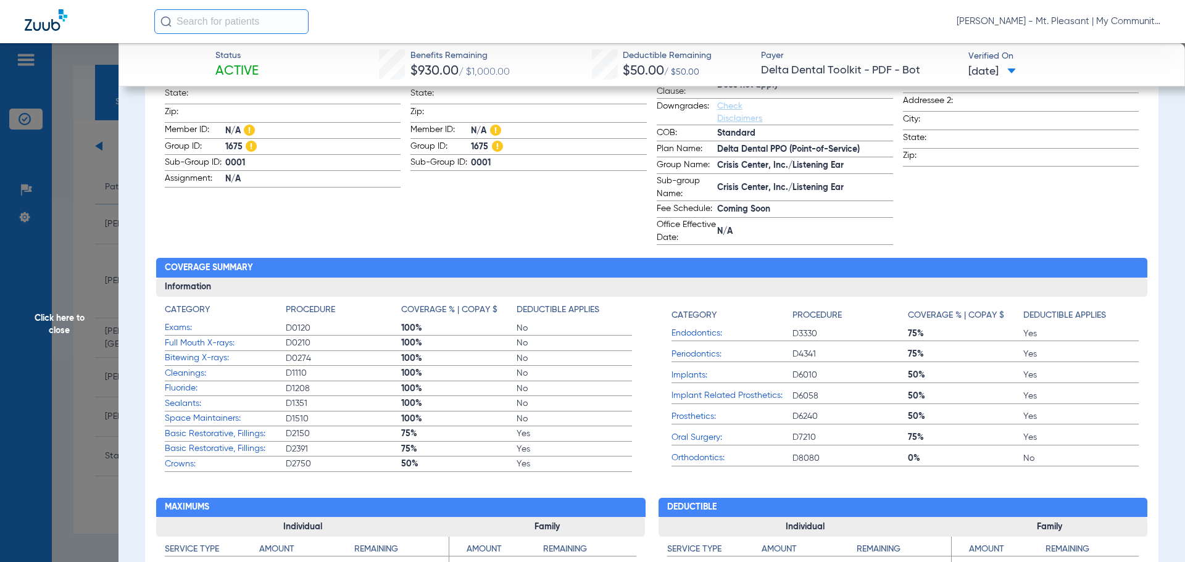
click at [96, 327] on span "Click here to close" at bounding box center [59, 324] width 119 height 562
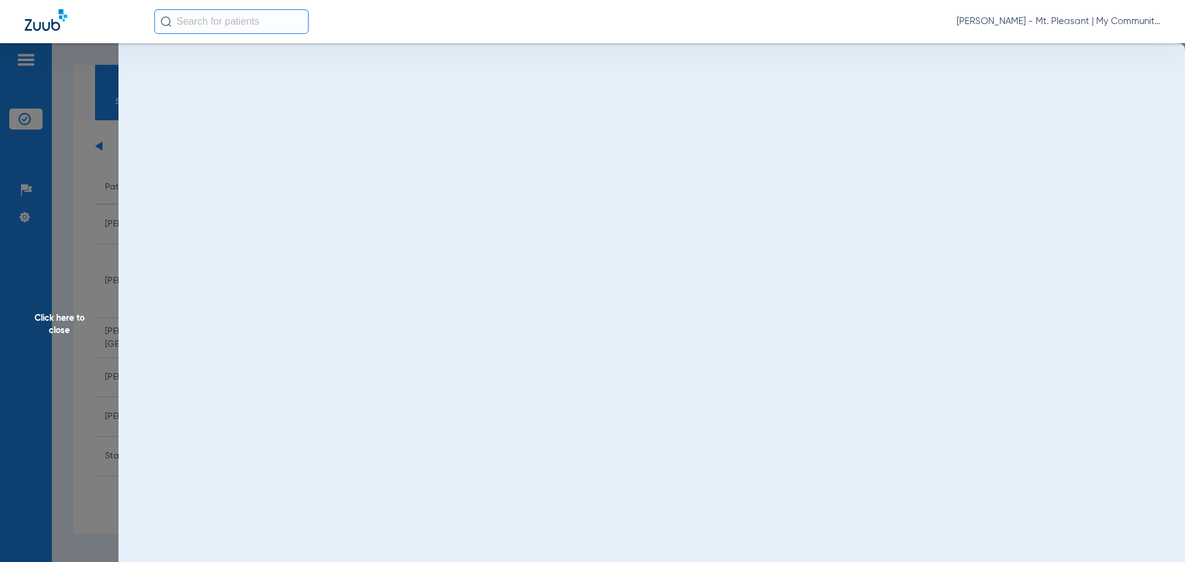
scroll to position [0, 0]
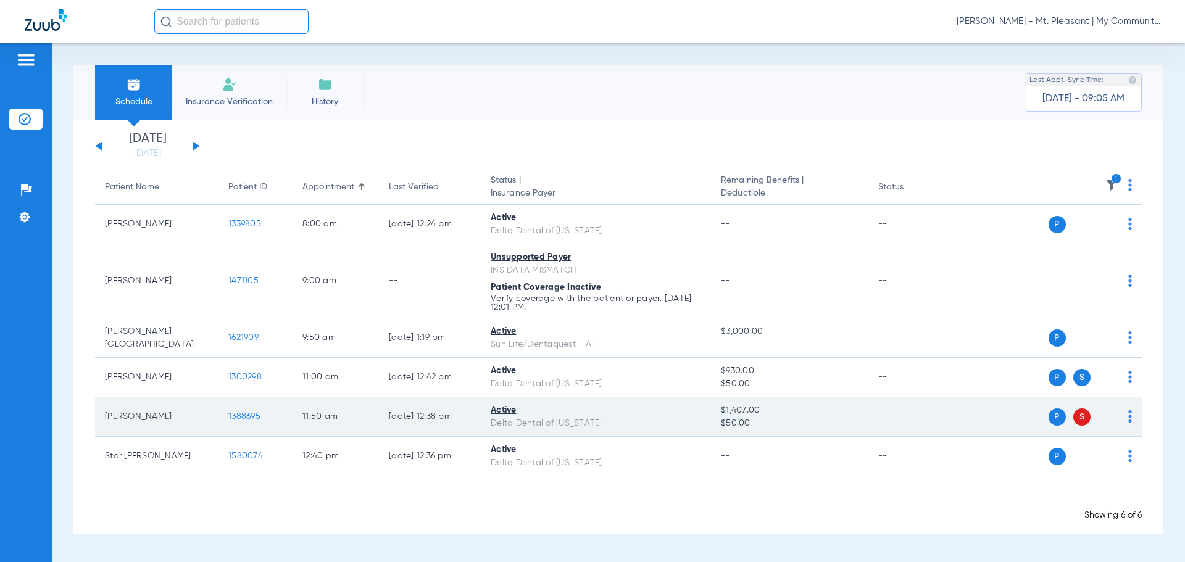
click at [253, 418] on span "1388695" at bounding box center [244, 416] width 32 height 9
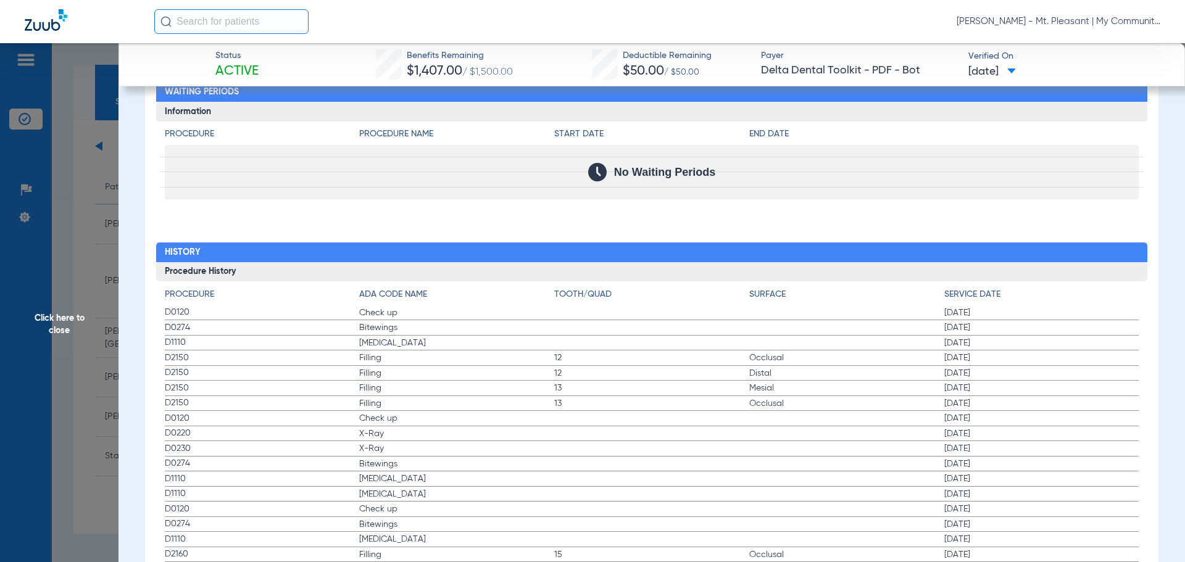
scroll to position [1297, 0]
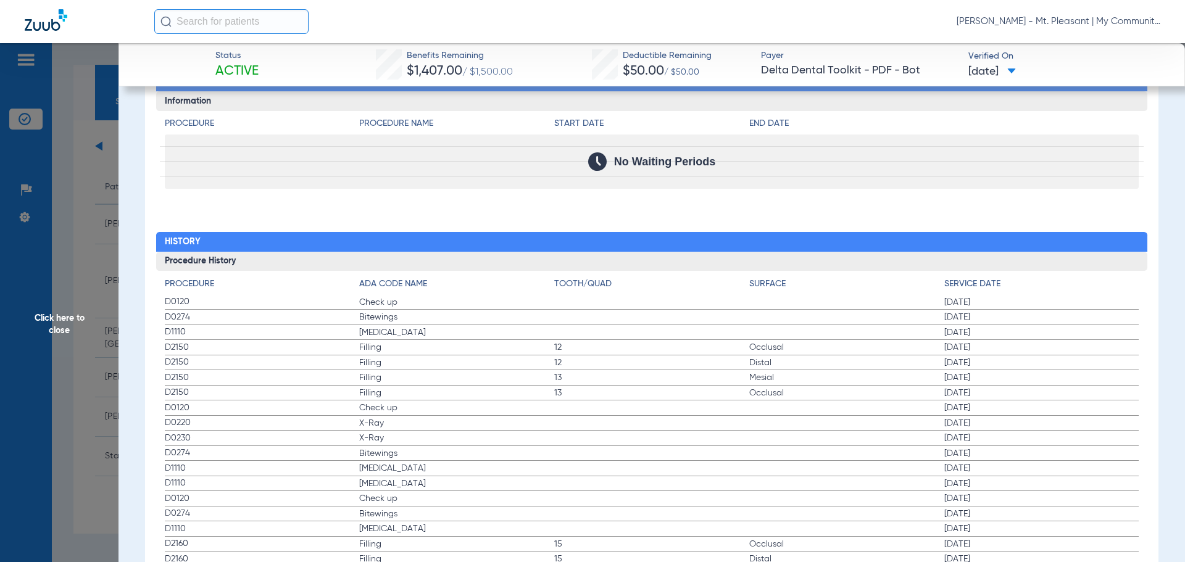
drag, startPoint x: 166, startPoint y: 305, endPoint x: 466, endPoint y: 343, distance: 301.9
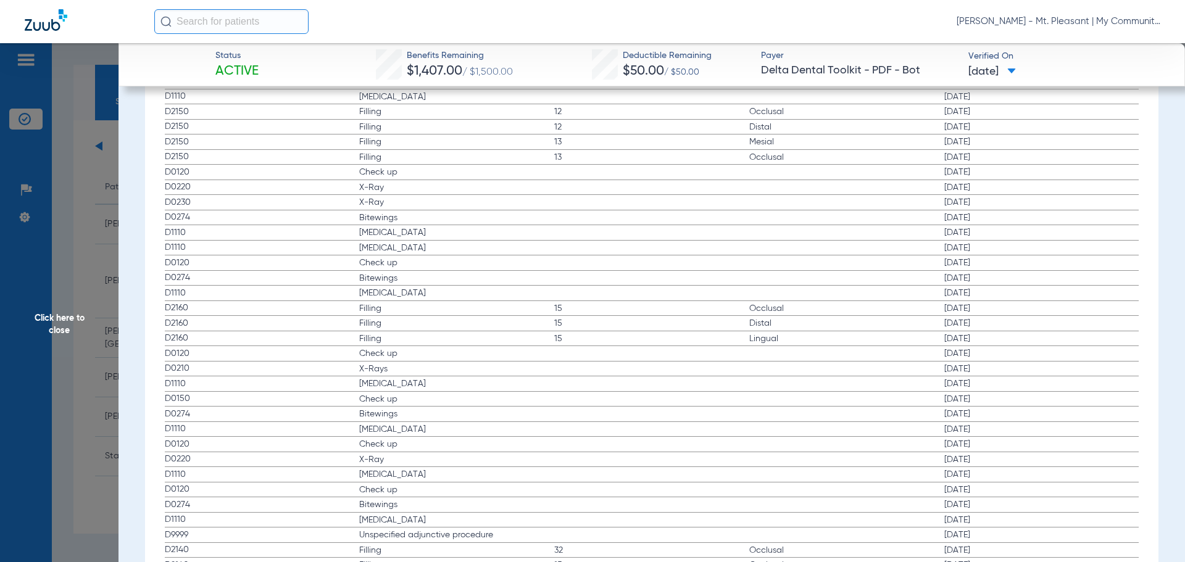
scroll to position [1553, 0]
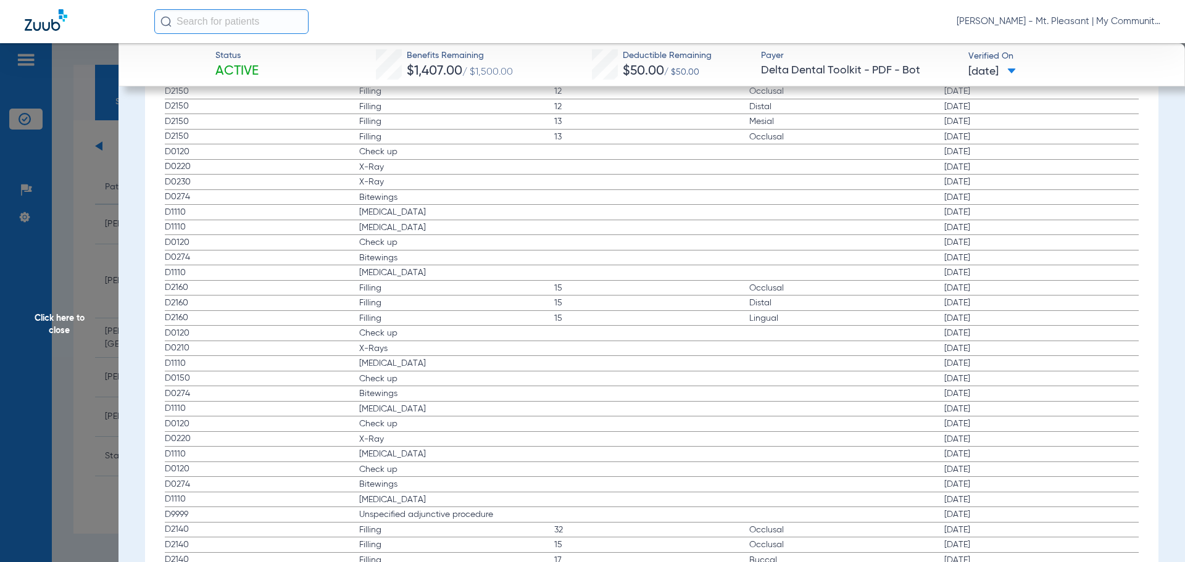
drag, startPoint x: 204, startPoint y: 351, endPoint x: 997, endPoint y: 353, distance: 792.2
click at [997, 353] on label "D0210 X-Rays 04/24/2019" at bounding box center [652, 348] width 975 height 15
click at [856, 275] on label "D1110 Teeth Cleaning 02/10/2022" at bounding box center [652, 272] width 975 height 15
drag, startPoint x: 395, startPoint y: 199, endPoint x: 354, endPoint y: 167, distance: 51.9
click at [354, 167] on app-history-list "Procedure ADA Code Name Tooth/Quad Surface Service Date D0120 Check up 02/19/20…" at bounding box center [652, 333] width 975 height 622
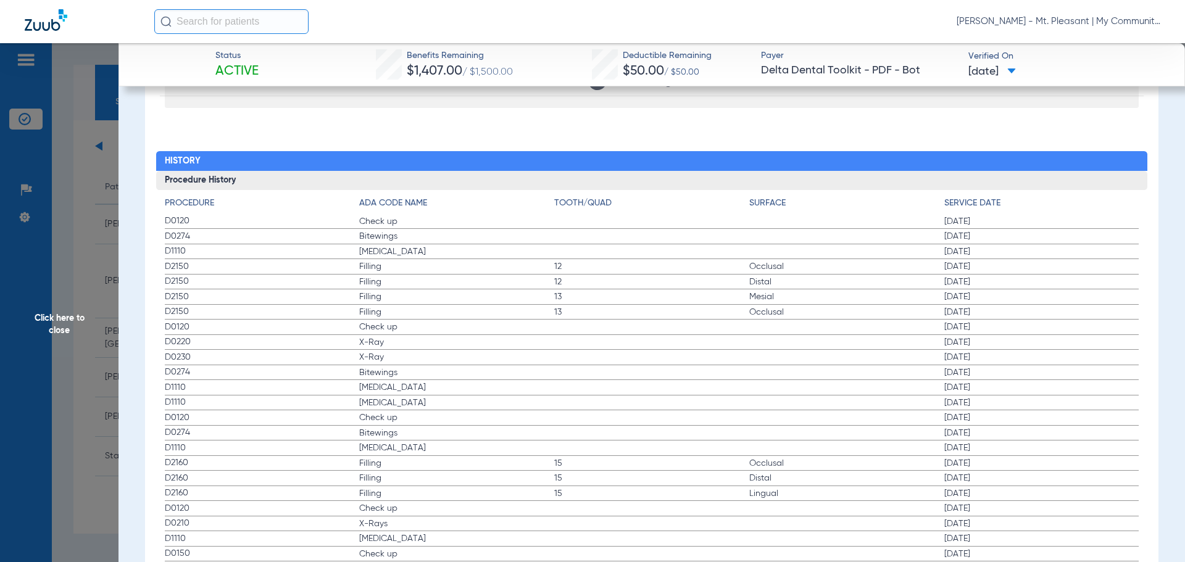
scroll to position [1368, 0]
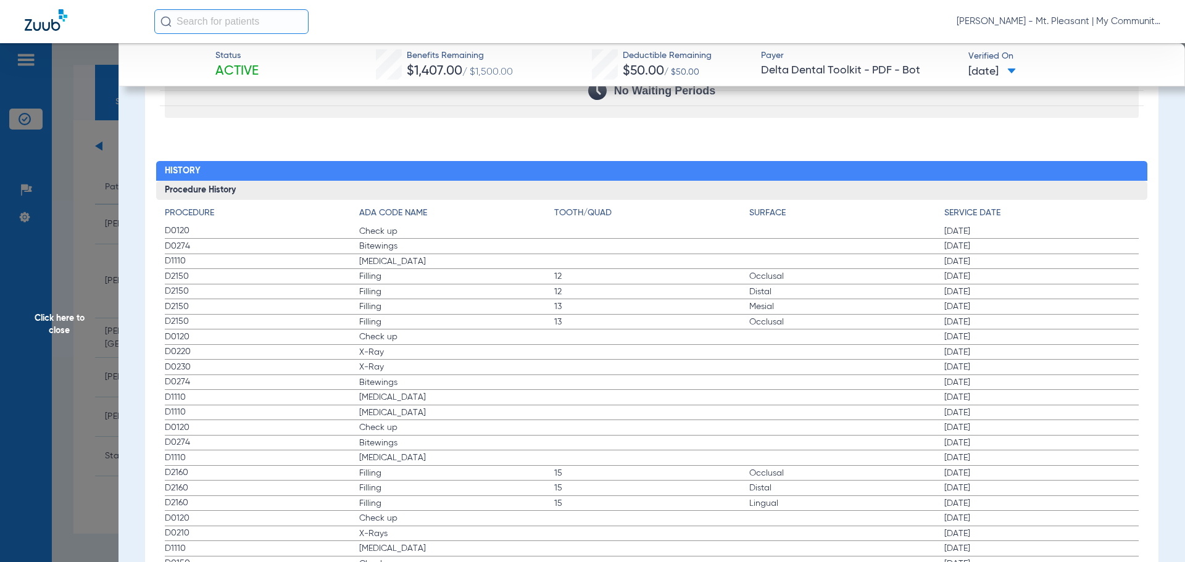
click at [377, 277] on span "Filling" at bounding box center [456, 276] width 195 height 12
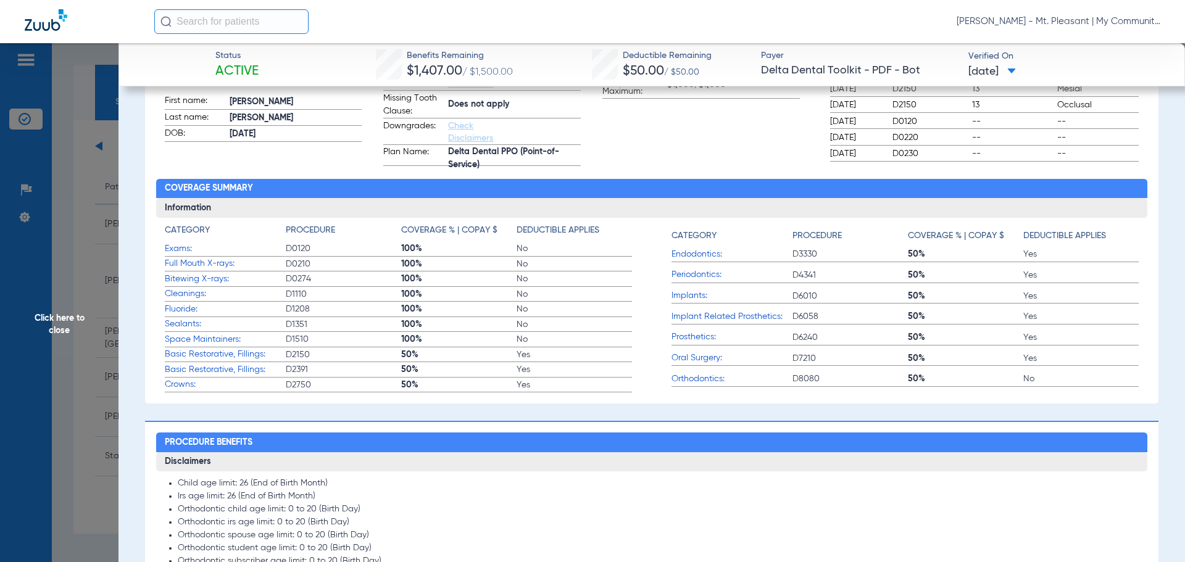
scroll to position [247, 0]
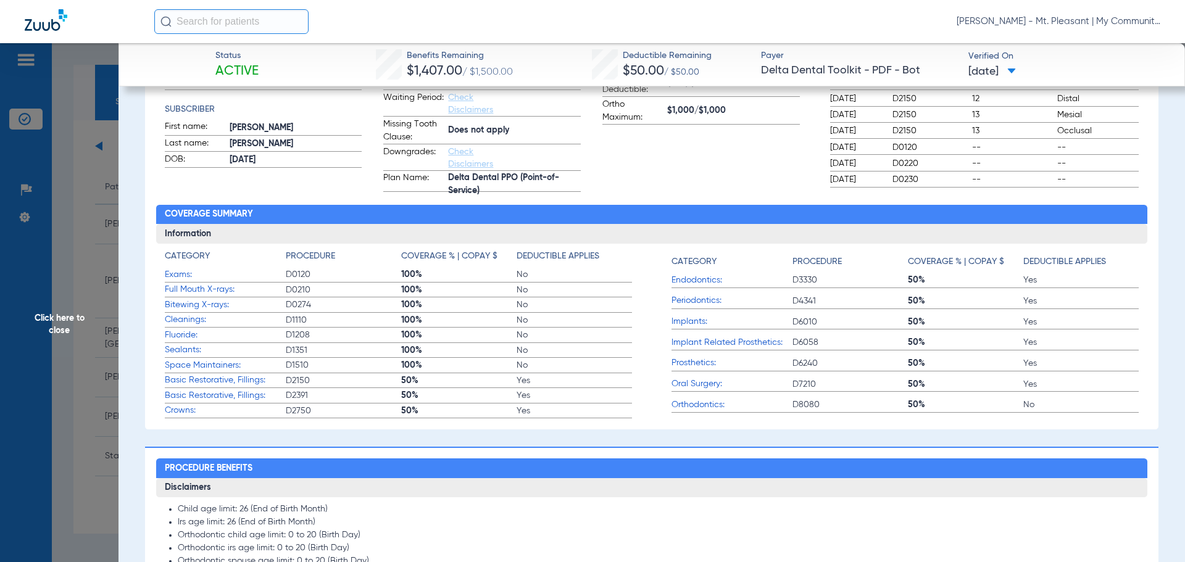
drag, startPoint x: 217, startPoint y: 392, endPoint x: 494, endPoint y: 420, distance: 278.1
click at [494, 420] on div "Benefits Summary Patient & Plan Information Patient First name: AMANDA Last nam…" at bounding box center [652, 191] width 1014 height 478
click at [107, 209] on span "Click here to close" at bounding box center [59, 324] width 119 height 562
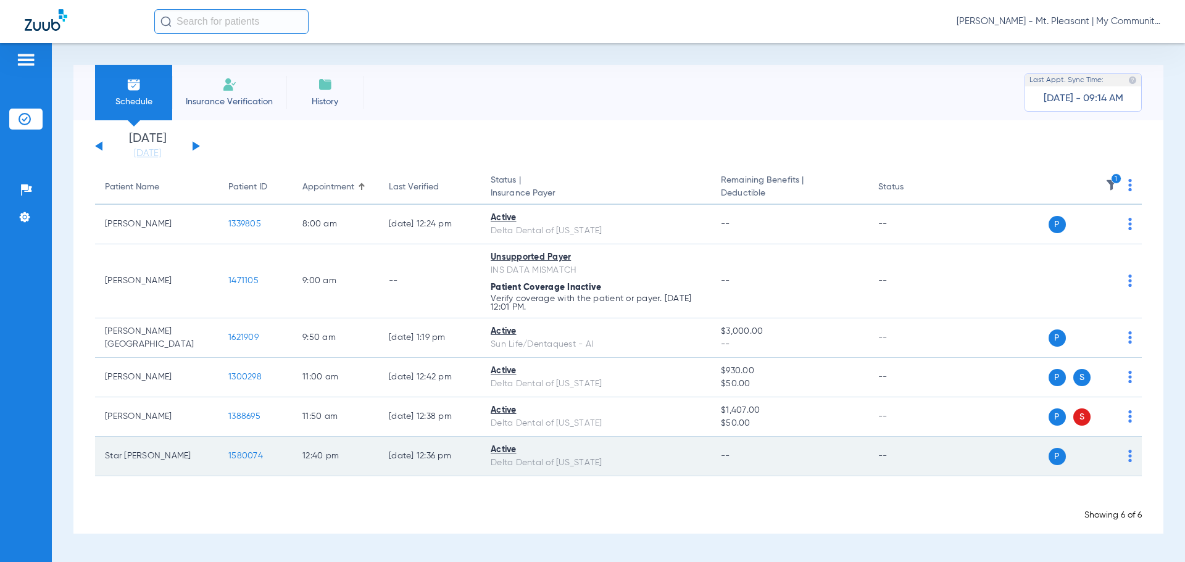
click at [245, 454] on span "1580074" at bounding box center [245, 456] width 35 height 9
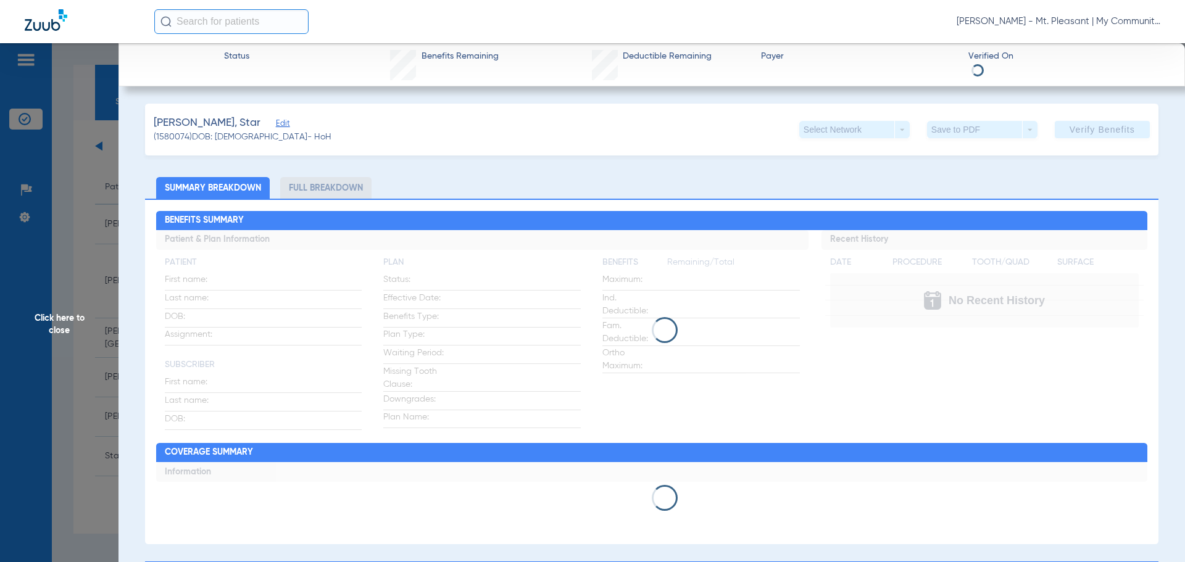
click at [769, 458] on h2 "Coverage Summary" at bounding box center [652, 453] width 992 height 20
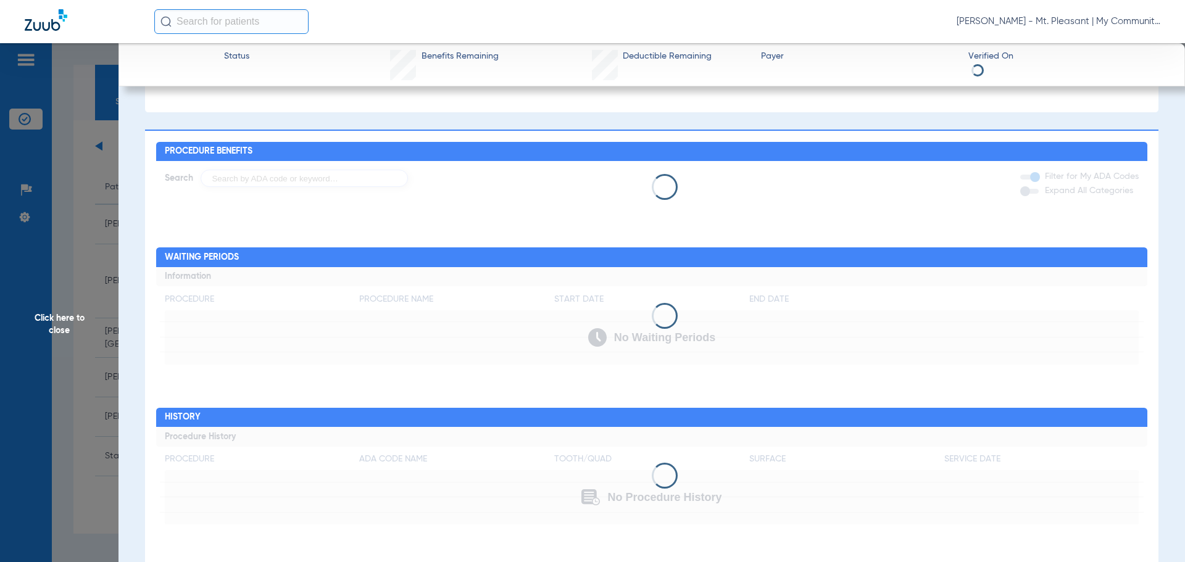
click at [664, 424] on h2 "History" at bounding box center [652, 418] width 992 height 20
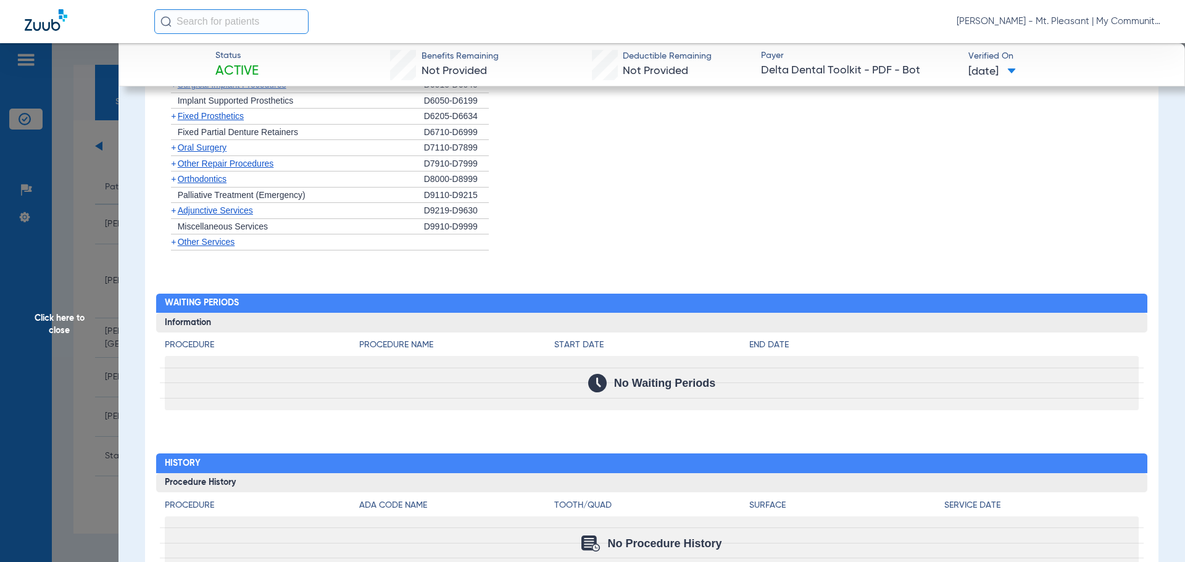
scroll to position [1056, 0]
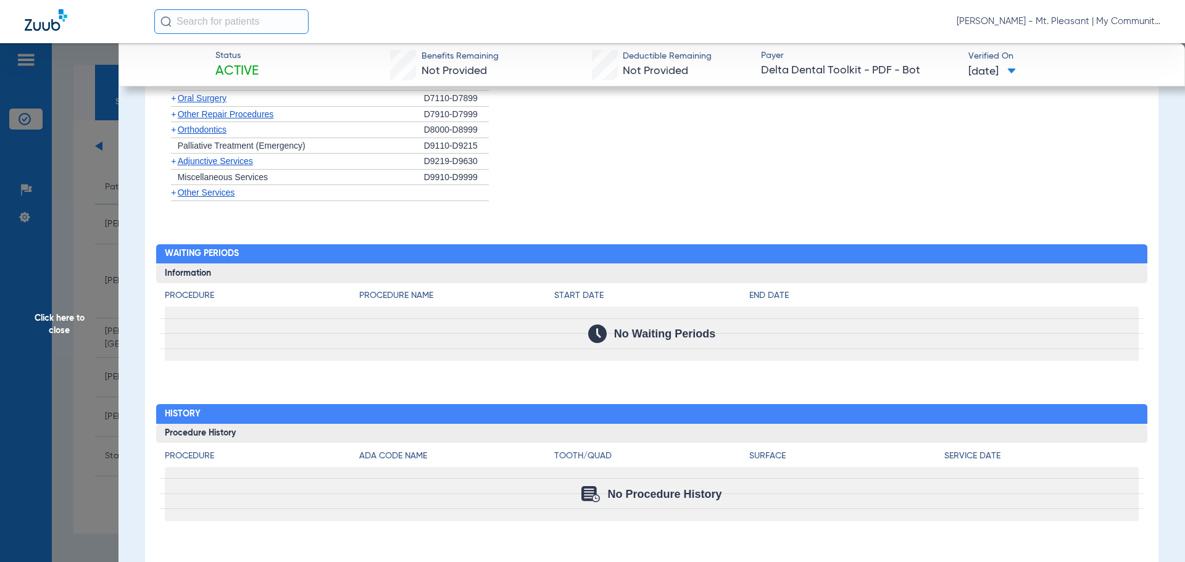
click at [72, 307] on span "Click here to close" at bounding box center [59, 324] width 119 height 562
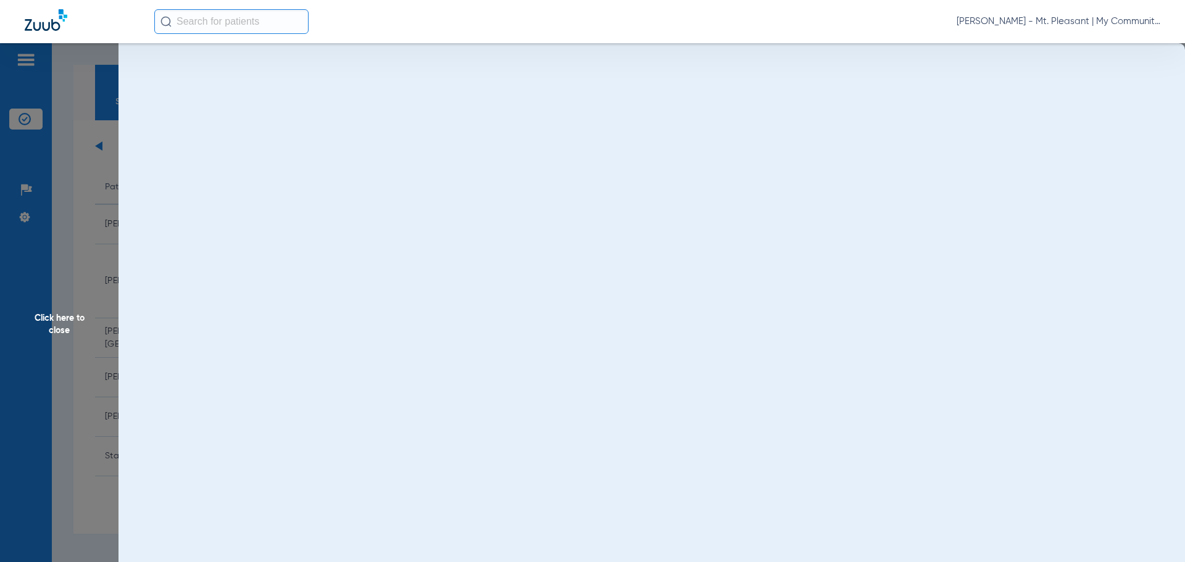
scroll to position [0, 0]
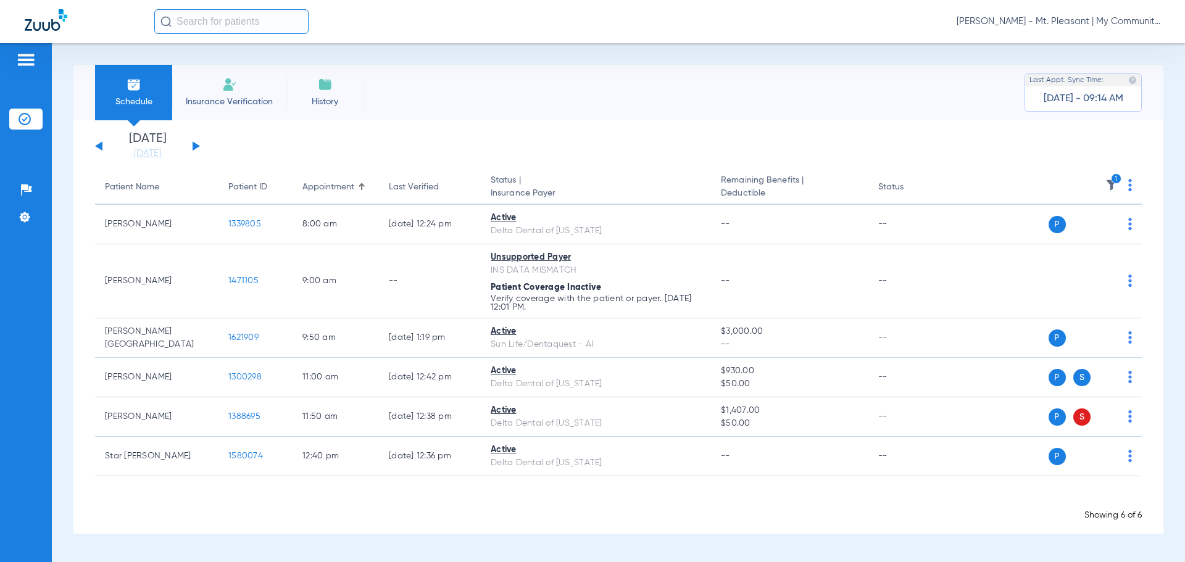
click at [1113, 188] on img at bounding box center [1112, 185] width 12 height 12
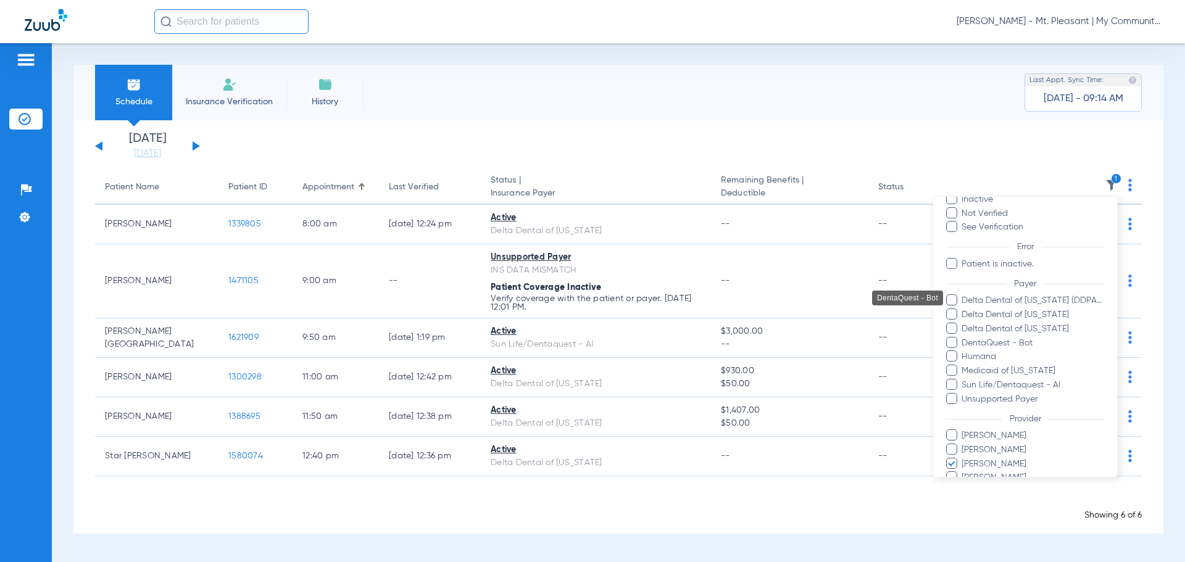
scroll to position [127, 0]
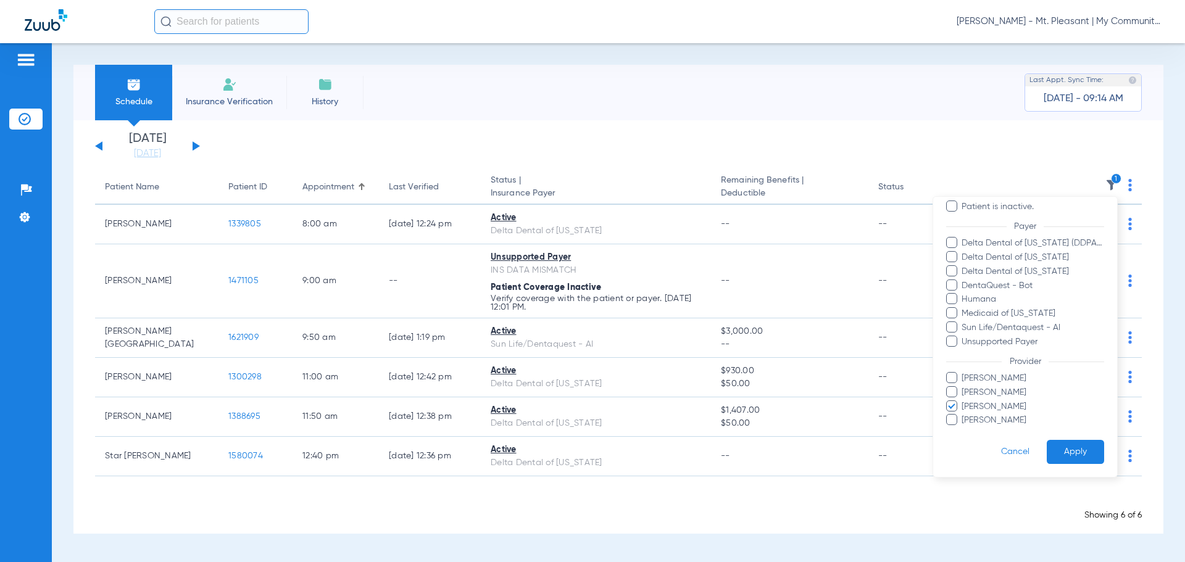
click at [976, 409] on span "Pam Dilno" at bounding box center [1032, 407] width 143 height 13
click at [964, 416] on input "Pam Dilno" at bounding box center [964, 416] width 0 height 0
click at [980, 375] on span "Josiah Most" at bounding box center [1032, 378] width 143 height 13
click at [964, 387] on input "Josiah Most" at bounding box center [964, 387] width 0 height 0
click at [1060, 454] on button "Apply" at bounding box center [1075, 452] width 57 height 24
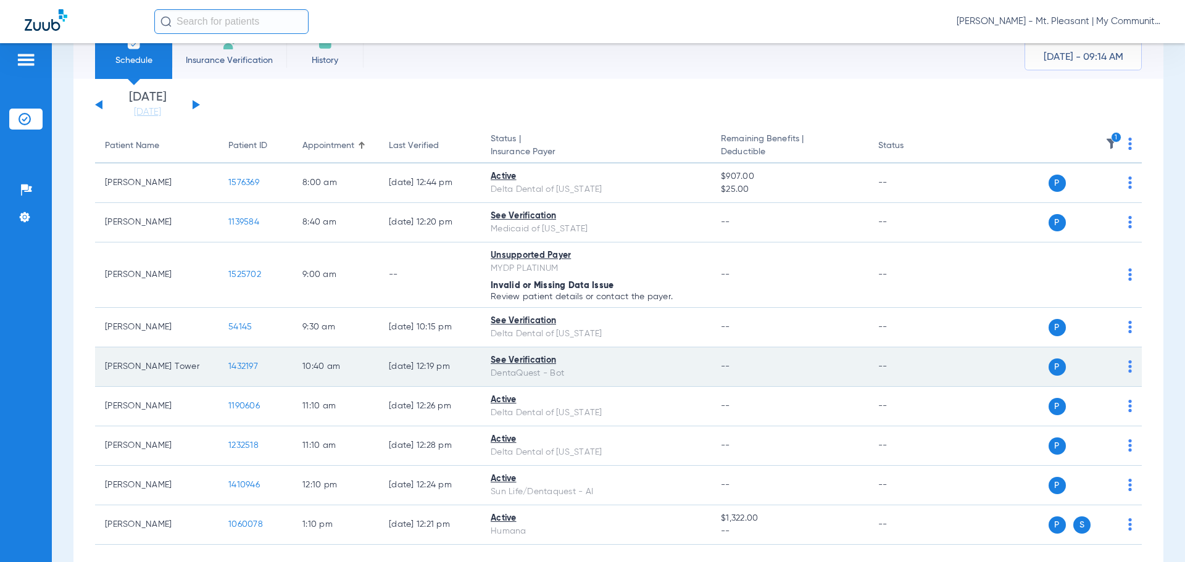
scroll to position [103, 0]
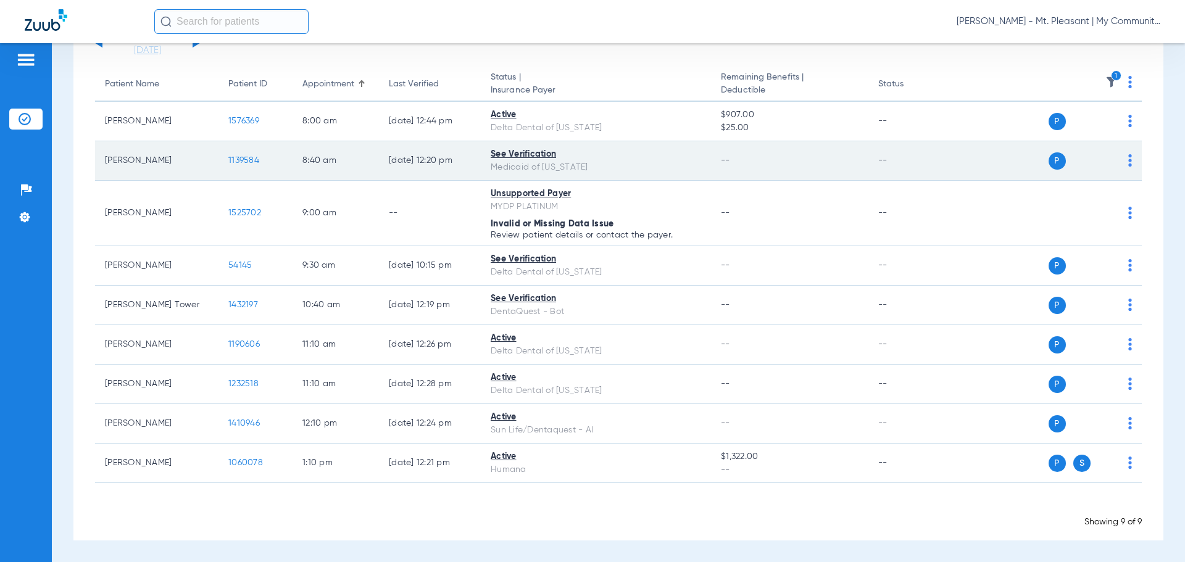
click at [233, 157] on span "1139584" at bounding box center [243, 160] width 31 height 9
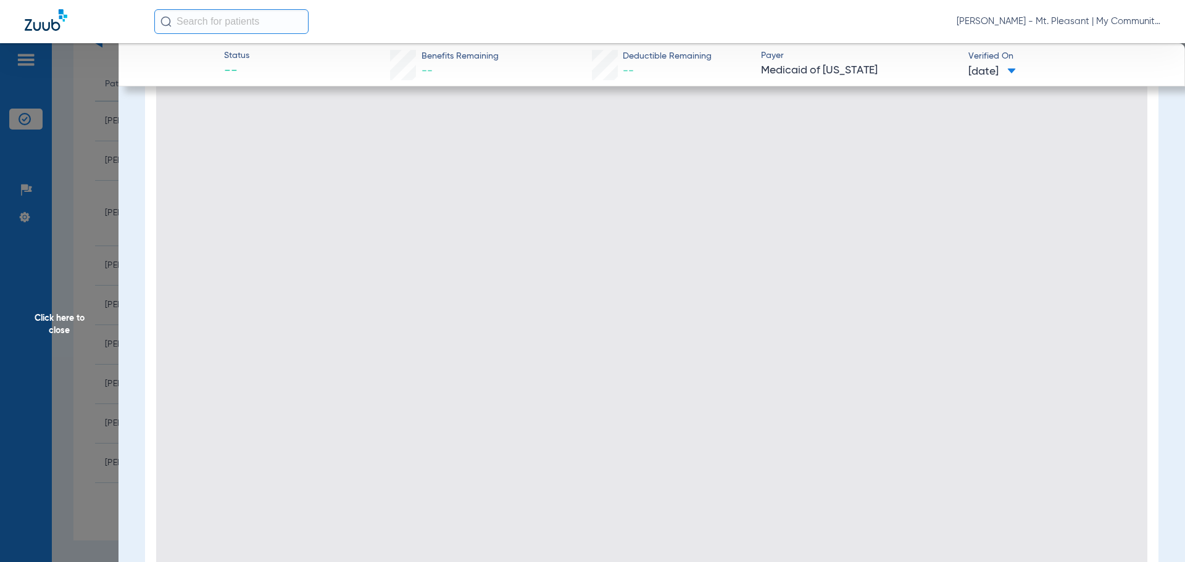
scroll to position [178, 0]
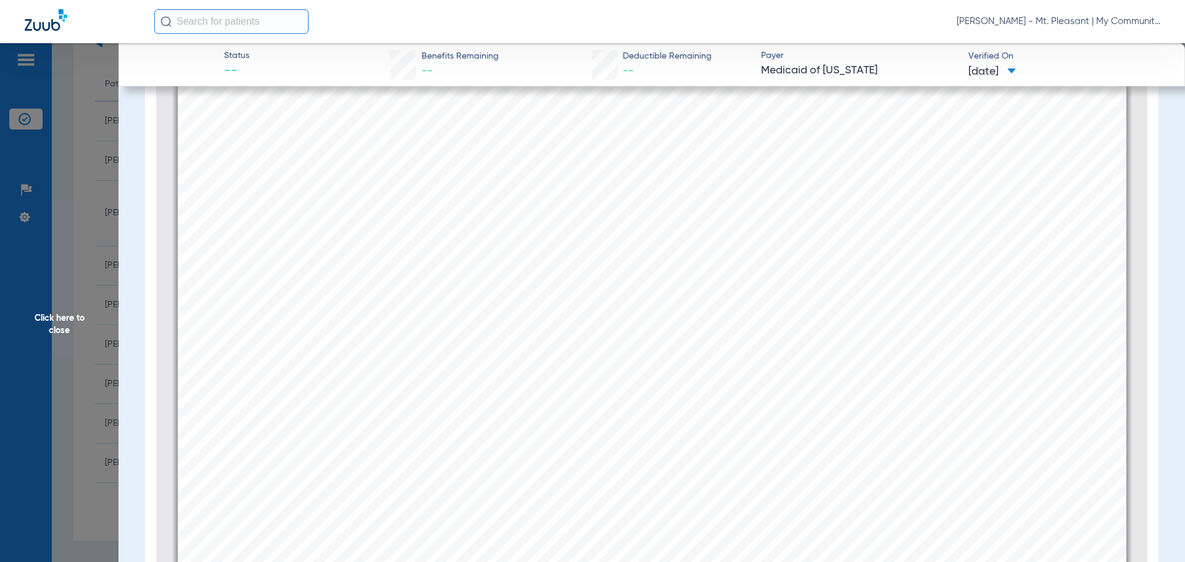
type input "2"
click at [91, 254] on span "Click here to close" at bounding box center [59, 324] width 119 height 562
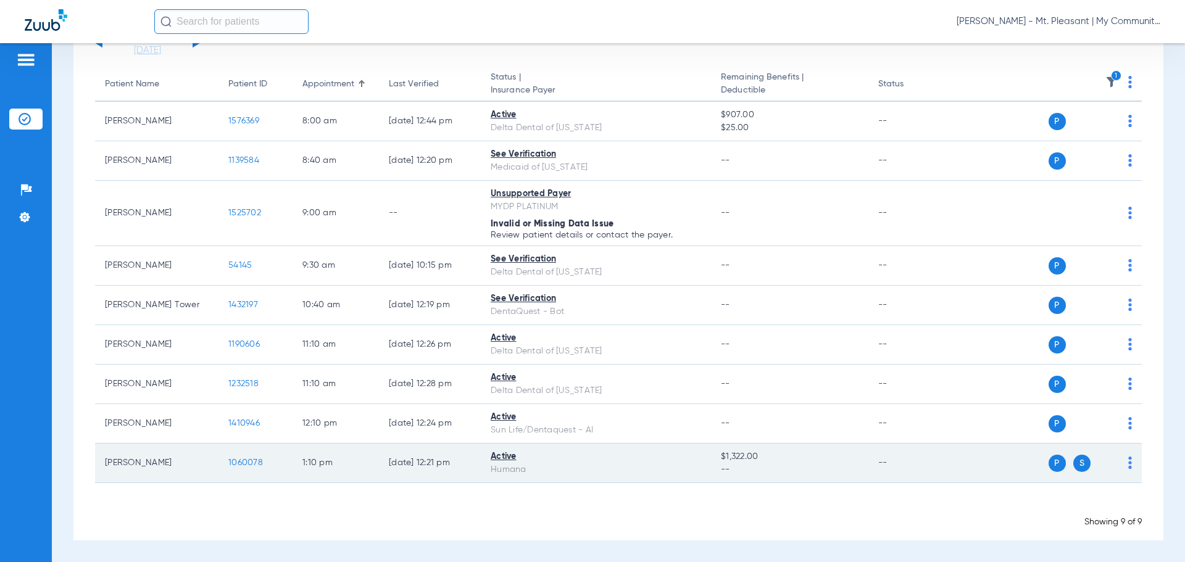
click at [1076, 462] on span "S" at bounding box center [1082, 463] width 17 height 17
click at [262, 459] on td "1060078" at bounding box center [256, 464] width 74 height 40
click at [258, 466] on span "1060078" at bounding box center [245, 463] width 35 height 9
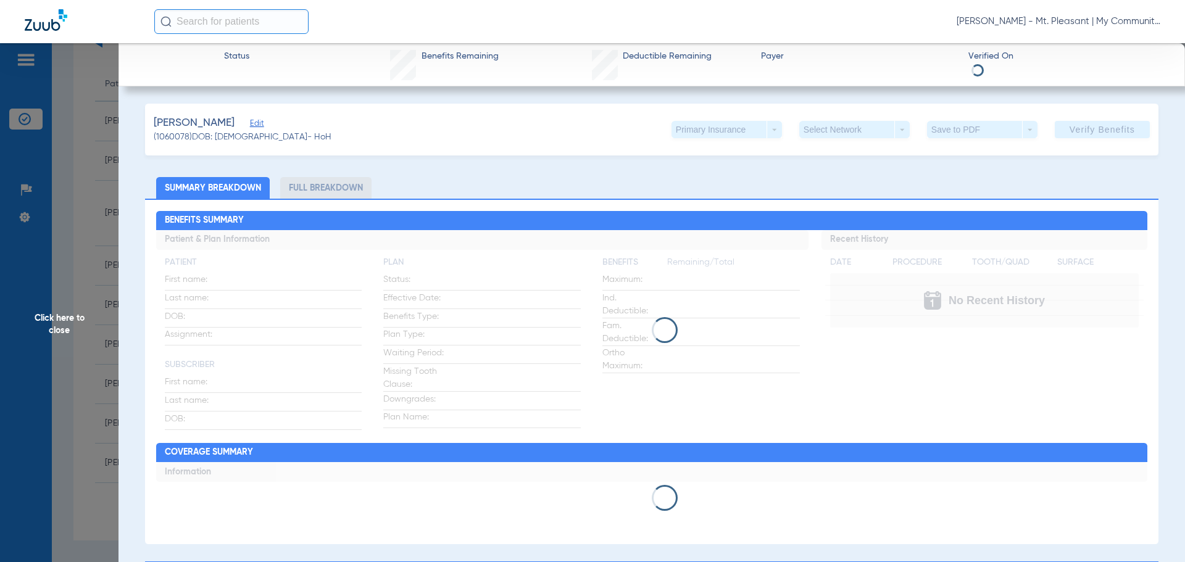
click at [679, 133] on div "Primary Insurance arrow_drop_down" at bounding box center [727, 129] width 111 height 17
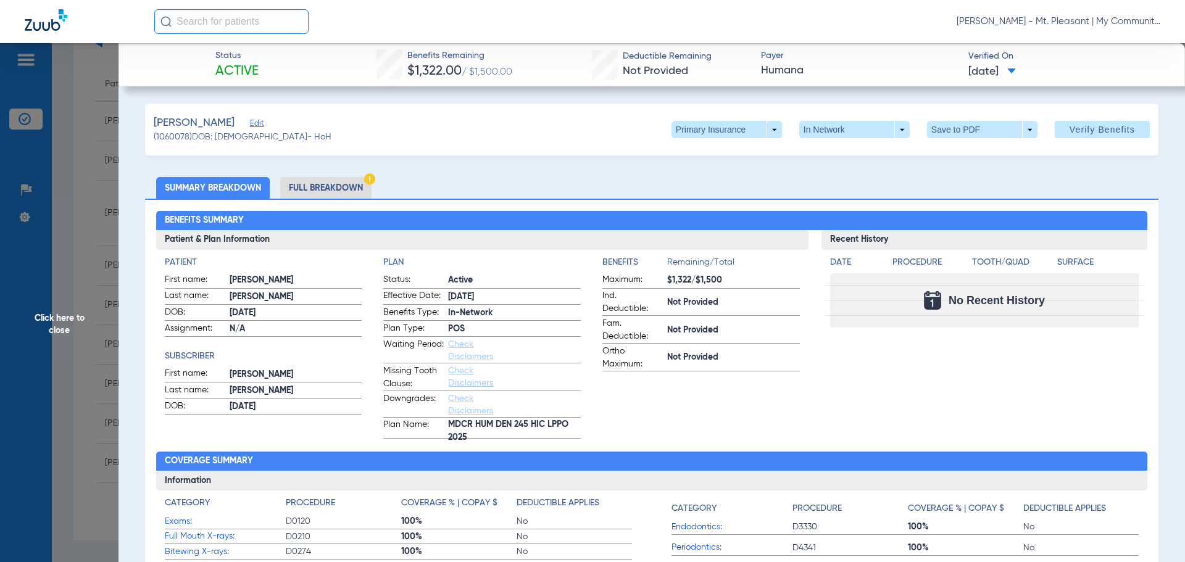
click at [679, 133] on span at bounding box center [727, 129] width 111 height 17
click at [711, 186] on button "Secondary Insurance" at bounding box center [713, 179] width 101 height 25
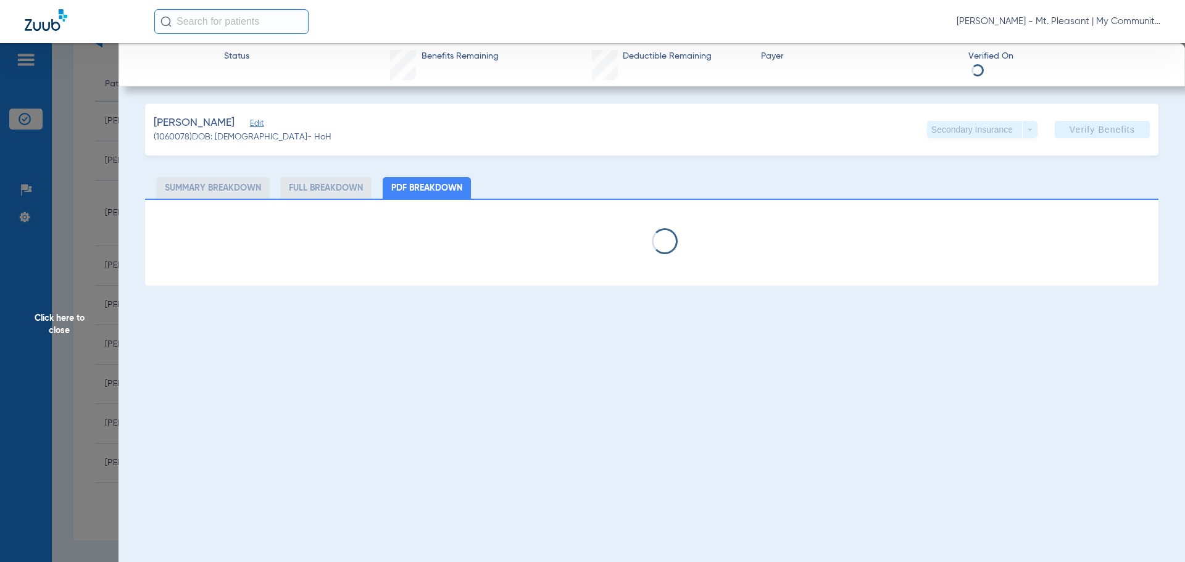
select select "page-width"
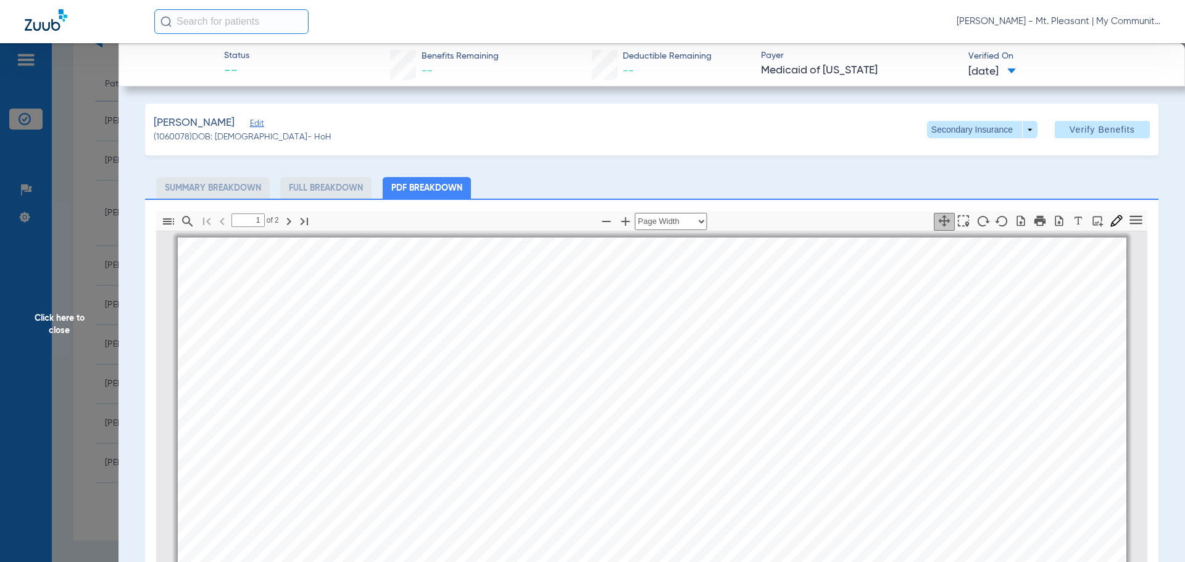
scroll to position [6, 0]
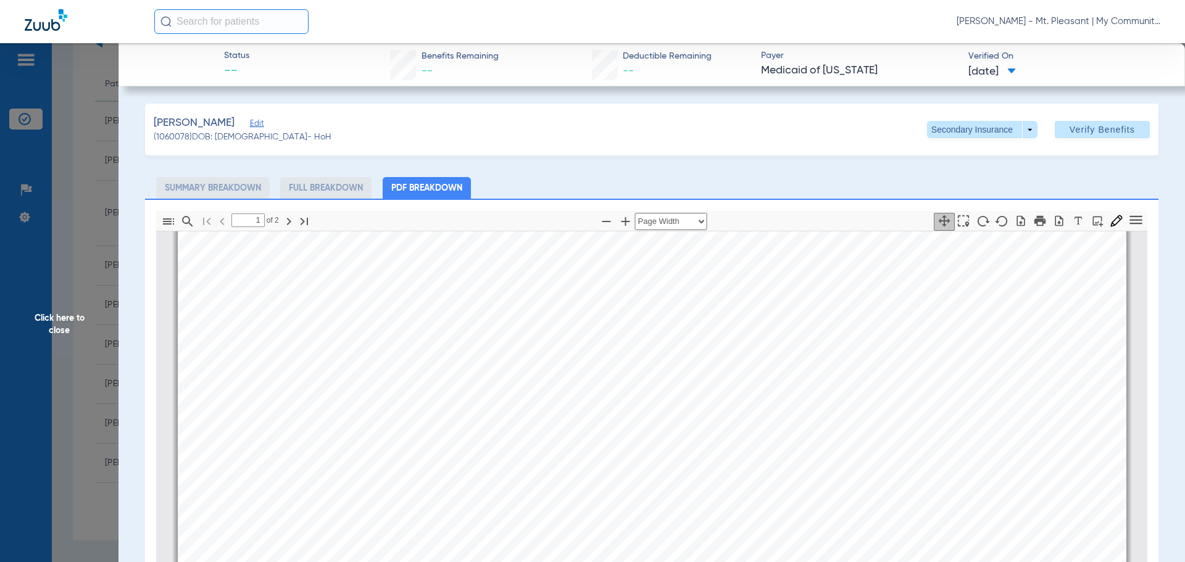
type input "2"
click at [89, 374] on span "Click here to close" at bounding box center [59, 324] width 119 height 562
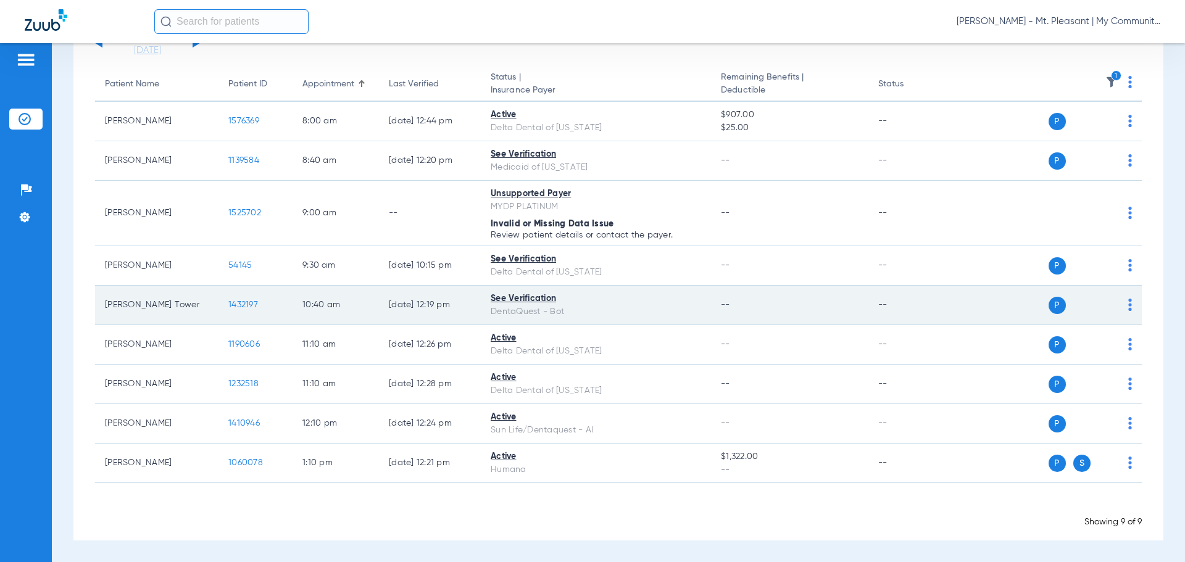
click at [245, 304] on span "1432197" at bounding box center [243, 305] width 30 height 9
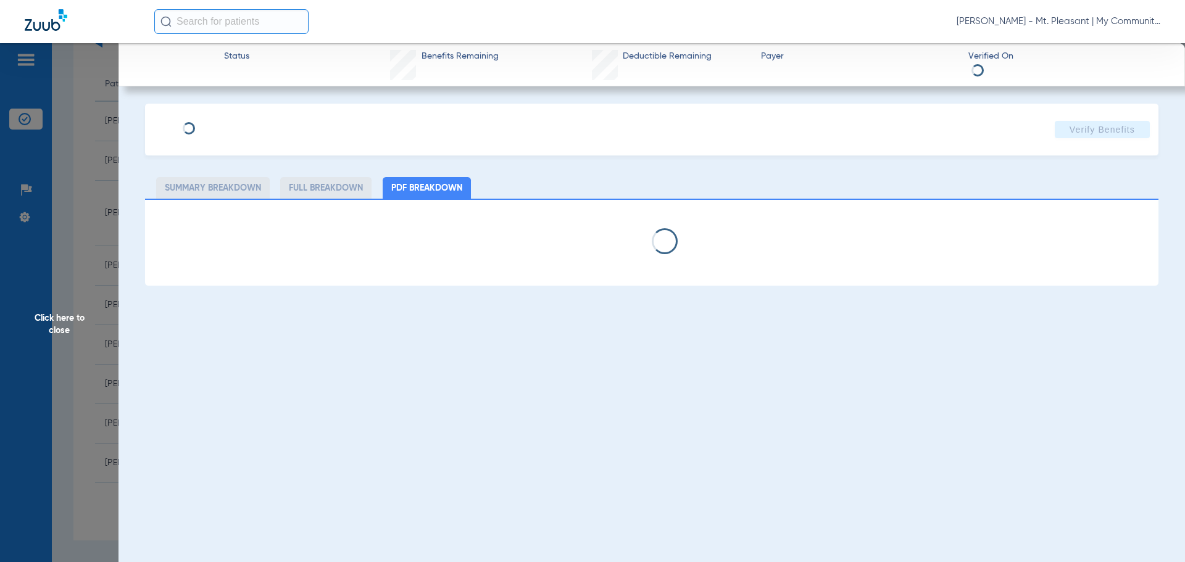
select select "page-width"
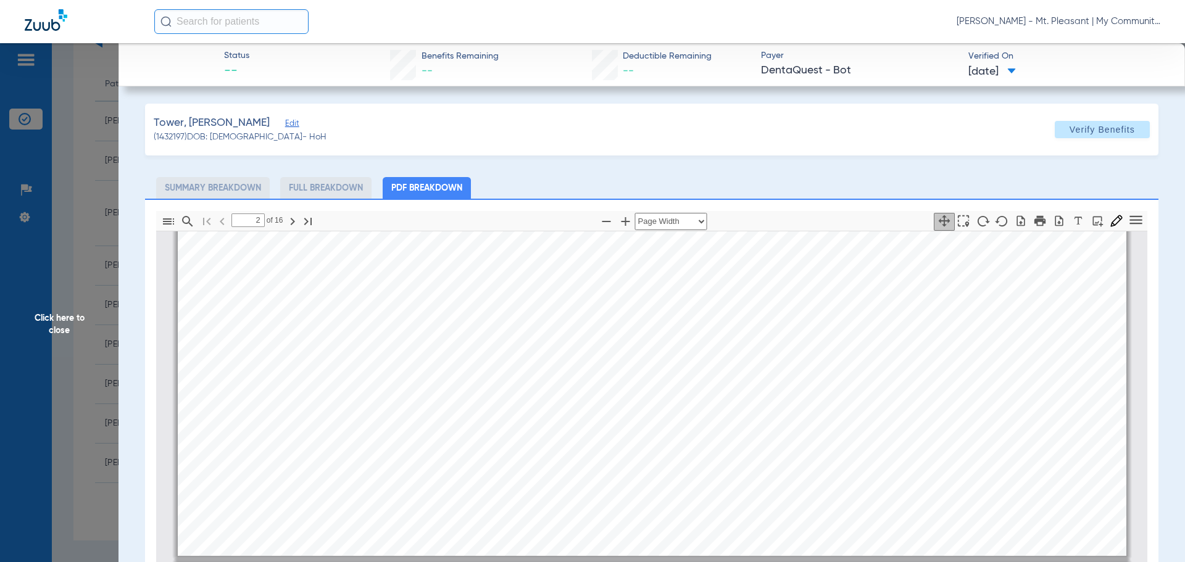
scroll to position [432, 0]
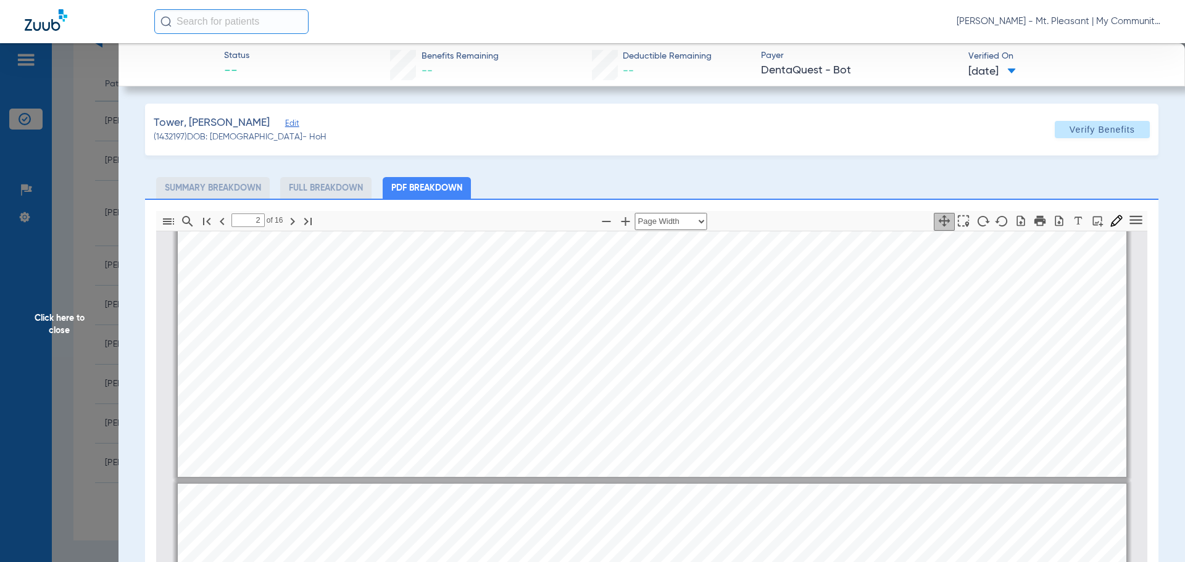
click at [827, 463] on div "ADAM TOWER Member is eligible: My Community Dental Centers Inc - Josiah Most - …" at bounding box center [652, 142] width 949 height 672
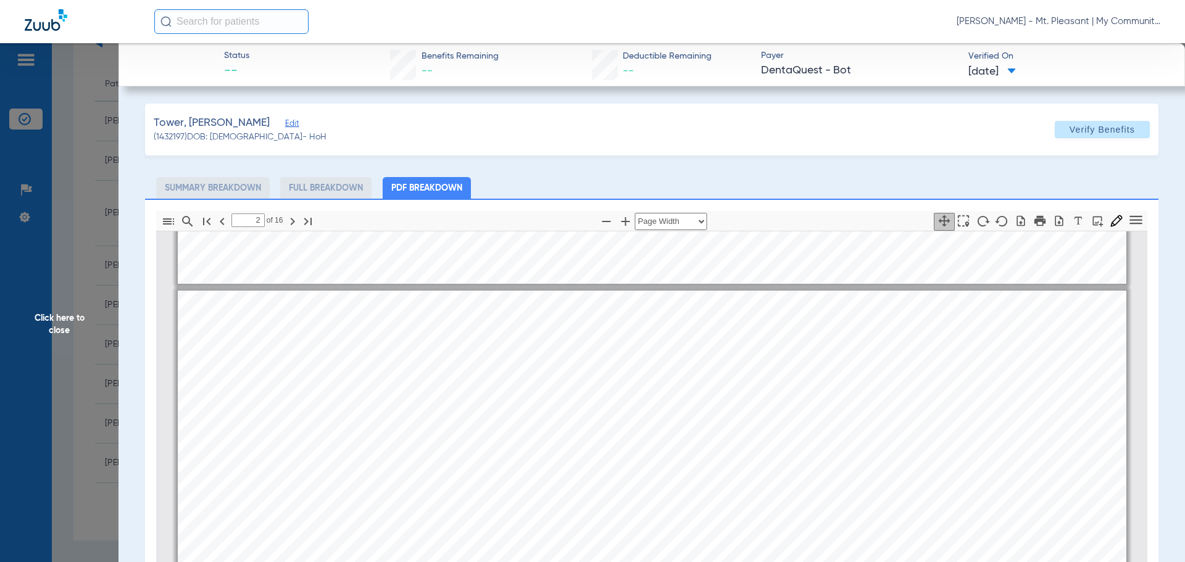
type input "1"
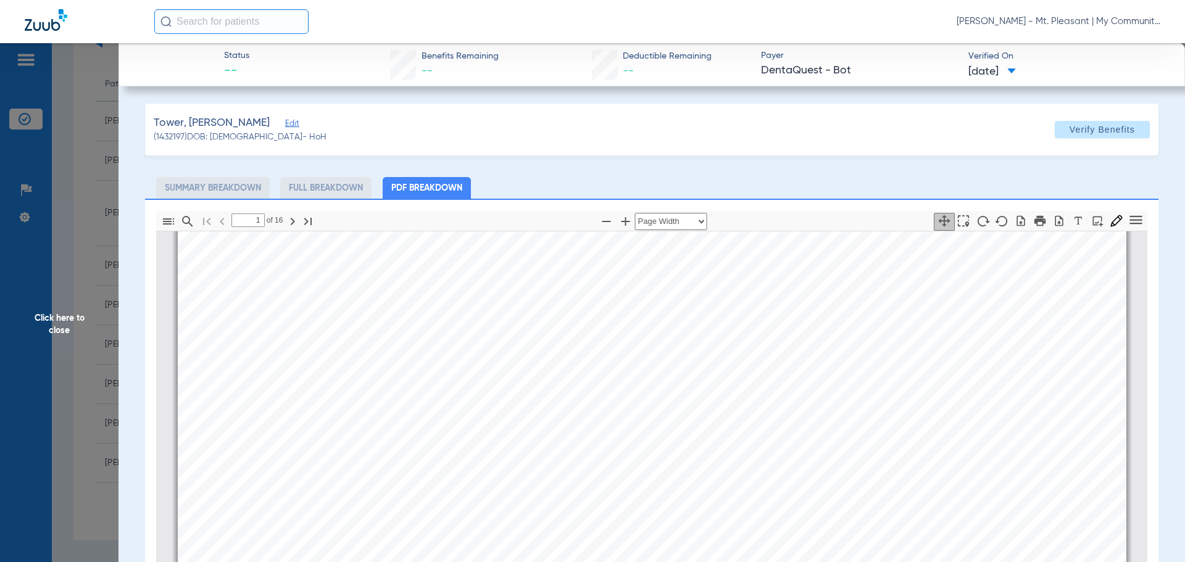
scroll to position [309, 0]
click at [48, 267] on span "Click here to close" at bounding box center [59, 324] width 119 height 562
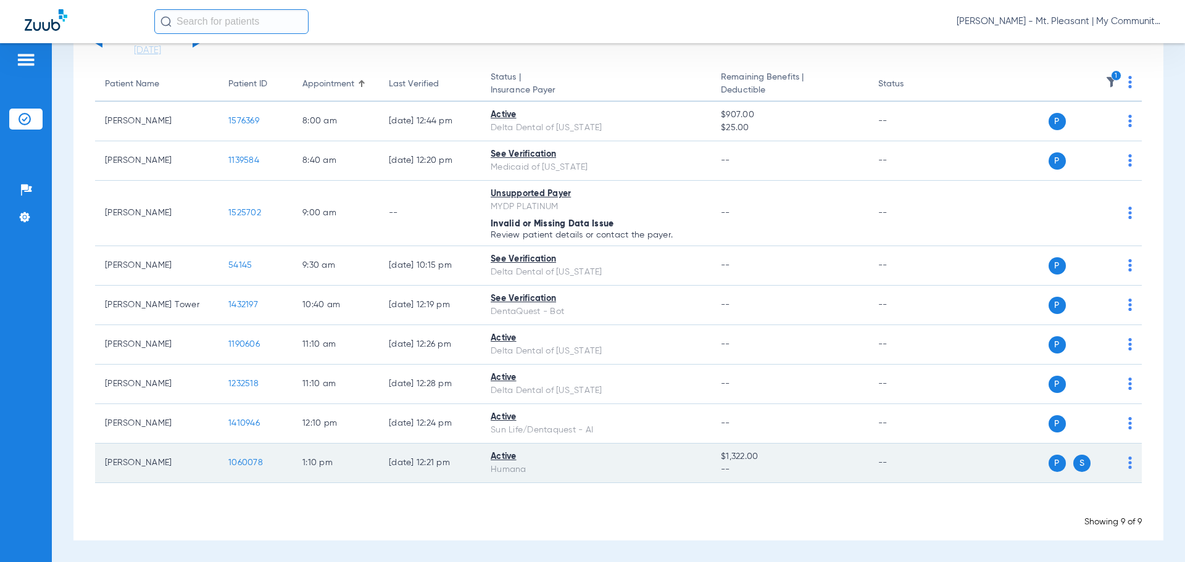
click at [458, 482] on td "08/18/25 12:21 PM" at bounding box center [430, 464] width 102 height 40
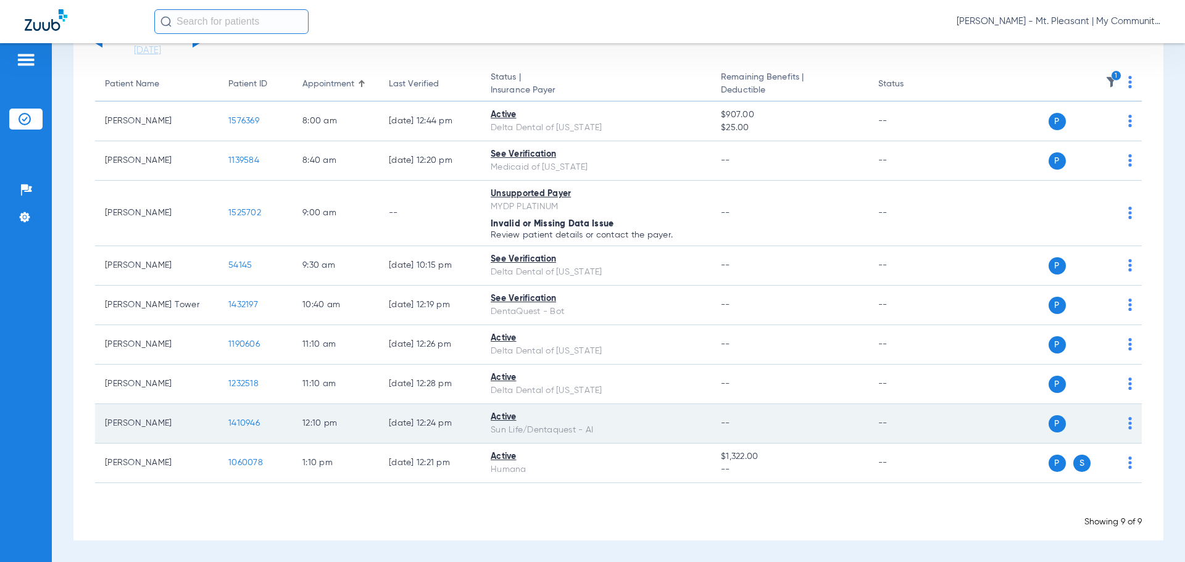
scroll to position [0, 0]
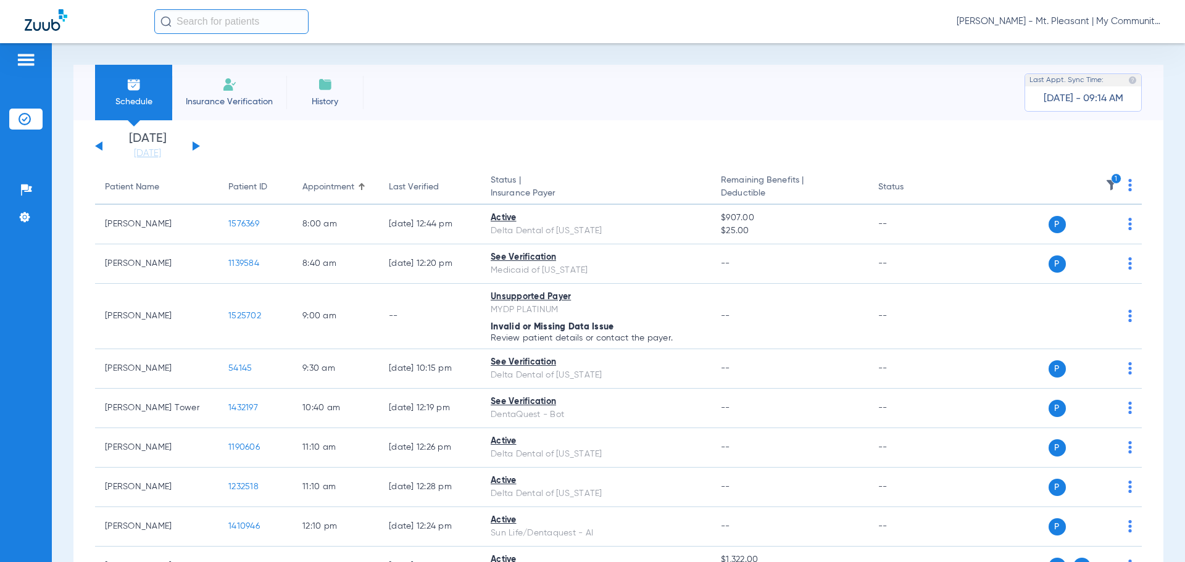
click at [1111, 177] on icon "1" at bounding box center [1116, 178] width 11 height 11
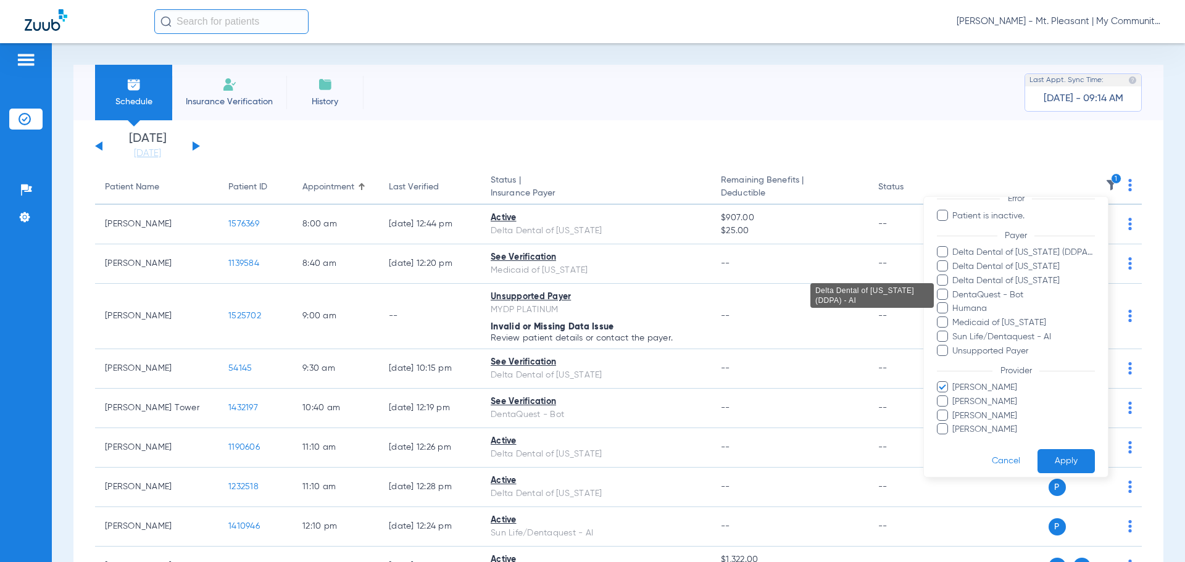
scroll to position [127, 0]
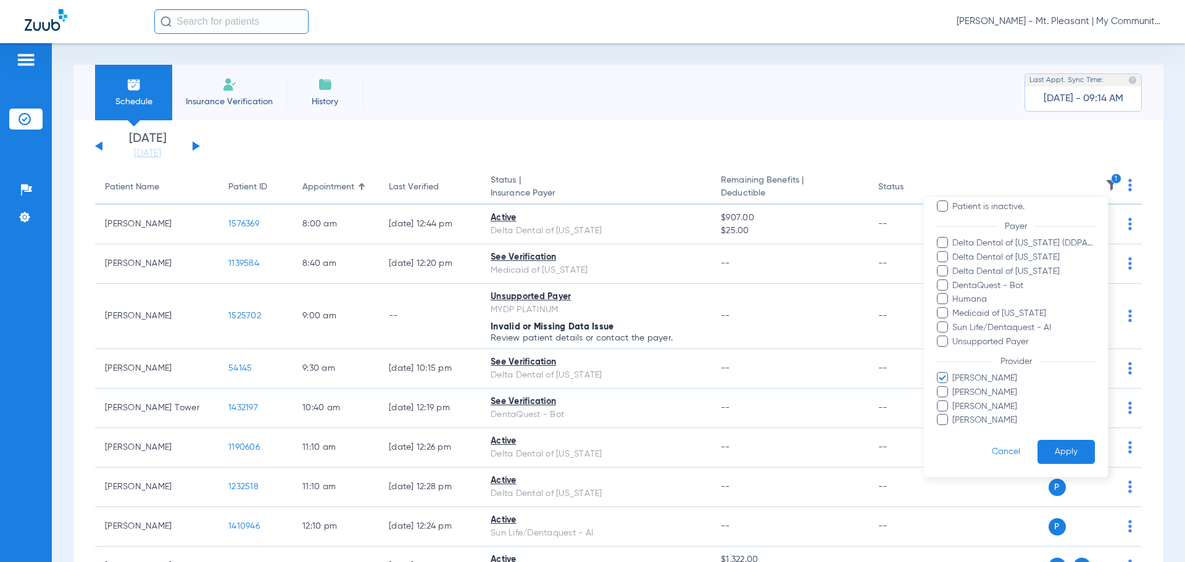
click at [984, 377] on span "Josiah Most" at bounding box center [1023, 378] width 143 height 13
click at [955, 387] on input "Josiah Most" at bounding box center [955, 387] width 0 height 0
drag, startPoint x: 986, startPoint y: 404, endPoint x: 989, endPoint y: 421, distance: 17.5
click at [989, 421] on ul "Josiah Most Kathryn Bicknell Pam Dilno William Boss" at bounding box center [1016, 399] width 158 height 55
click at [989, 421] on span "William Boss" at bounding box center [1023, 420] width 143 height 13
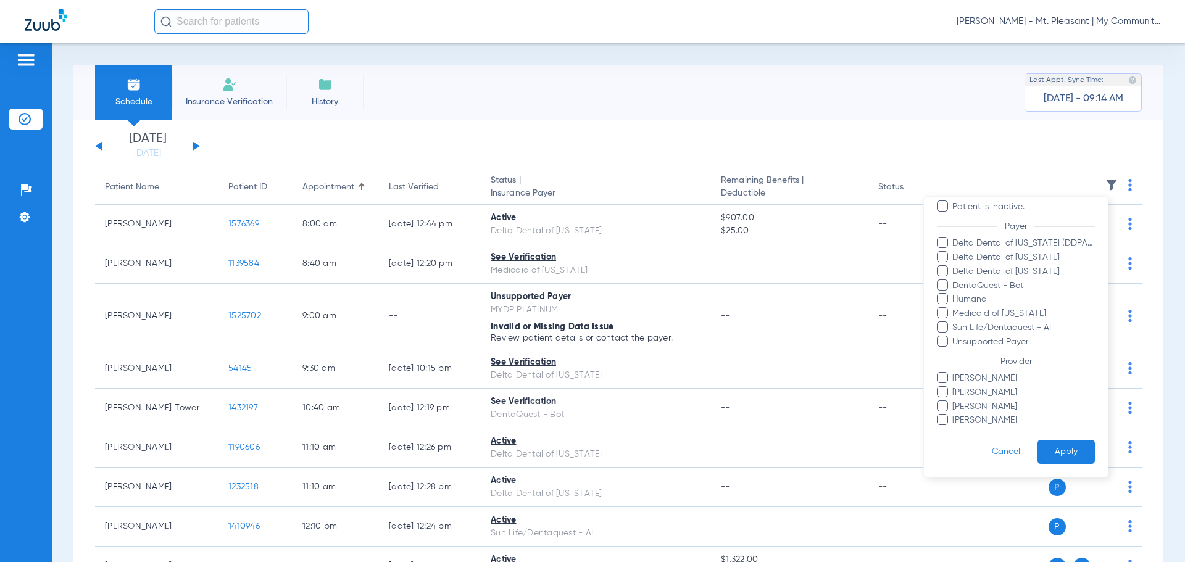
click at [955, 429] on input "William Boss" at bounding box center [955, 429] width 0 height 0
click at [1050, 441] on button "Apply" at bounding box center [1066, 452] width 57 height 24
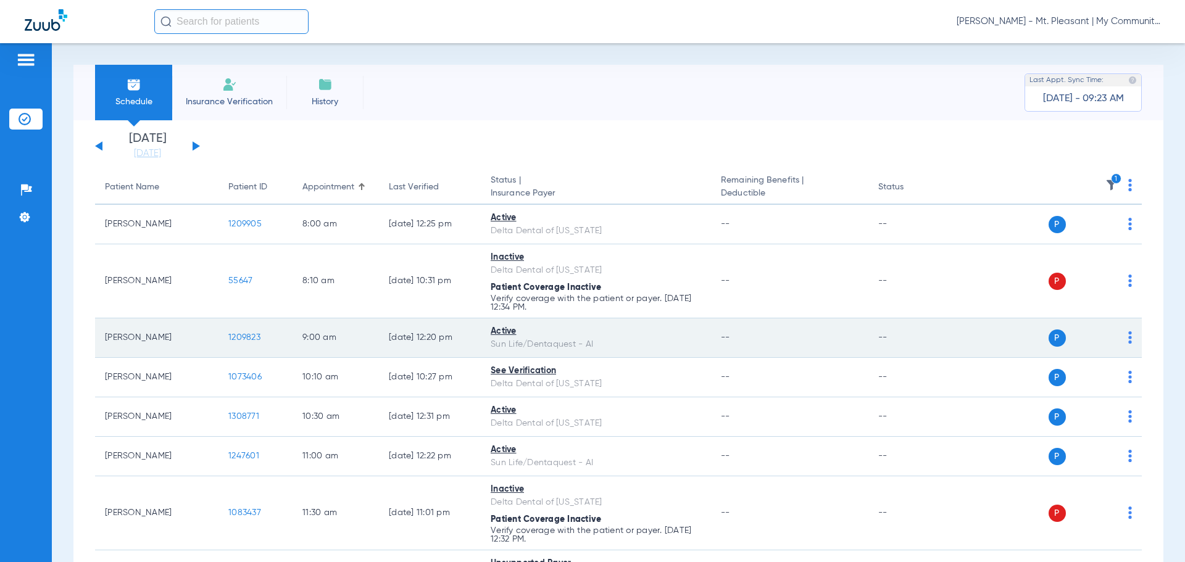
drag, startPoint x: 327, startPoint y: 316, endPoint x: 347, endPoint y: 320, distance: 20.8
click at [346, 320] on tbody "Dori Searles 1209905 8:00 AM 08/18/25 12:25 PM Active Delta Dental of Michigan …" at bounding box center [618, 496] width 1047 height 583
click at [364, 337] on td "9:00 AM" at bounding box center [336, 339] width 86 height 40
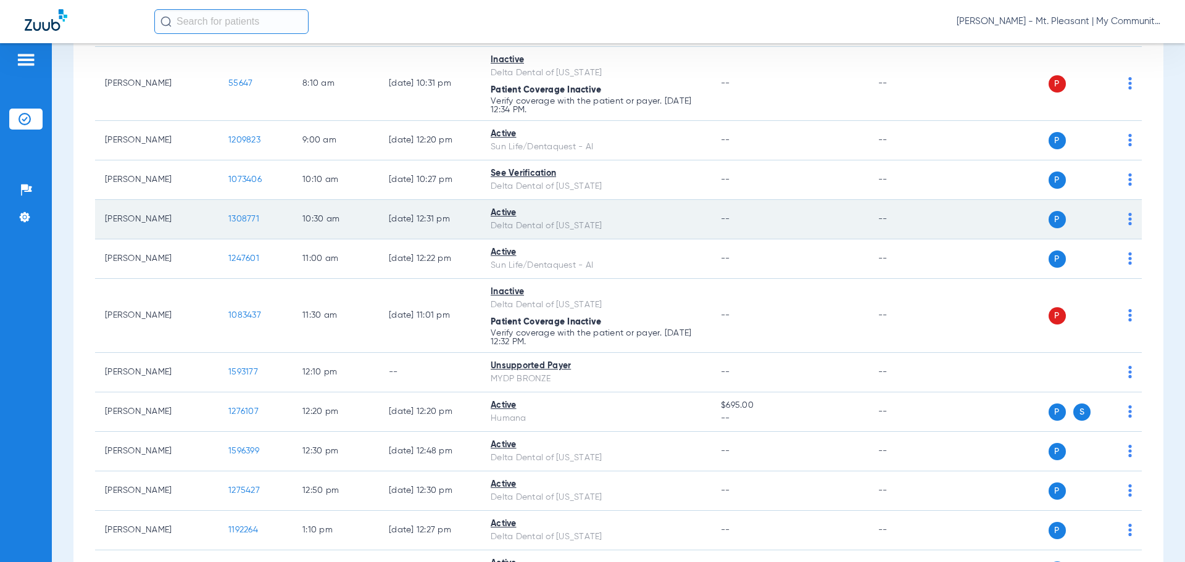
scroll to position [181, 0]
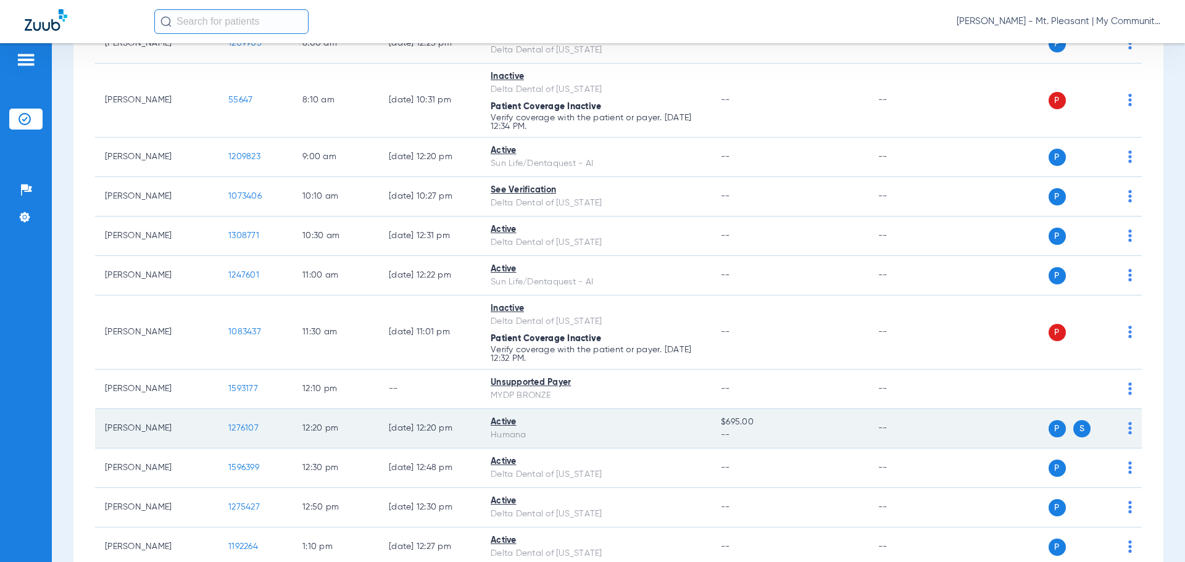
click at [260, 424] on td "1276107" at bounding box center [256, 429] width 74 height 40
click at [253, 425] on span "1276107" at bounding box center [243, 428] width 30 height 9
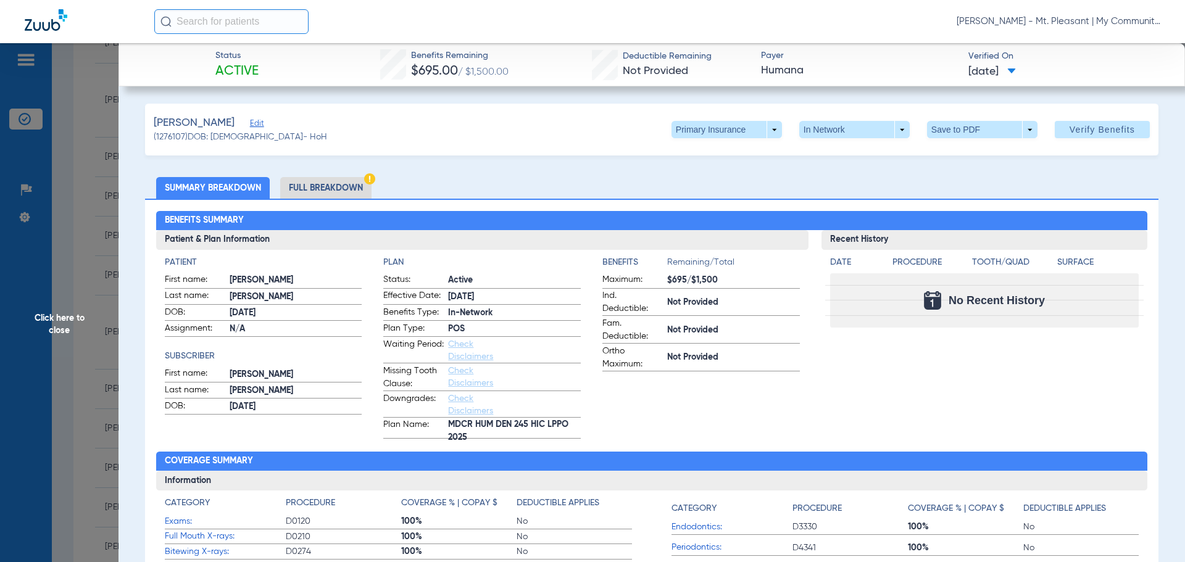
click at [411, 236] on h3 "Patient & Plan Information" at bounding box center [482, 240] width 653 height 20
click at [753, 133] on span at bounding box center [727, 129] width 111 height 17
click at [705, 175] on span "Secondary Insurance" at bounding box center [714, 179] width 82 height 9
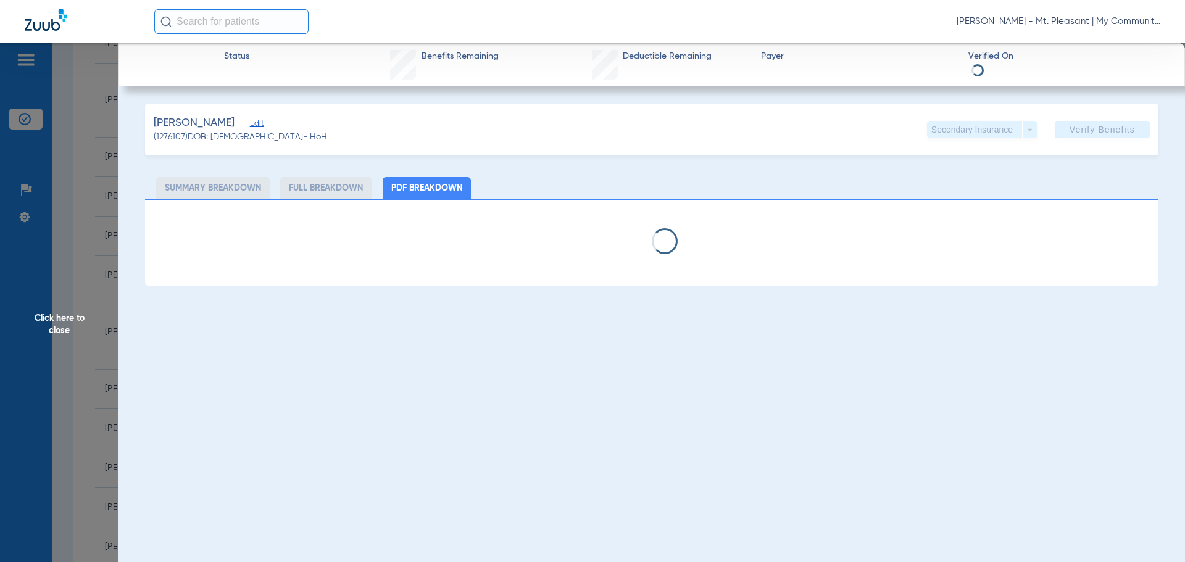
select select "page-width"
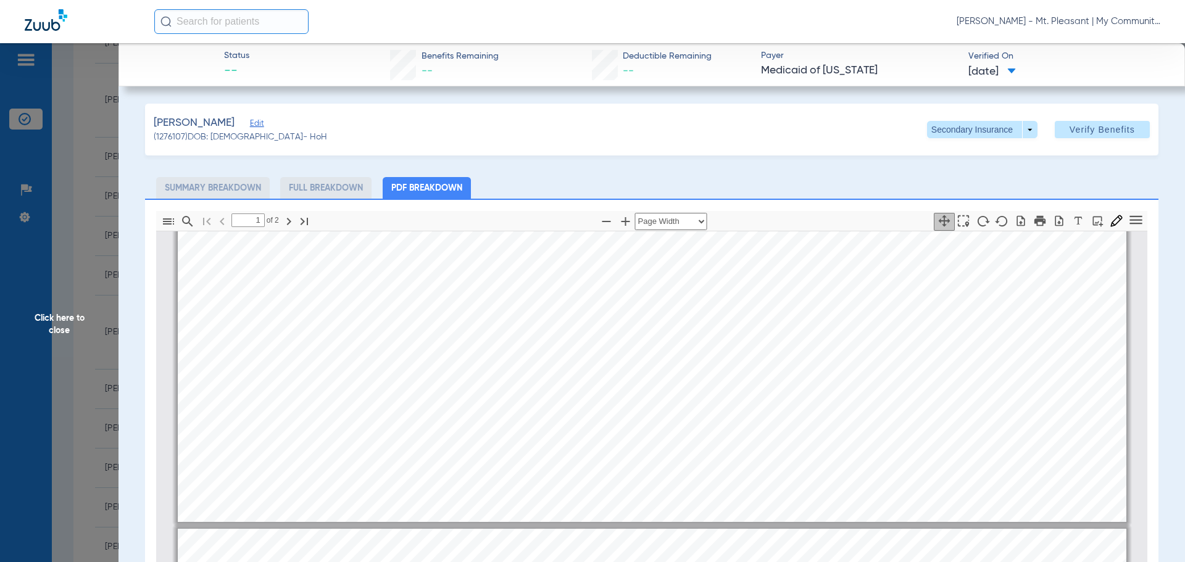
type input "2"
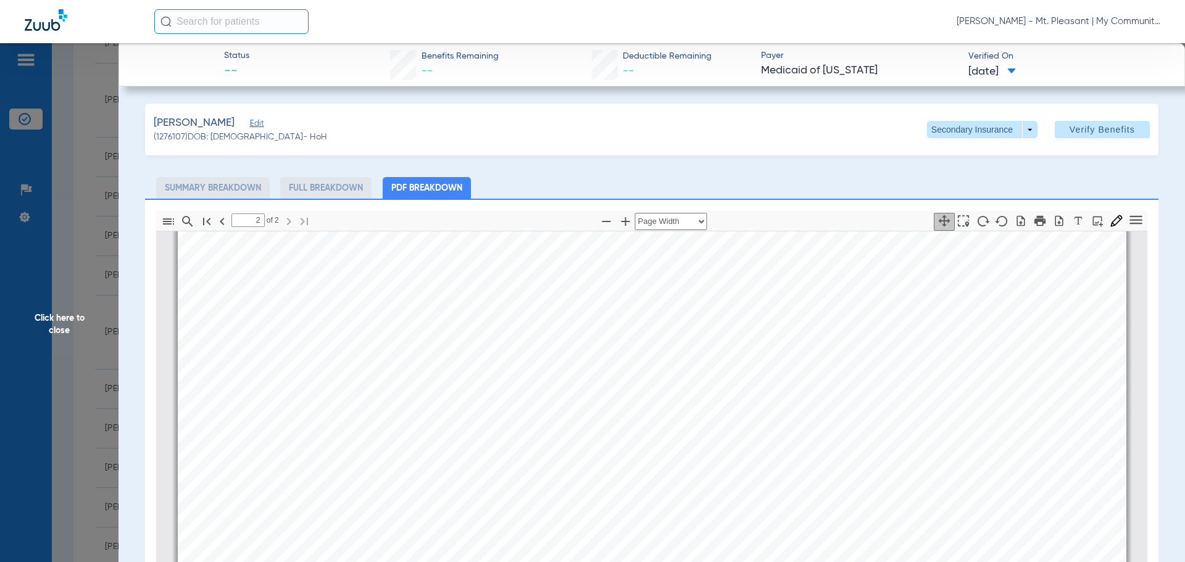
scroll to position [1612, 0]
drag, startPoint x: 77, startPoint y: 278, endPoint x: 115, endPoint y: 343, distance: 74.8
click at [77, 278] on span "Click here to close" at bounding box center [59, 324] width 119 height 562
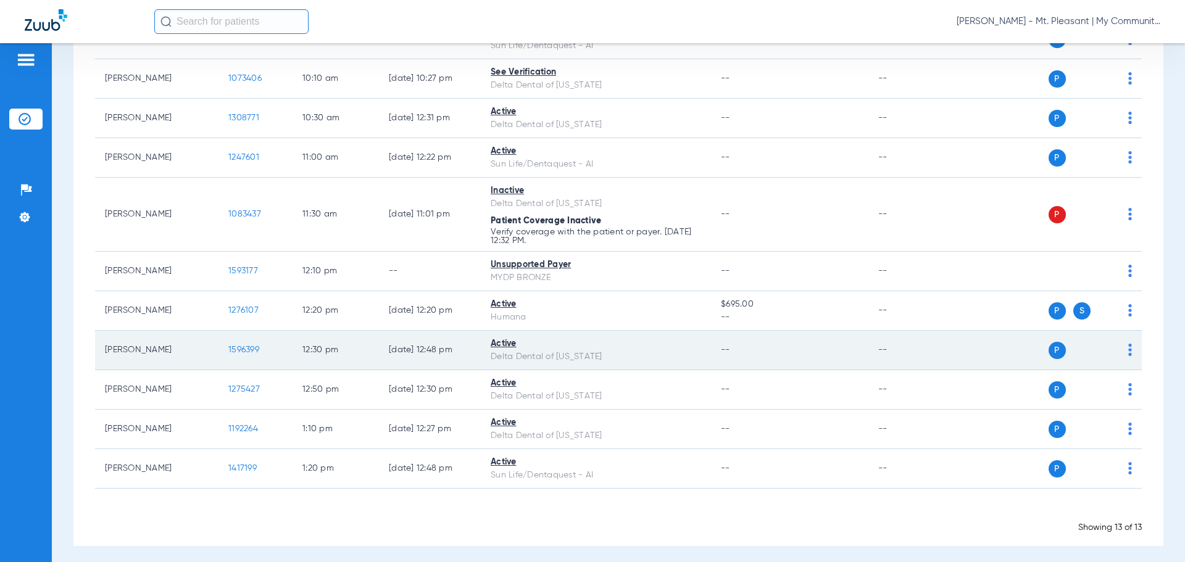
scroll to position [304, 0]
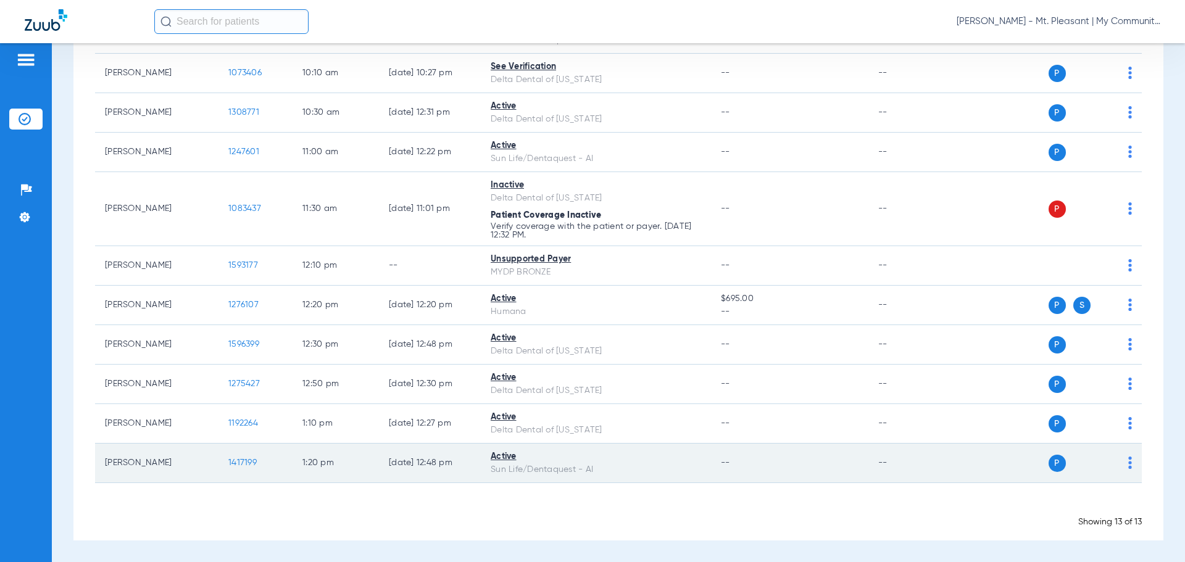
drag, startPoint x: 780, startPoint y: 503, endPoint x: 760, endPoint y: 471, distance: 38.0
click at [780, 503] on div "Loading" at bounding box center [618, 507] width 1047 height 12
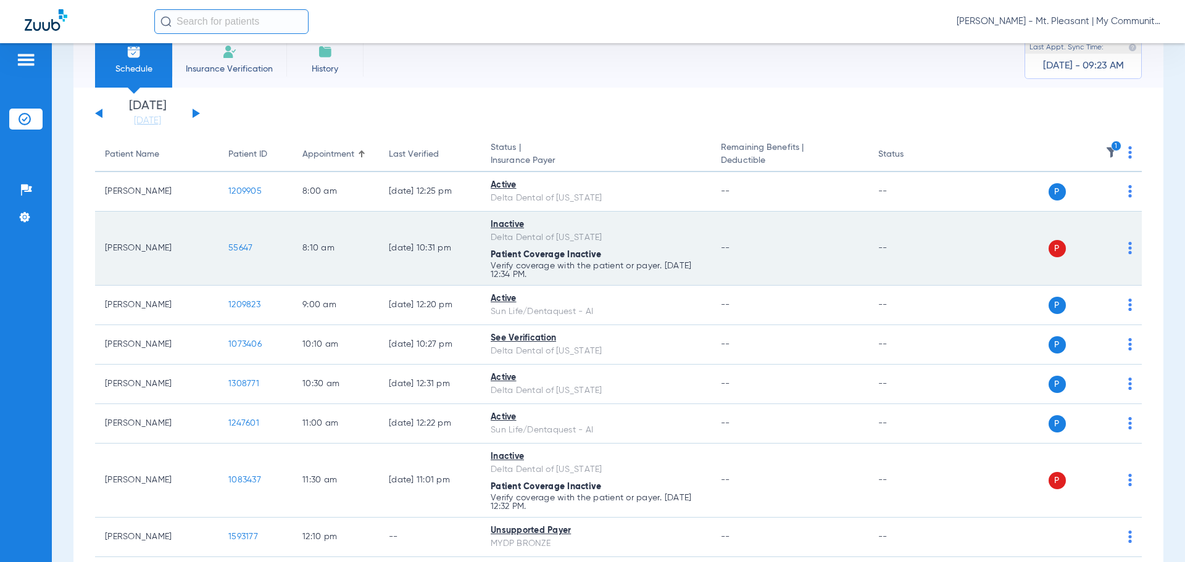
scroll to position [0, 0]
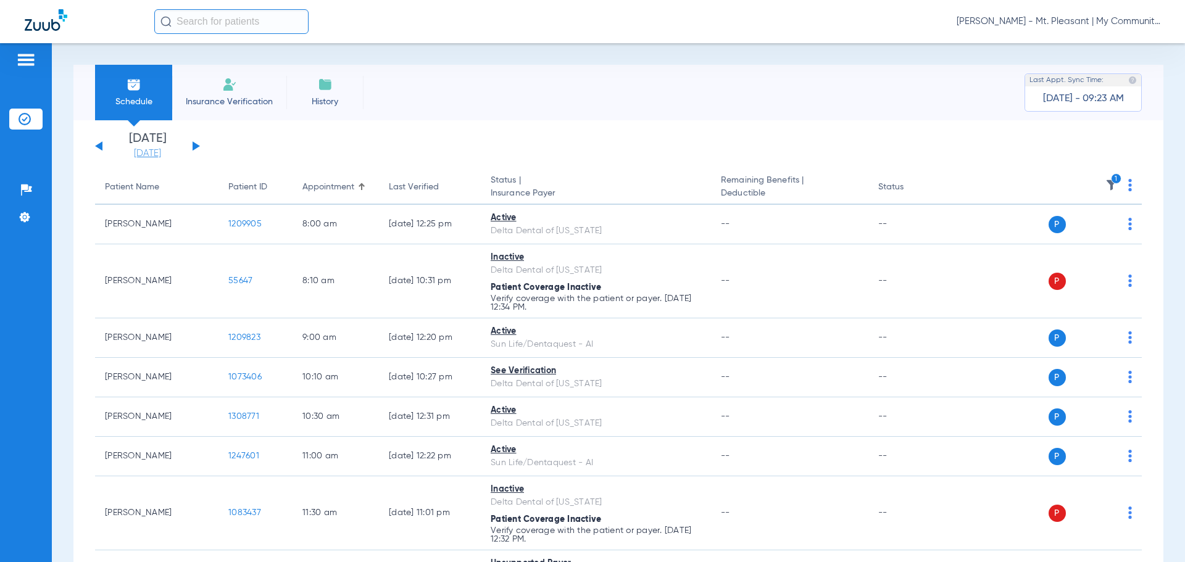
click at [161, 155] on link "[DATE]" at bounding box center [148, 154] width 74 height 12
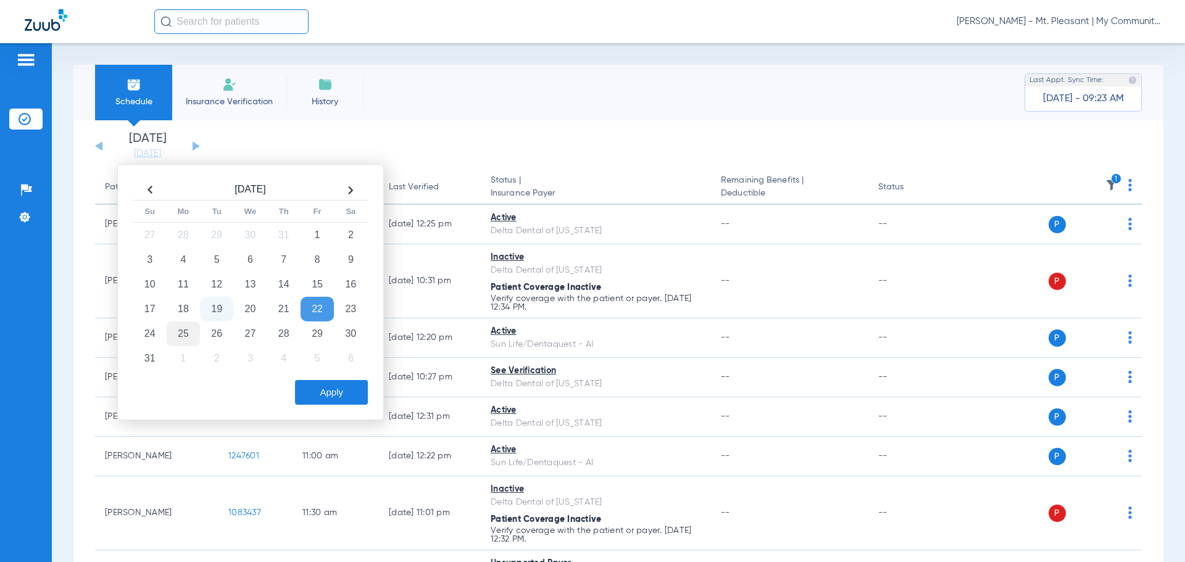
click at [183, 335] on td "25" at bounding box center [183, 334] width 33 height 25
click at [343, 395] on button "Apply" at bounding box center [331, 392] width 73 height 25
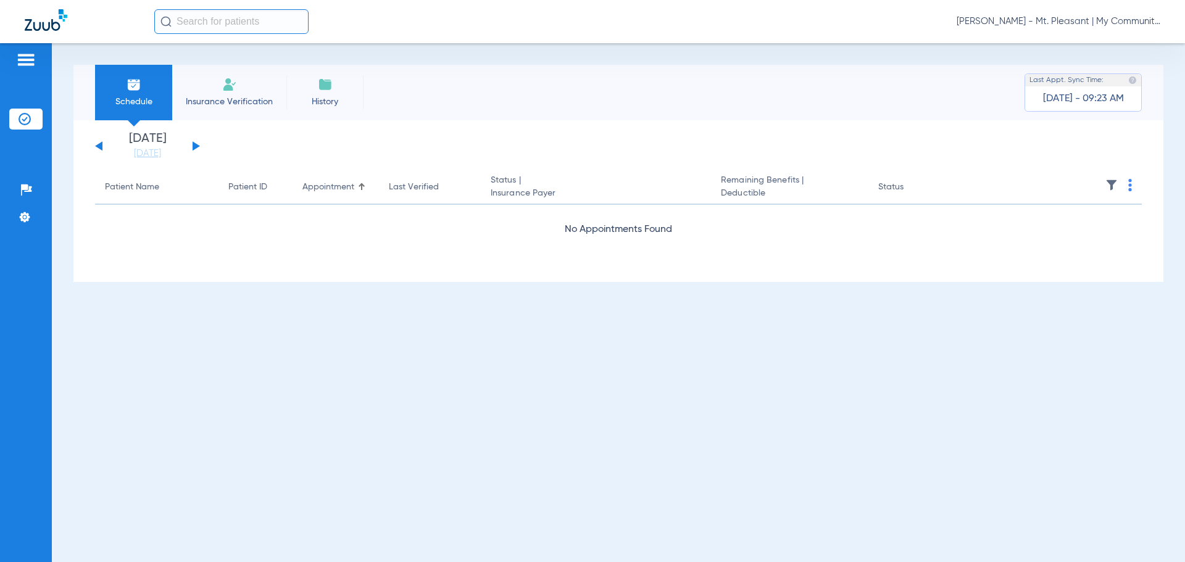
click at [196, 146] on button at bounding box center [196, 145] width 7 height 9
click at [103, 145] on div "Sunday 06-15-2025 Monday 06-16-2025 Tuesday 06-17-2025 Wednesday 06-18-2025 Thu…" at bounding box center [147, 146] width 105 height 27
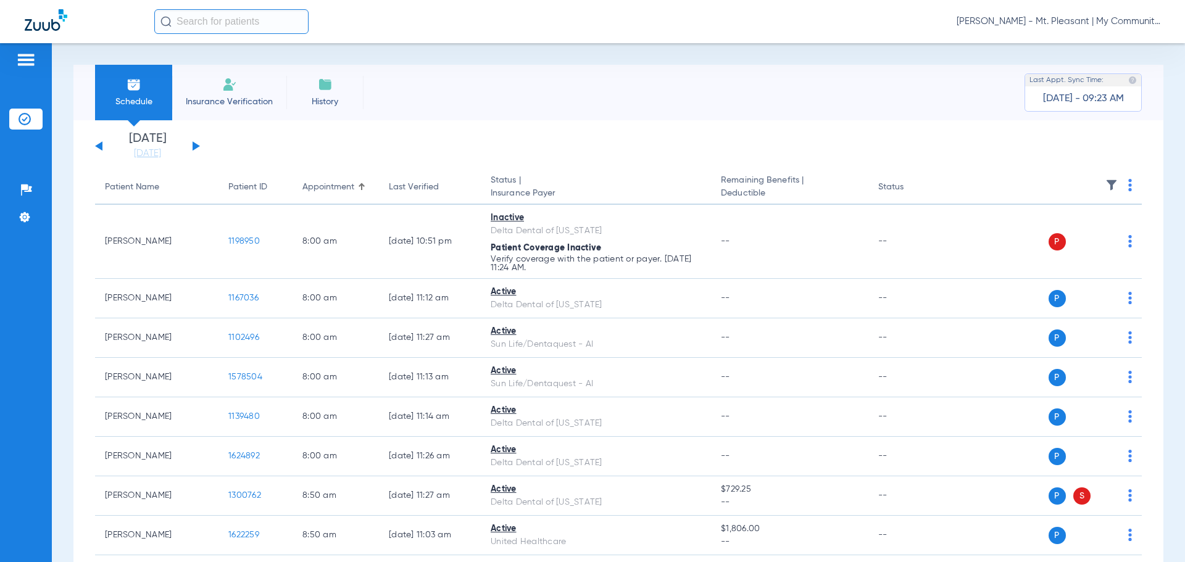
click at [98, 148] on button at bounding box center [98, 145] width 7 height 9
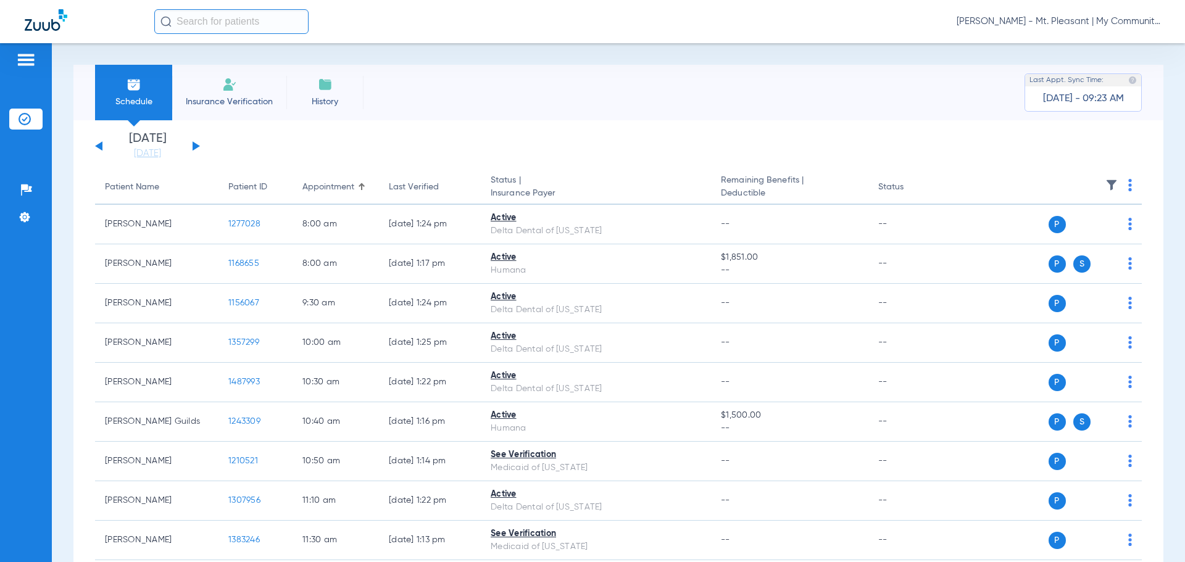
click at [1106, 182] on img at bounding box center [1112, 185] width 12 height 12
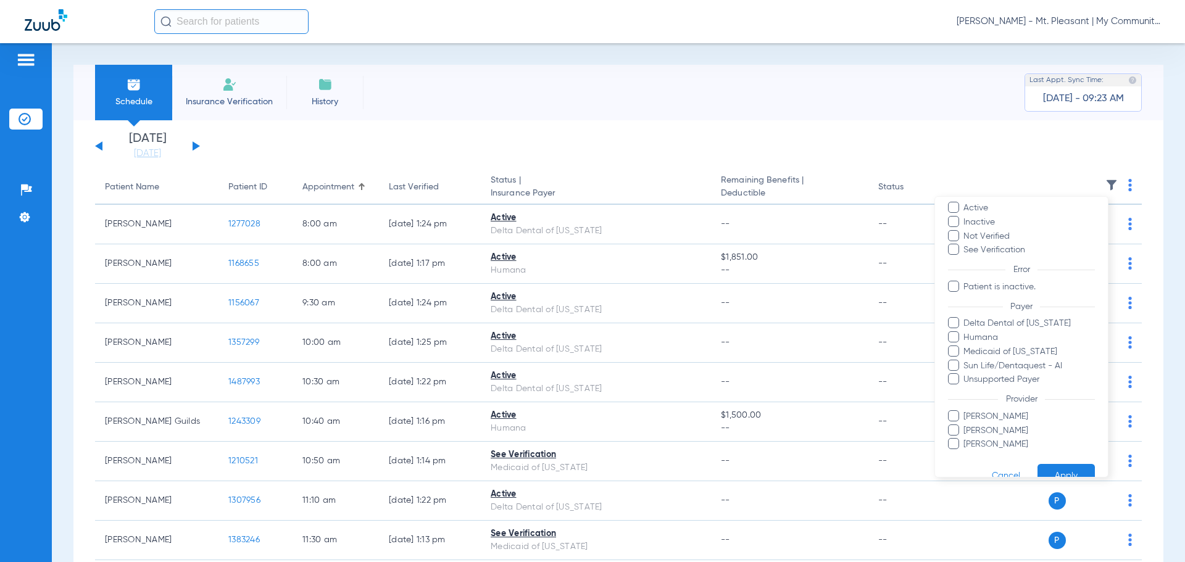
scroll to position [71, 0]
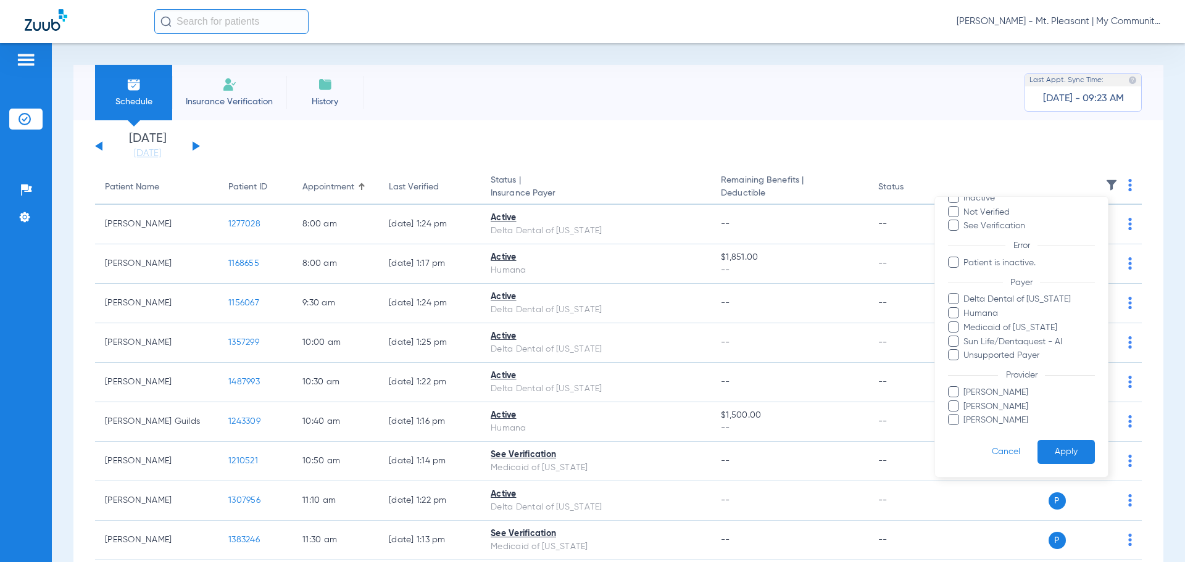
click at [629, 230] on div at bounding box center [592, 281] width 1185 height 562
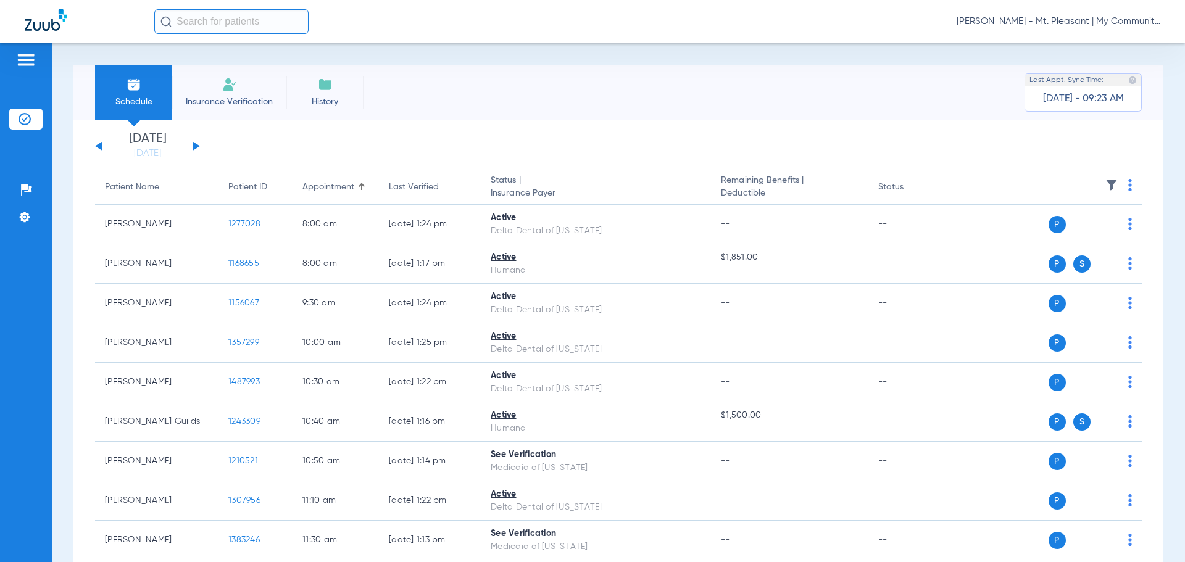
click at [1106, 186] on img at bounding box center [1112, 185] width 12 height 12
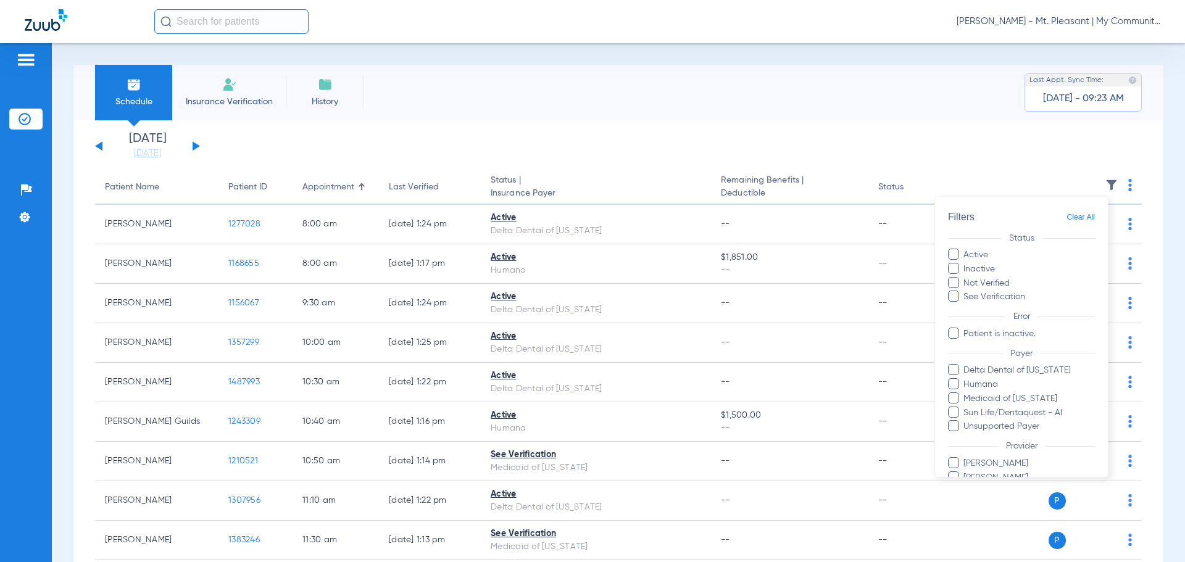
click at [1118, 183] on div at bounding box center [592, 281] width 1185 height 562
click at [1129, 183] on img at bounding box center [1131, 185] width 4 height 12
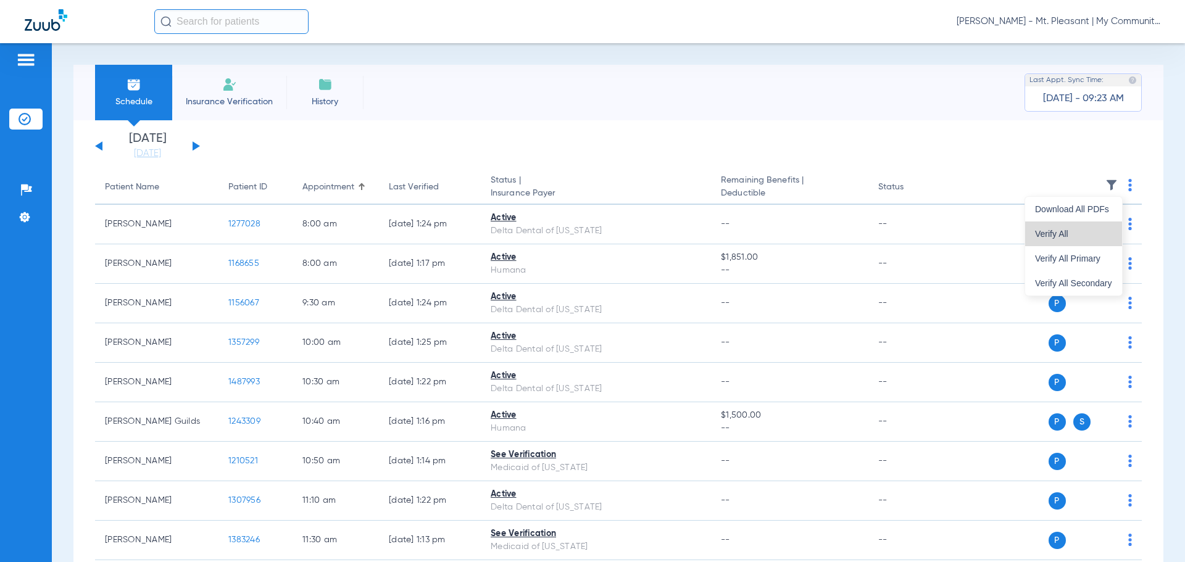
click at [1093, 233] on span "Verify All" at bounding box center [1073, 234] width 77 height 9
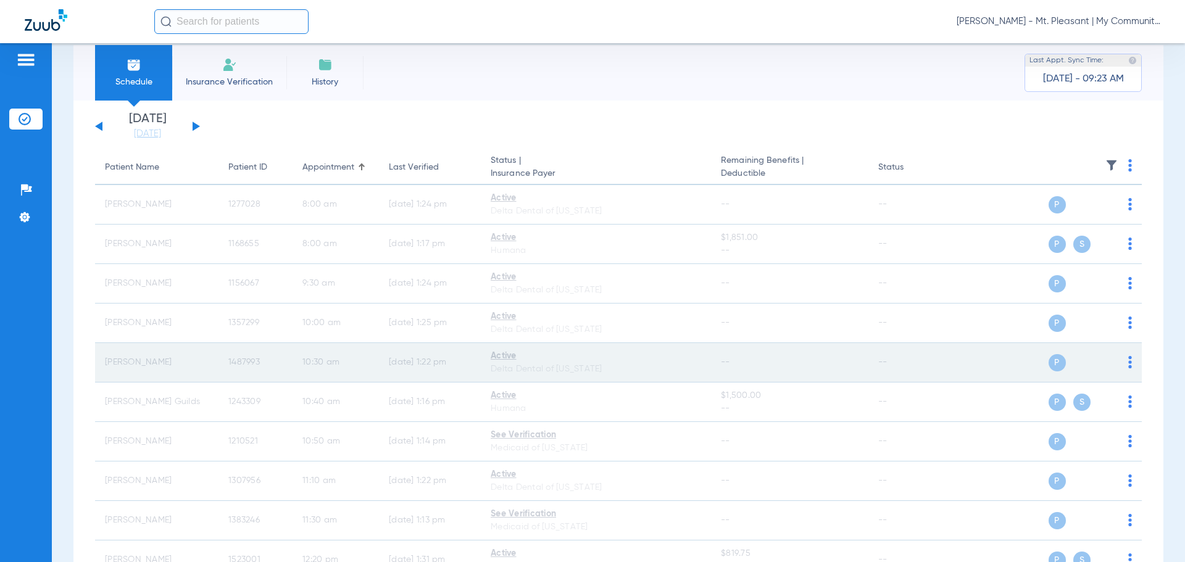
scroll to position [0, 0]
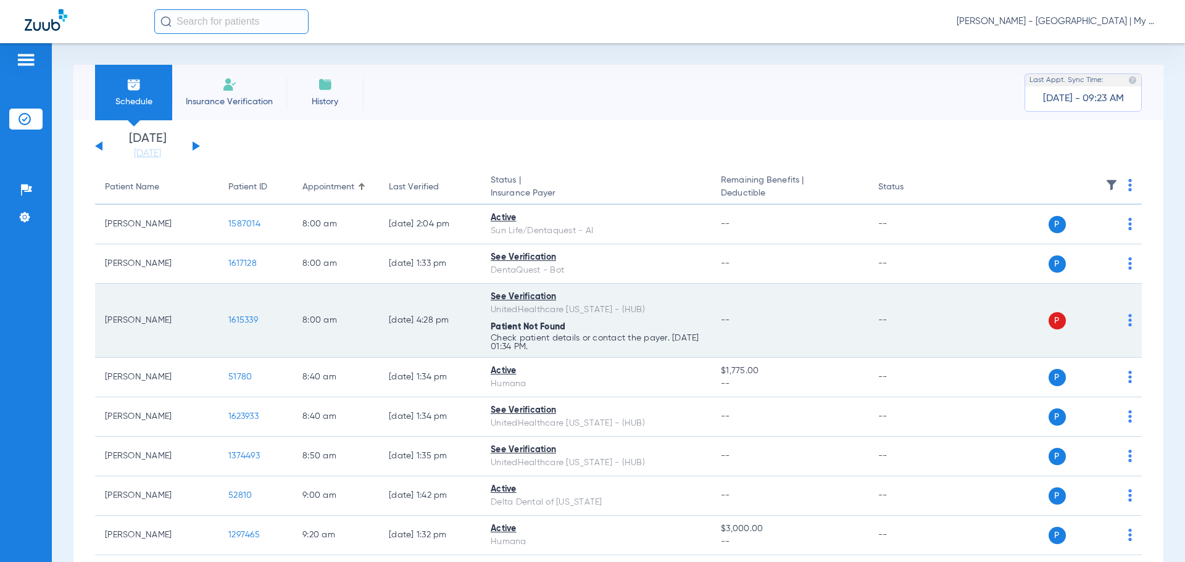
click at [1118, 321] on div "P S" at bounding box center [1042, 320] width 181 height 17
click at [1129, 322] on img at bounding box center [1131, 320] width 4 height 12
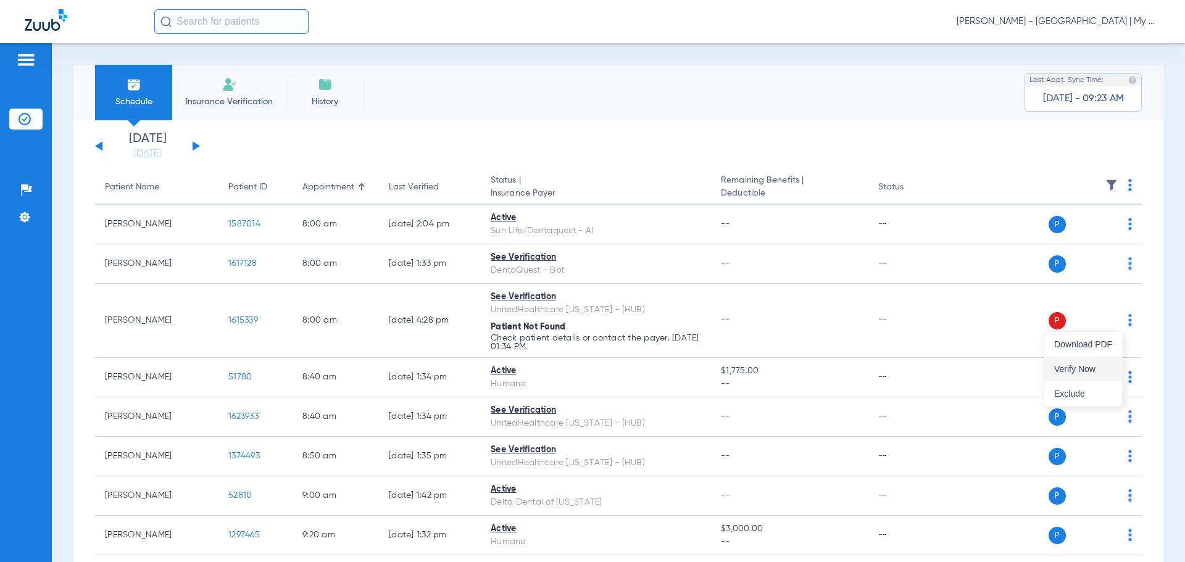
click at [1110, 357] on button "Verify Now" at bounding box center [1084, 369] width 78 height 25
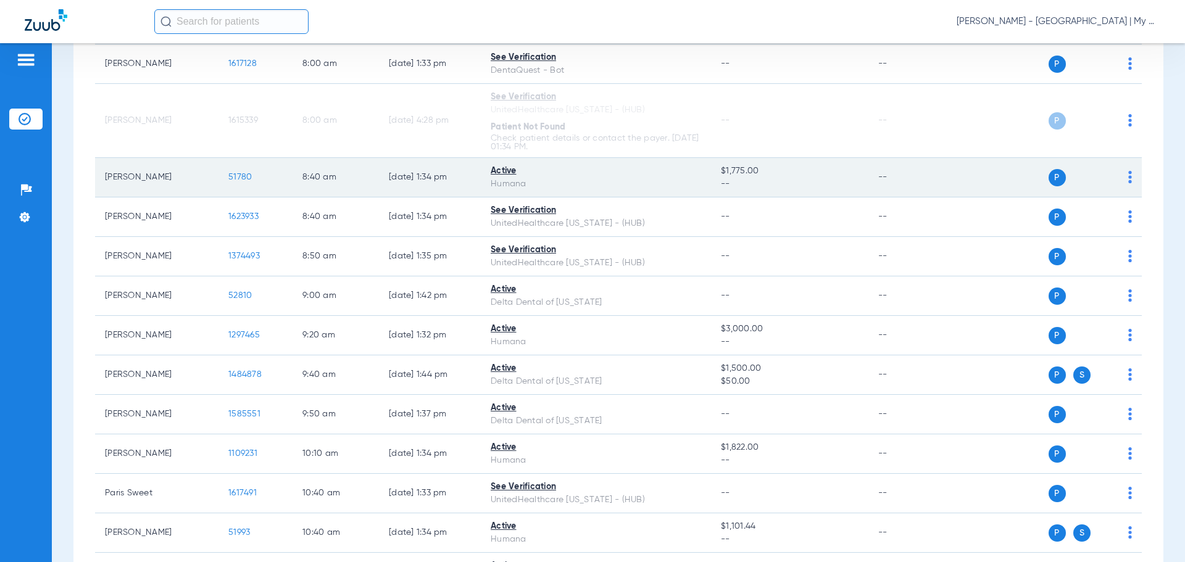
scroll to position [82, 0]
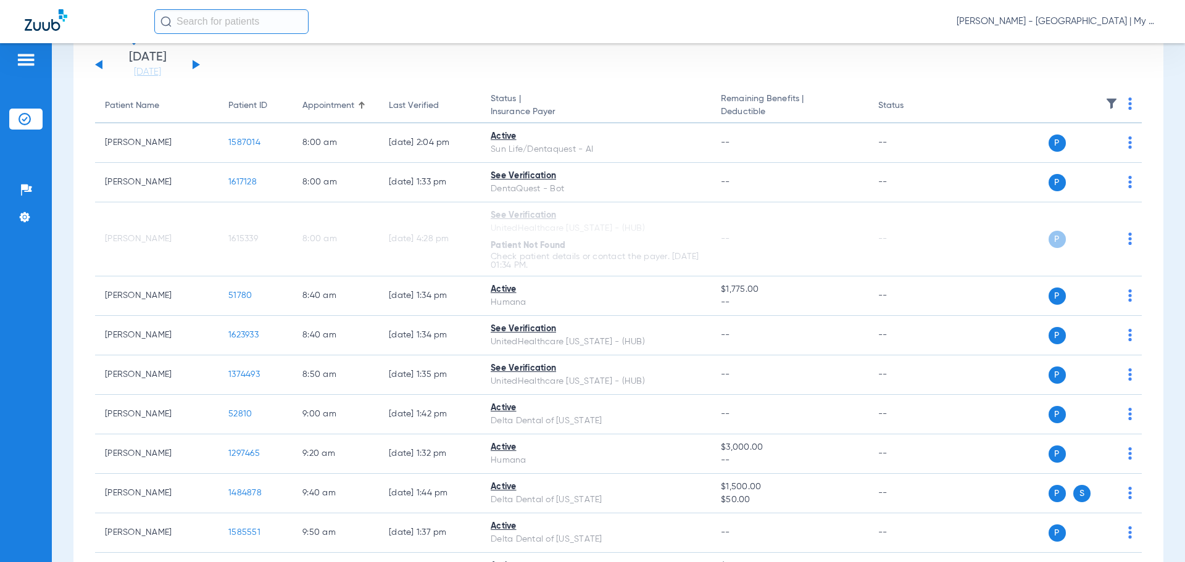
click at [1106, 102] on img at bounding box center [1112, 104] width 12 height 12
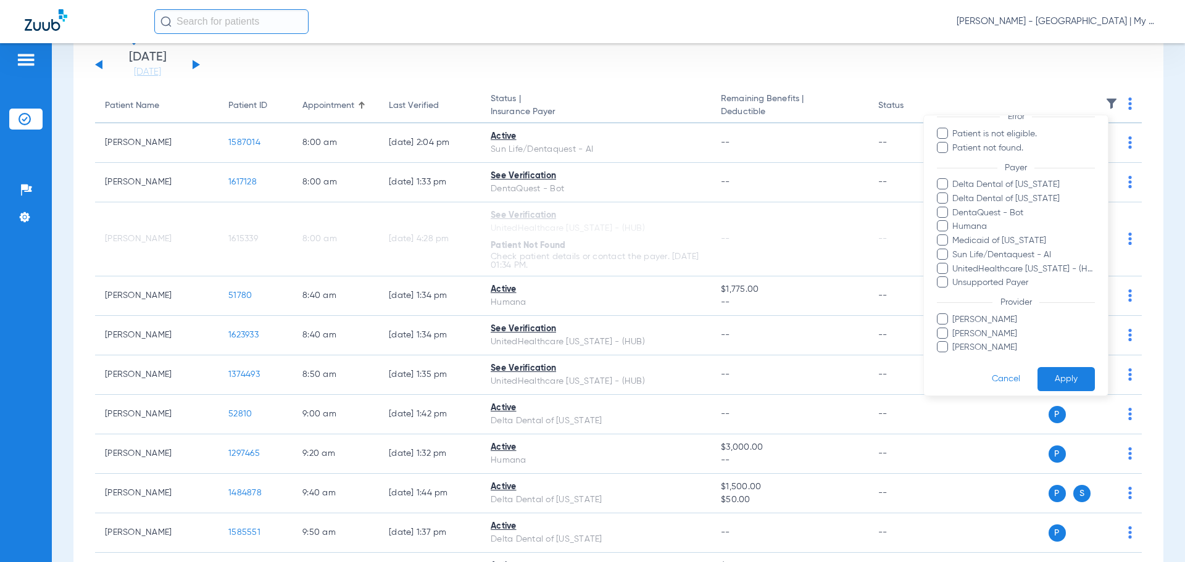
scroll to position [127, 0]
drag, startPoint x: 980, startPoint y: 322, endPoint x: 987, endPoint y: 333, distance: 13.0
click at [987, 324] on span "[PERSON_NAME]" at bounding box center [1023, 325] width 143 height 13
click at [955, 334] on input "[PERSON_NAME]" at bounding box center [955, 334] width 0 height 0
click at [1073, 360] on button "Apply" at bounding box center [1066, 371] width 57 height 24
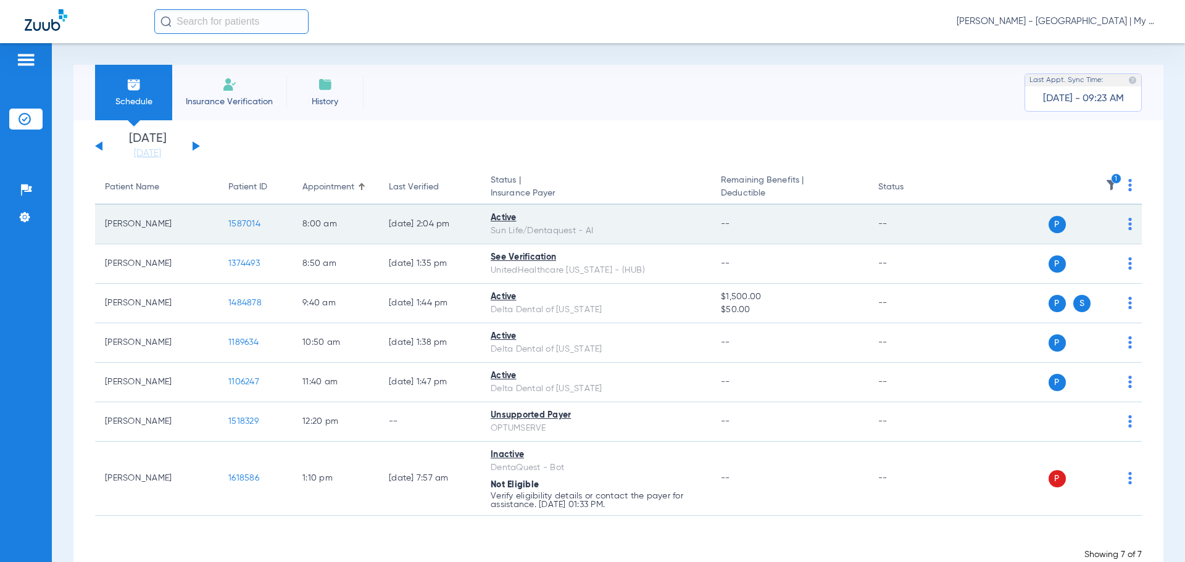
click at [236, 228] on span "1587014" at bounding box center [244, 224] width 32 height 9
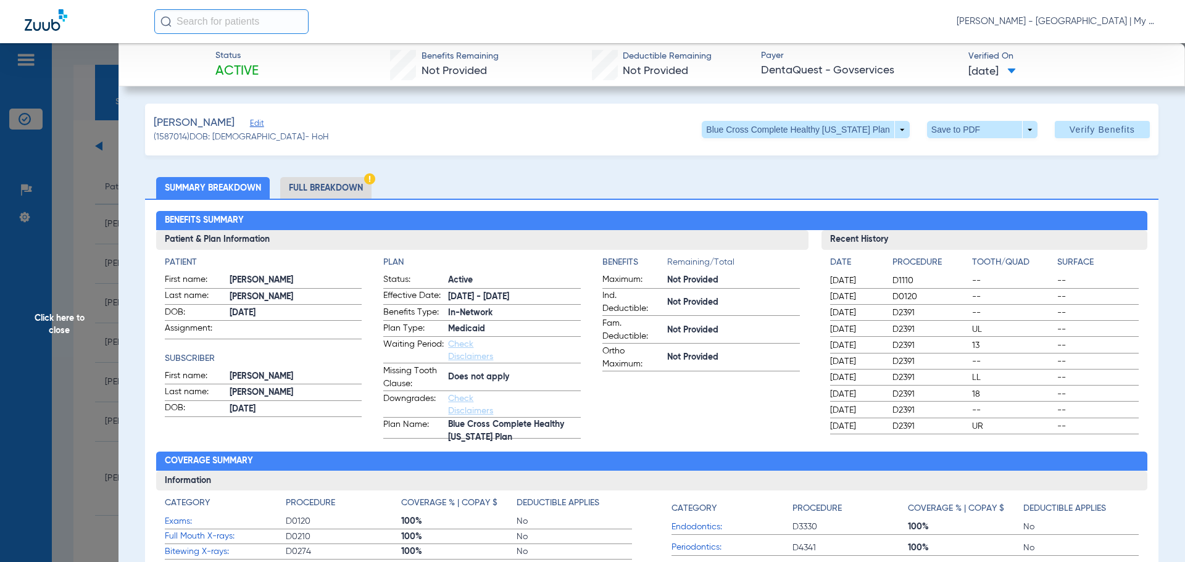
click at [324, 196] on li "Full Breakdown" at bounding box center [325, 188] width 91 height 22
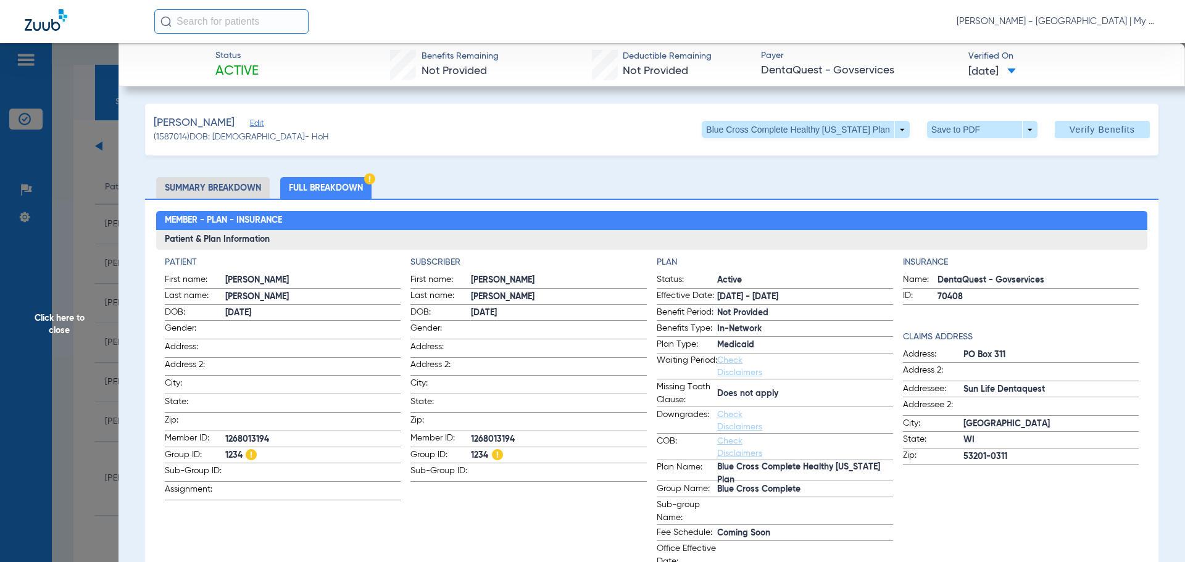
click at [559, 482] on app-subscriber-information "Subscriber First name: [PERSON_NAME] Last name: [PERSON_NAME] DOB: [DEMOGRAPHIC…" at bounding box center [529, 412] width 236 height 313
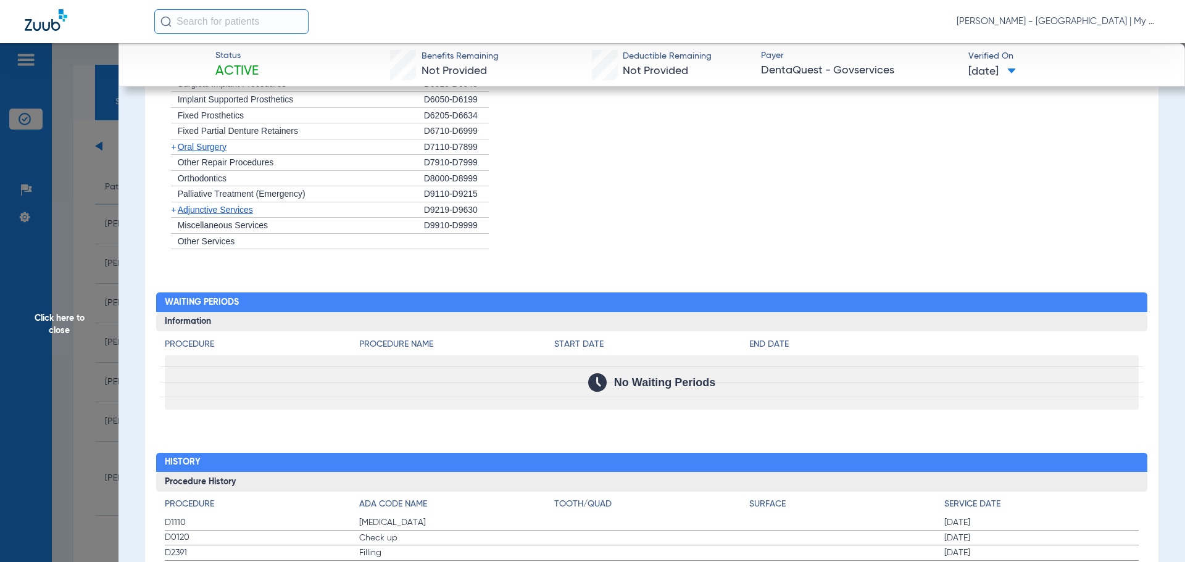
scroll to position [1502, 0]
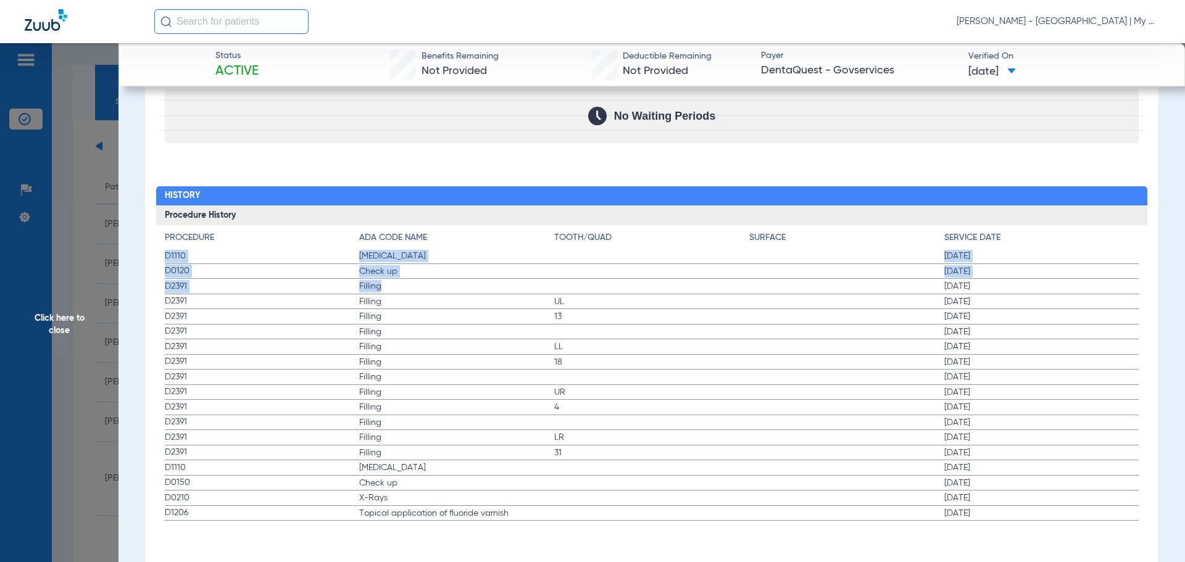
drag, startPoint x: 167, startPoint y: 252, endPoint x: 395, endPoint y: 280, distance: 230.2
click at [395, 280] on app-history-list "Procedure ADA Code Name Tooth/Quad Surface Service Date D1110 [MEDICAL_DATA] [D…" at bounding box center [652, 377] width 975 height 290
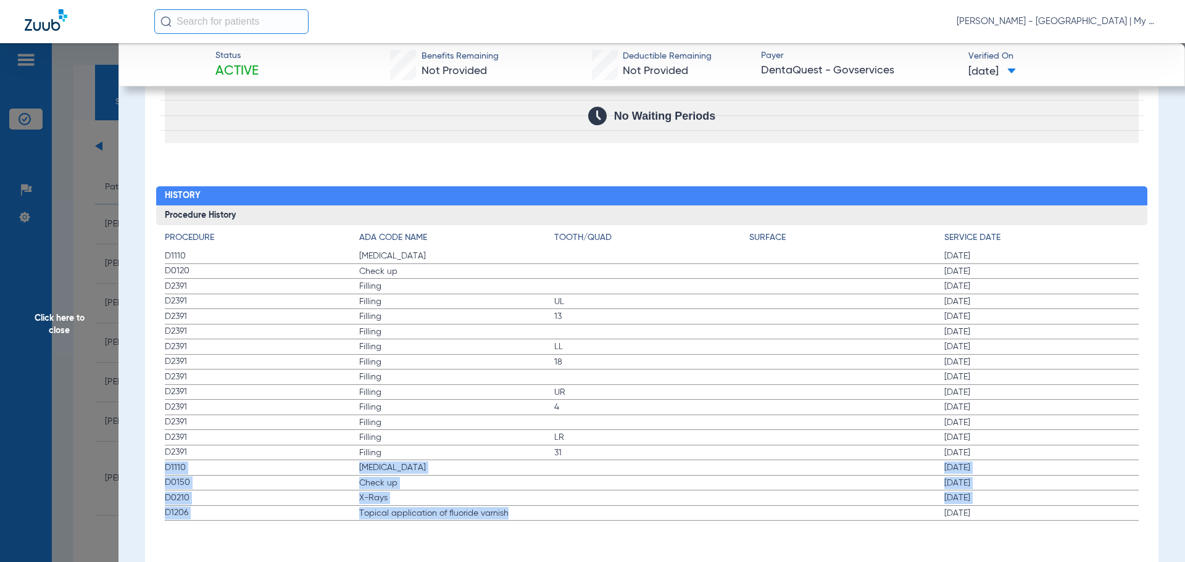
drag, startPoint x: 167, startPoint y: 464, endPoint x: 520, endPoint y: 540, distance: 361.7
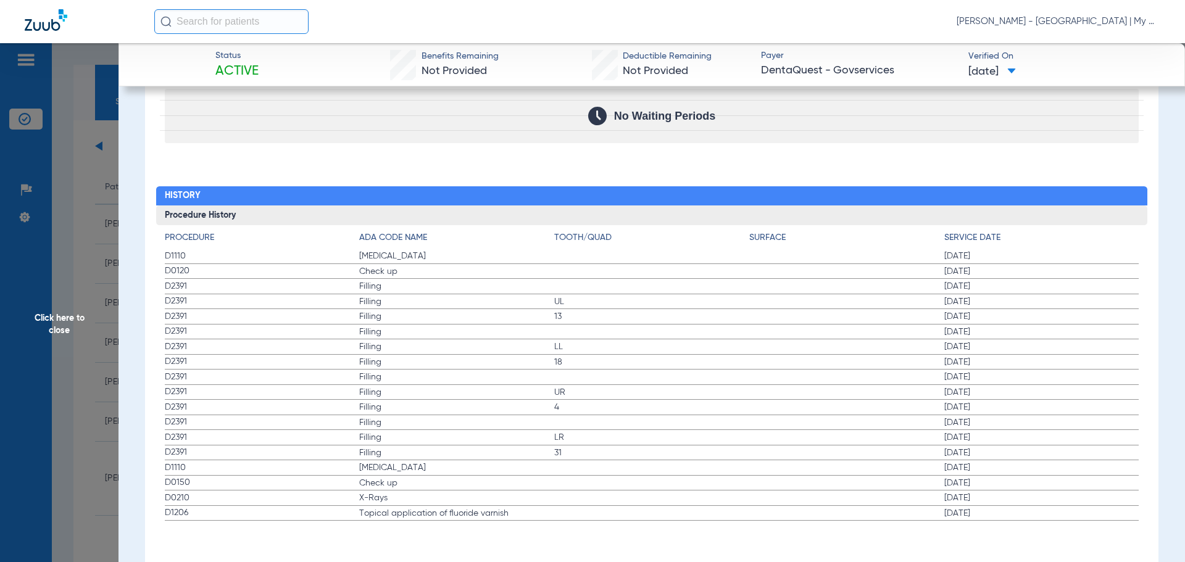
click at [75, 333] on span "Click here to close" at bounding box center [59, 324] width 119 height 562
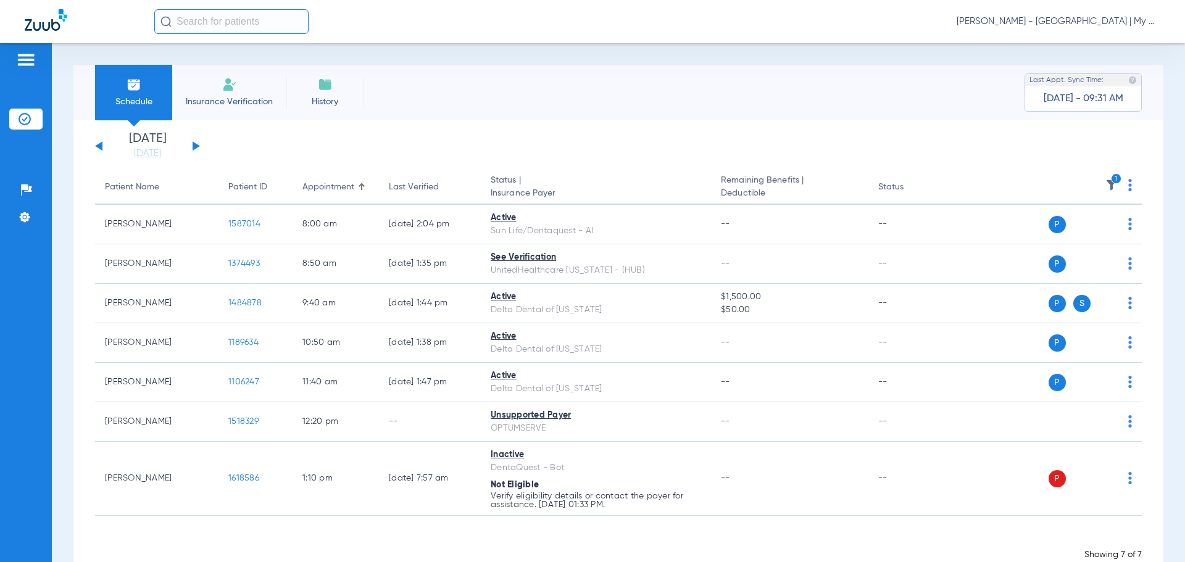
scroll to position [0, 0]
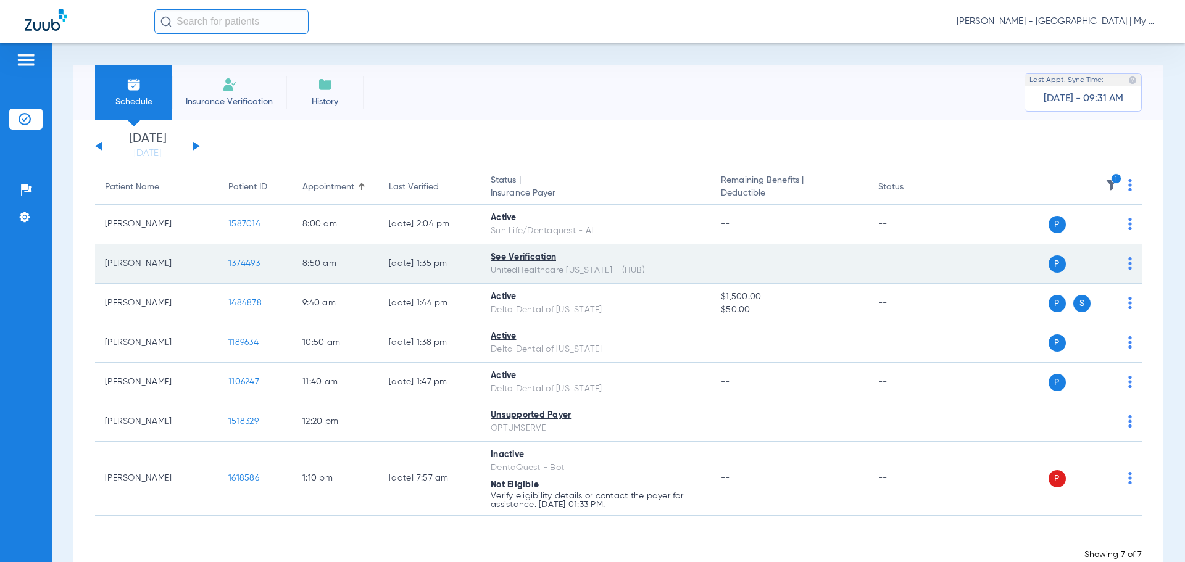
click at [225, 264] on td "1374493" at bounding box center [256, 265] width 74 height 40
click at [236, 262] on span "1374493" at bounding box center [243, 263] width 31 height 9
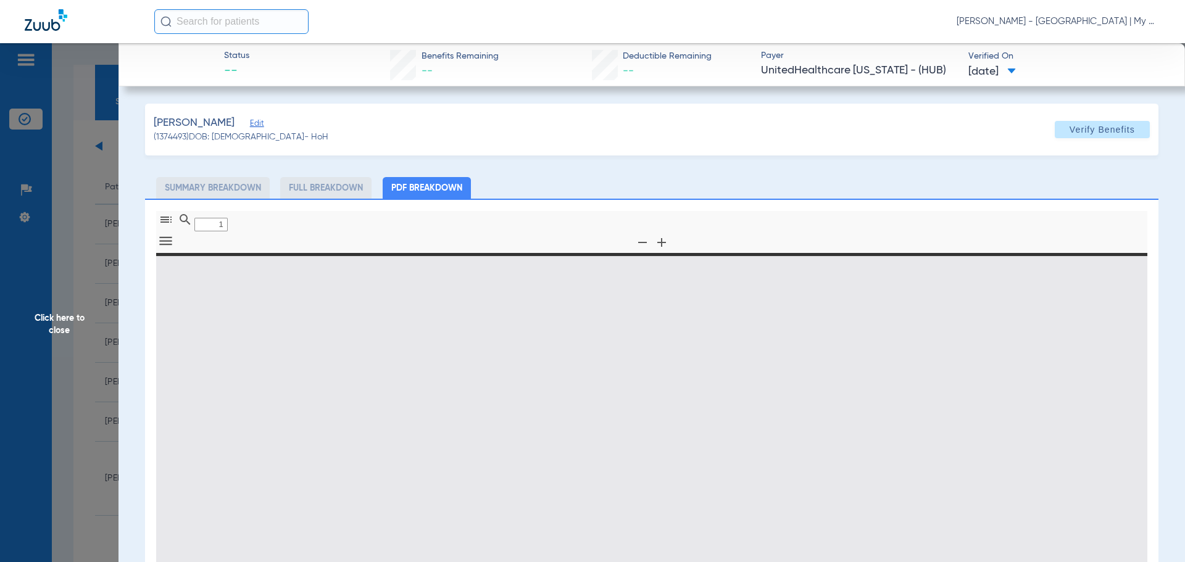
type input "0"
select select "page-width"
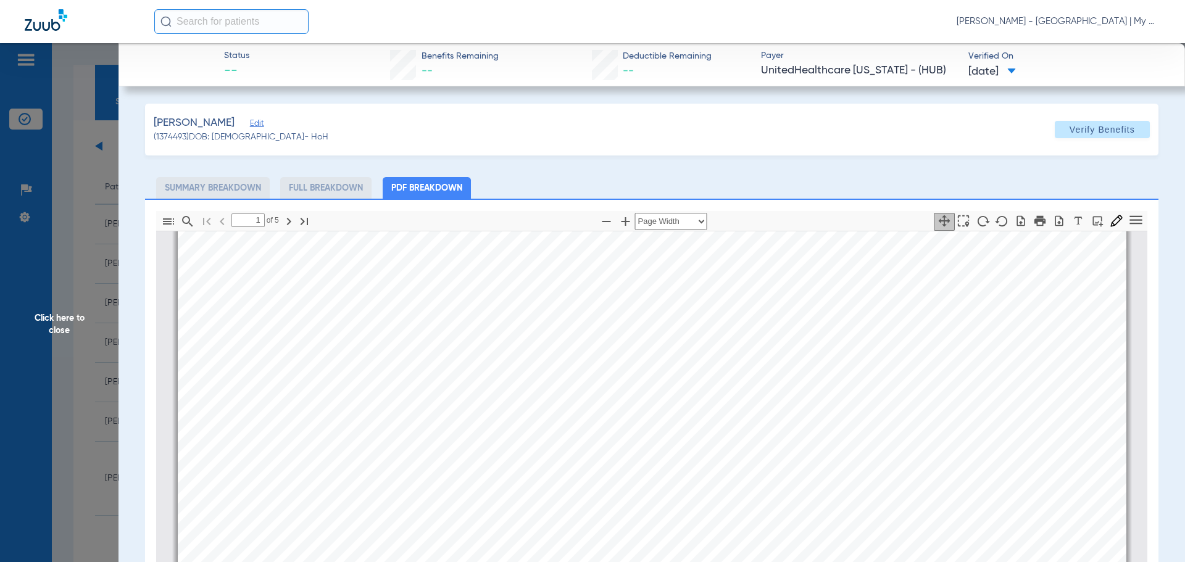
scroll to position [747, 0]
type input "4"
click at [80, 364] on span "Click here to close" at bounding box center [59, 324] width 119 height 562
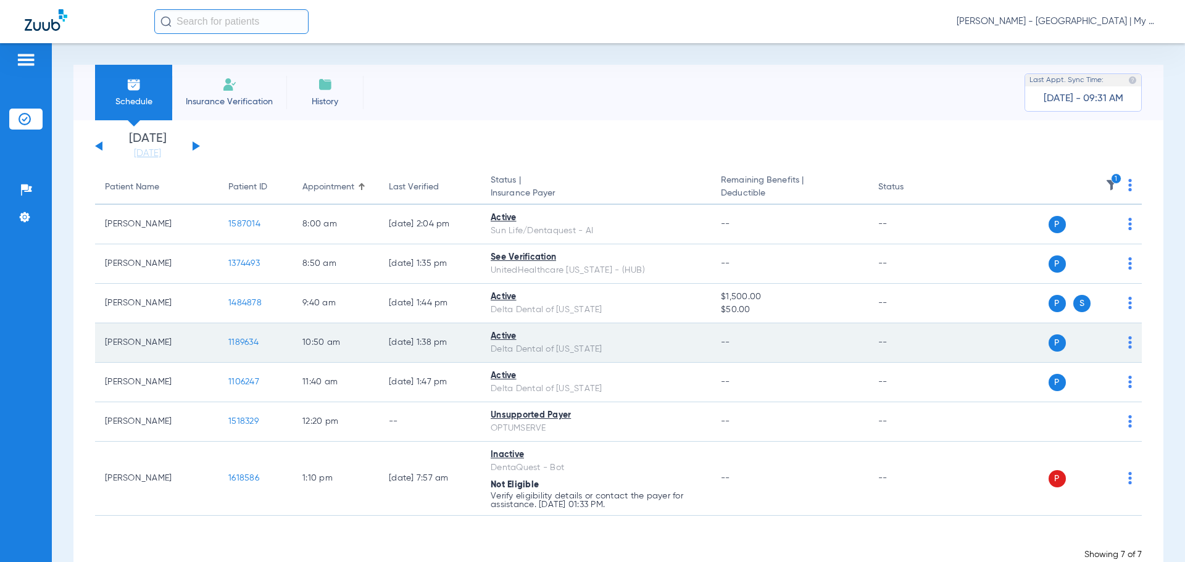
click at [232, 341] on span "1189634" at bounding box center [243, 342] width 30 height 9
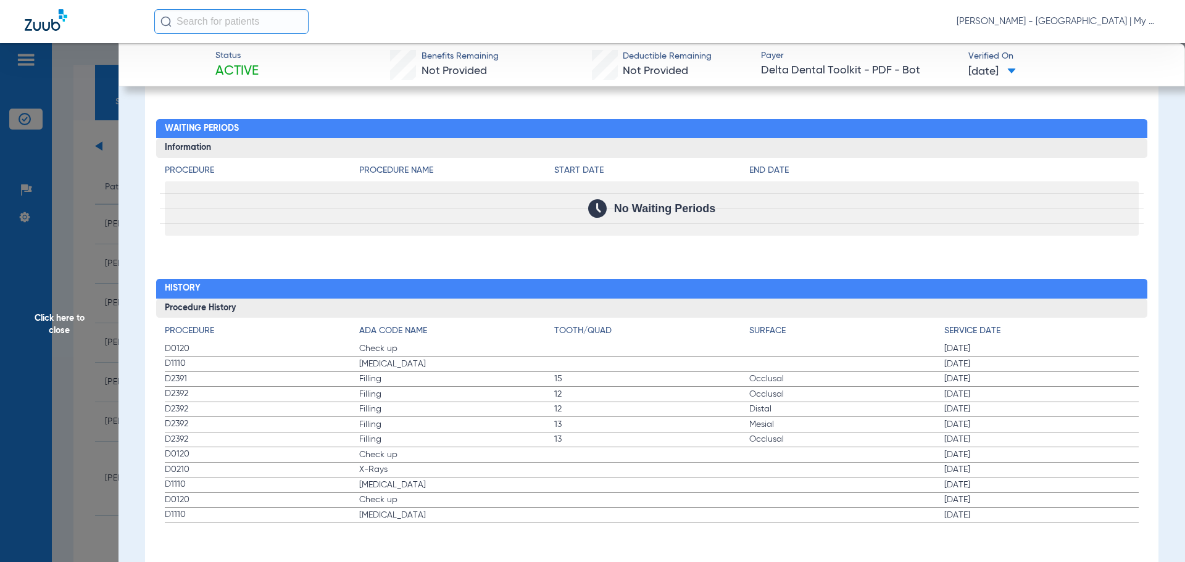
scroll to position [1184, 0]
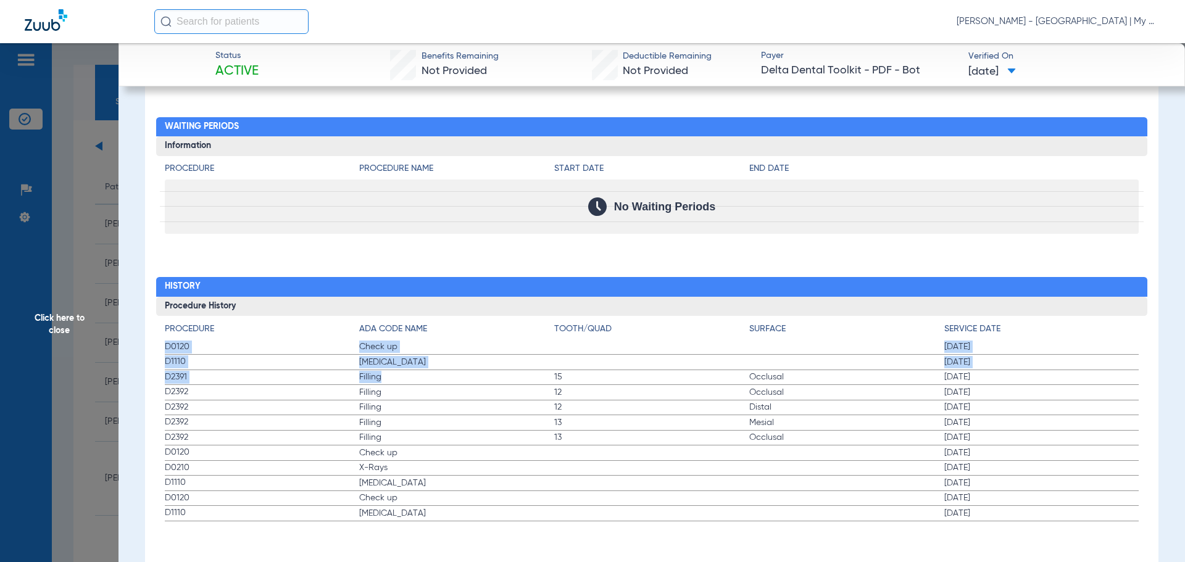
drag, startPoint x: 163, startPoint y: 348, endPoint x: 452, endPoint y: 371, distance: 289.9
click at [452, 371] on div "Procedure ADA Code Name Tooth/Quad Surface Service Date D0120 Check up [DATE] D…" at bounding box center [652, 419] width 992 height 206
drag, startPoint x: 162, startPoint y: 450, endPoint x: 1089, endPoint y: 464, distance: 927.5
click at [1089, 464] on div "Procedure ADA Code Name Tooth/Quad Surface Service Date D0120 Check up 01/31/20…" at bounding box center [652, 419] width 992 height 206
click at [77, 338] on span "Click here to close" at bounding box center [59, 324] width 119 height 562
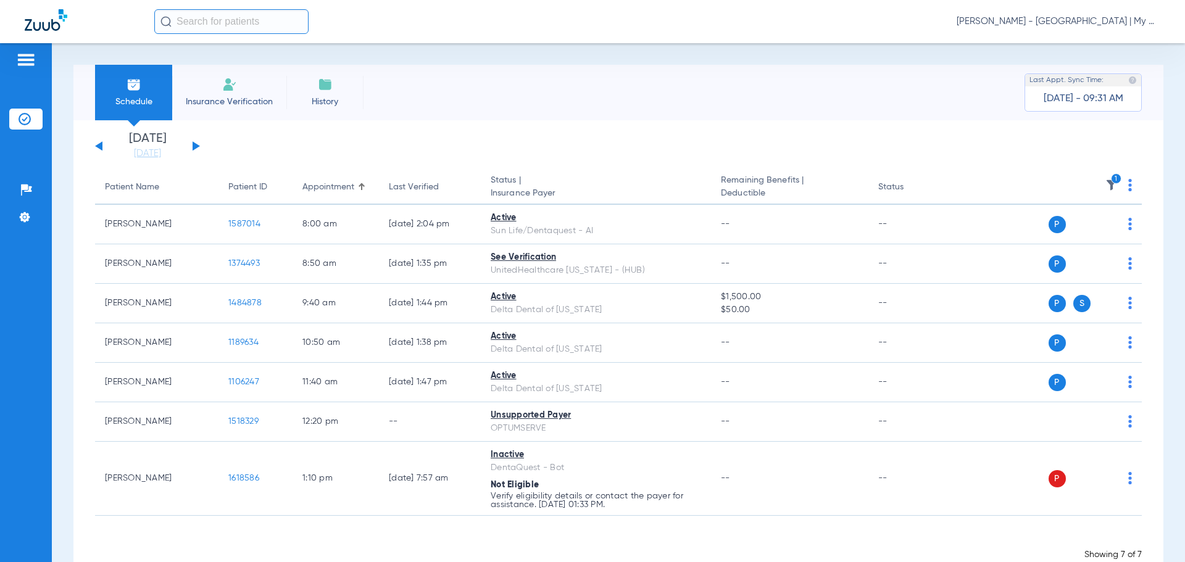
scroll to position [0, 0]
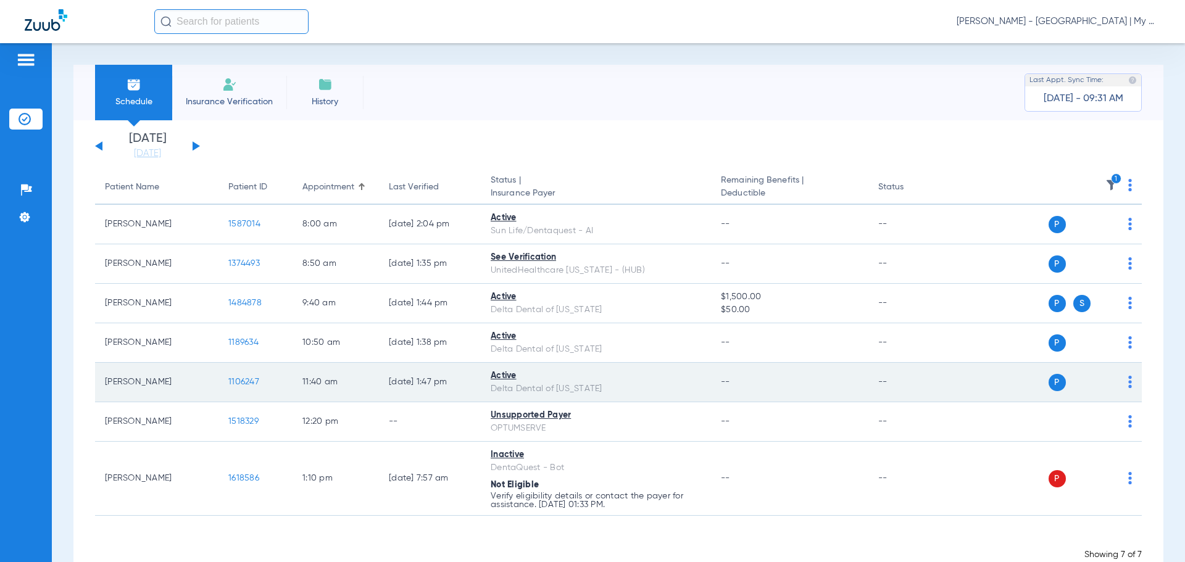
click at [230, 378] on span "1106247" at bounding box center [243, 382] width 31 height 9
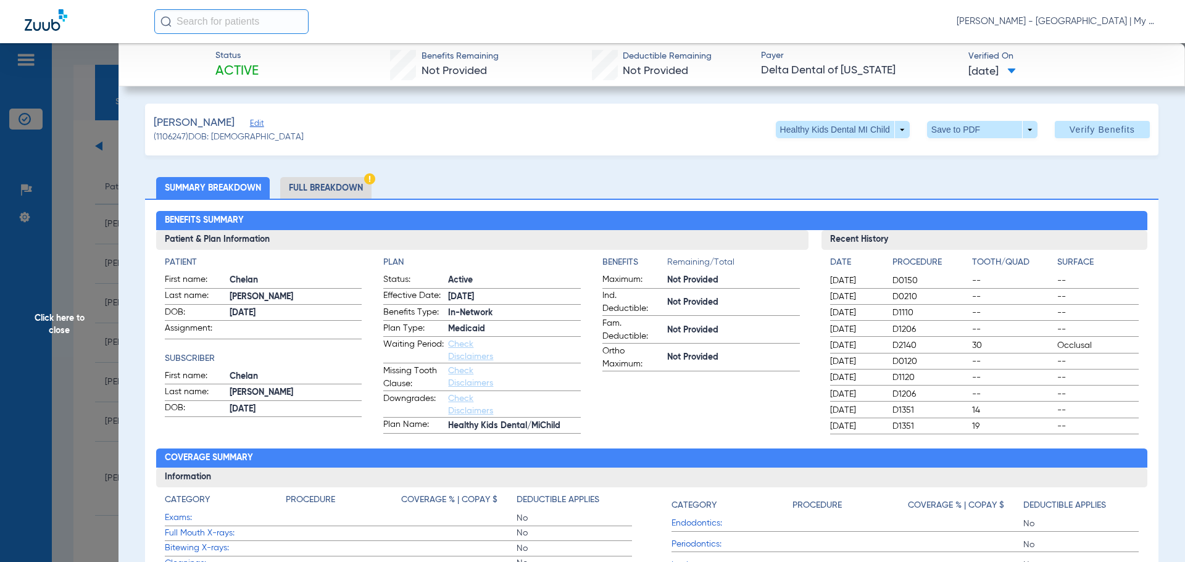
drag, startPoint x: 345, startPoint y: 168, endPoint x: 351, endPoint y: 175, distance: 9.6
click at [346, 184] on li "Full Breakdown" at bounding box center [325, 188] width 91 height 22
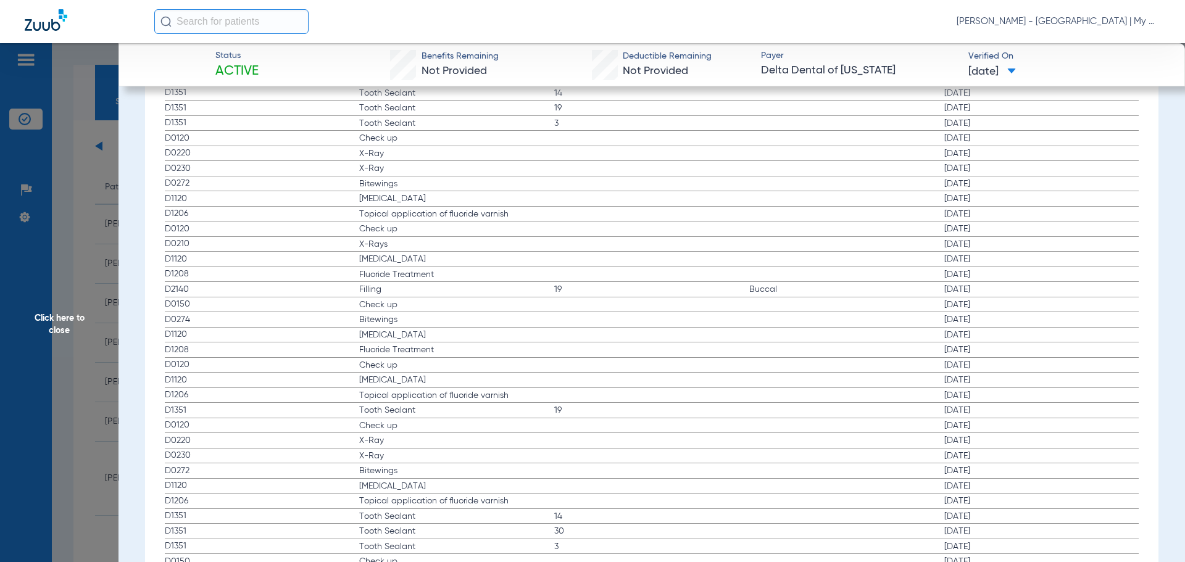
scroll to position [1589, 0]
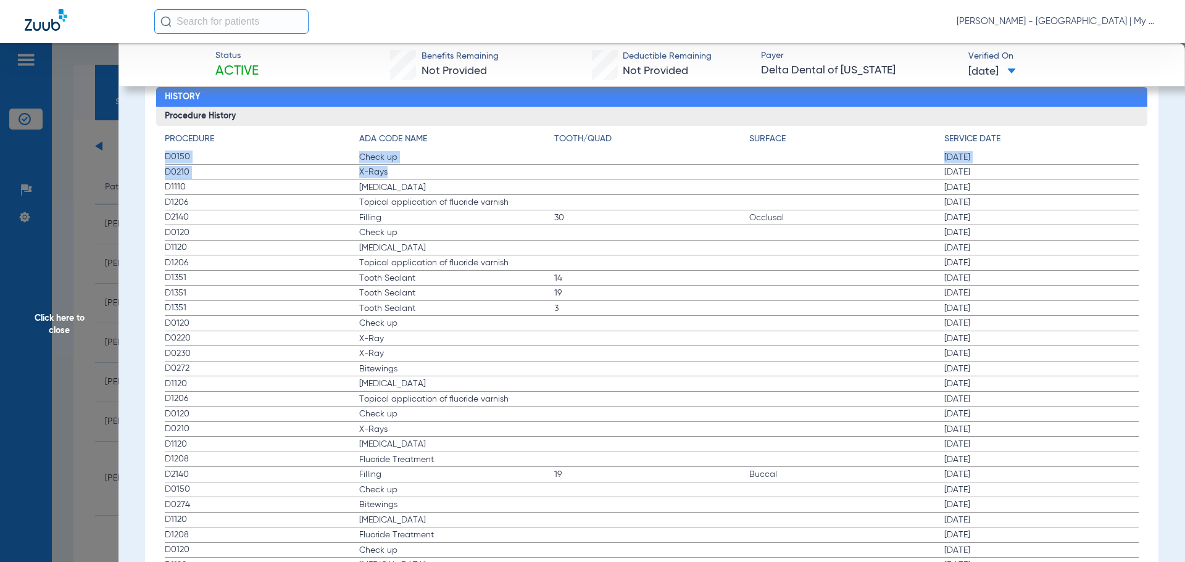
drag, startPoint x: 165, startPoint y: 156, endPoint x: 446, endPoint y: 178, distance: 282.4
click at [102, 241] on span "Click here to close" at bounding box center [59, 324] width 119 height 562
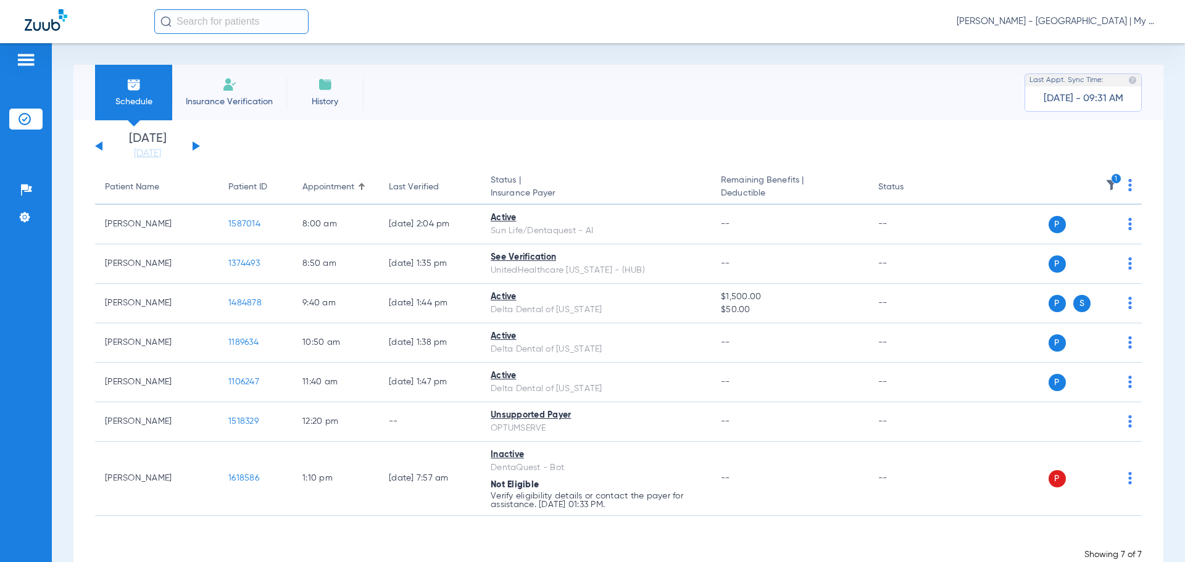
scroll to position [0, 0]
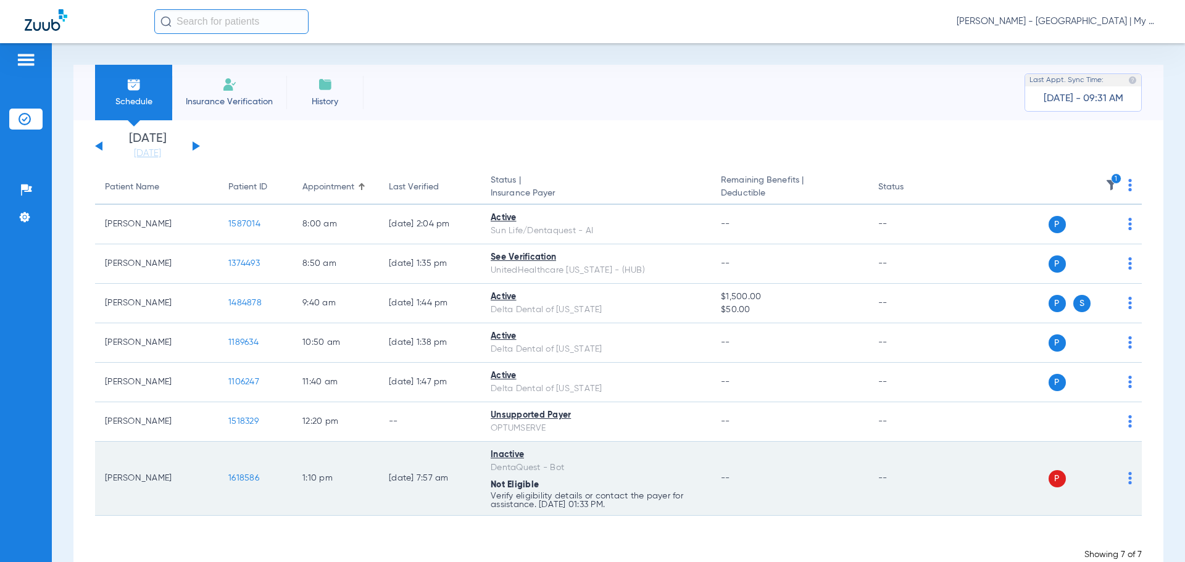
drag, startPoint x: 696, startPoint y: 451, endPoint x: 730, endPoint y: 444, distance: 34.0
click at [696, 451] on div "Inactive" at bounding box center [596, 455] width 211 height 13
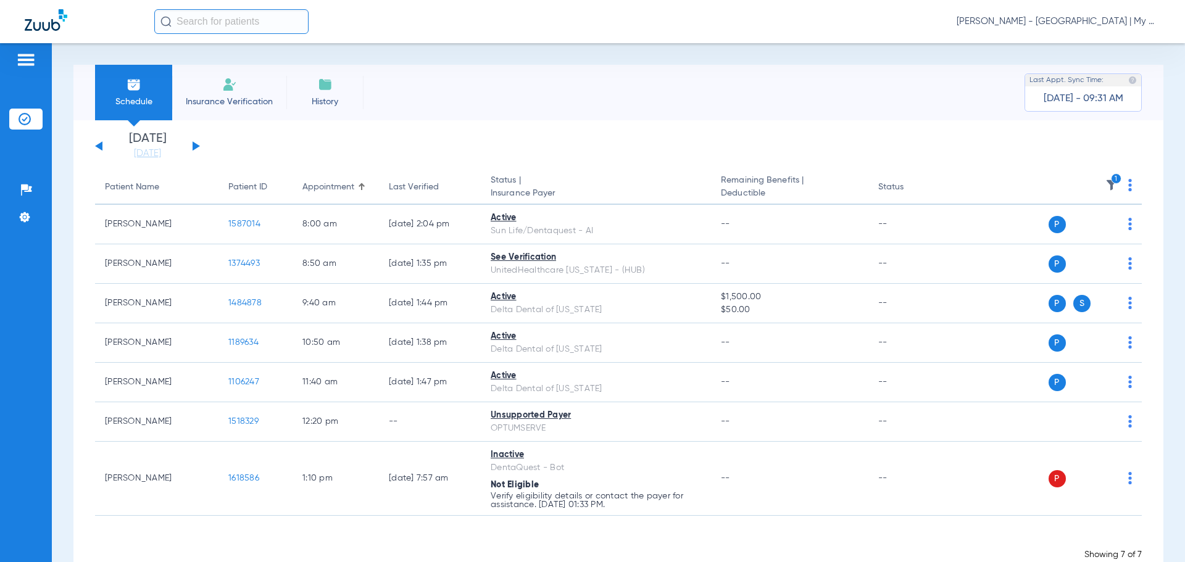
click at [1106, 187] on img at bounding box center [1112, 185] width 12 height 12
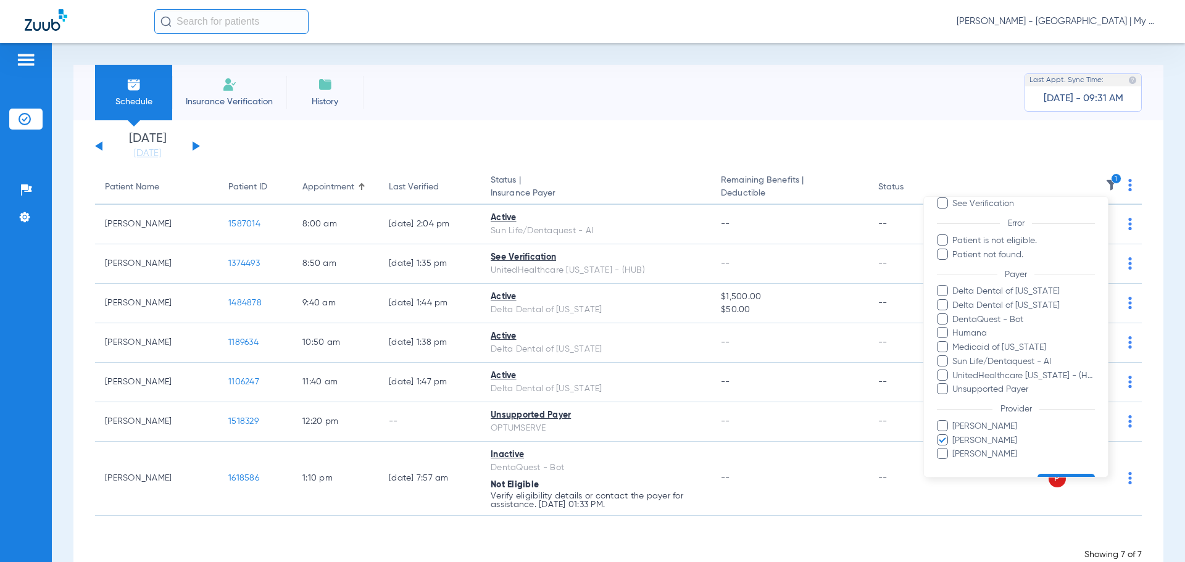
scroll to position [127, 0]
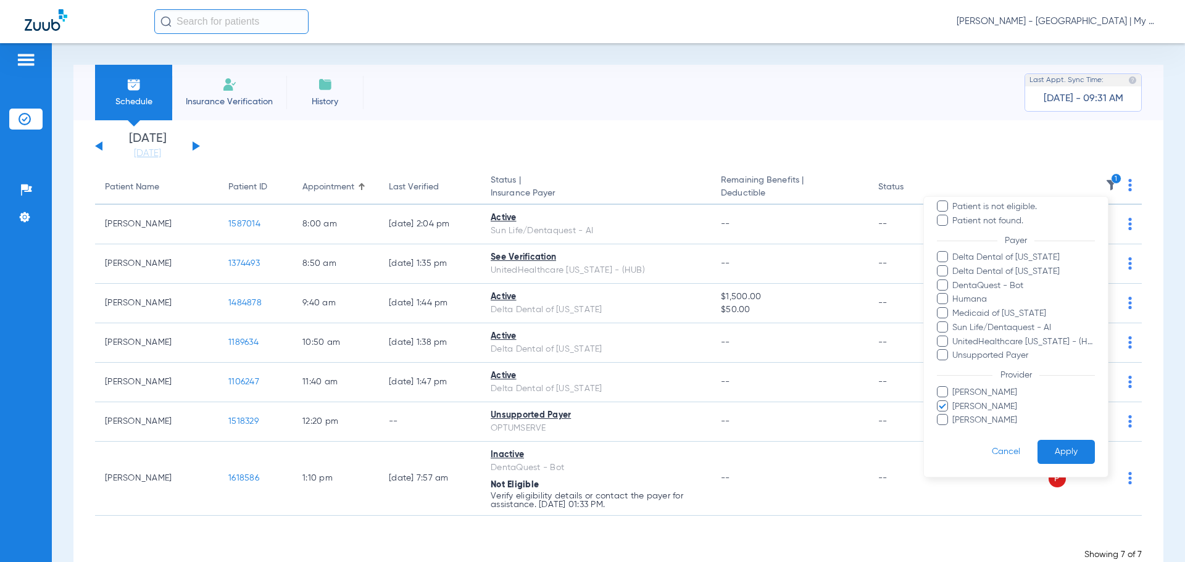
click at [968, 411] on span "Shelley Klei" at bounding box center [1023, 407] width 143 height 13
click at [955, 416] on input "Shelley Klei" at bounding box center [955, 416] width 0 height 0
click at [977, 392] on span "Ghalib Issaq" at bounding box center [1023, 393] width 143 height 13
click at [955, 401] on input "Ghalib Issaq" at bounding box center [955, 401] width 0 height 0
click at [1048, 453] on button "Apply" at bounding box center [1066, 452] width 57 height 24
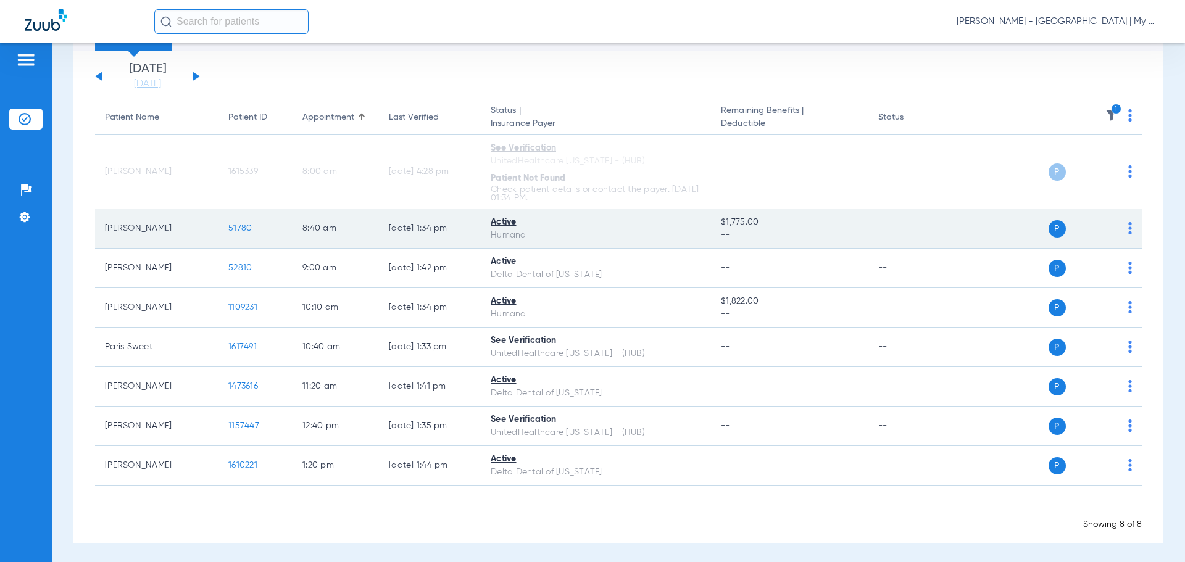
scroll to position [72, 0]
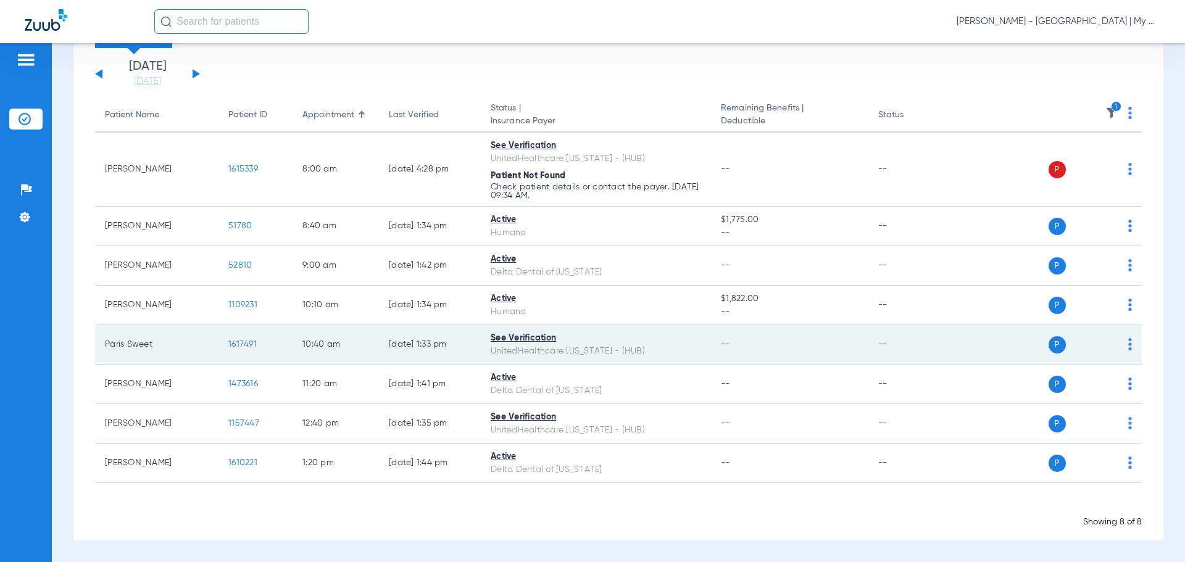
click at [706, 351] on td "See Verification UnitedHealthcare Michigan - (HUB)" at bounding box center [596, 345] width 230 height 40
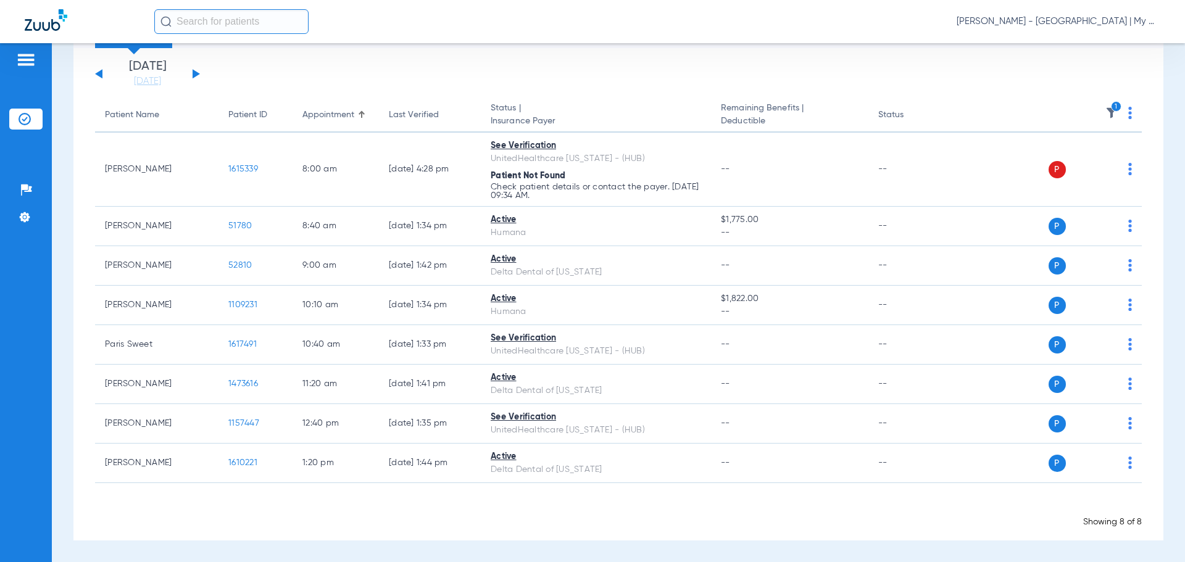
click at [446, 497] on app-appointment-list "Patient Name Patient ID Appointment Last Verified Status | Insurance Payer Rema…" at bounding box center [618, 313] width 1047 height 430
drag, startPoint x: 1100, startPoint y: 101, endPoint x: 1110, endPoint y: 109, distance: 12.7
click at [1108, 107] on th "1" at bounding box center [1047, 115] width 191 height 35
click at [1111, 109] on icon "1" at bounding box center [1116, 106] width 11 height 11
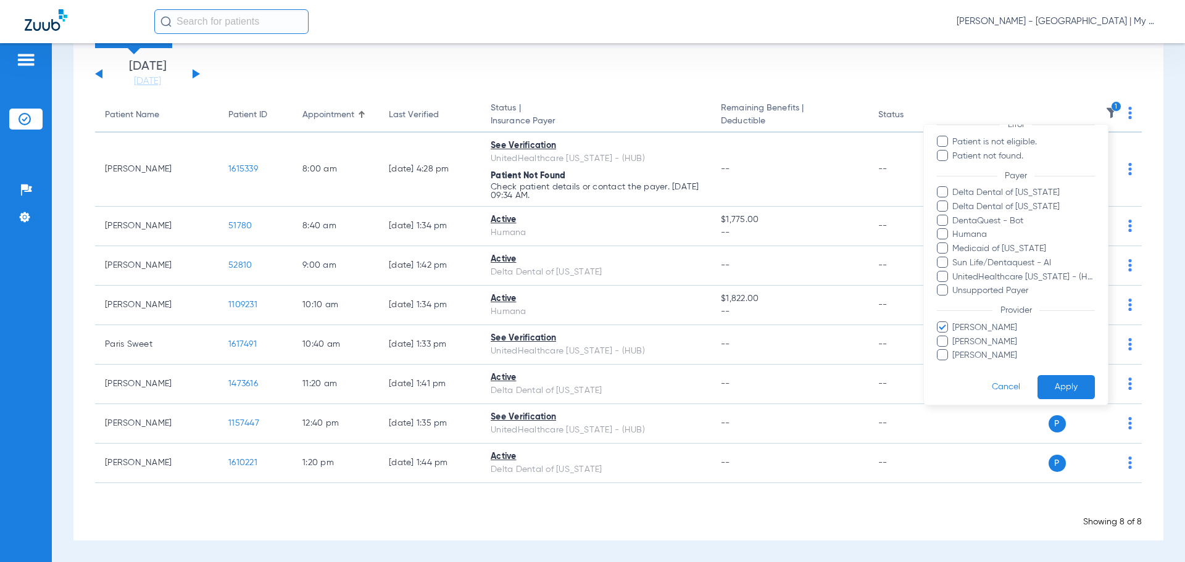
scroll to position [127, 0]
drag, startPoint x: 984, startPoint y: 325, endPoint x: 982, endPoint y: 337, distance: 11.9
click at [982, 328] on ul "Ghalib Issaq Shelley Klei Victoria Hall" at bounding box center [1016, 334] width 158 height 41
click at [985, 316] on span "Ghalib Issaq" at bounding box center [1023, 320] width 143 height 13
click at [955, 329] on input "Ghalib Issaq" at bounding box center [955, 329] width 0 height 0
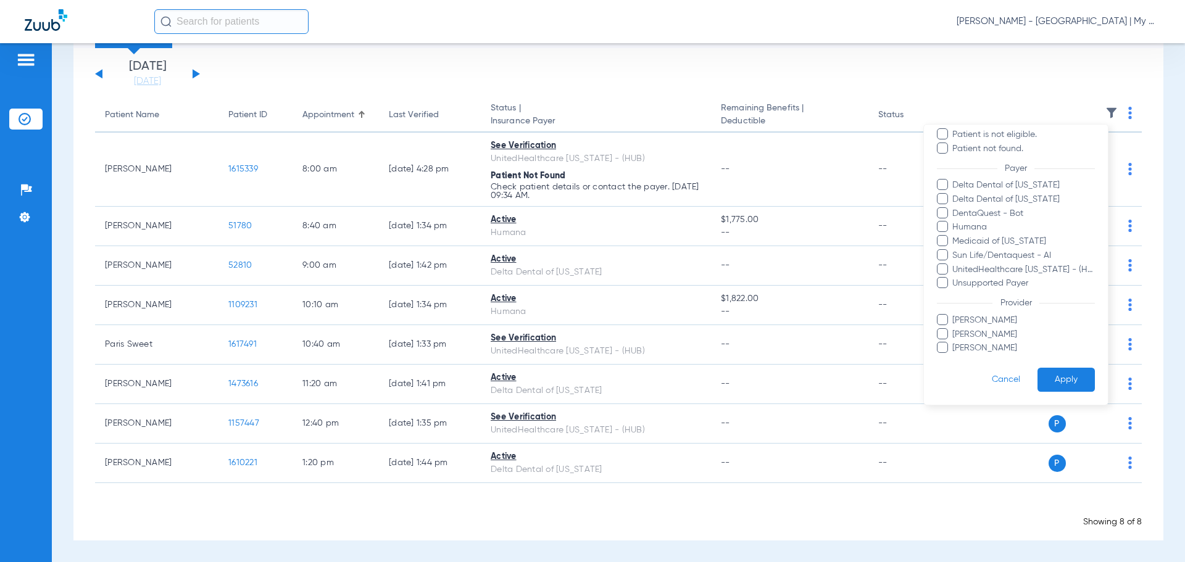
click at [972, 353] on span "Victoria Hall" at bounding box center [1023, 348] width 143 height 13
click at [955, 357] on input "Victoria Hall" at bounding box center [955, 357] width 0 height 0
click at [1050, 374] on button "Apply" at bounding box center [1066, 380] width 57 height 24
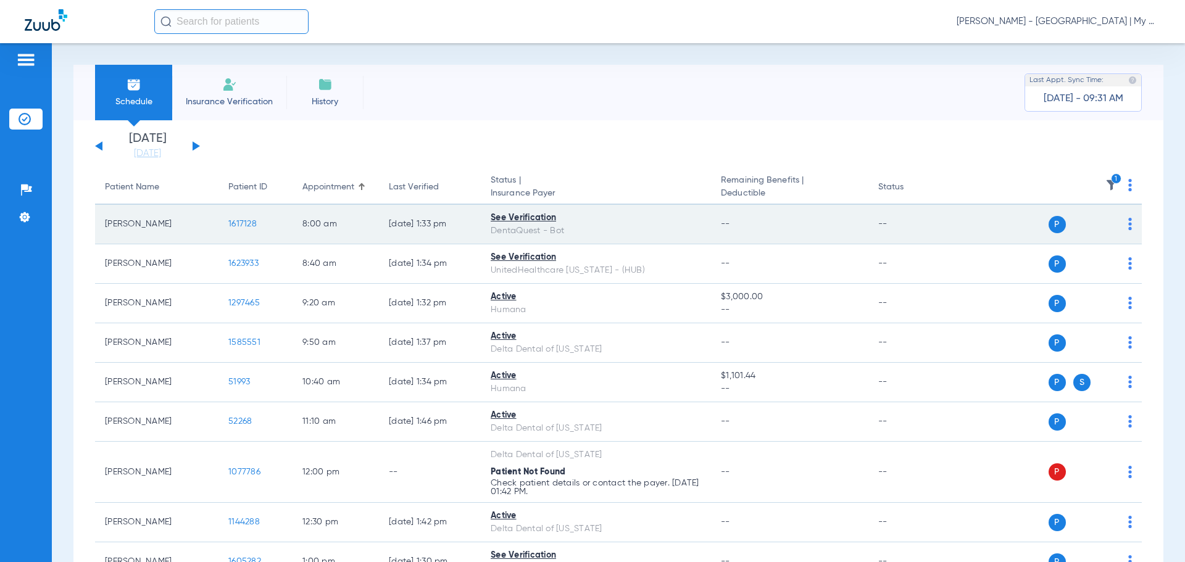
click at [243, 224] on span "1617128" at bounding box center [242, 224] width 28 height 9
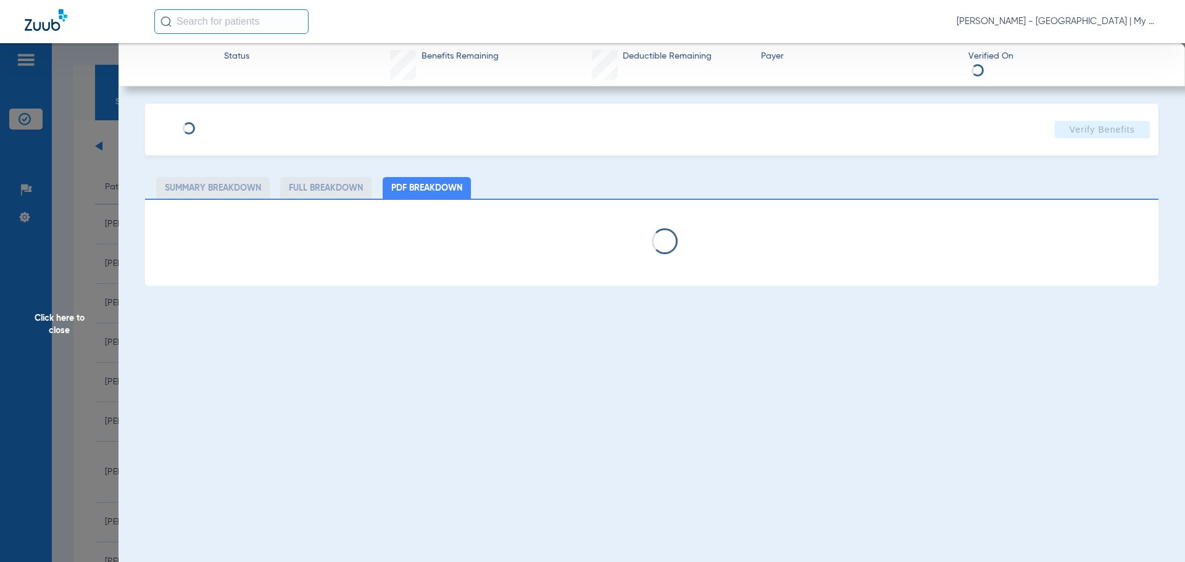
select select "page-width"
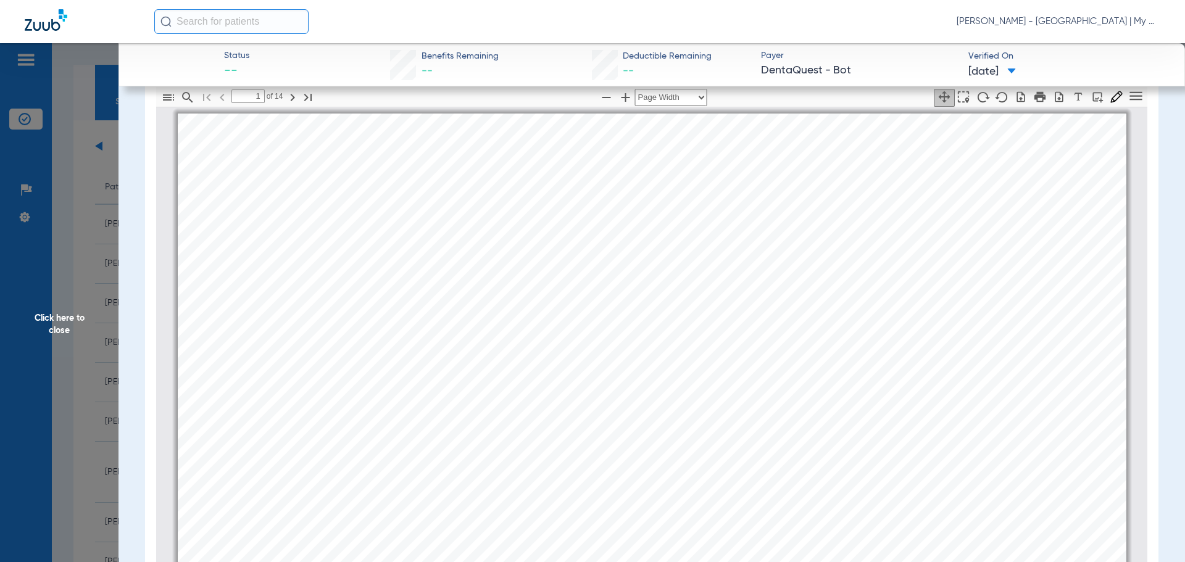
scroll to position [55, 0]
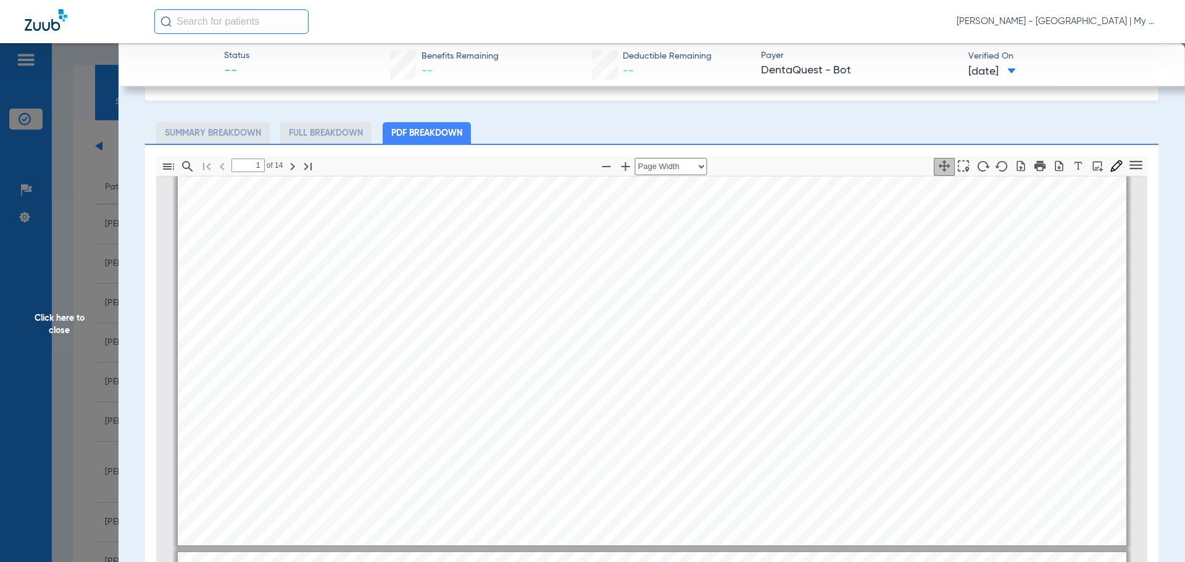
type input "2"
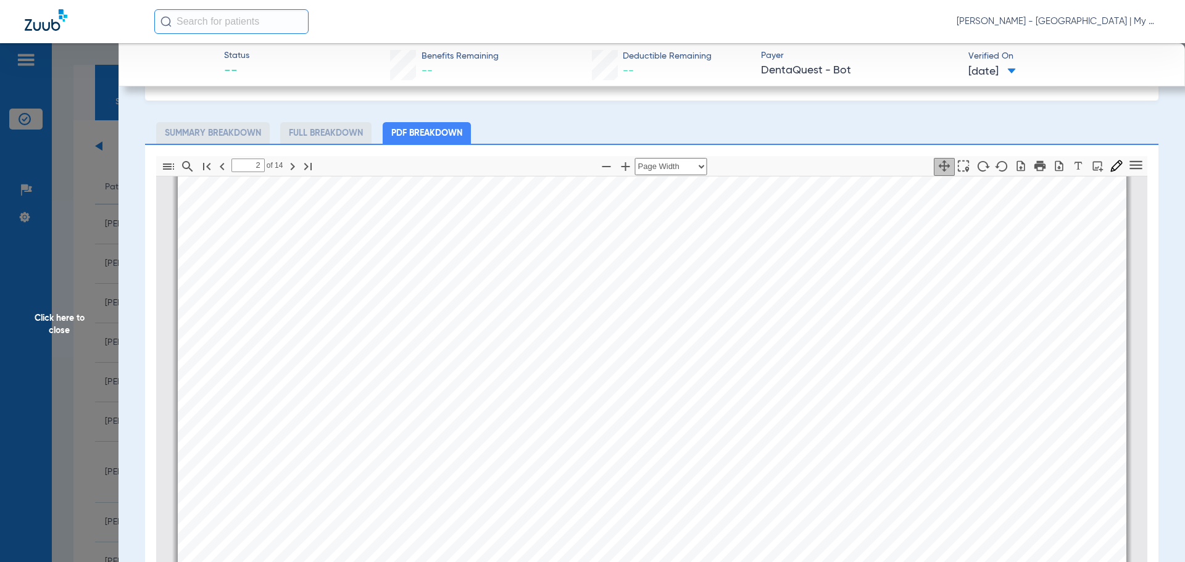
scroll to position [741, 0]
click at [96, 296] on span "Click here to close" at bounding box center [59, 324] width 119 height 562
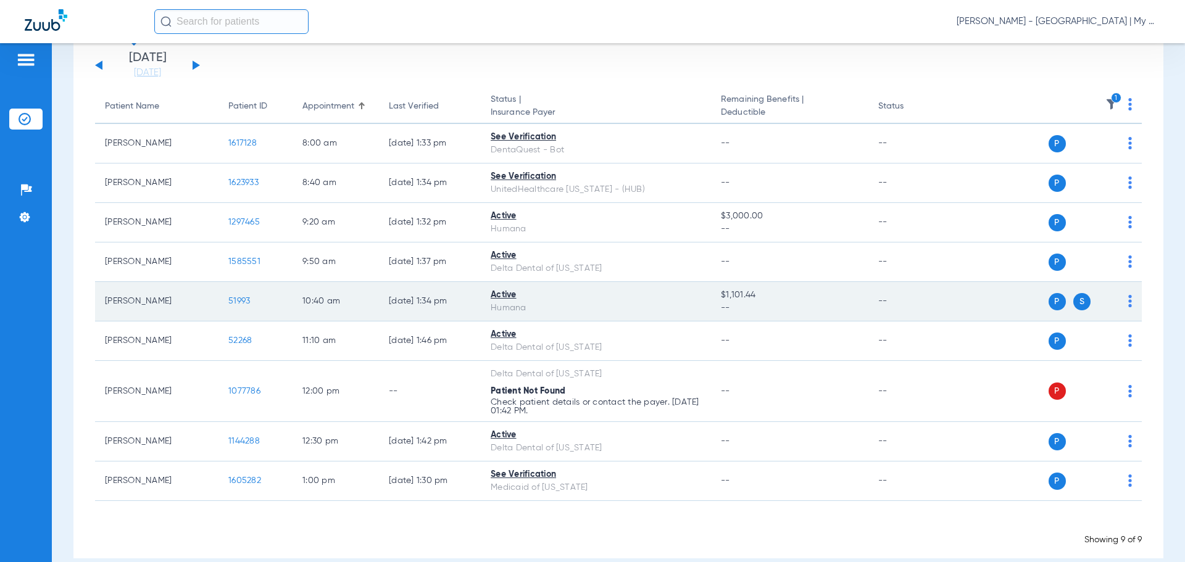
scroll to position [99, 0]
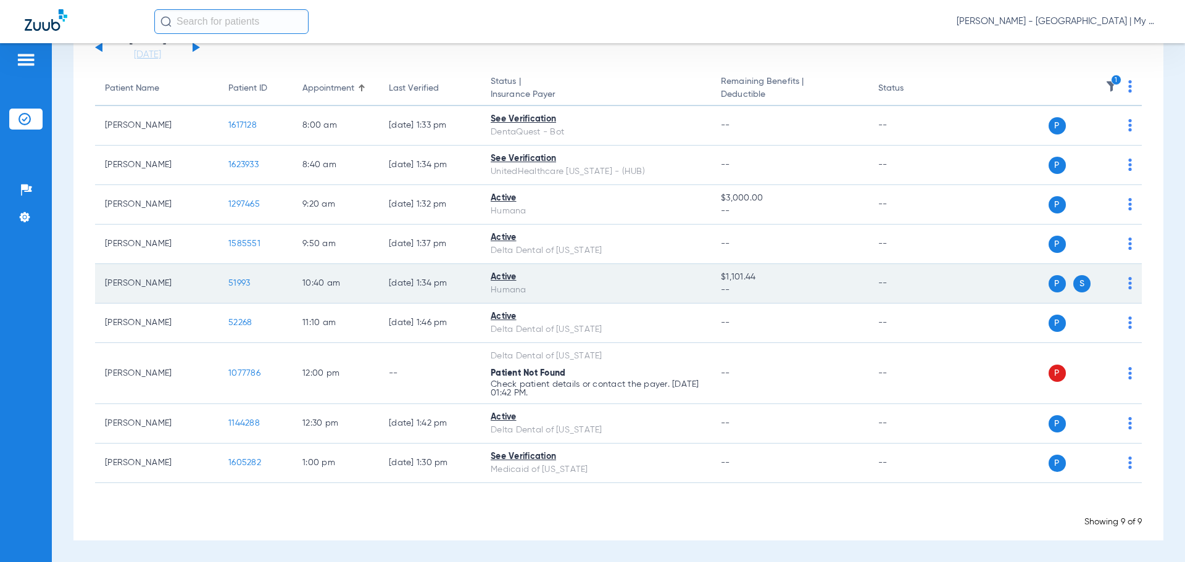
click at [241, 279] on span "51993" at bounding box center [239, 283] width 22 height 9
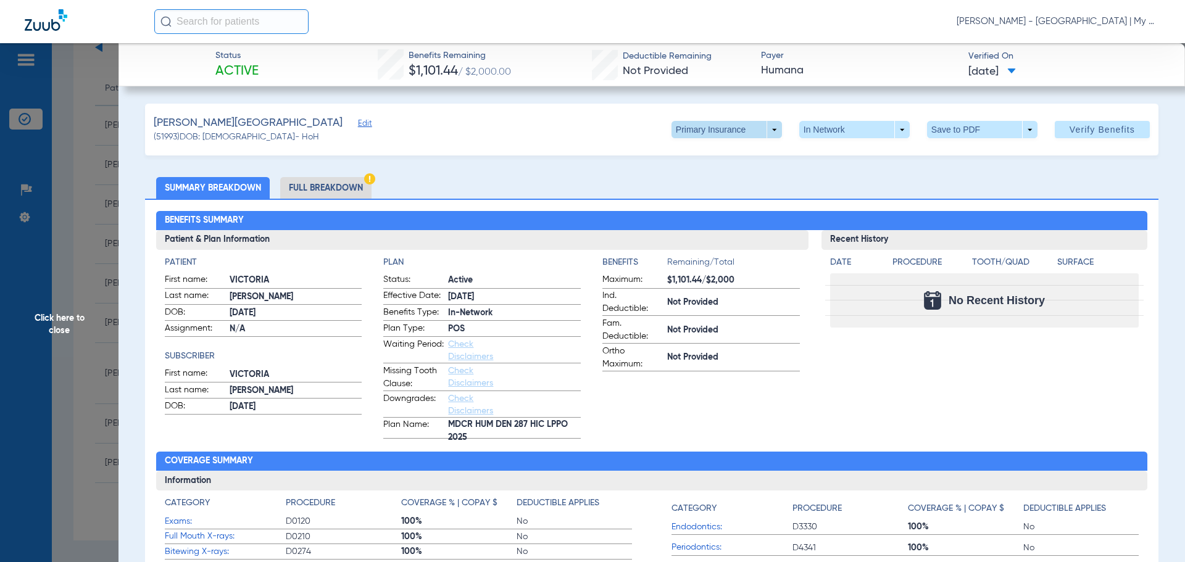
click at [730, 130] on span at bounding box center [727, 130] width 30 height 30
click at [735, 173] on button "Secondary Insurance" at bounding box center [713, 179] width 101 height 25
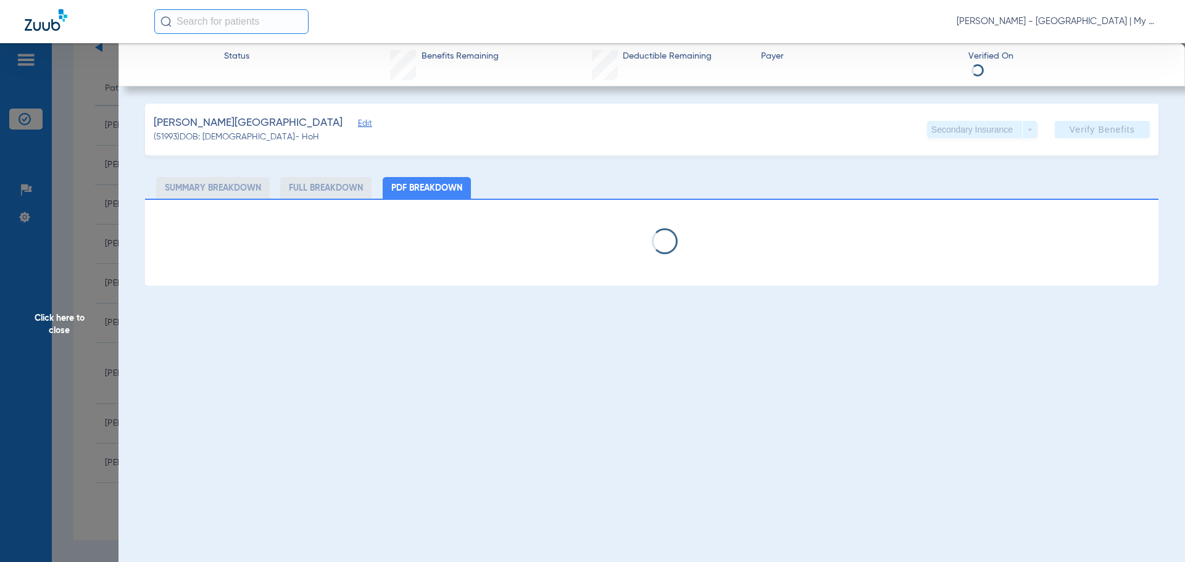
select select "page-width"
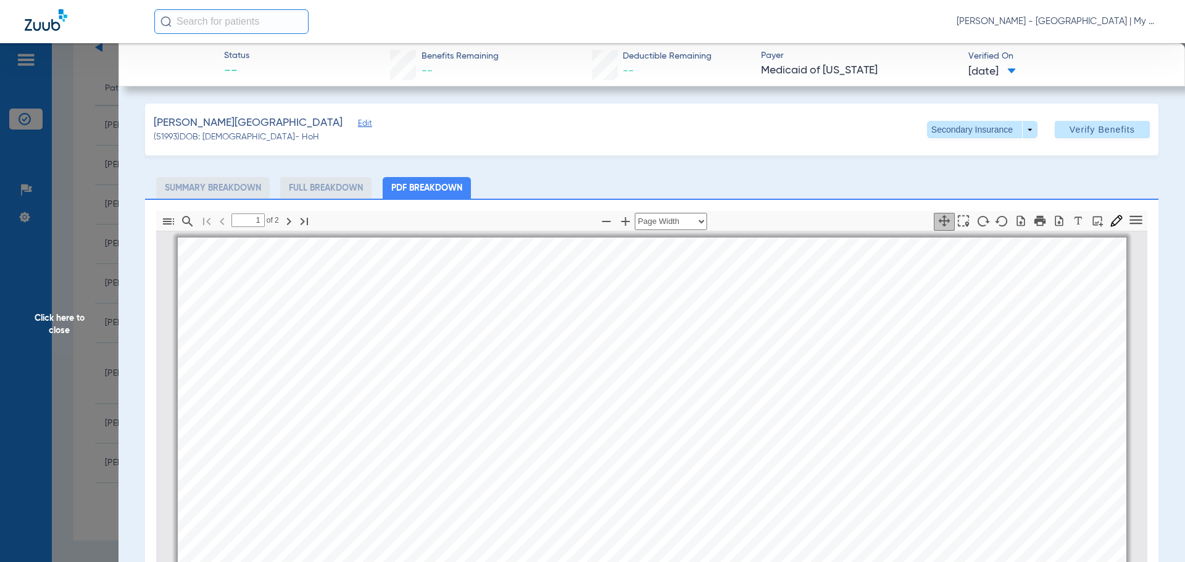
scroll to position [6, 0]
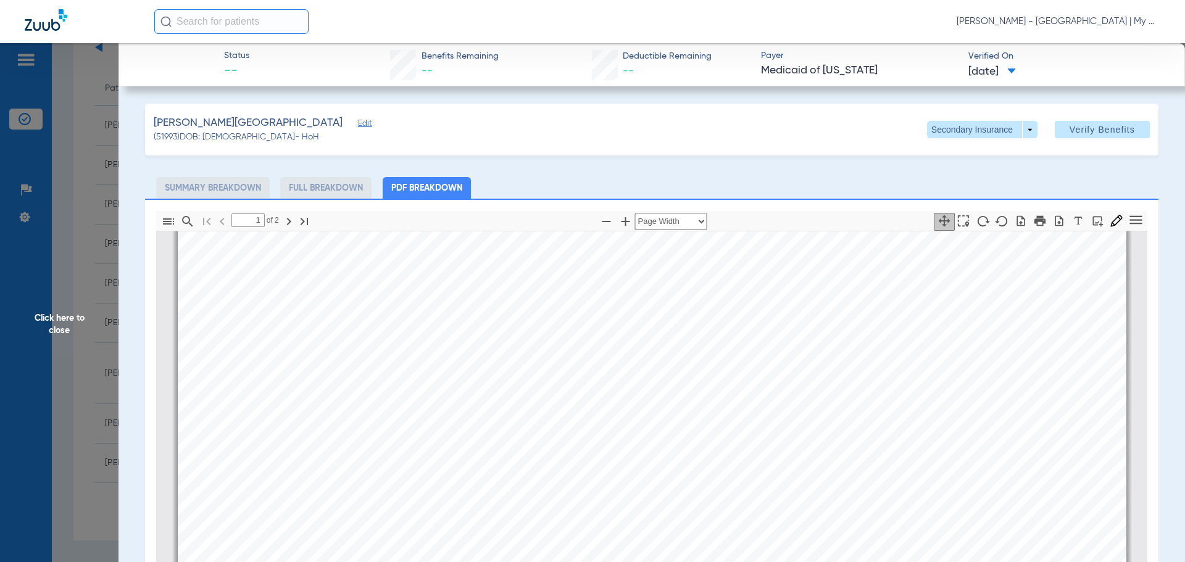
type input "2"
click at [120, 352] on app-member-insurance-verification-view "Status -- Benefits Remaining -- Deductible Remaining -- Payer Medicaid of Michi…" at bounding box center [652, 413] width 1067 height 741
click at [106, 356] on span "Click here to close" at bounding box center [59, 324] width 119 height 562
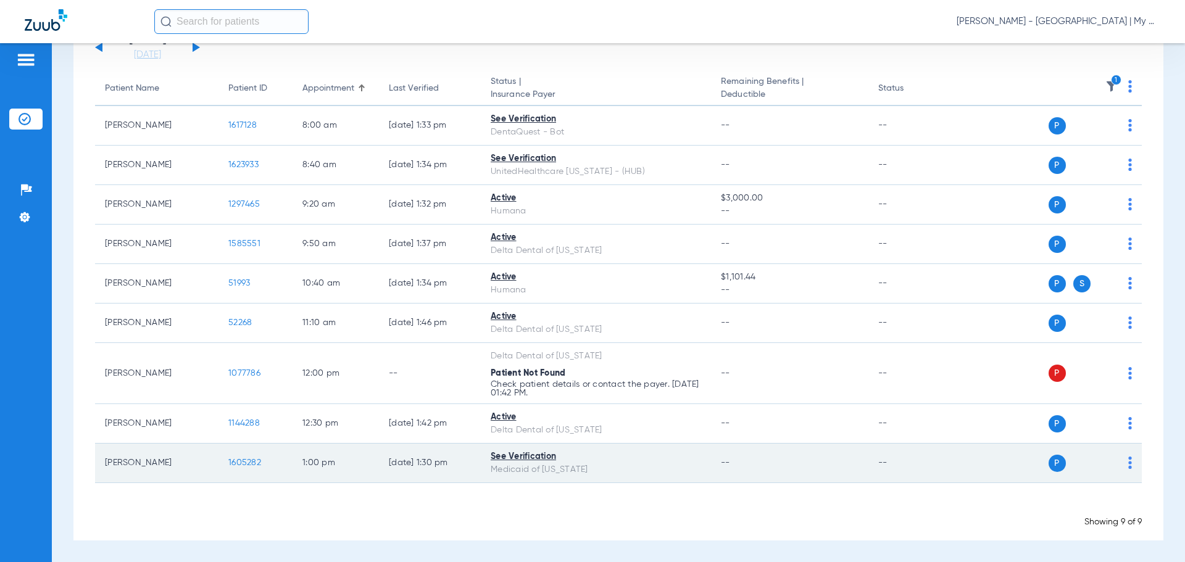
click at [243, 450] on td "1605282" at bounding box center [256, 464] width 74 height 40
click at [242, 454] on td "1605282" at bounding box center [256, 464] width 74 height 40
click at [242, 458] on td "1605282" at bounding box center [256, 464] width 74 height 40
click at [240, 462] on span "1605282" at bounding box center [244, 463] width 33 height 9
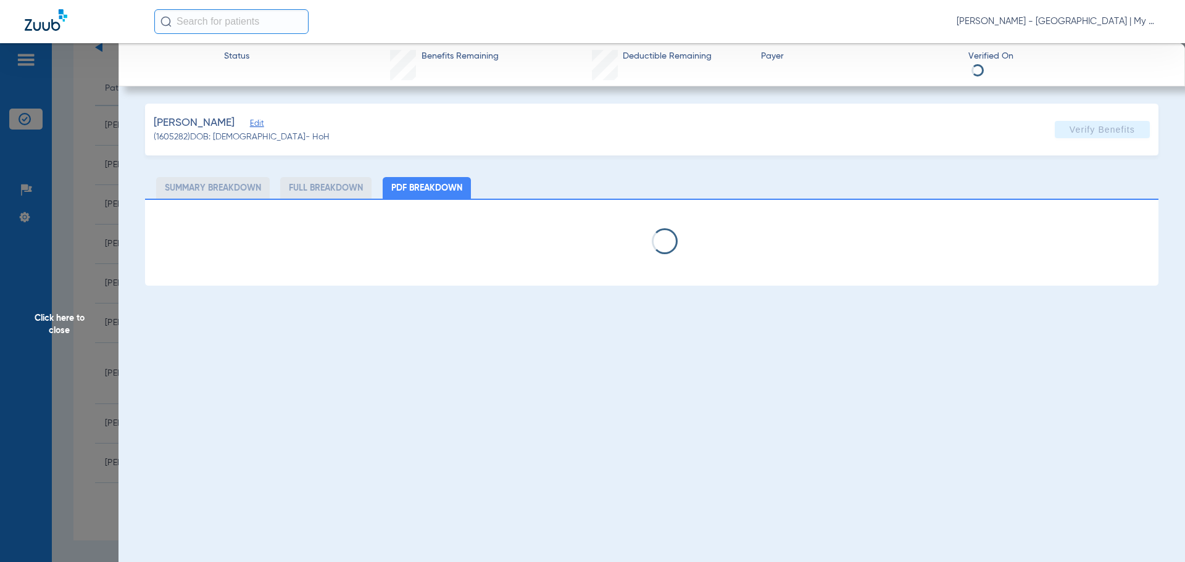
select select "page-width"
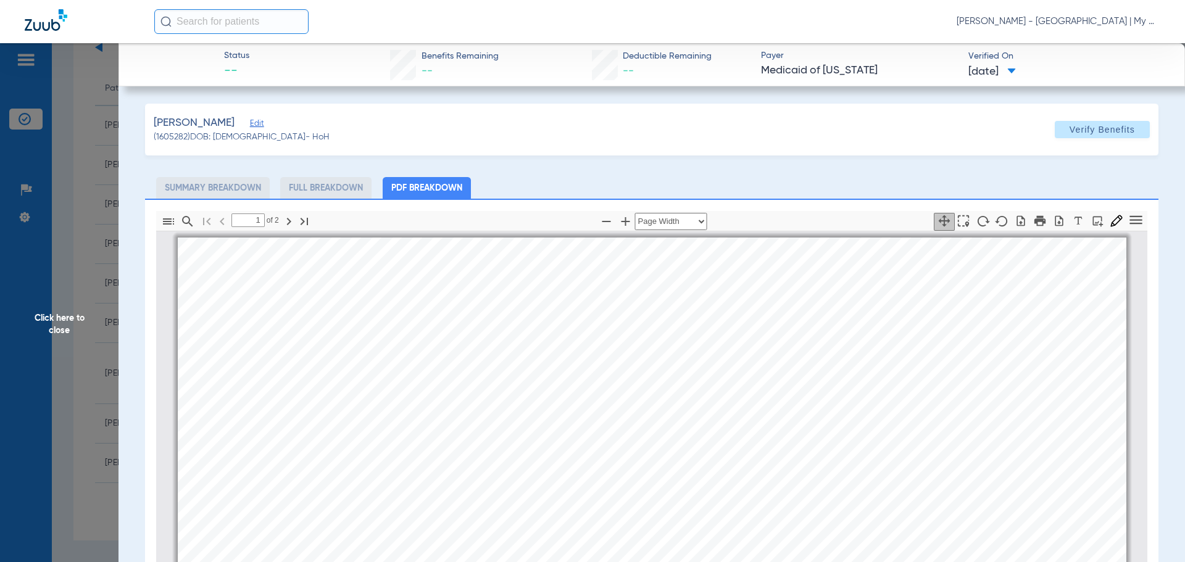
scroll to position [6, 0]
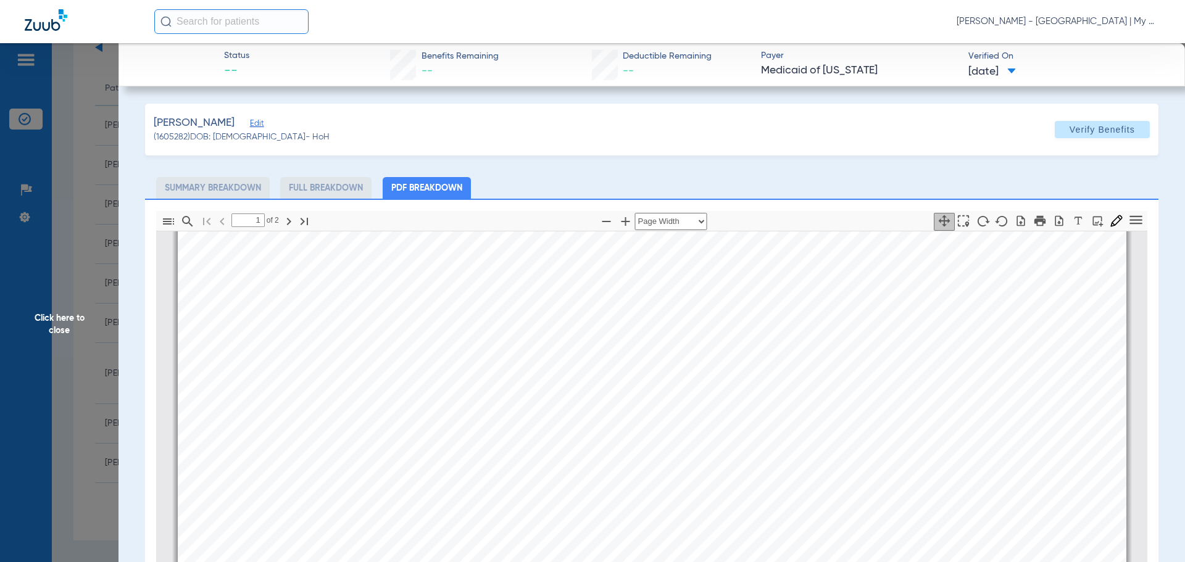
type input "2"
click at [94, 286] on span "Click here to close" at bounding box center [59, 324] width 119 height 562
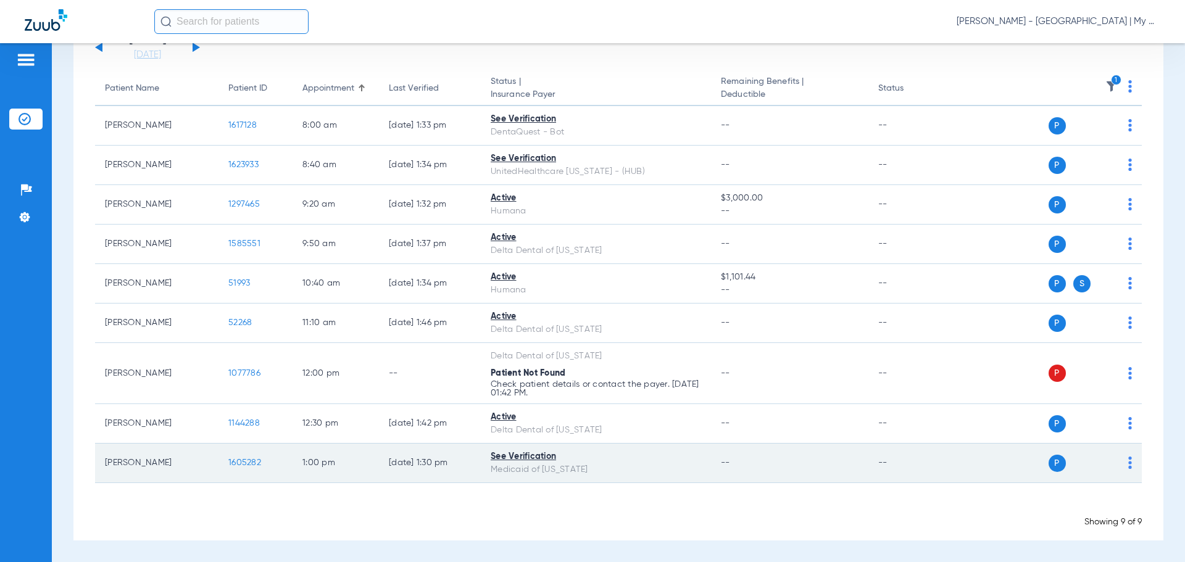
click at [250, 467] on span "1605282" at bounding box center [244, 463] width 33 height 9
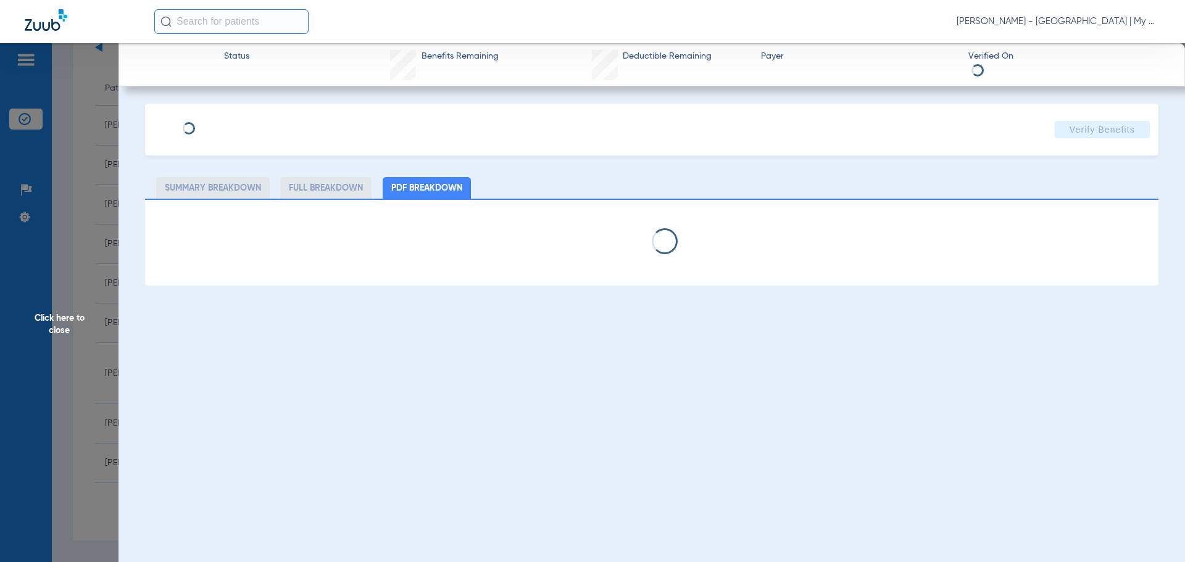
select select "page-width"
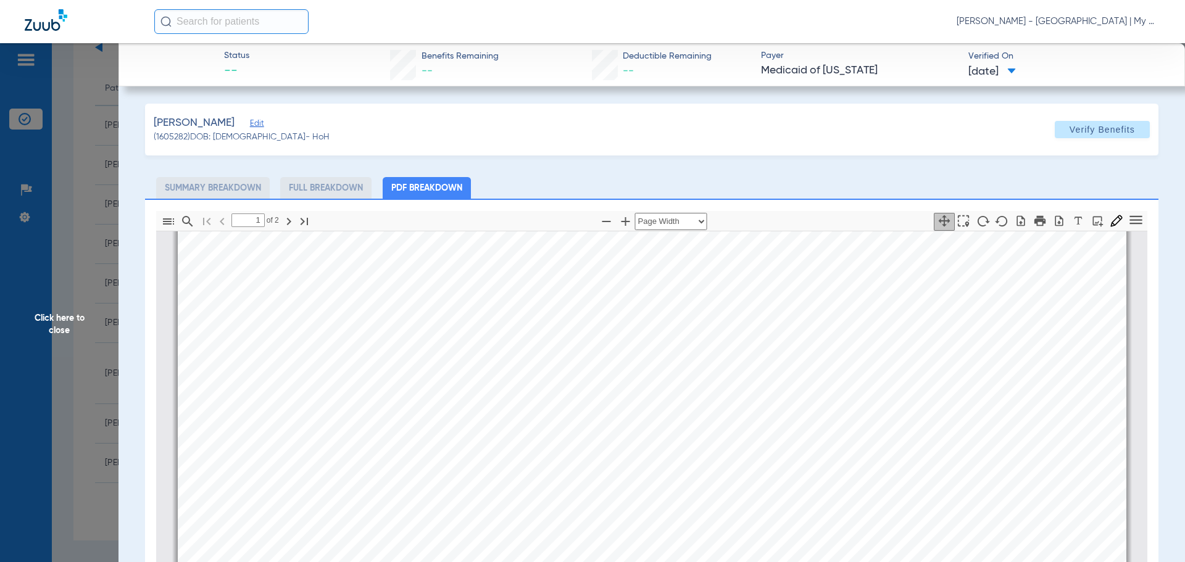
scroll to position [624, 0]
type input "2"
click at [75, 322] on span "Click here to close" at bounding box center [59, 324] width 119 height 562
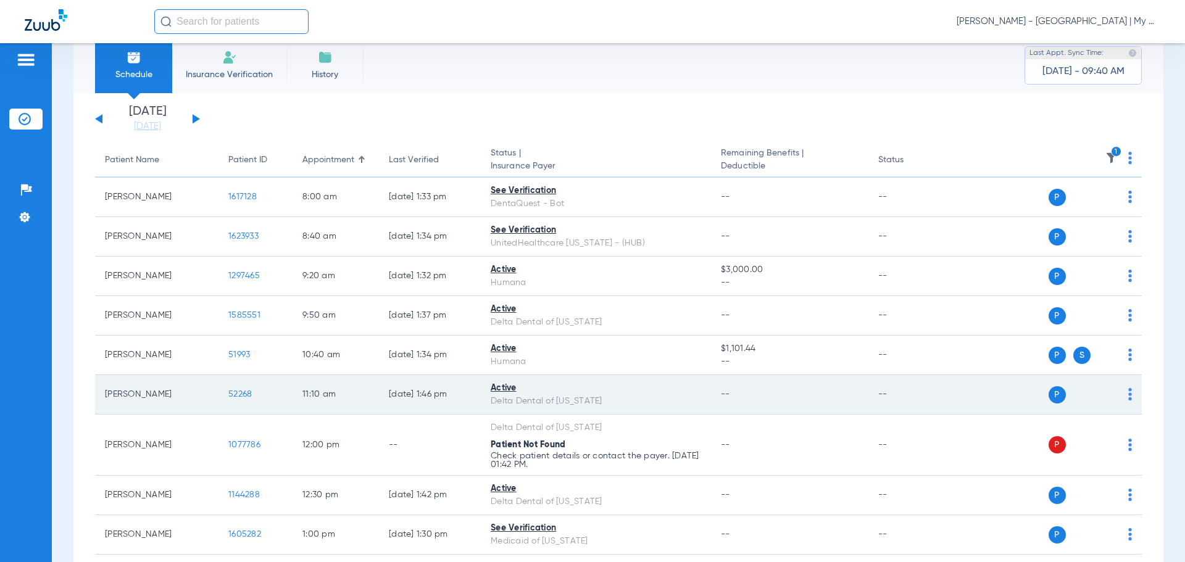
scroll to position [0, 0]
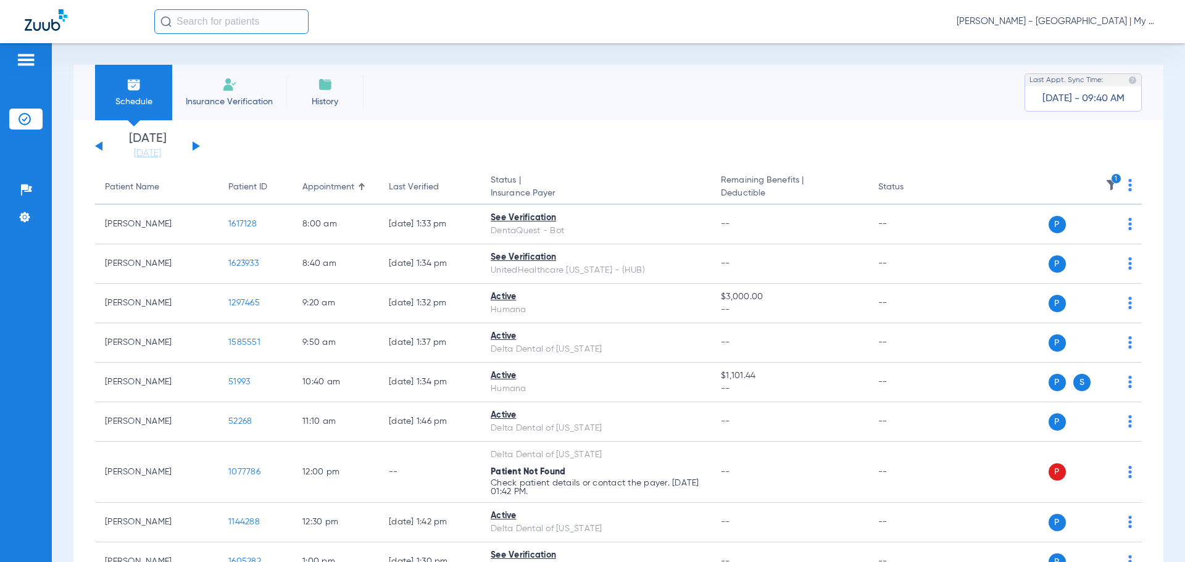
click at [1106, 180] on img at bounding box center [1112, 185] width 12 height 12
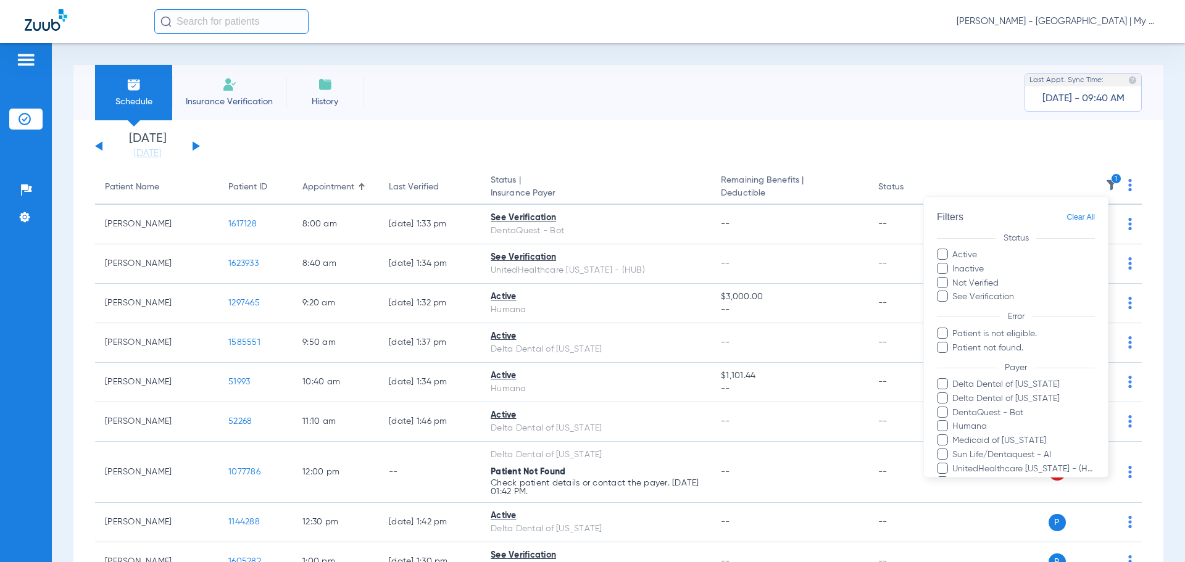
click at [1103, 178] on div at bounding box center [592, 281] width 1185 height 562
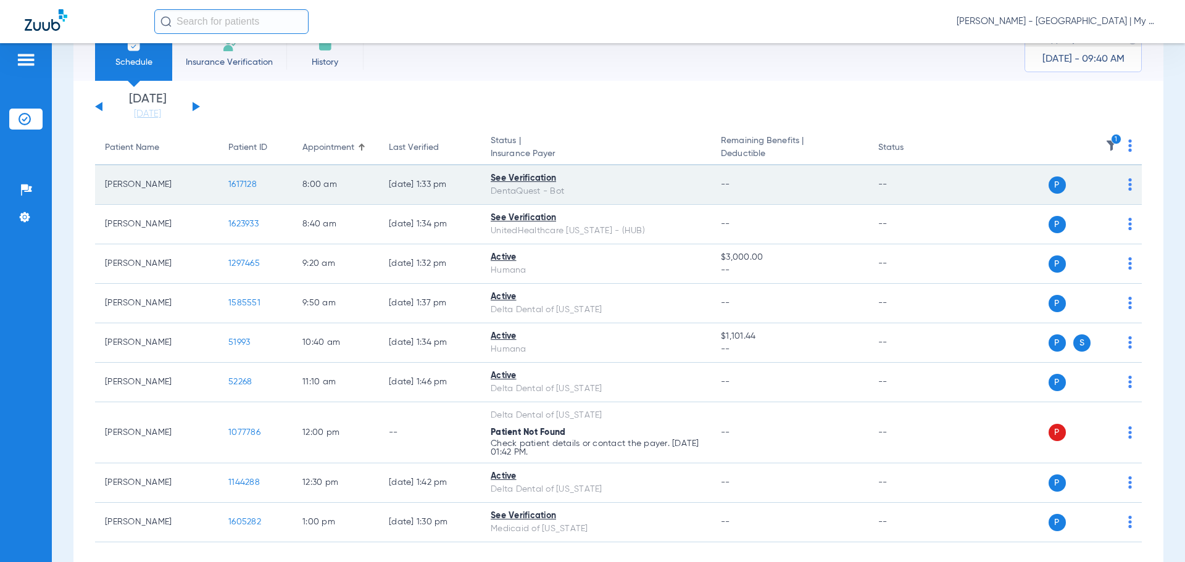
scroll to position [62, 0]
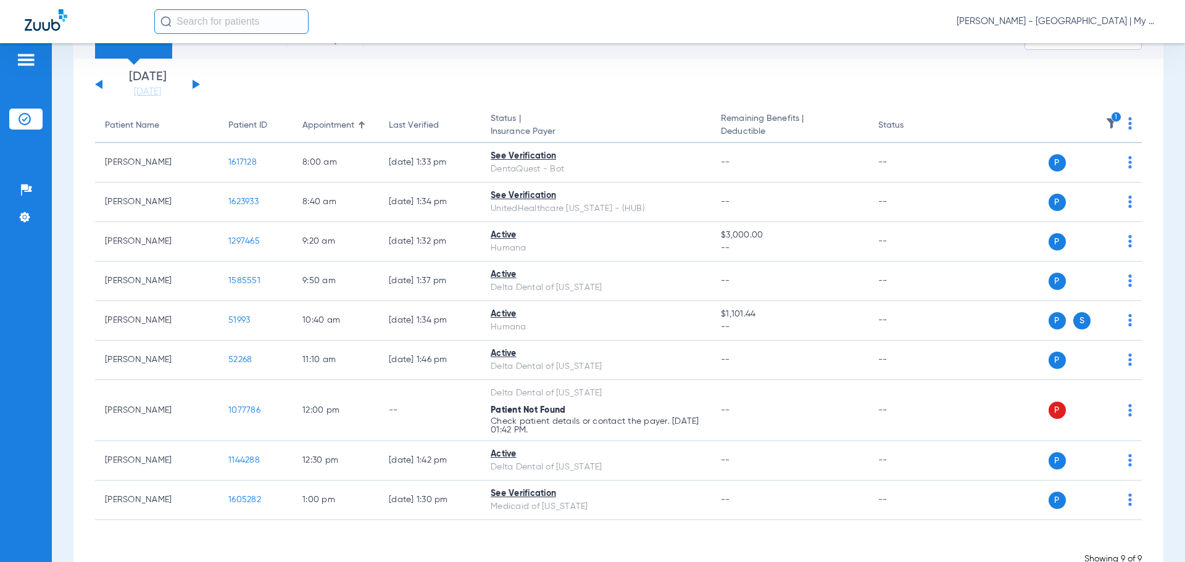
click at [1111, 118] on icon "1" at bounding box center [1116, 117] width 11 height 11
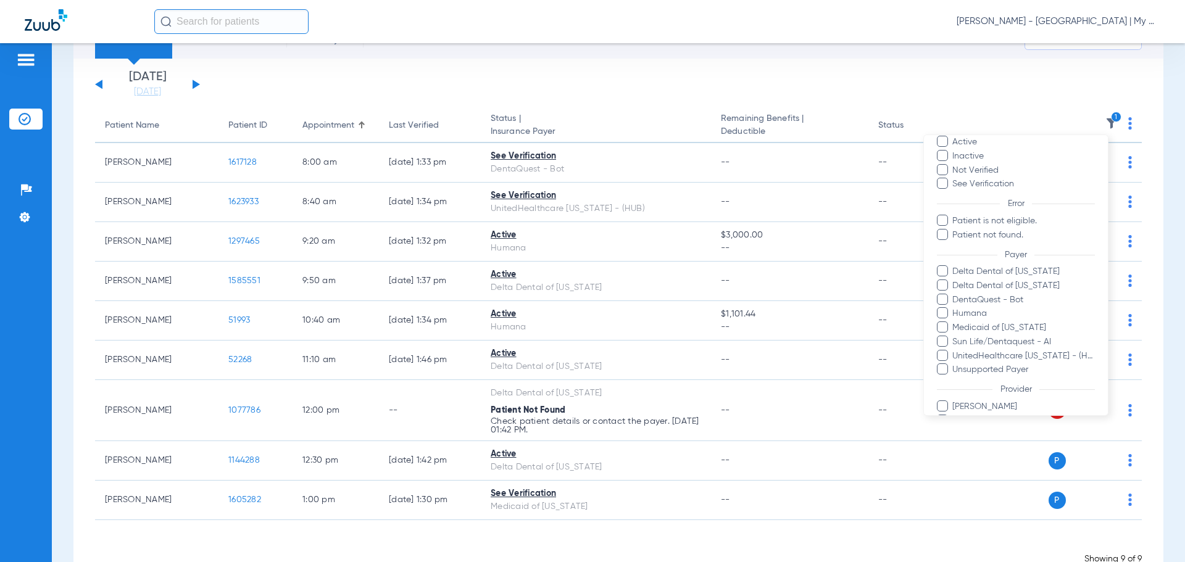
scroll to position [127, 0]
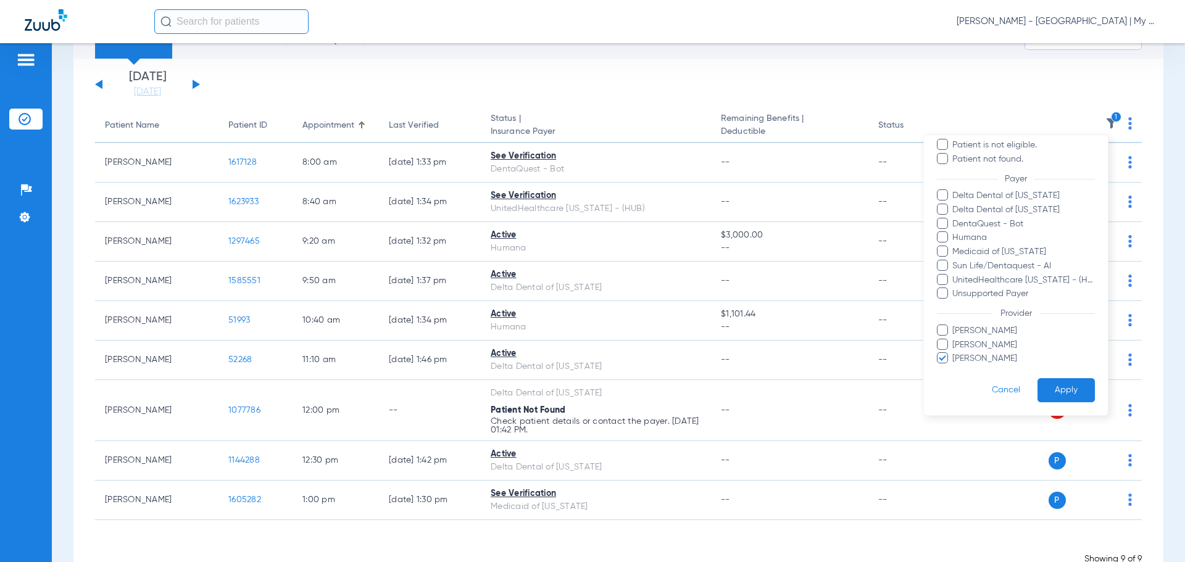
click at [981, 360] on span "Victoria Hall" at bounding box center [1023, 359] width 143 height 13
click at [955, 367] on input "Victoria Hall" at bounding box center [955, 367] width 0 height 0
click at [1067, 391] on button "Apply" at bounding box center [1066, 390] width 57 height 24
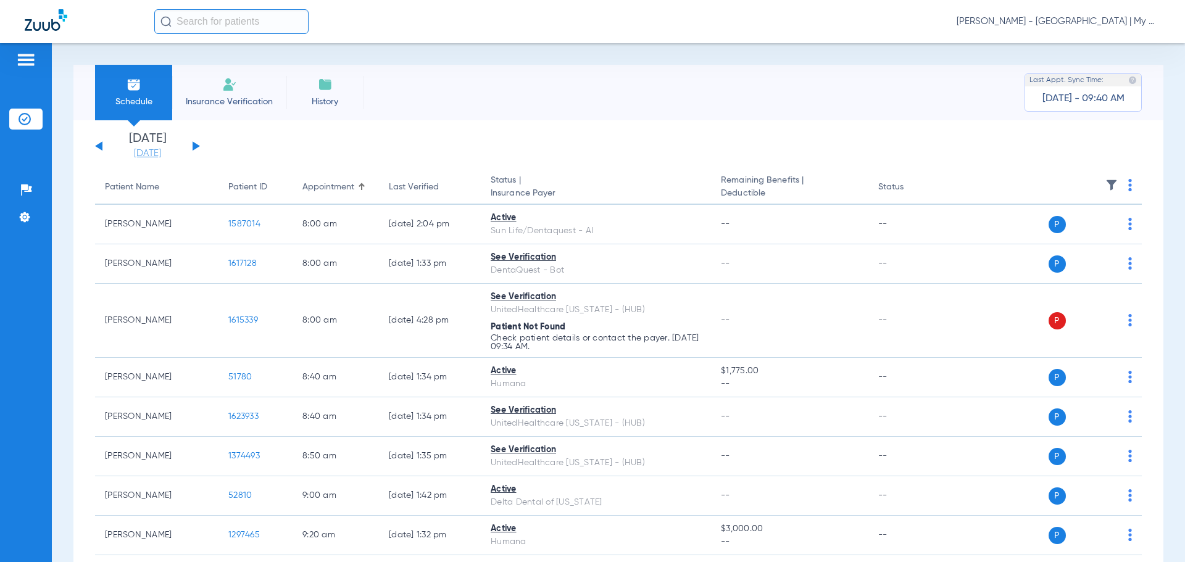
click at [160, 157] on link "[DATE]" at bounding box center [148, 154] width 74 height 12
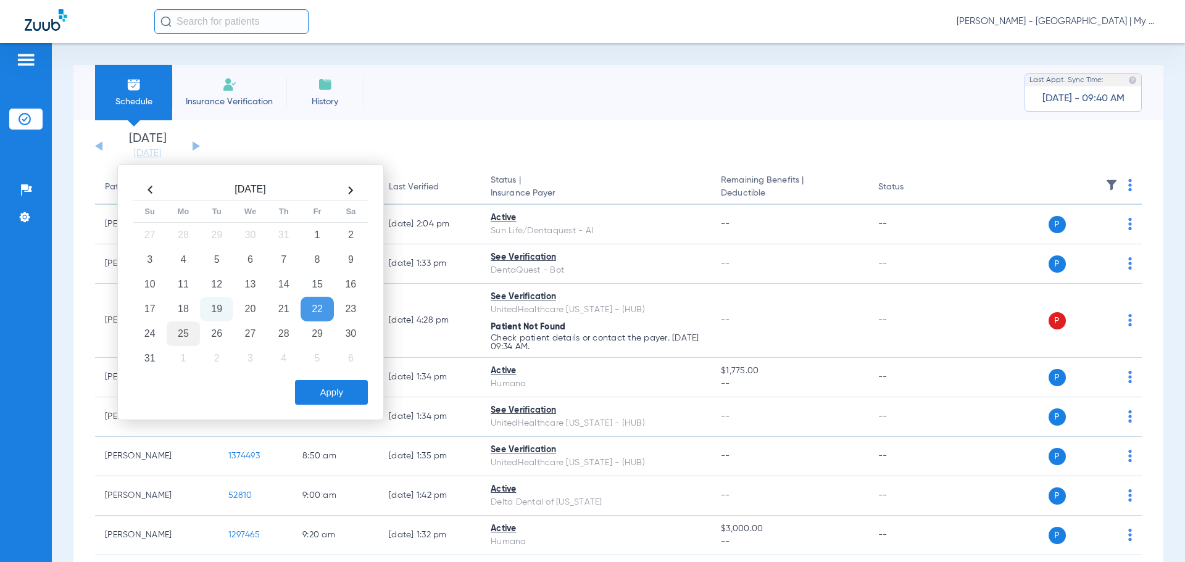
click at [173, 341] on td "25" at bounding box center [183, 334] width 33 height 25
click at [357, 392] on button "Apply" at bounding box center [331, 392] width 73 height 25
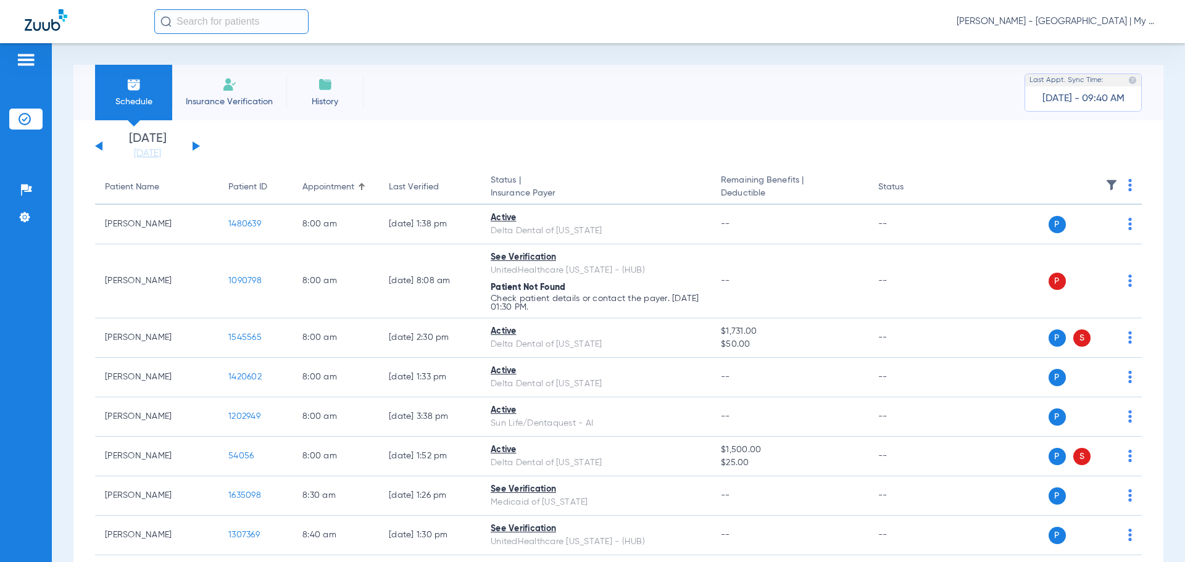
click at [1129, 181] on img at bounding box center [1131, 185] width 4 height 12
click at [1095, 240] on button "Verify All" at bounding box center [1074, 234] width 97 height 25
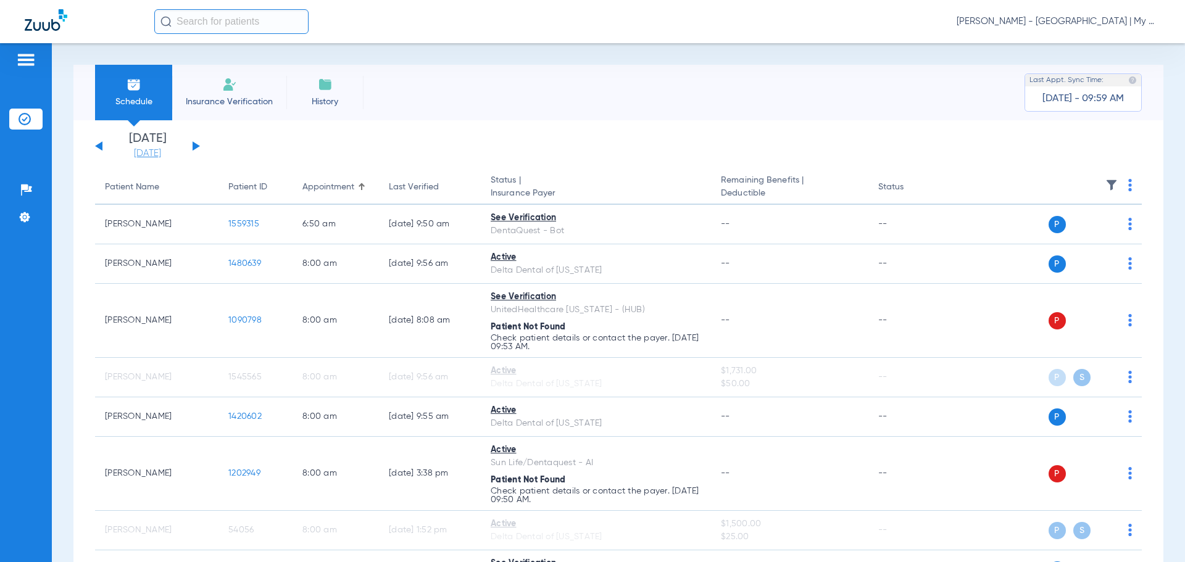
click at [155, 148] on link "[DATE]" at bounding box center [148, 154] width 74 height 12
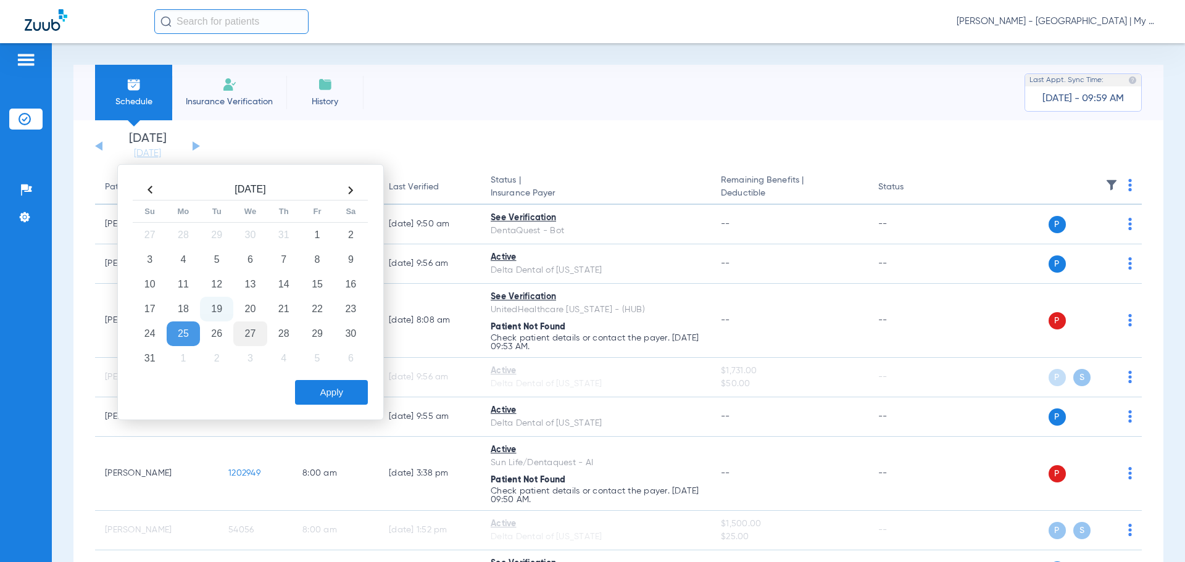
click at [251, 333] on td "27" at bounding box center [249, 334] width 33 height 25
click at [333, 396] on button "Apply" at bounding box center [331, 392] width 73 height 25
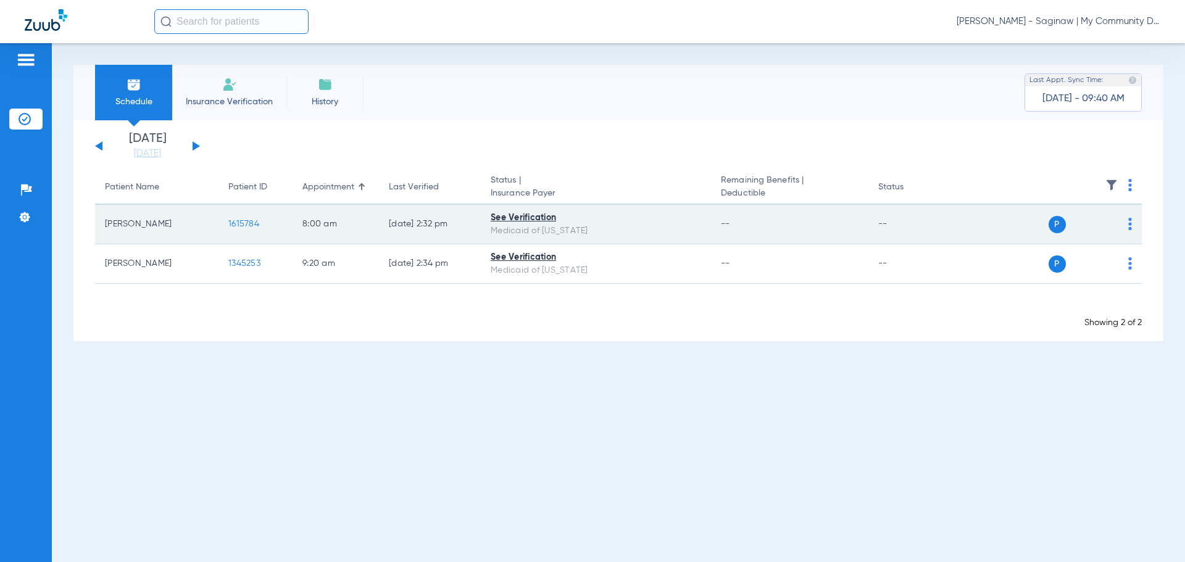
click at [240, 228] on span "1615784" at bounding box center [243, 224] width 31 height 9
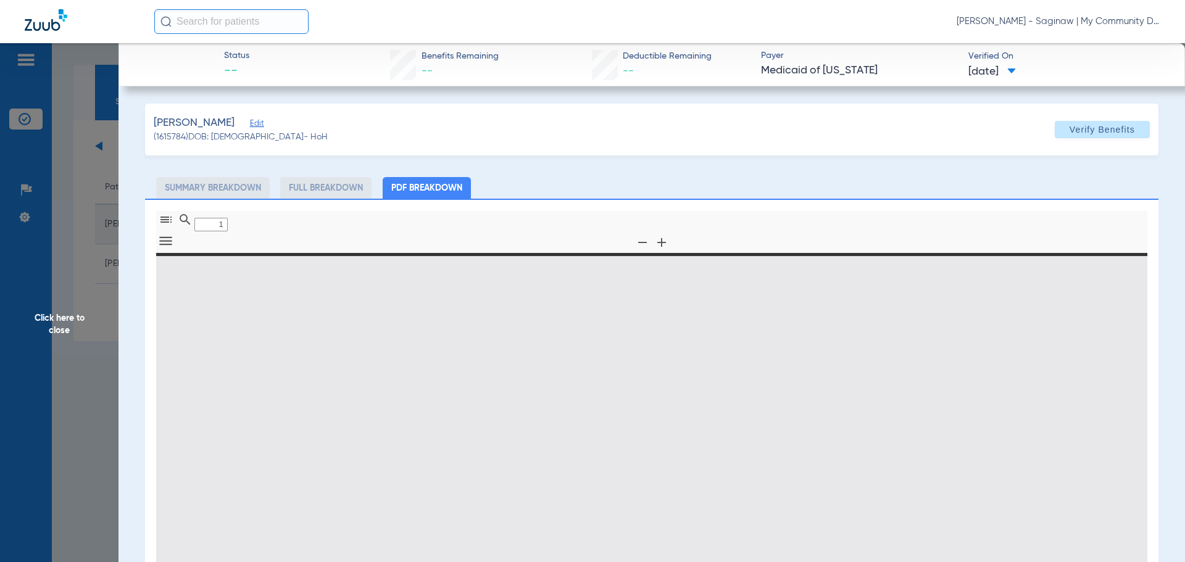
type input "0"
select select "page-width"
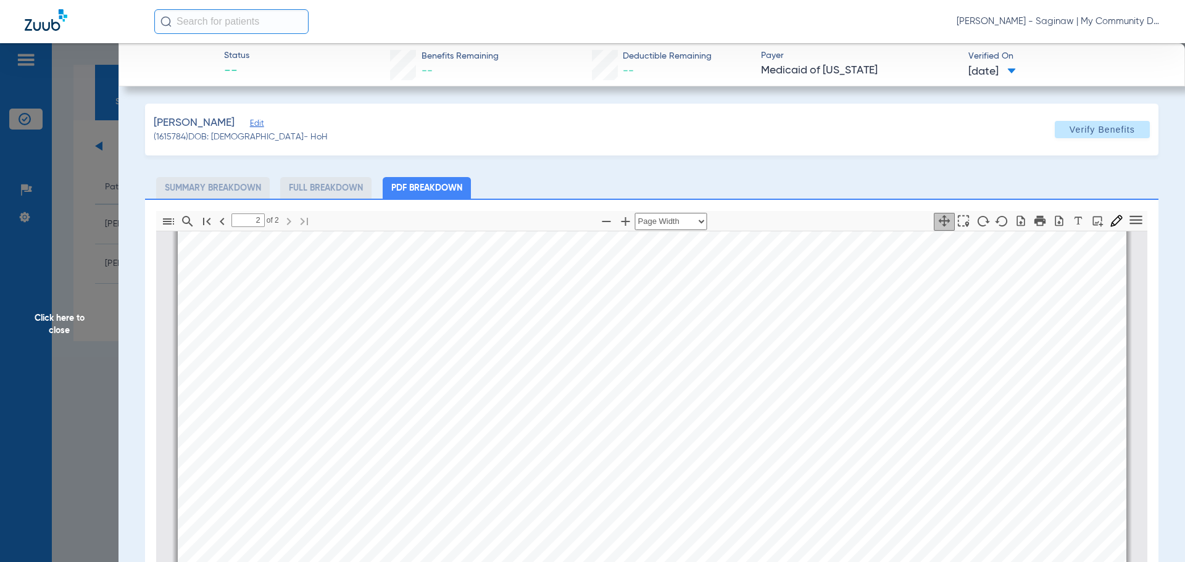
scroll to position [1550, 0]
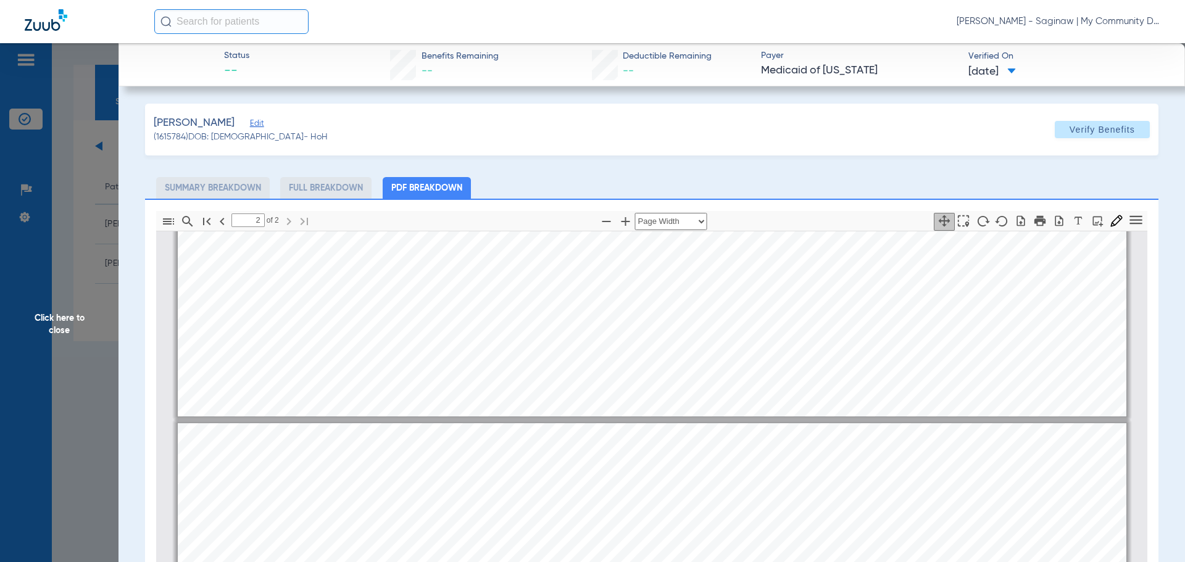
type input "1"
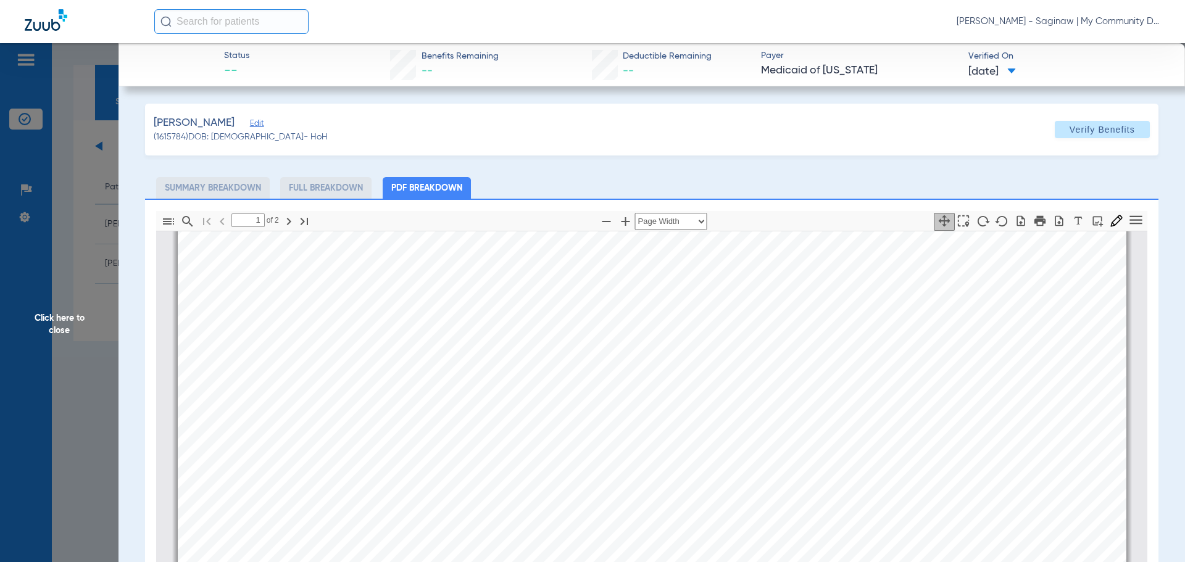
scroll to position [0, 0]
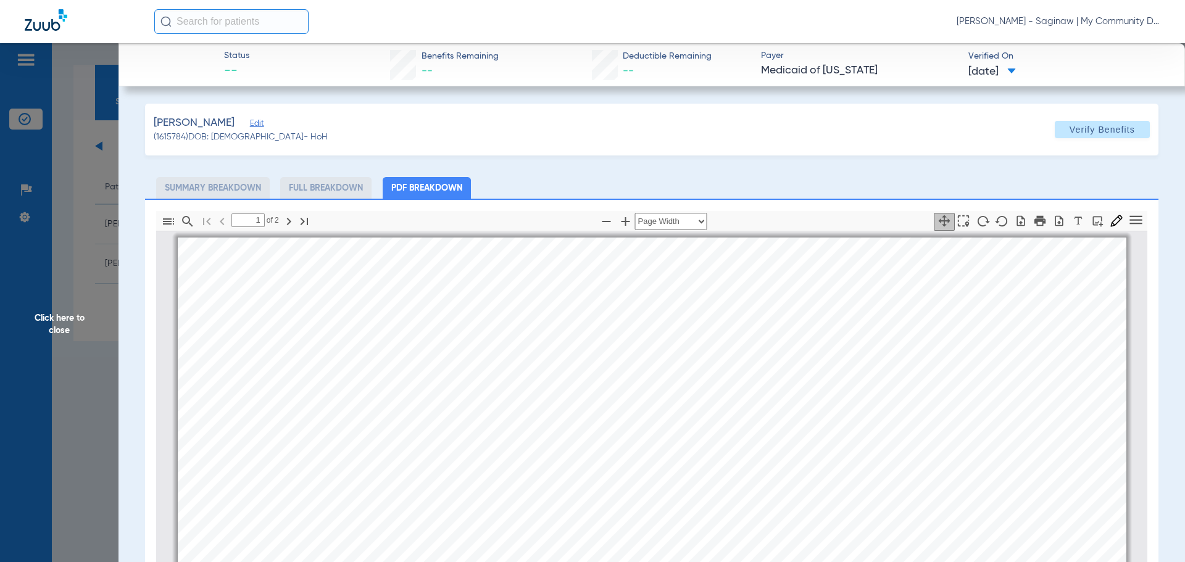
click at [83, 216] on span "Click here to close" at bounding box center [59, 324] width 119 height 562
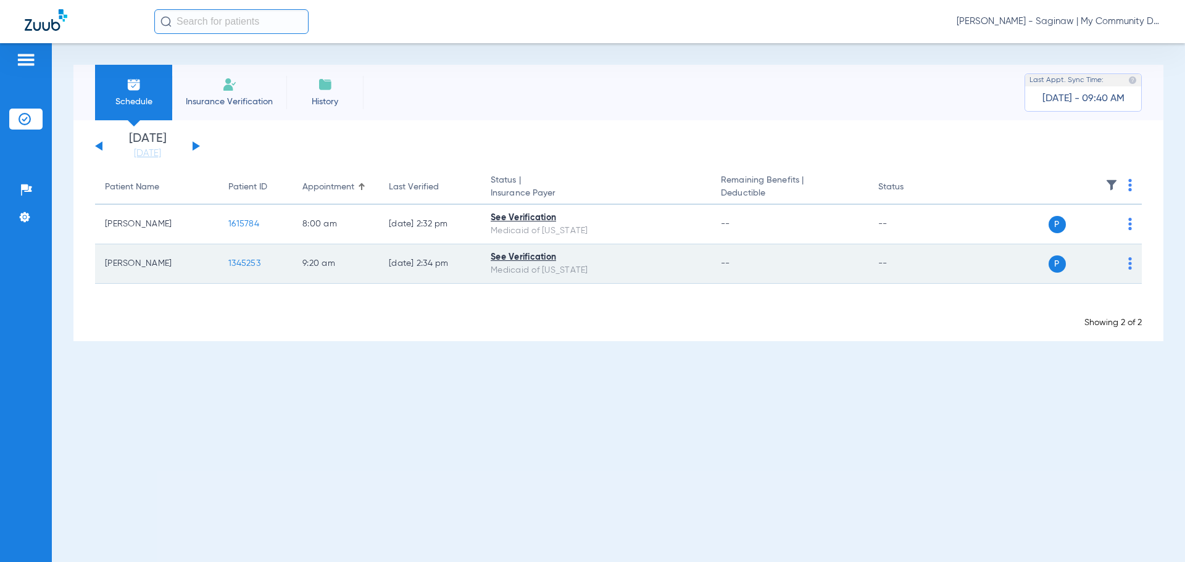
click at [241, 257] on td "1345253" at bounding box center [256, 265] width 74 height 40
click at [242, 261] on span "1345253" at bounding box center [244, 263] width 32 height 9
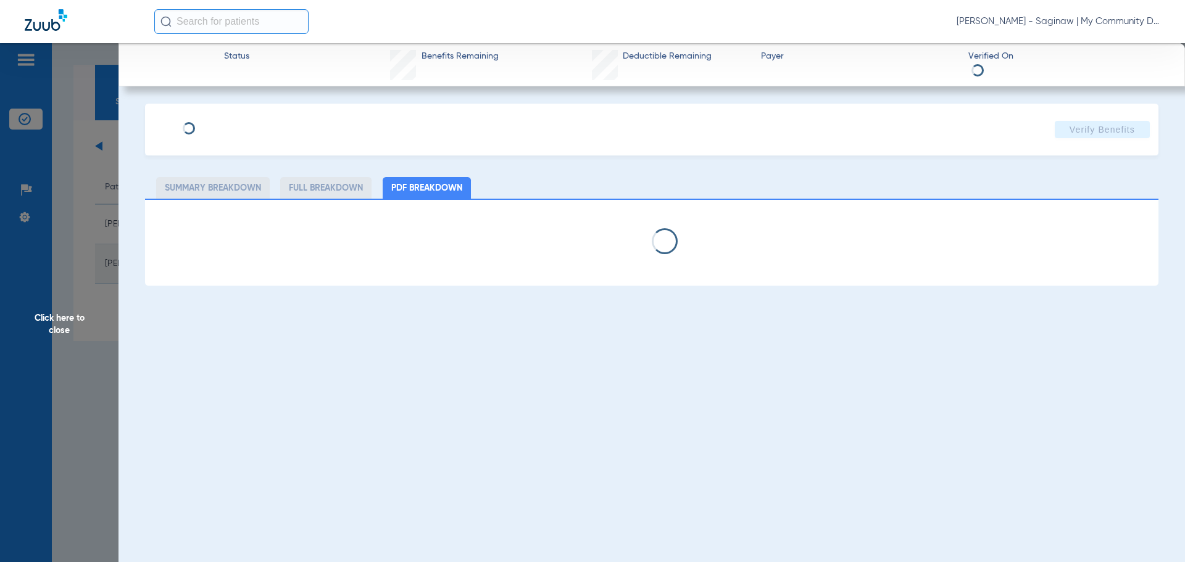
select select "page-width"
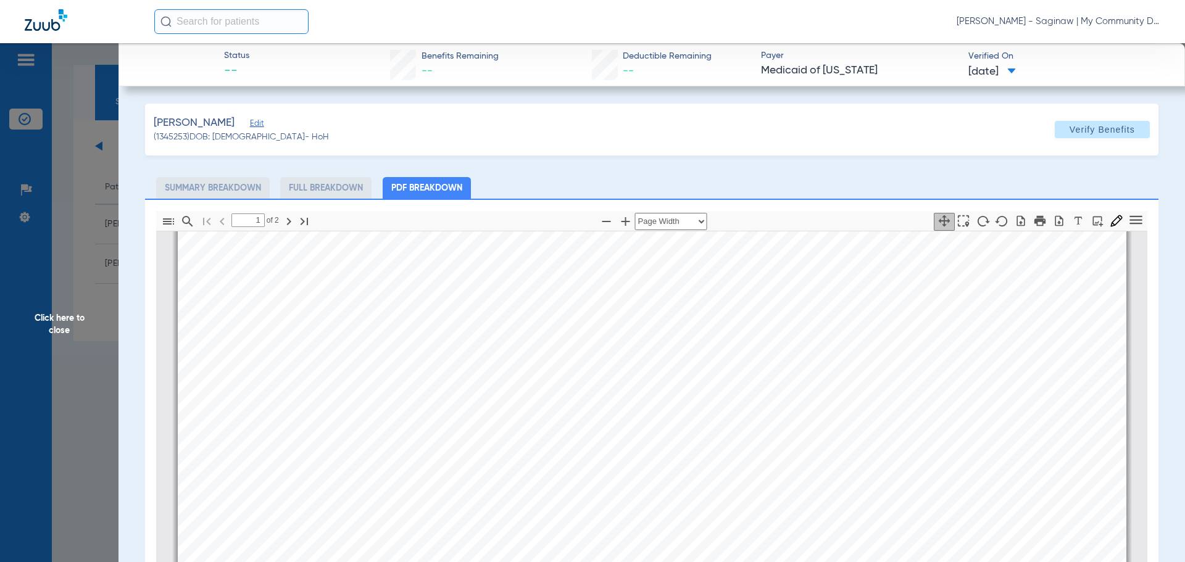
scroll to position [130, 0]
type input "2"
click at [102, 282] on span "Click here to close" at bounding box center [59, 324] width 119 height 562
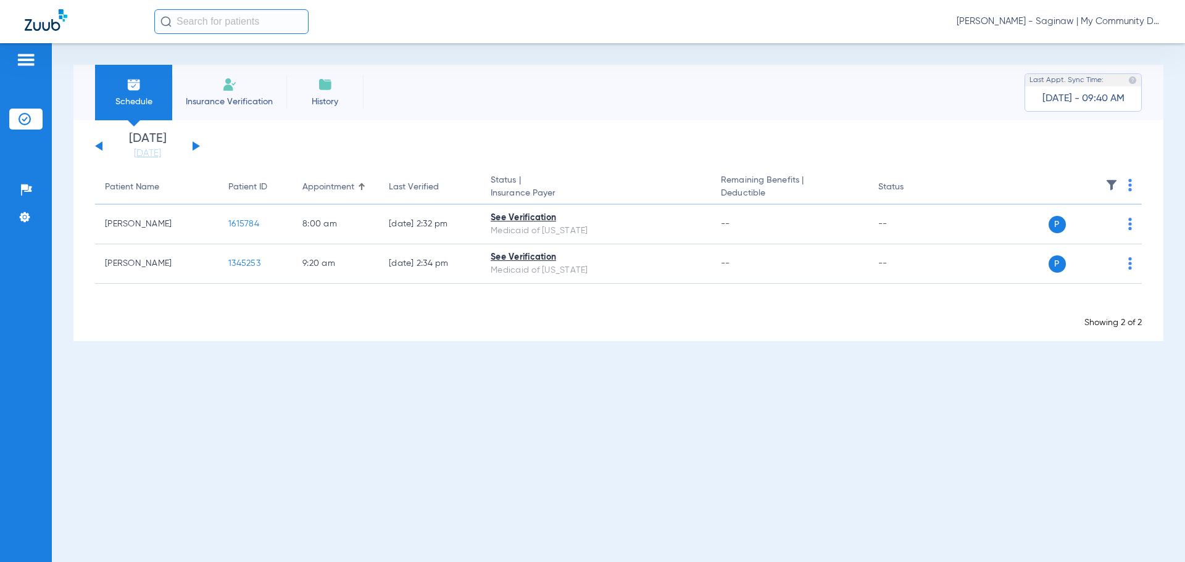
click at [142, 144] on li "[DATE]" at bounding box center [148, 146] width 74 height 27
click at [144, 153] on link "[DATE]" at bounding box center [148, 154] width 74 height 12
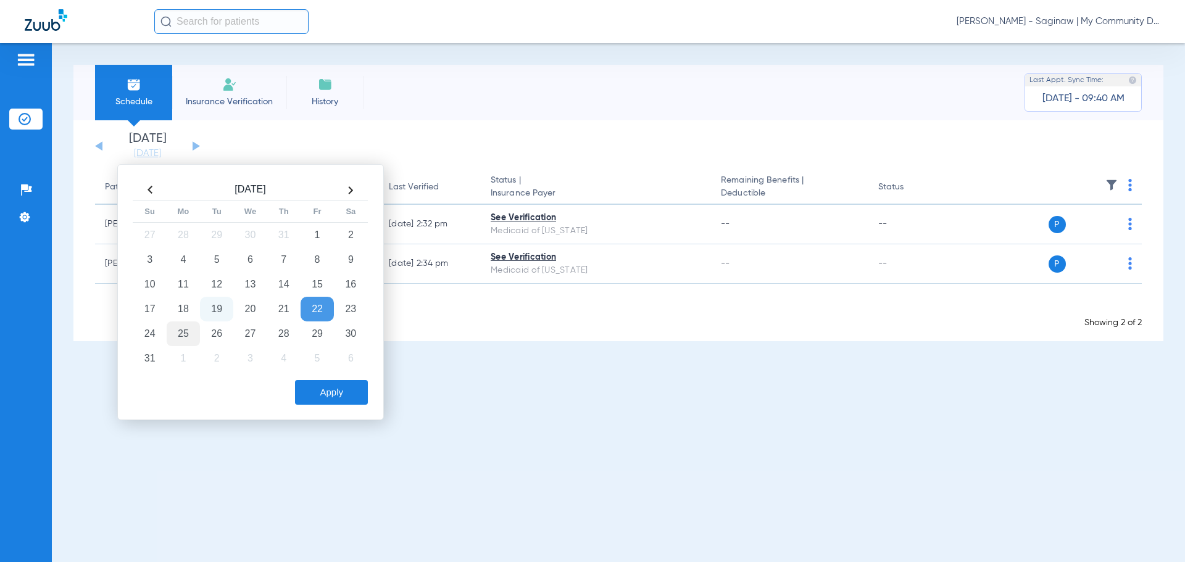
click at [173, 335] on td "25" at bounding box center [183, 334] width 33 height 25
click at [335, 385] on button "Apply" at bounding box center [331, 392] width 73 height 25
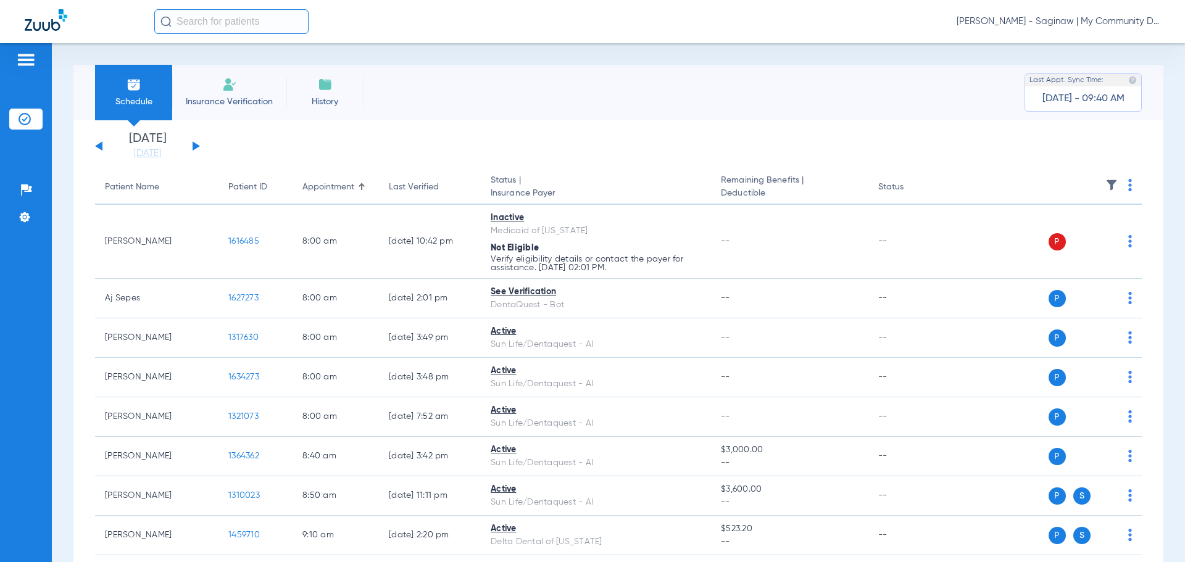
click at [1123, 186] on th at bounding box center [1047, 187] width 191 height 35
click at [1129, 183] on img at bounding box center [1131, 185] width 4 height 12
click at [1085, 235] on span "Verify All" at bounding box center [1073, 234] width 77 height 9
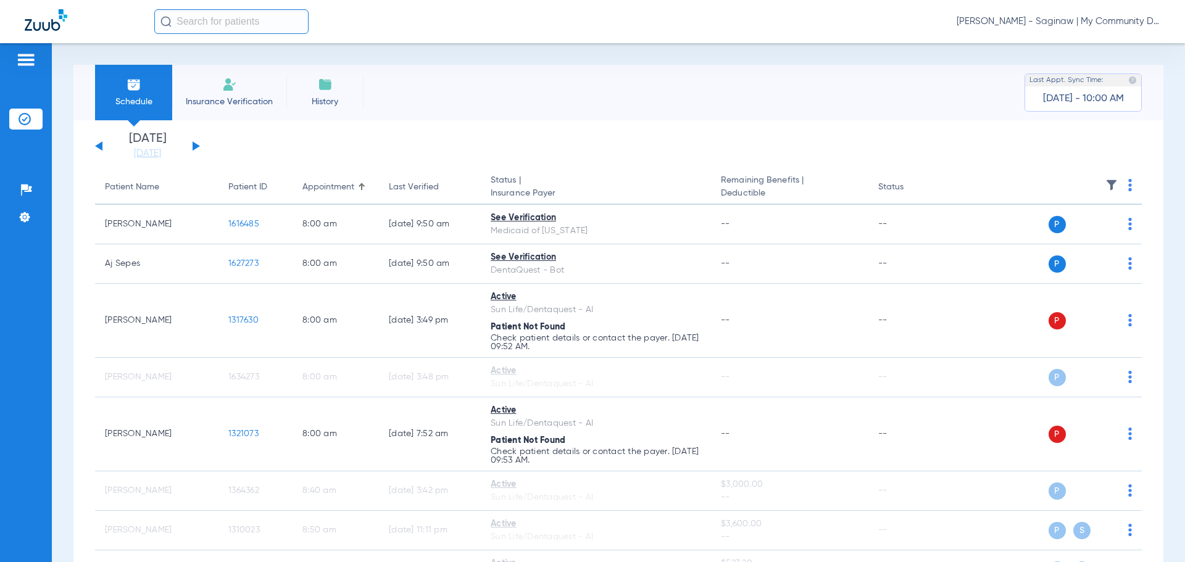
click at [145, 144] on li "[DATE]" at bounding box center [148, 146] width 74 height 27
click at [145, 149] on link "[DATE]" at bounding box center [148, 154] width 74 height 12
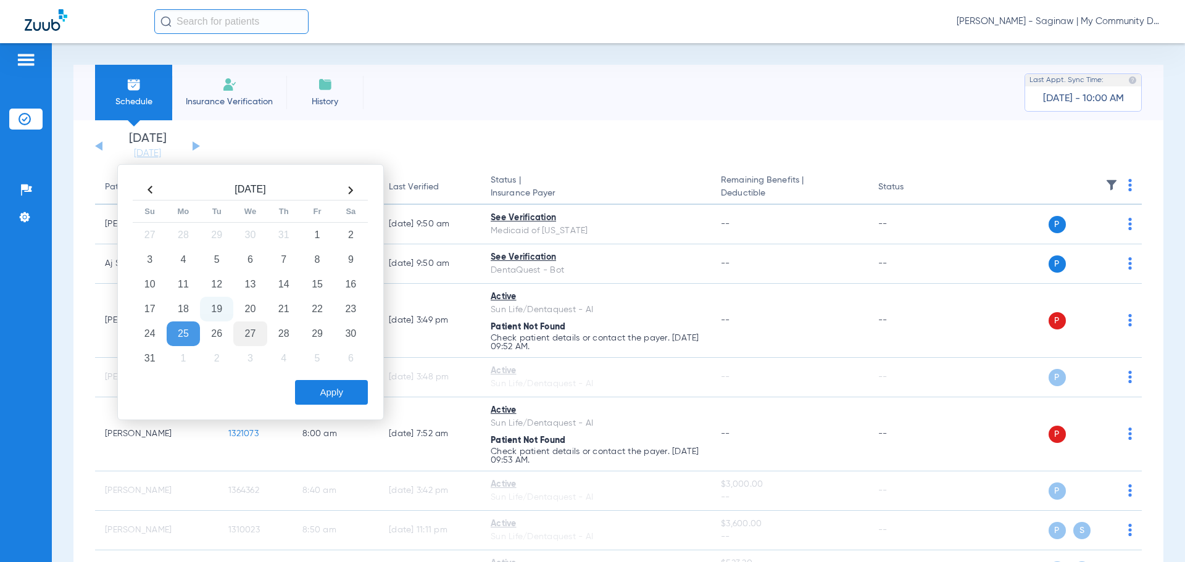
click at [254, 333] on td "27" at bounding box center [249, 334] width 33 height 25
click at [324, 384] on button "Apply" at bounding box center [331, 392] width 73 height 25
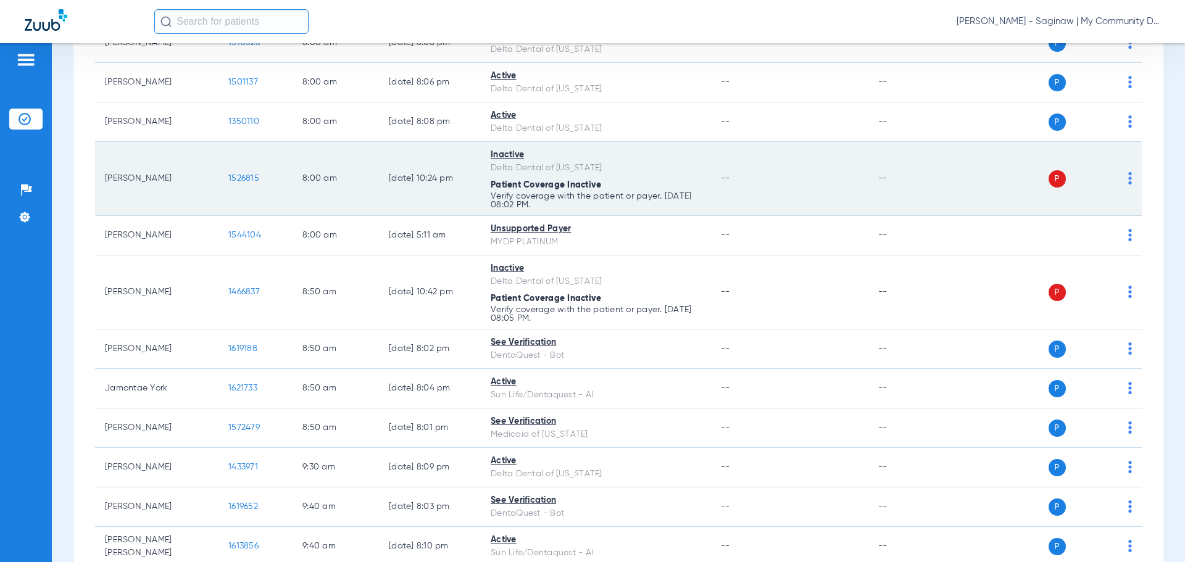
scroll to position [185, 0]
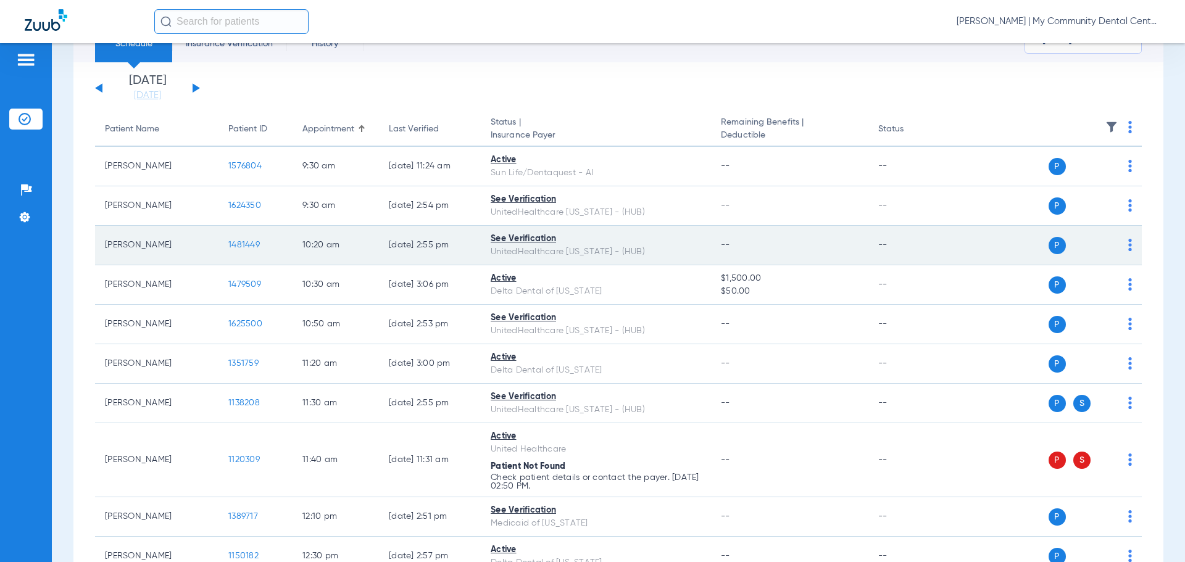
scroll to position [57, 0]
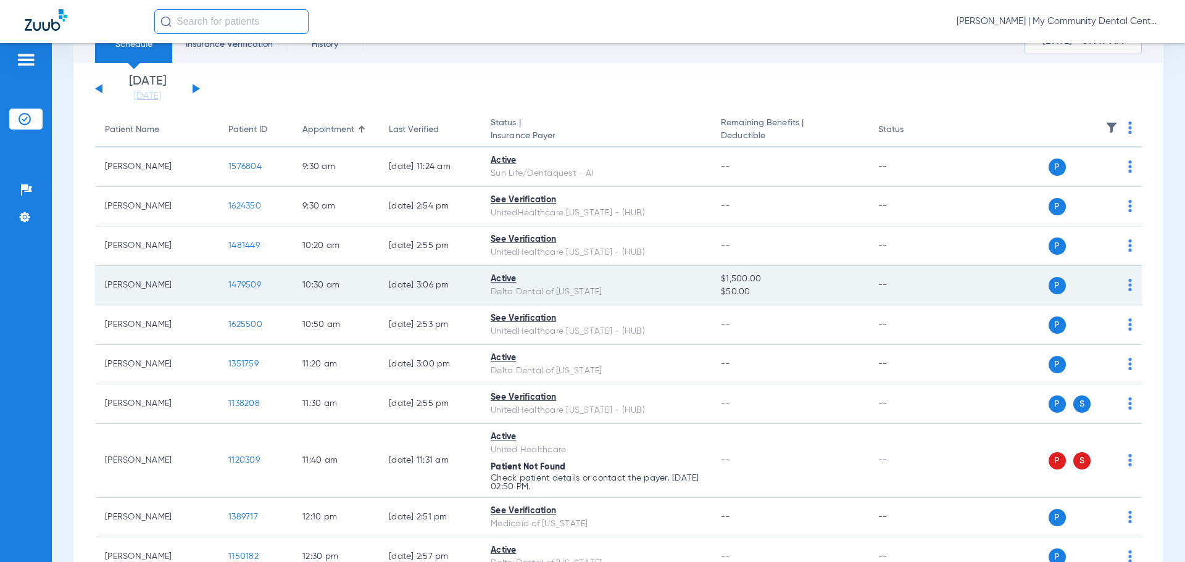
click at [248, 284] on span "1479509" at bounding box center [244, 285] width 33 height 9
click at [254, 283] on span "1479509" at bounding box center [244, 285] width 33 height 9
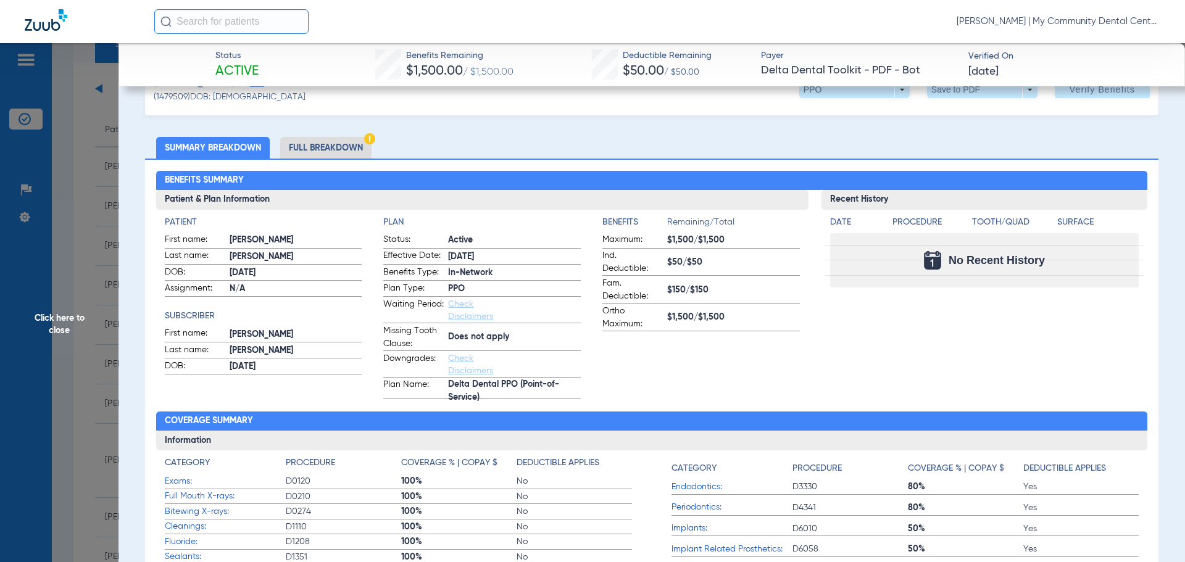
scroll to position [0, 0]
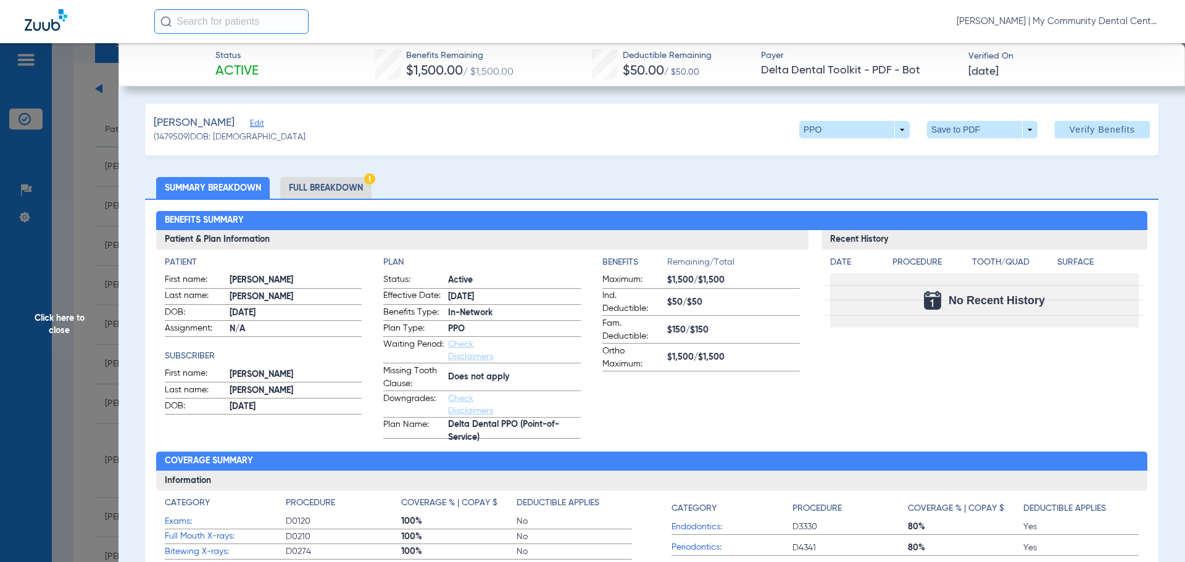
click at [334, 190] on li "Full Breakdown" at bounding box center [325, 188] width 91 height 22
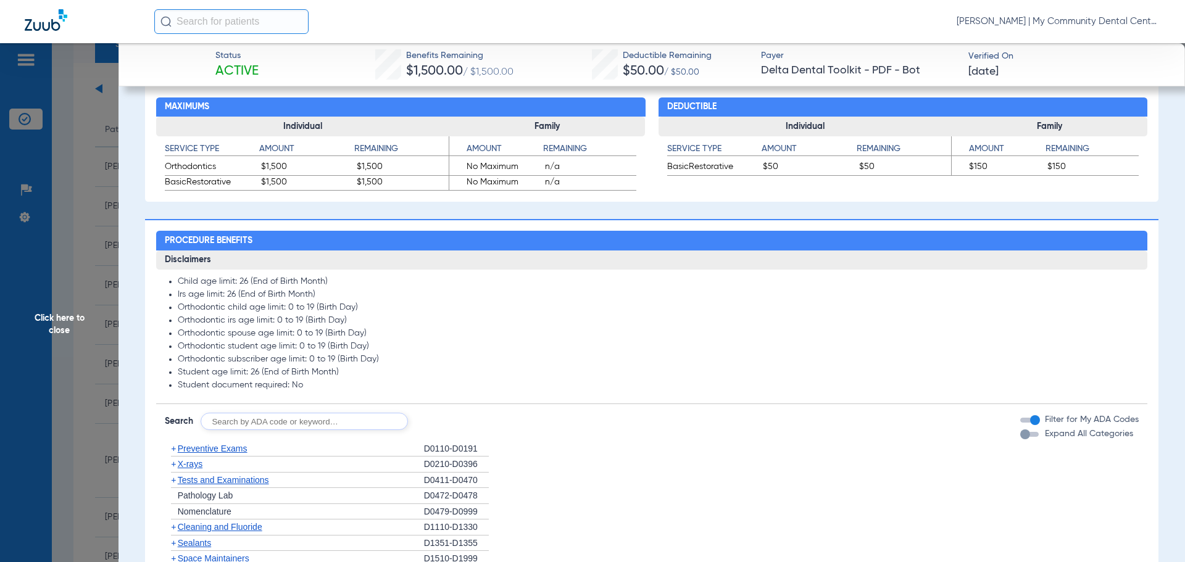
scroll to position [864, 0]
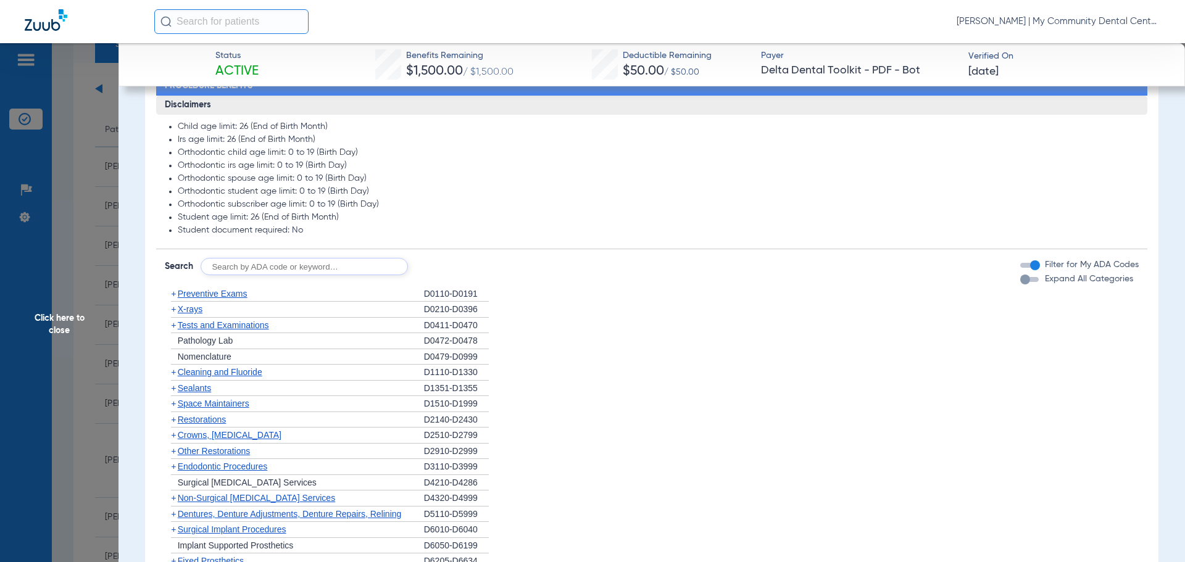
click at [908, 412] on li "+ Space Maintainers D1510-D1999" at bounding box center [652, 404] width 975 height 16
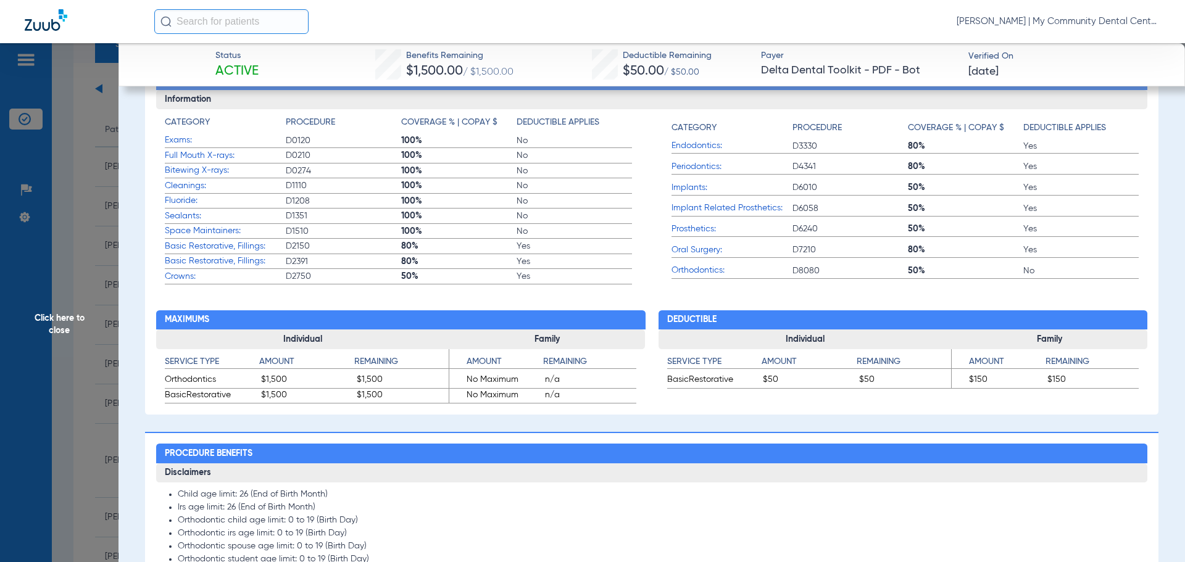
scroll to position [496, 0]
click at [98, 242] on span "Click here to close" at bounding box center [59, 324] width 119 height 562
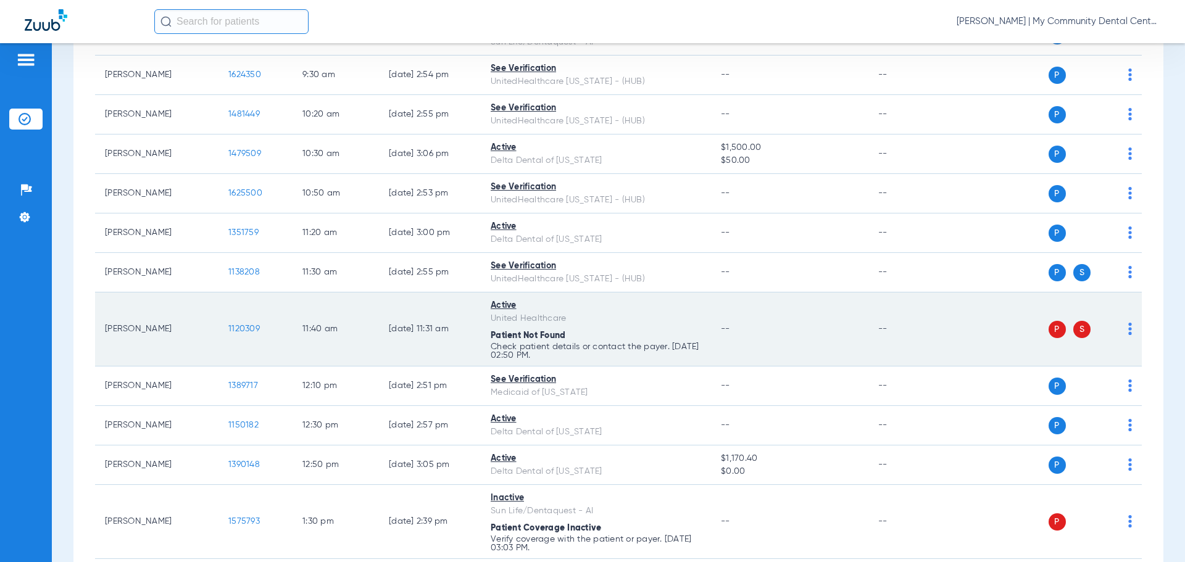
scroll to position [304, 0]
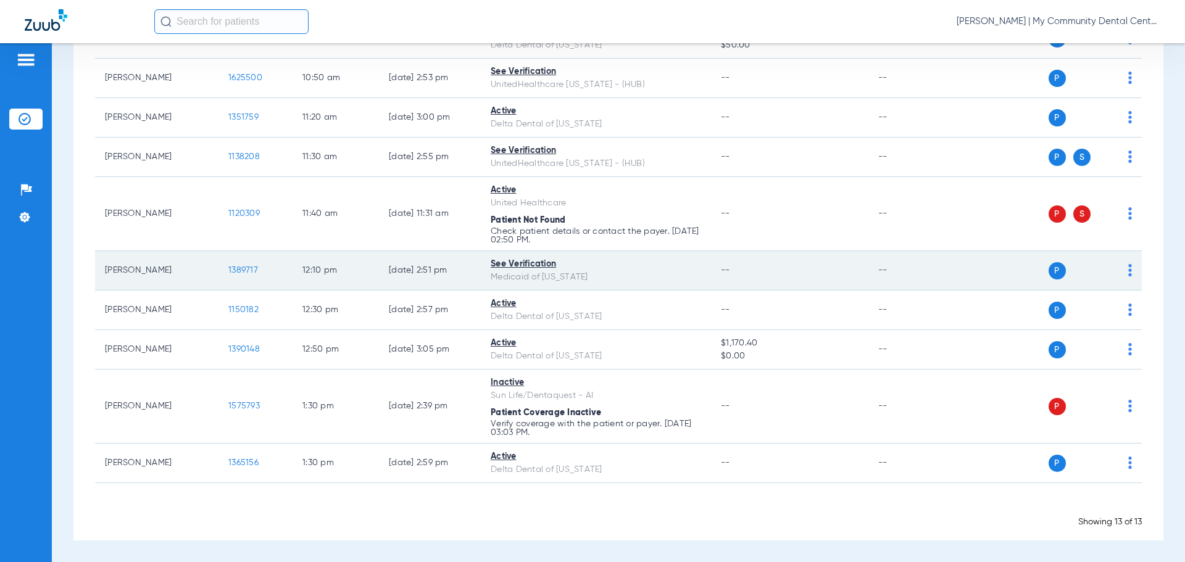
click at [259, 274] on td "1389717" at bounding box center [256, 271] width 74 height 40
click at [253, 273] on span "1389717" at bounding box center [243, 270] width 30 height 9
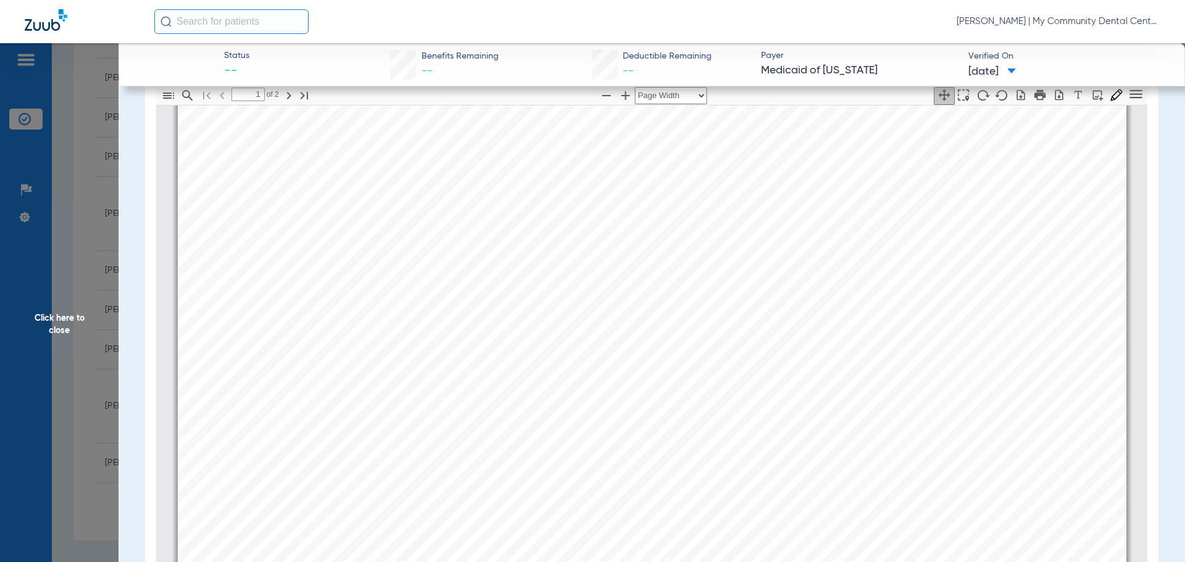
scroll to position [178, 0]
type input "2"
click at [135, 307] on app-member-insurance-verification-view "Status -- Benefits Remaining -- Deductible Remaining -- Payer Medicaid of Michi…" at bounding box center [652, 235] width 1067 height 741
click at [98, 312] on span "Click here to close" at bounding box center [59, 324] width 119 height 562
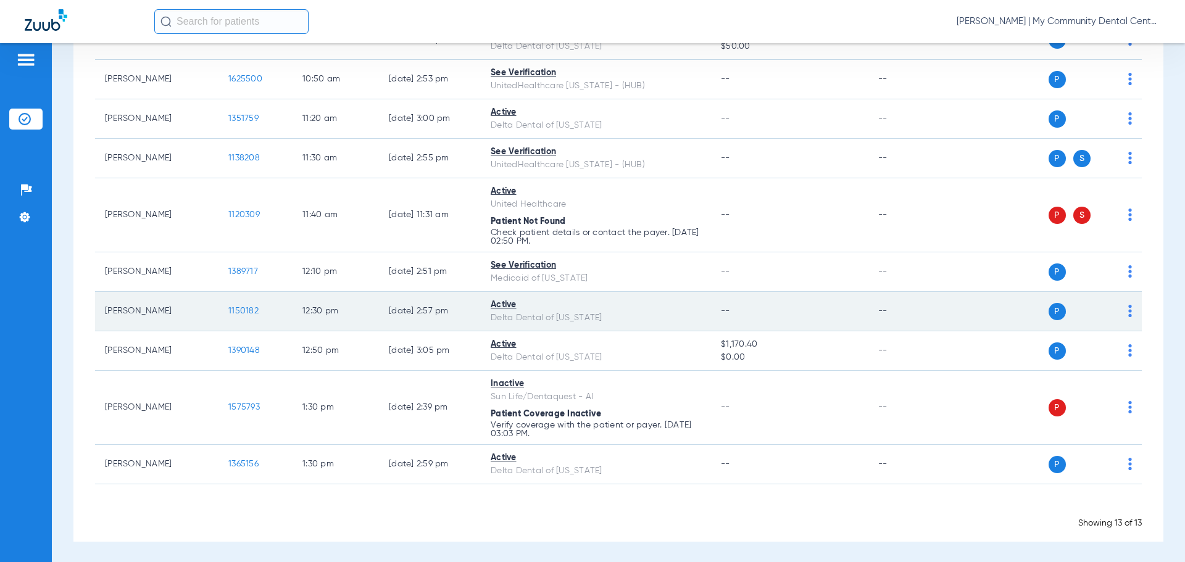
scroll to position [304, 0]
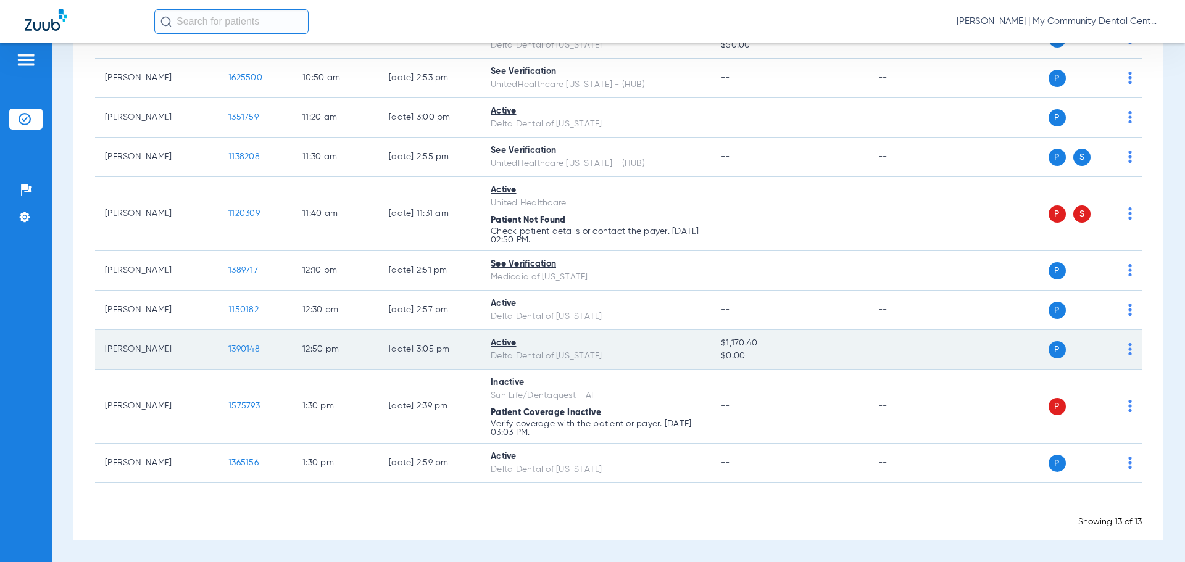
click at [238, 346] on span "1390148" at bounding box center [243, 349] width 31 height 9
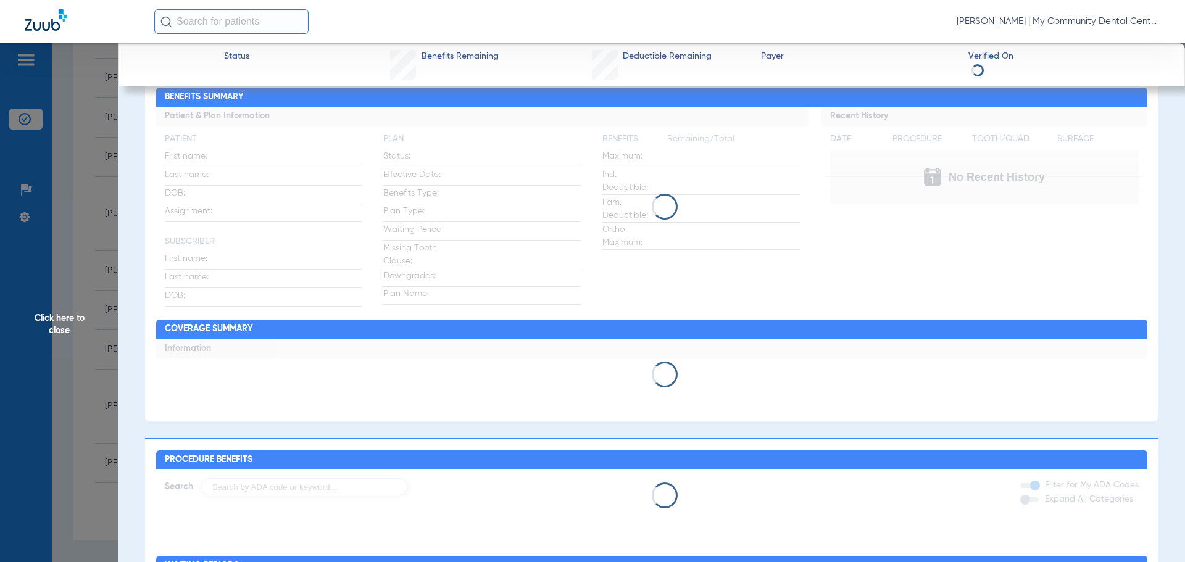
scroll to position [62, 0]
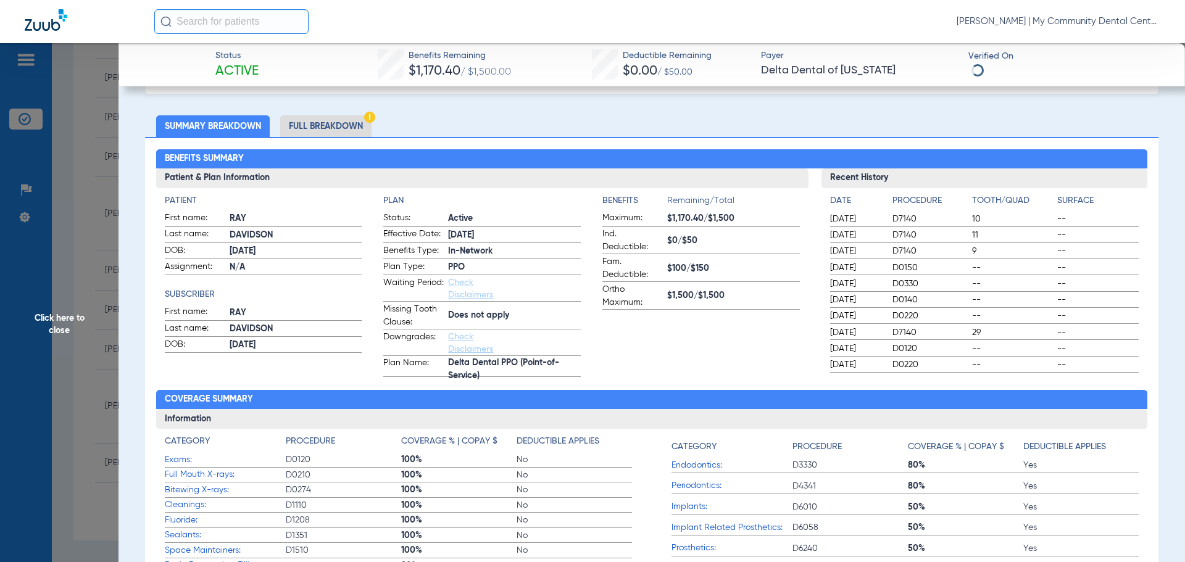
click at [353, 361] on div "Patient First name: RAY Last name: DAVIDSON DOB: 04/23/1979 Assignment: N/A Sub…" at bounding box center [264, 285] width 198 height 183
click at [307, 126] on li "Full Breakdown" at bounding box center [325, 126] width 91 height 22
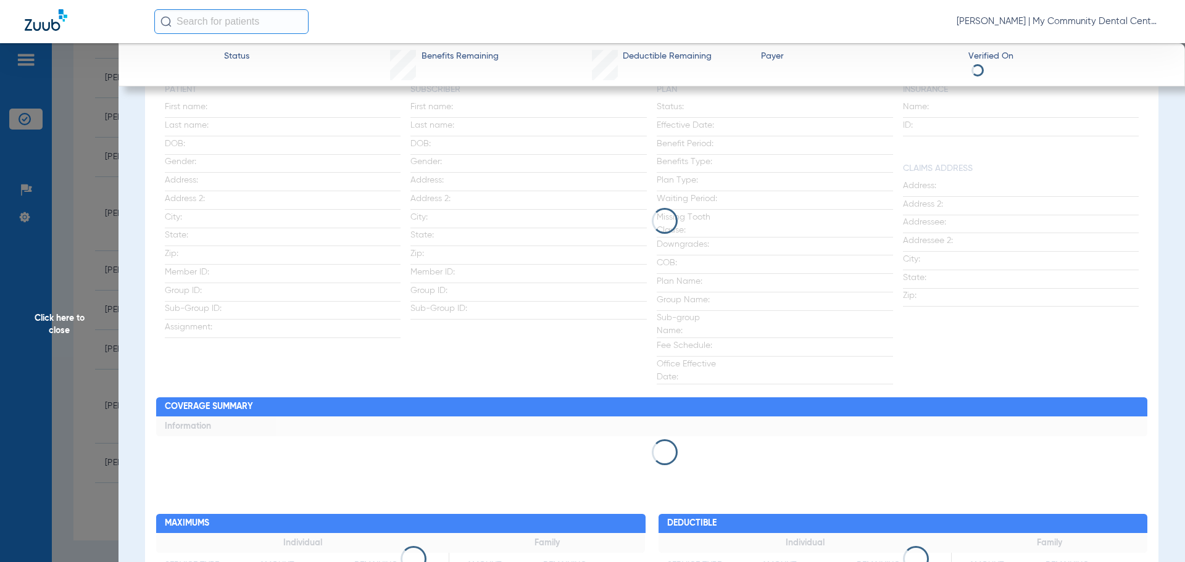
scroll to position [123, 0]
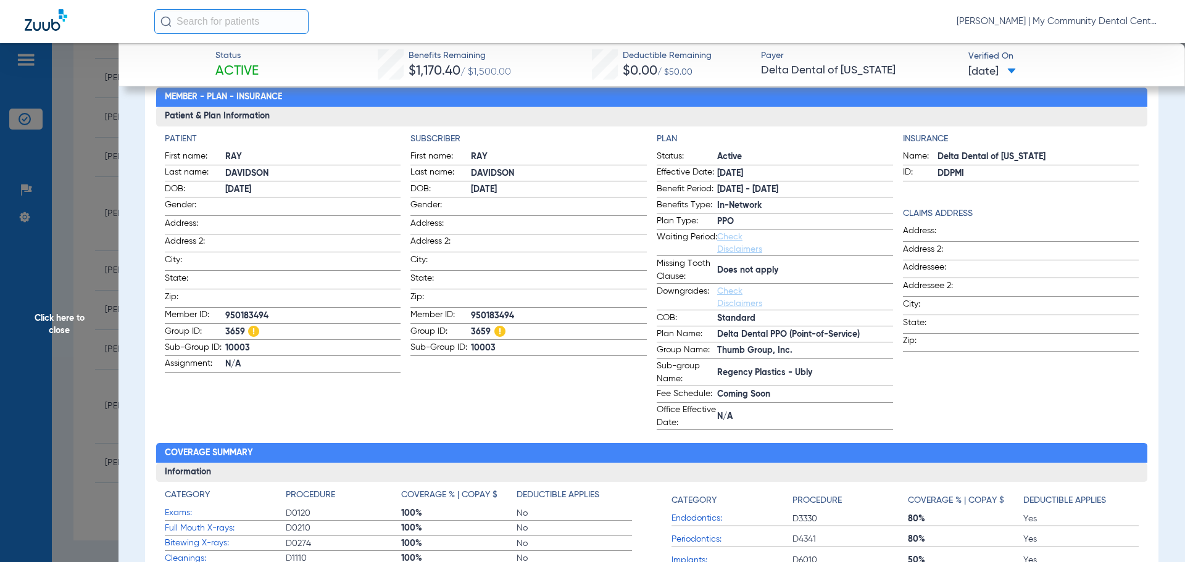
click at [110, 240] on span "Click here to close" at bounding box center [59, 324] width 119 height 562
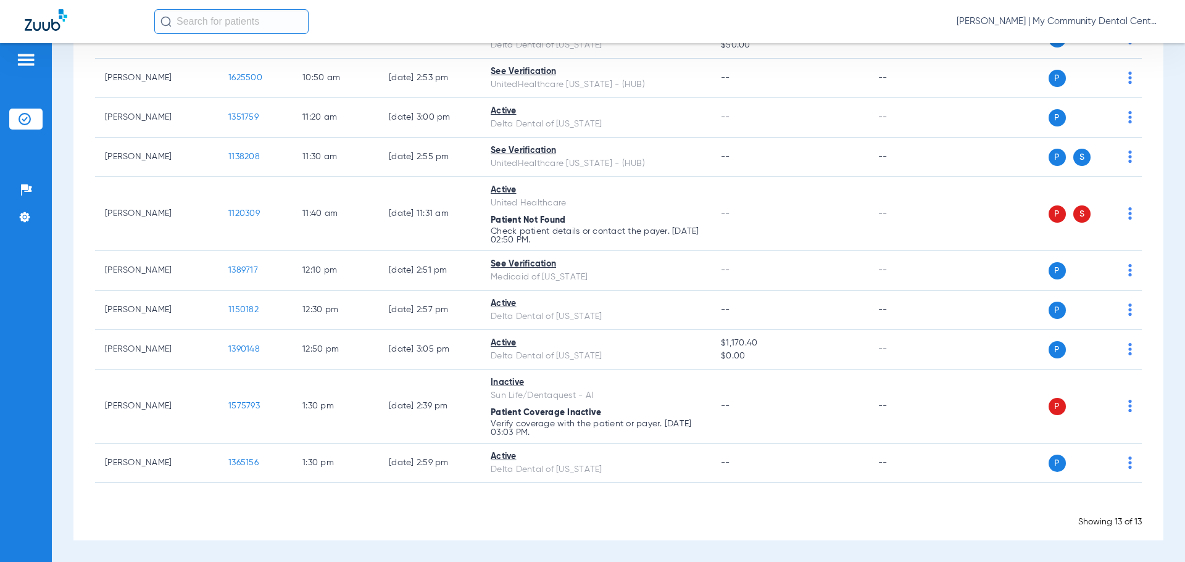
click at [793, 508] on div "Loading" at bounding box center [618, 507] width 1047 height 12
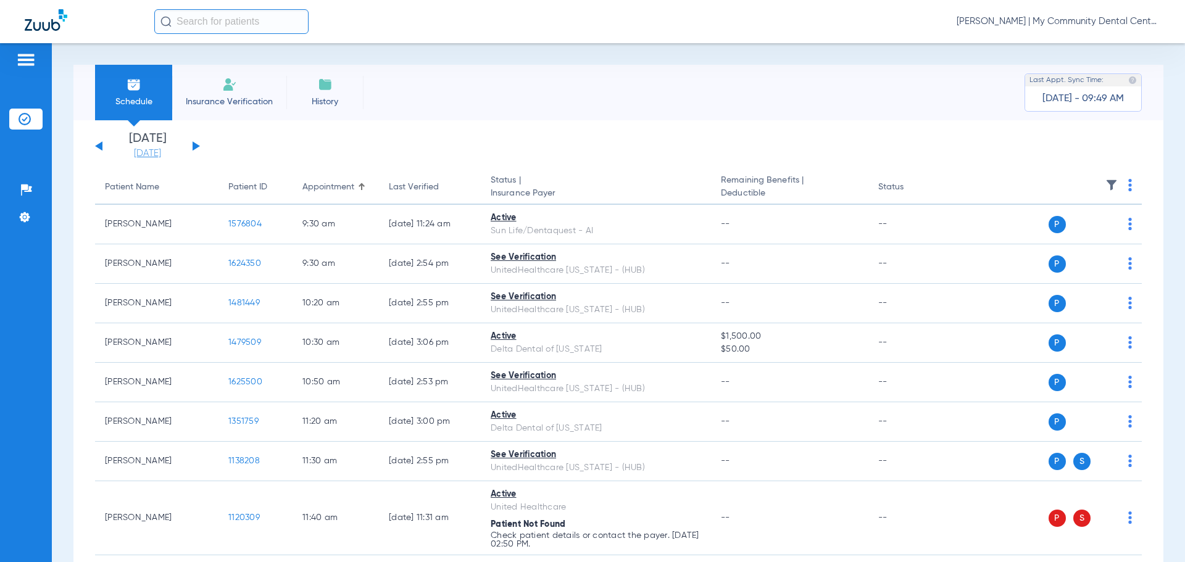
click at [143, 159] on link "[DATE]" at bounding box center [148, 154] width 74 height 12
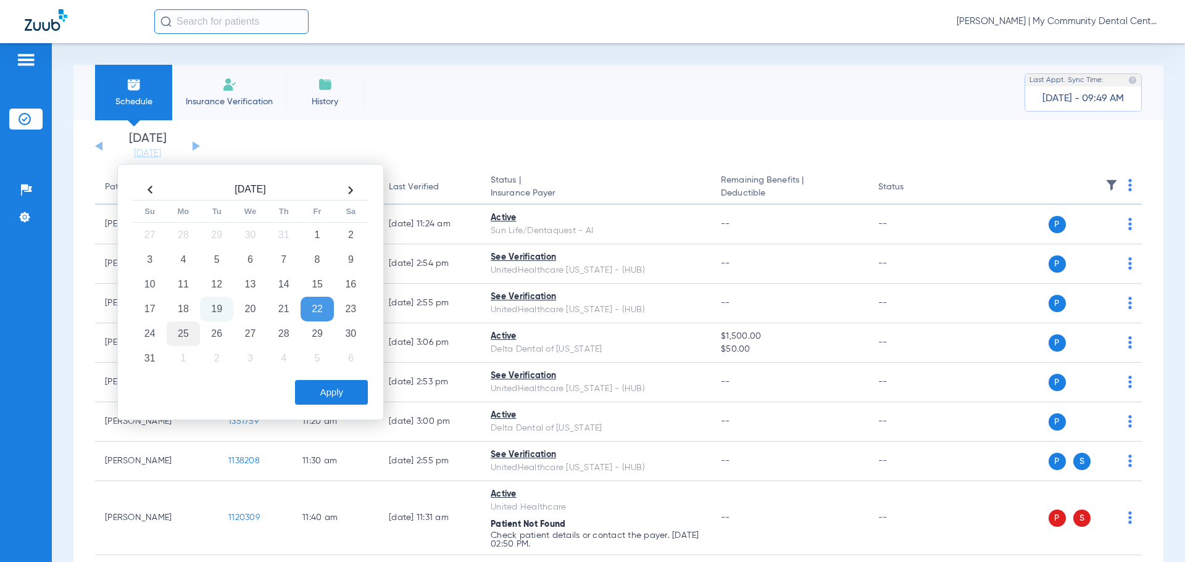
click at [191, 333] on td "25" at bounding box center [183, 334] width 33 height 25
click at [328, 390] on button "Apply" at bounding box center [331, 392] width 73 height 25
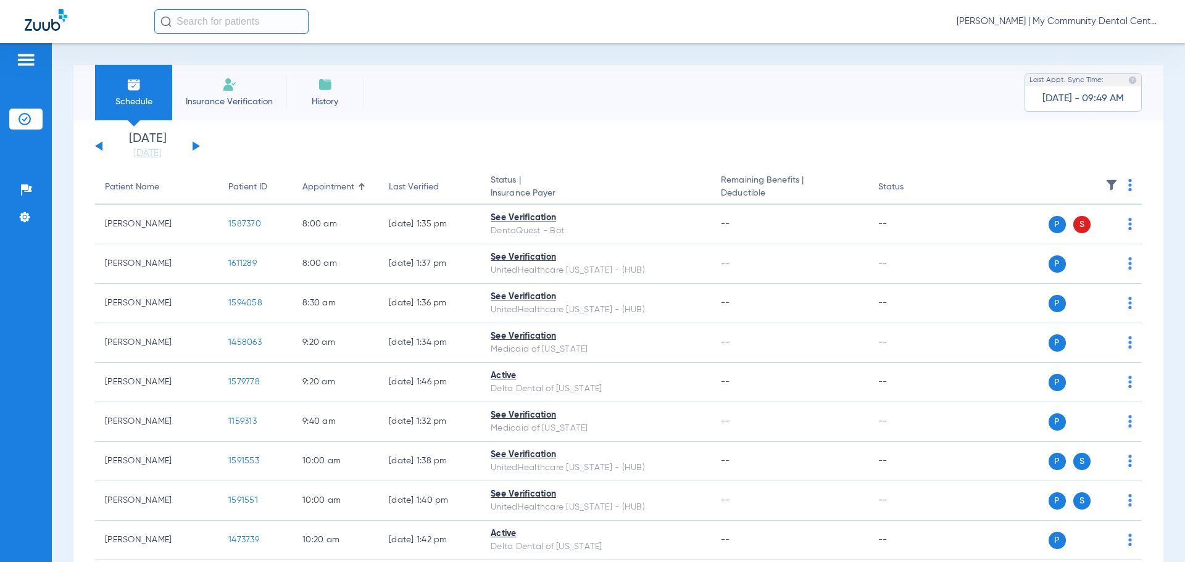
click at [1116, 184] on th at bounding box center [1047, 187] width 191 height 35
click at [1115, 187] on th at bounding box center [1047, 187] width 191 height 35
click at [1129, 188] on img at bounding box center [1131, 185] width 4 height 12
click at [1036, 230] on span "Verify All" at bounding box center [1073, 234] width 77 height 9
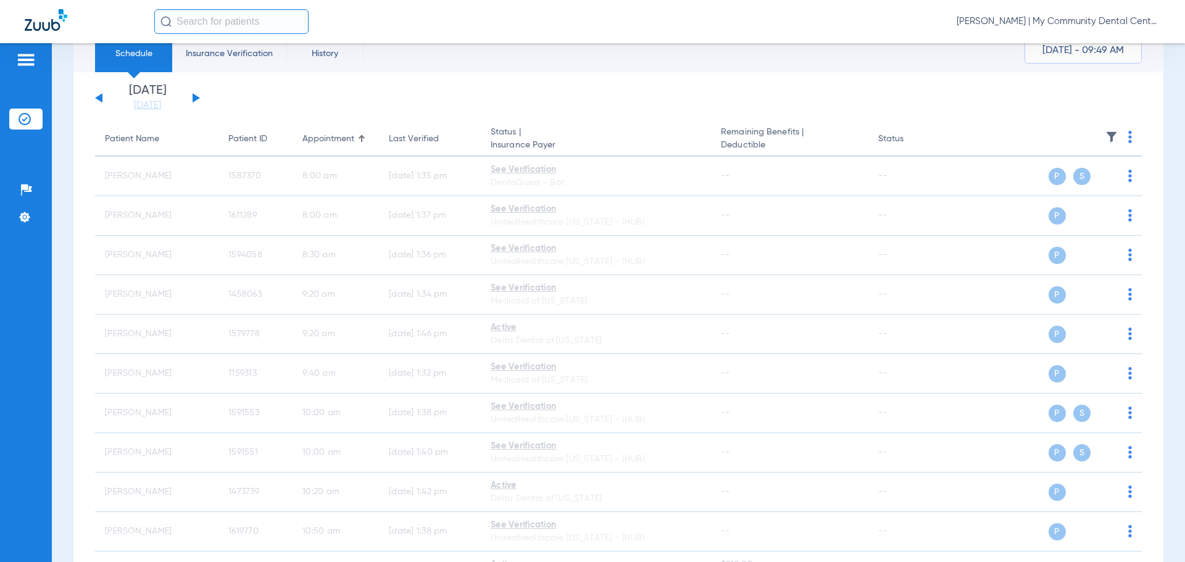
scroll to position [48, 0]
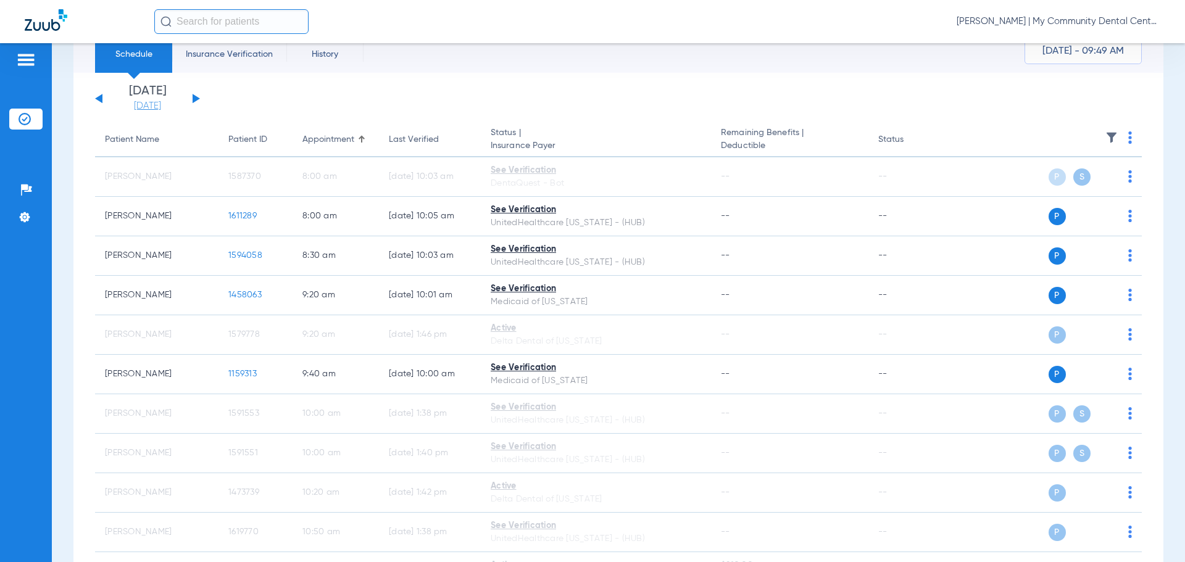
click at [163, 109] on link "[DATE]" at bounding box center [148, 106] width 74 height 12
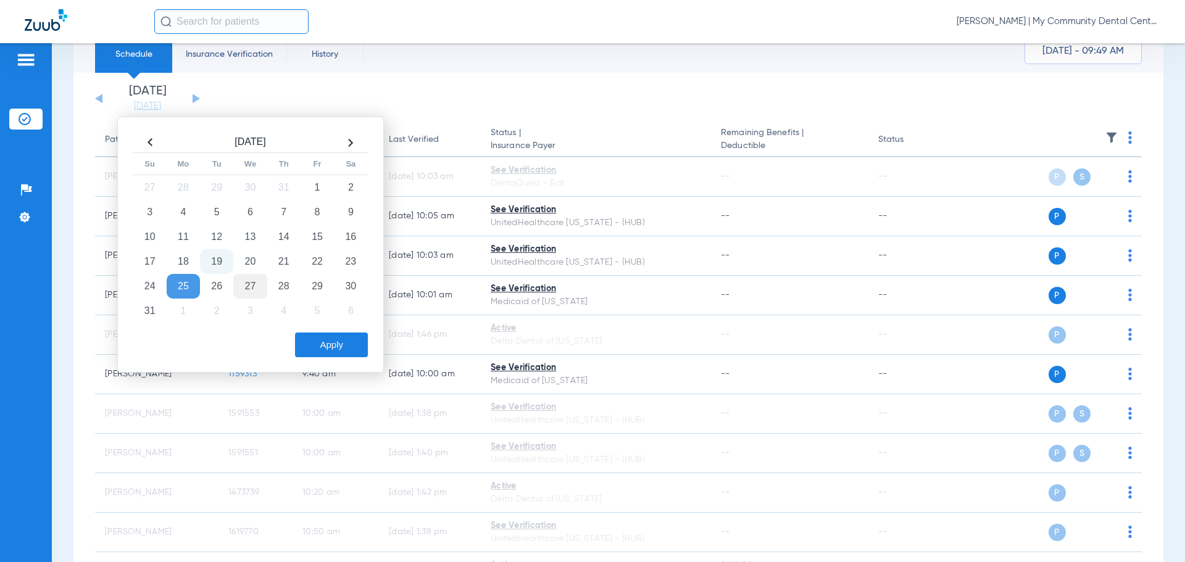
click at [251, 281] on td "27" at bounding box center [249, 286] width 33 height 25
click at [312, 345] on button "Apply" at bounding box center [331, 345] width 73 height 25
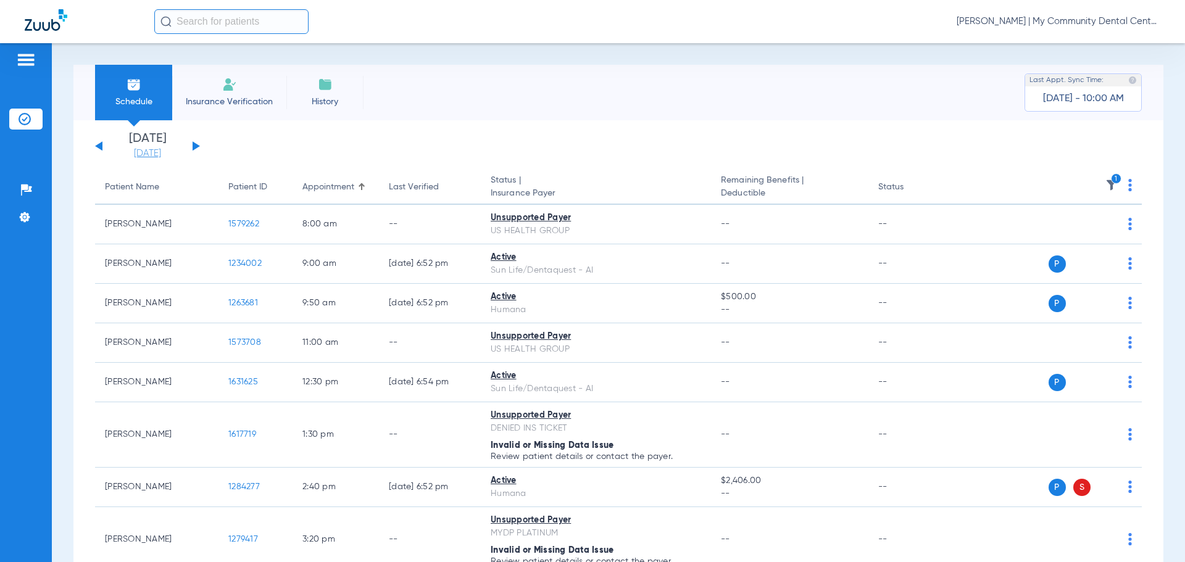
click at [140, 154] on link "[DATE]" at bounding box center [148, 154] width 74 height 12
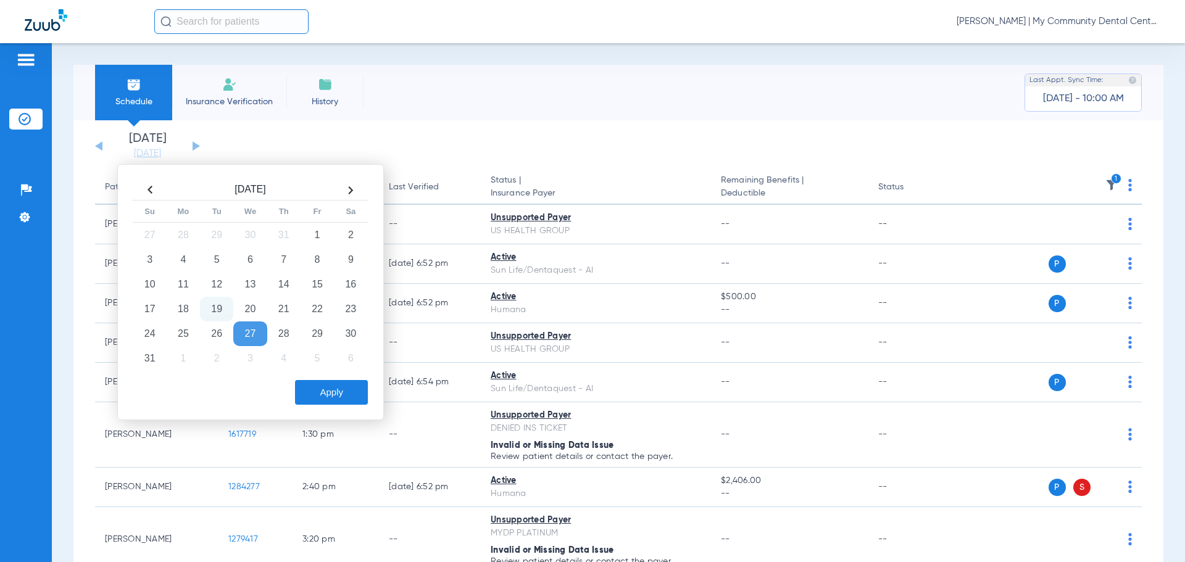
click at [448, 152] on app-single-date-navigator "[DATE] [DATE] [DATE] [DATE] [DATE] [DATE] [DATE] [DATE] [DATE] [DATE] [DATE] [D…" at bounding box center [618, 146] width 1047 height 27
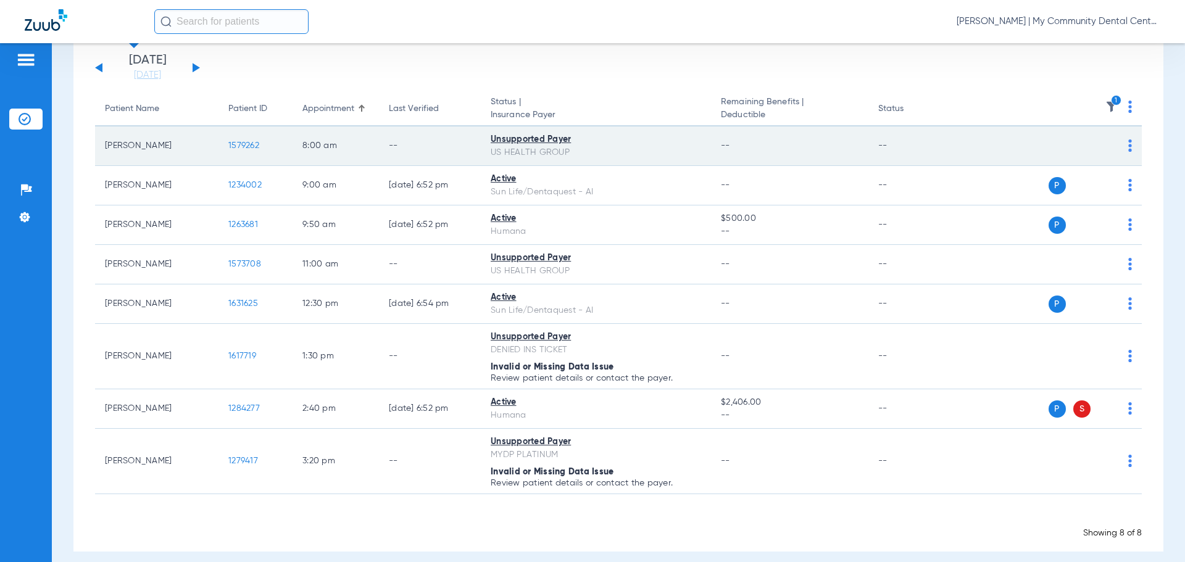
scroll to position [90, 0]
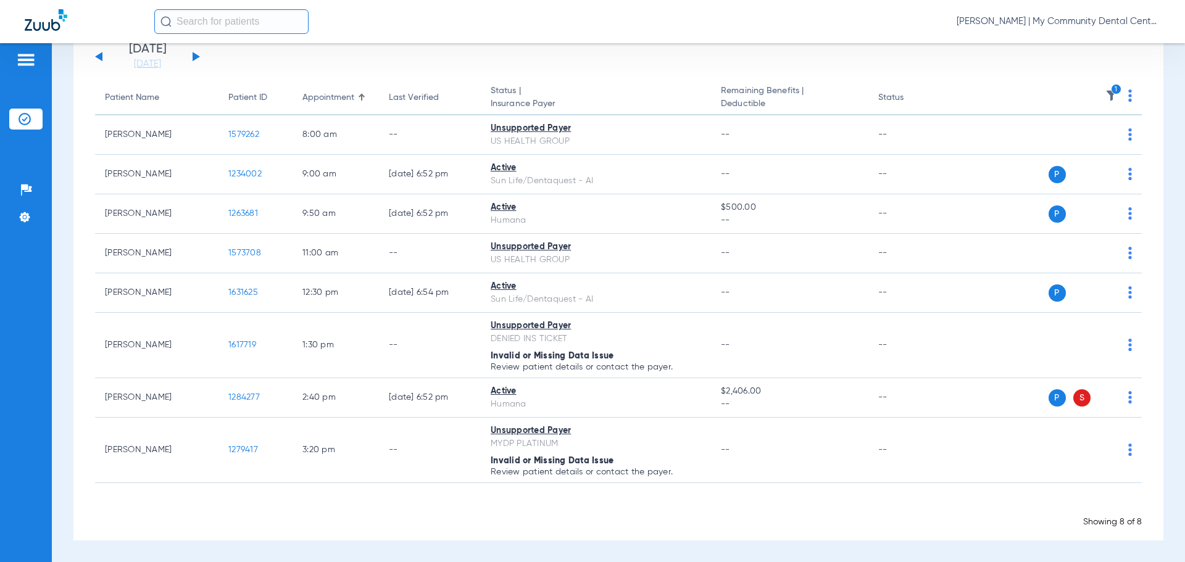
click at [1111, 90] on icon "1" at bounding box center [1116, 89] width 11 height 11
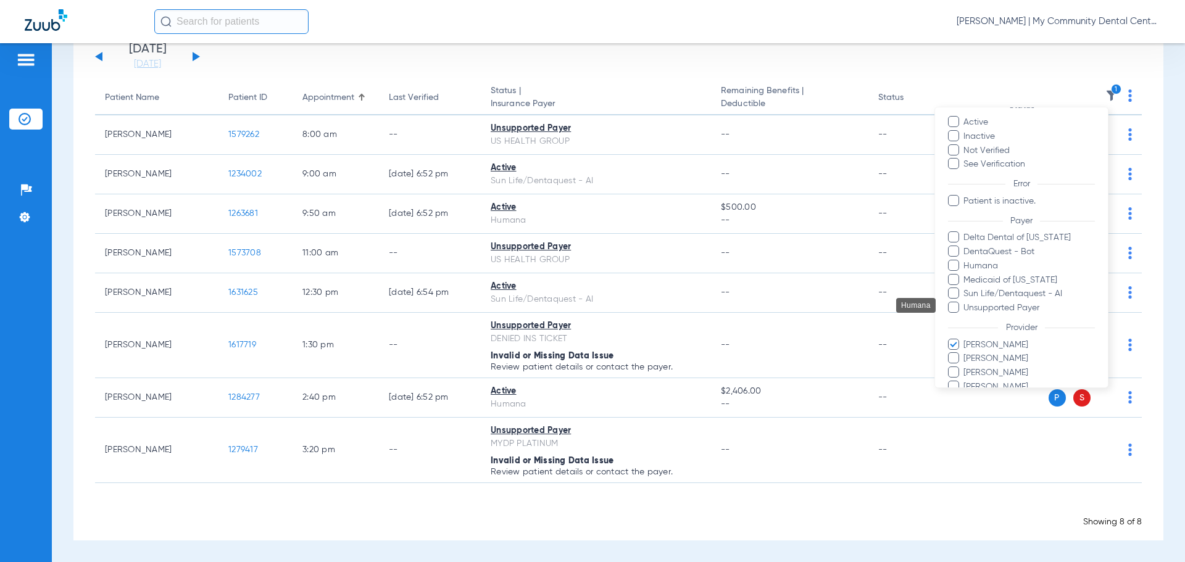
scroll to position [99, 0]
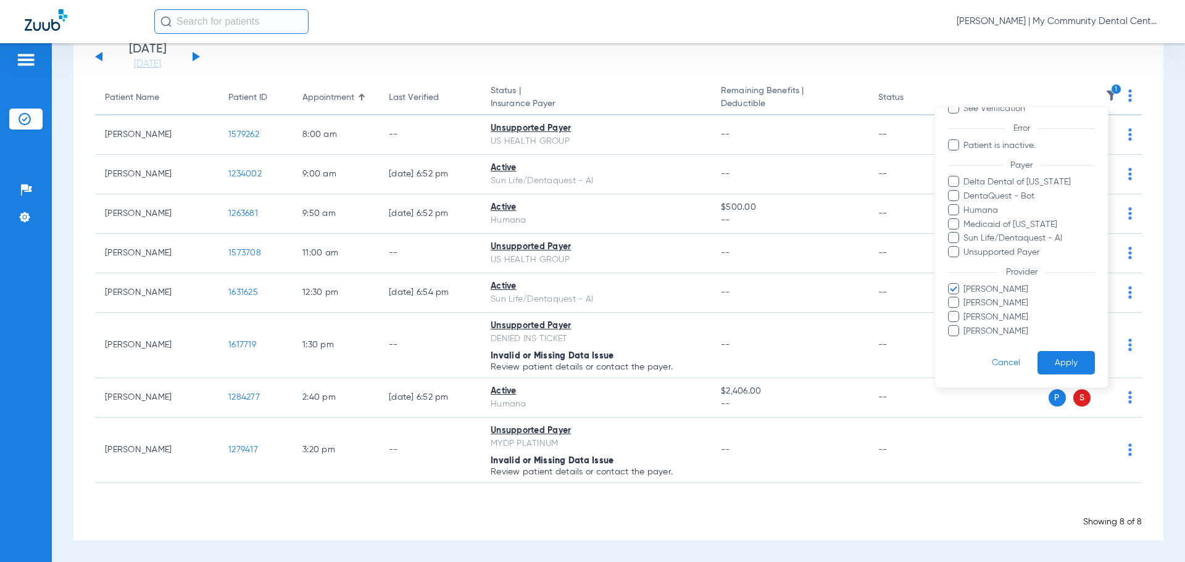
click at [989, 296] on span "[PERSON_NAME]" at bounding box center [1029, 289] width 132 height 13
click at [966, 298] on input "[PERSON_NAME]" at bounding box center [966, 298] width 0 height 0
click at [1038, 355] on button "Apply" at bounding box center [1066, 363] width 57 height 24
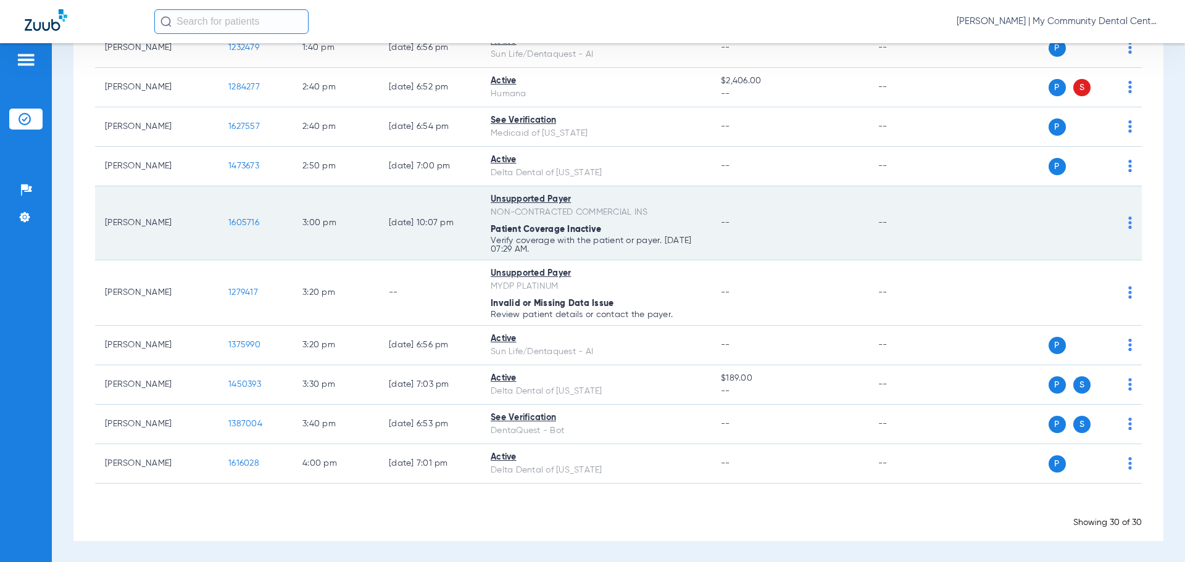
scroll to position [1054, 0]
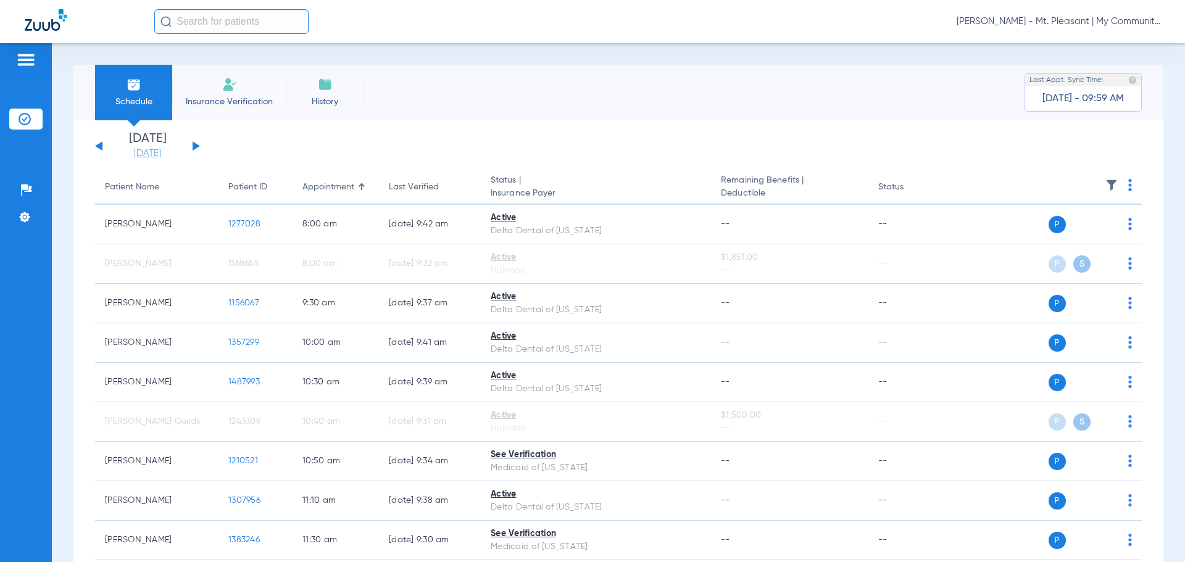
click at [156, 154] on link "[DATE]" at bounding box center [148, 154] width 74 height 12
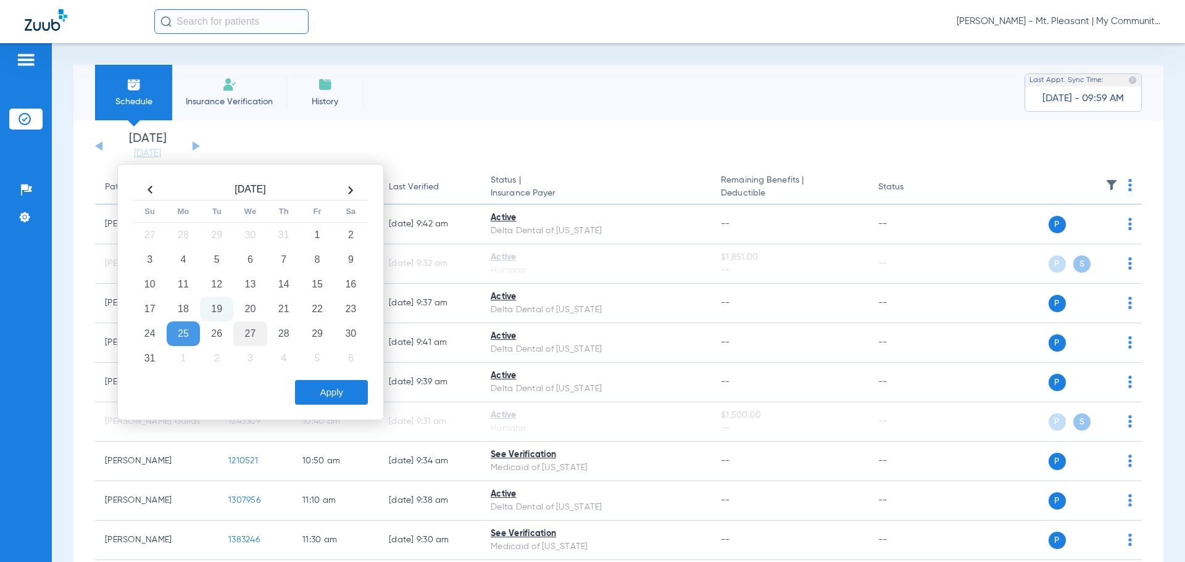
click at [242, 325] on td "27" at bounding box center [249, 334] width 33 height 25
click at [320, 389] on button "Apply" at bounding box center [331, 392] width 73 height 25
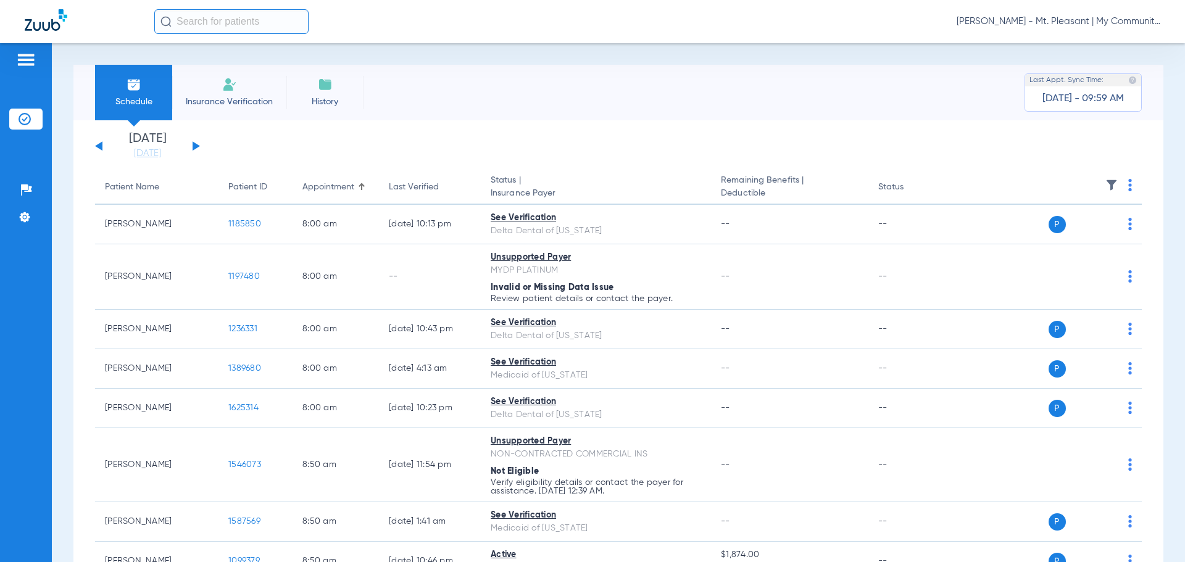
click at [1129, 188] on img at bounding box center [1131, 185] width 4 height 12
click at [1064, 227] on button "Verify All" at bounding box center [1076, 234] width 94 height 25
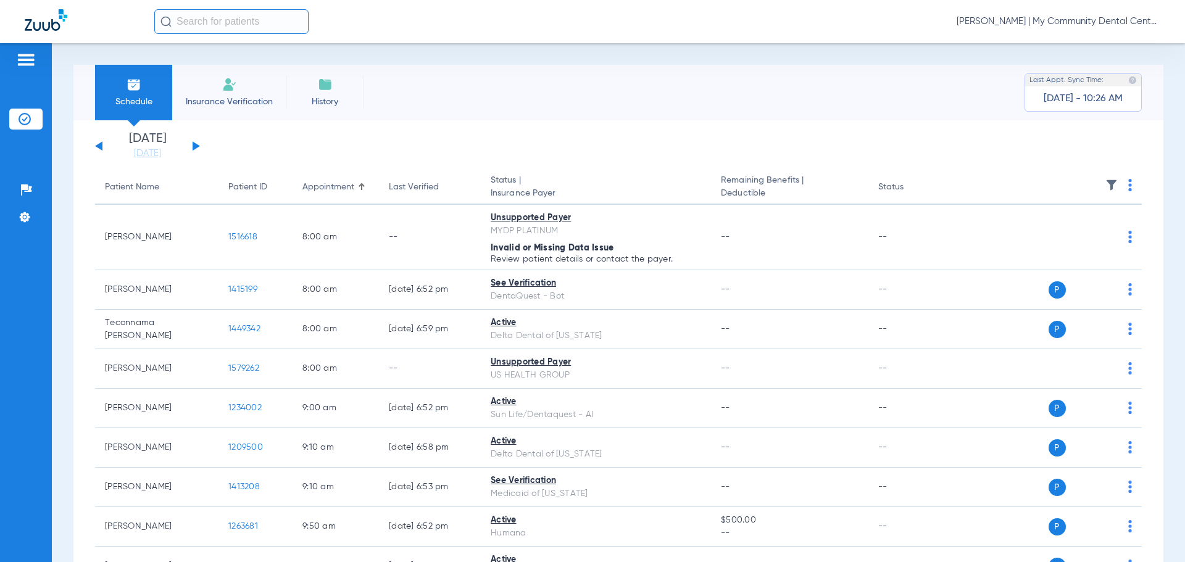
click at [1019, 22] on span "[PERSON_NAME] | My Community Dental Centers" at bounding box center [1059, 21] width 204 height 12
click at [1118, 47] on span "Account Selection" at bounding box center [1114, 44] width 69 height 9
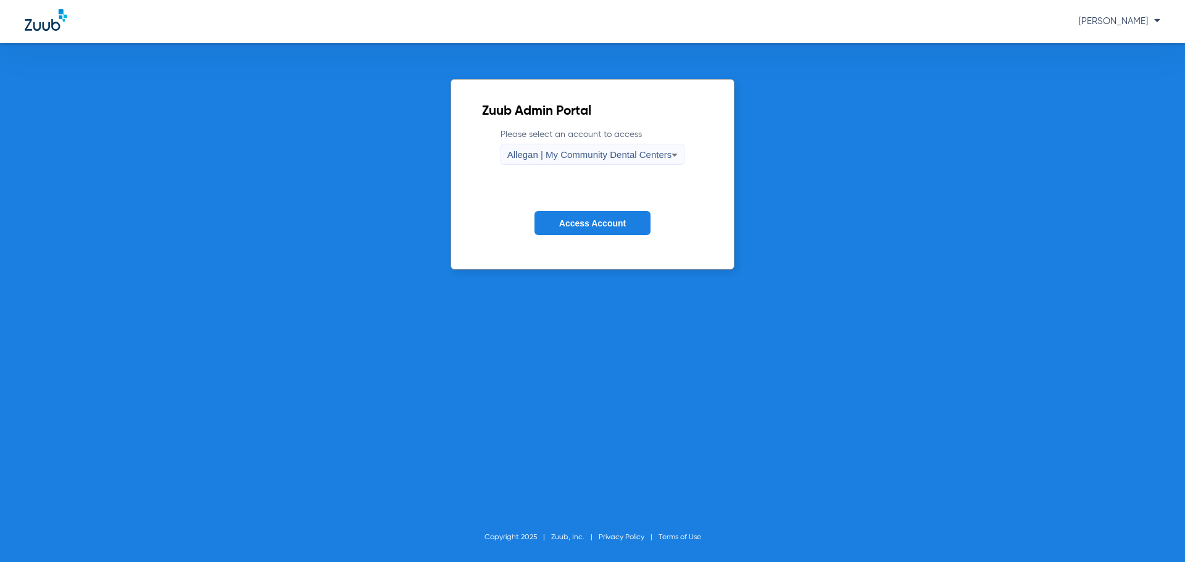
click at [562, 151] on span "Allegan | My Community Dental Centers" at bounding box center [590, 154] width 165 height 10
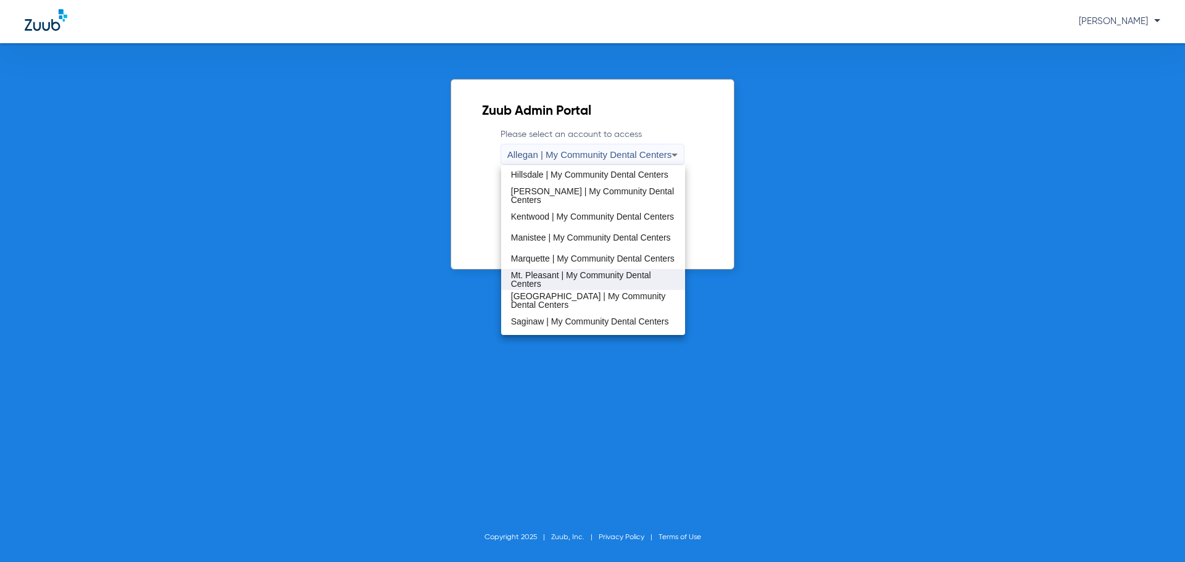
scroll to position [274, 0]
click at [575, 272] on span "Mt. Pleasant | My Community Dental Centers" at bounding box center [593, 280] width 165 height 17
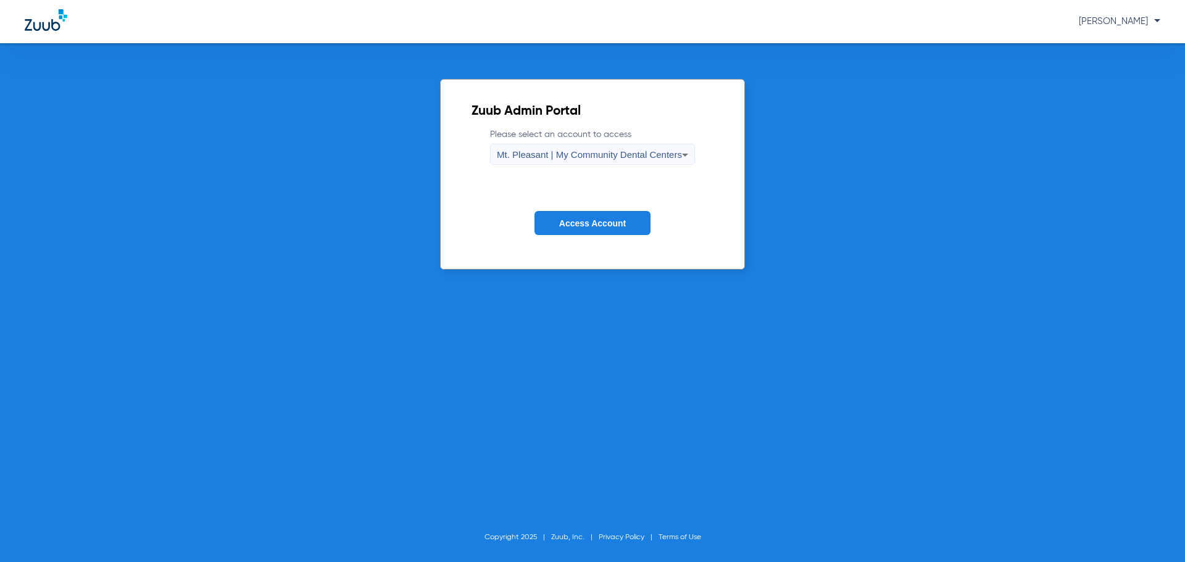
click at [567, 216] on button "Access Account" at bounding box center [593, 223] width 116 height 24
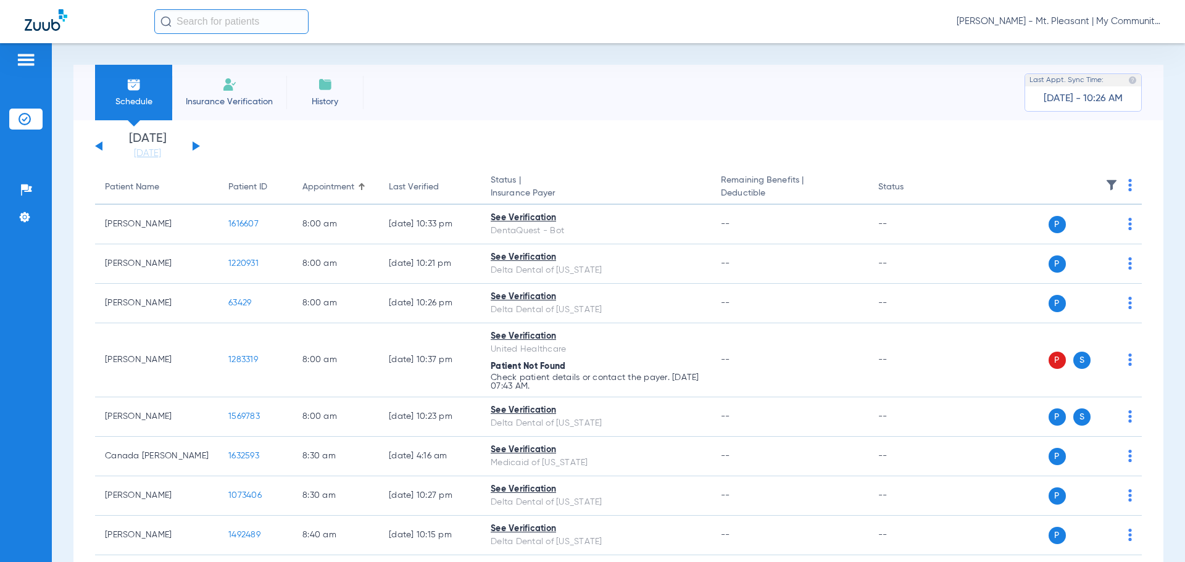
drag, startPoint x: 140, startPoint y: 152, endPoint x: 199, endPoint y: 186, distance: 68.3
click at [140, 152] on link "[DATE]" at bounding box center [148, 154] width 74 height 12
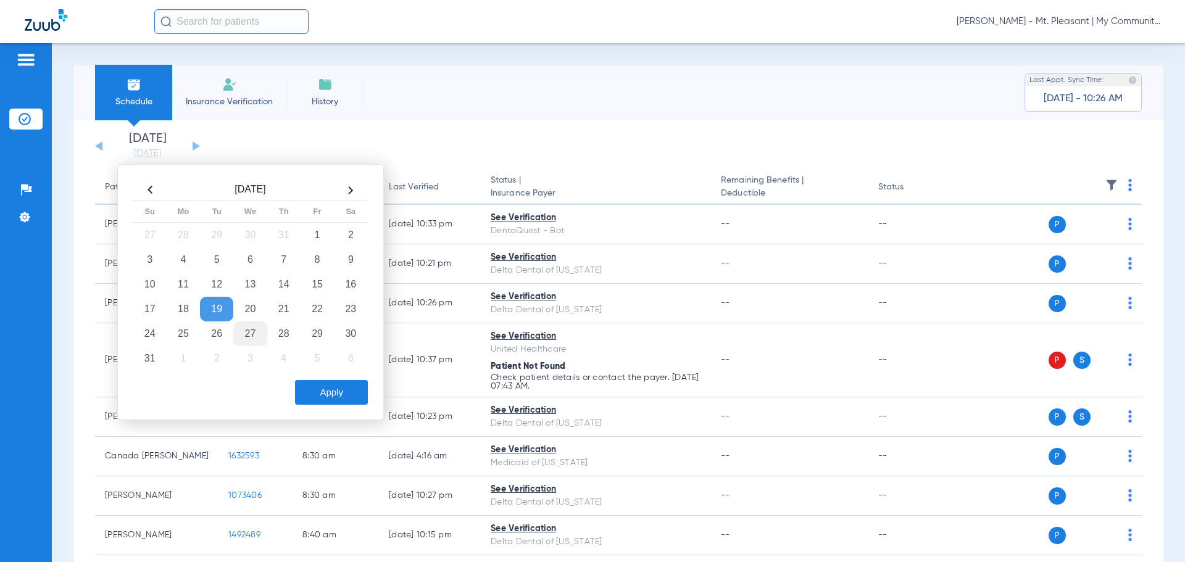
click at [243, 338] on td "27" at bounding box center [249, 334] width 33 height 25
click at [324, 390] on button "Apply" at bounding box center [331, 392] width 73 height 25
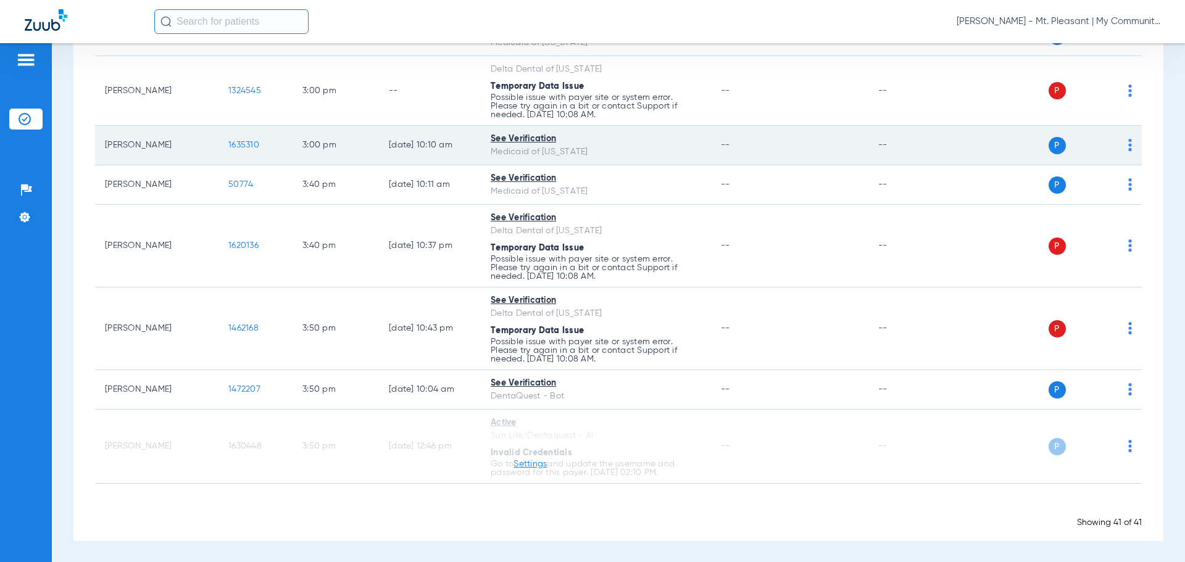
scroll to position [2215, 0]
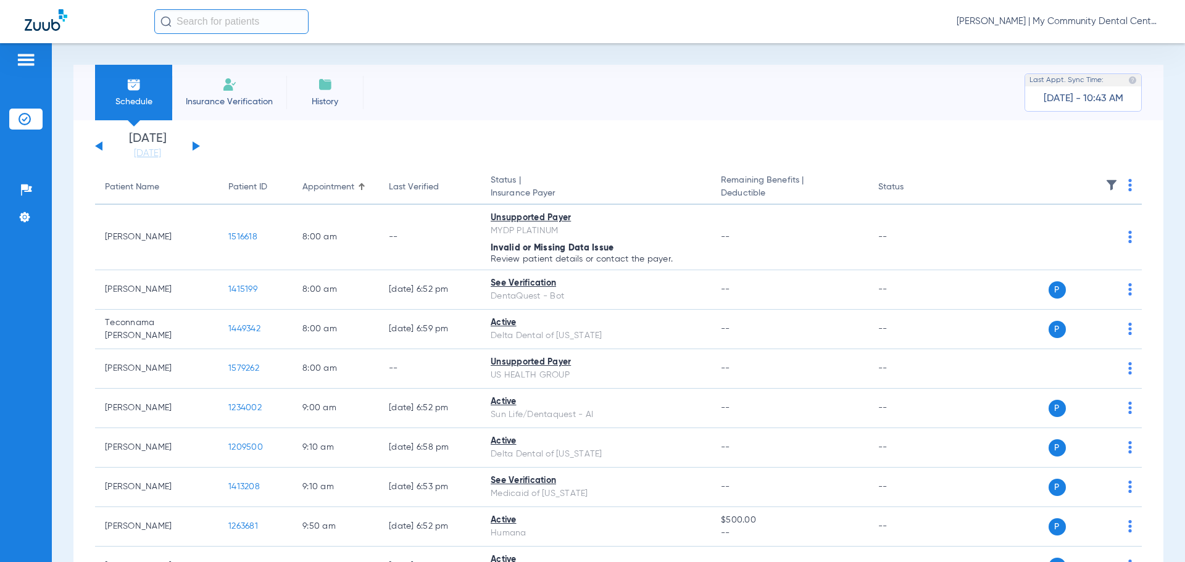
scroll to position [1054, 0]
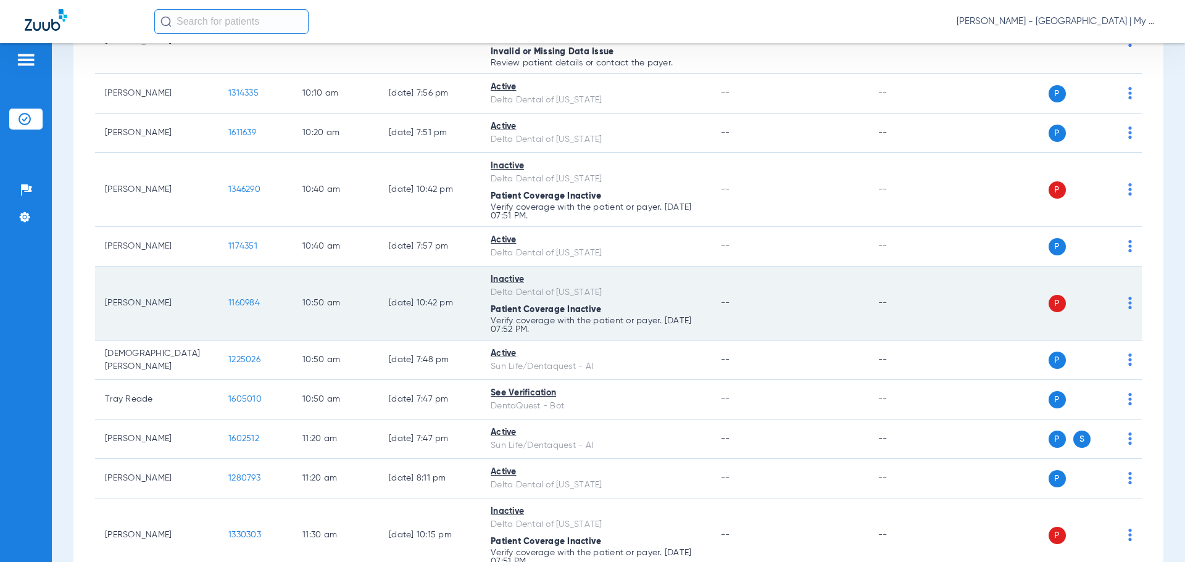
scroll to position [926, 0]
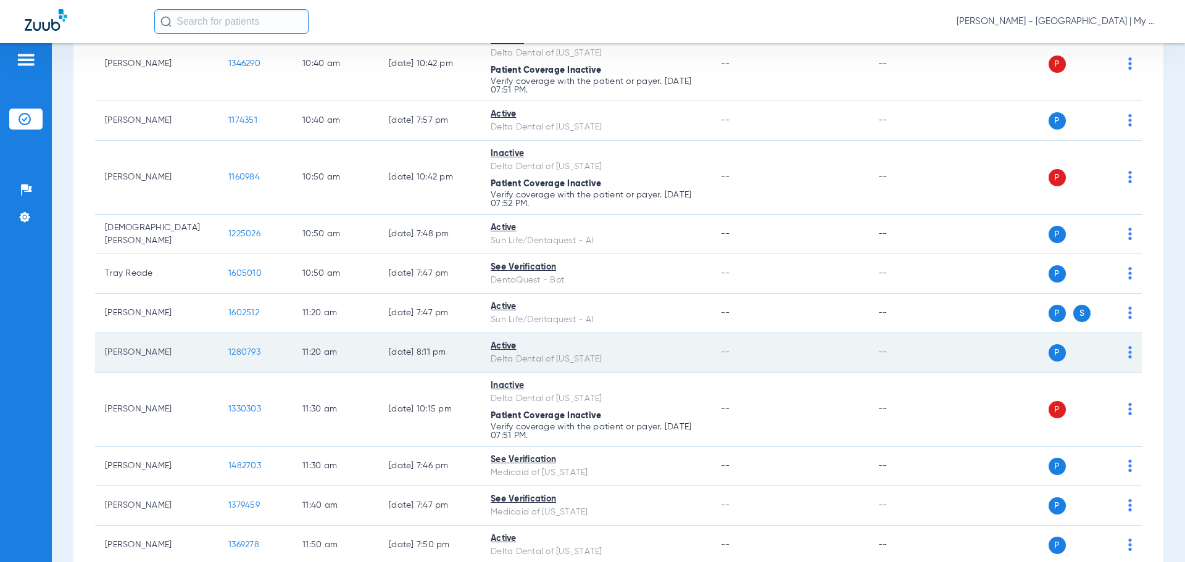
click at [940, 338] on td "--" at bounding box center [910, 353] width 83 height 40
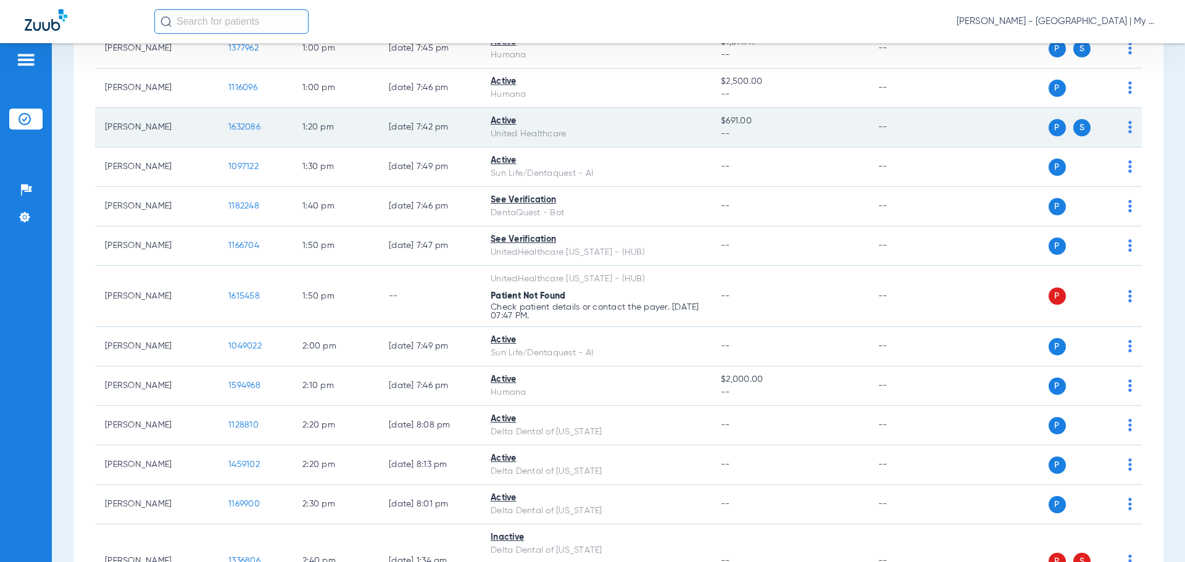
scroll to position [1605, 0]
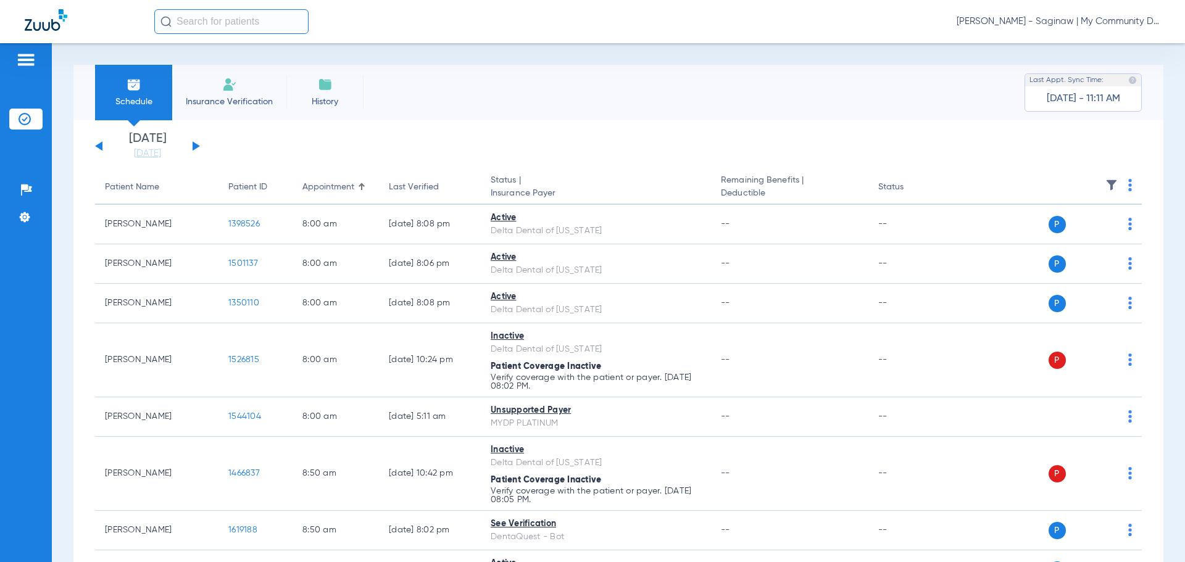
scroll to position [185, 0]
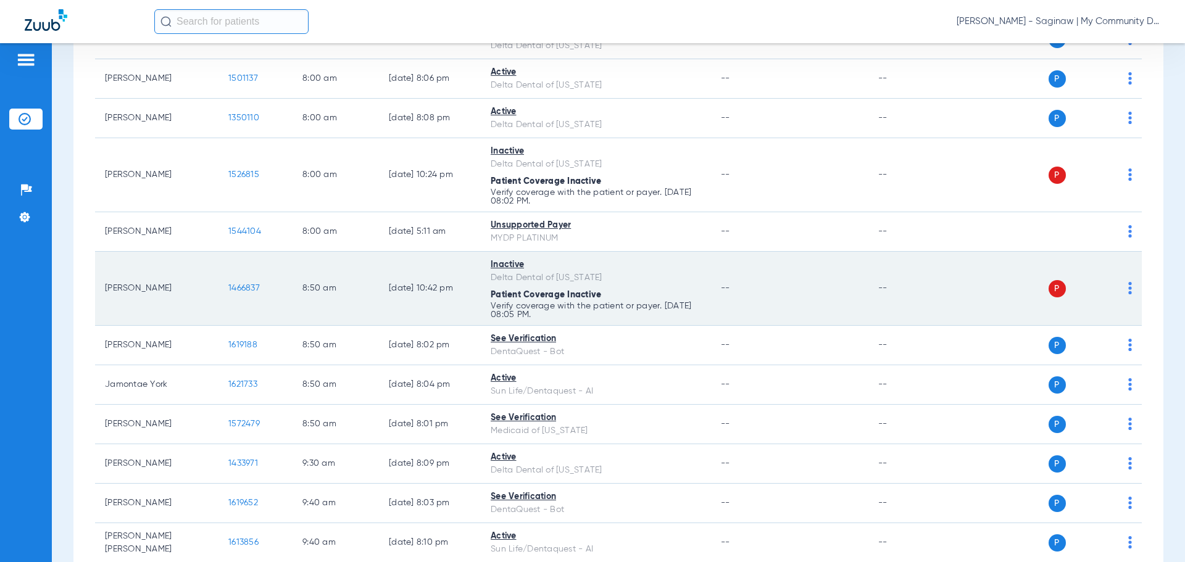
click at [952, 334] on td "P S" at bounding box center [1047, 346] width 191 height 40
